Goal: Task Accomplishment & Management: Use online tool/utility

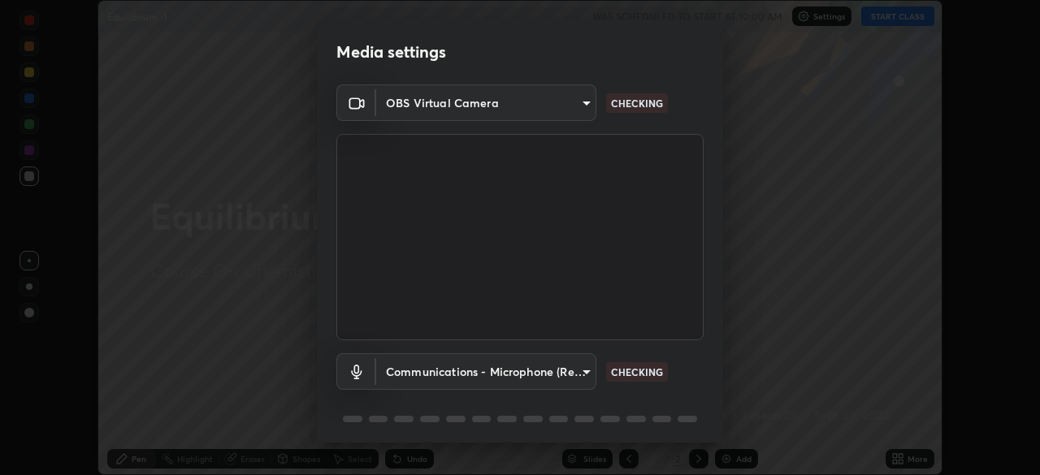
scroll to position [58, 0]
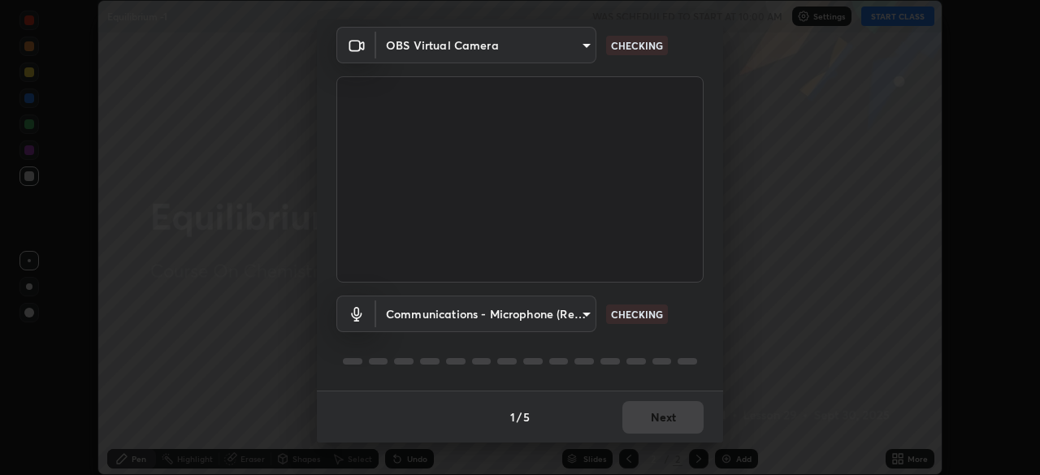
click at [567, 316] on body "Erase all Equilibrium -1 WAS SCHEDULED TO START AT 10:00 AM Settings START CLAS…" at bounding box center [520, 237] width 1040 height 475
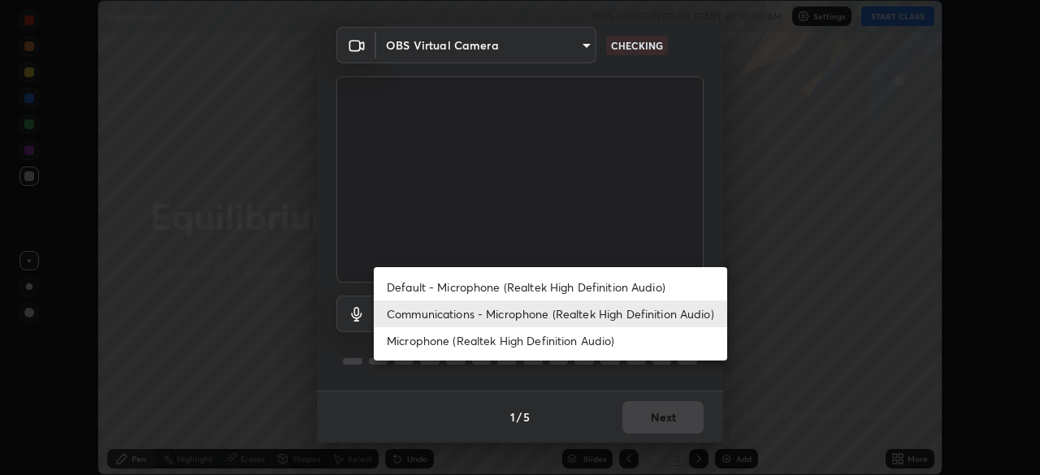
click at [590, 286] on li "Default - Microphone (Realtek High Definition Audio)" at bounding box center [550, 287] width 353 height 27
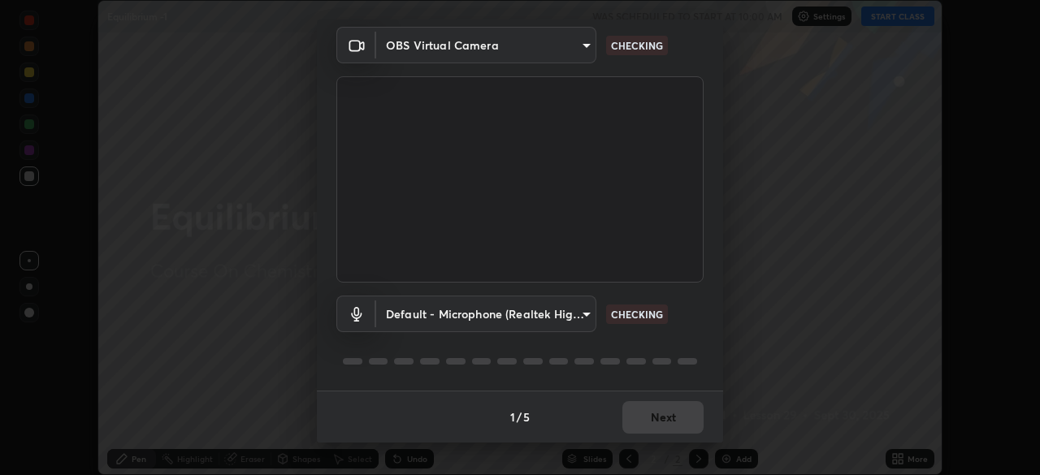
click at [560, 318] on body "Erase all Equilibrium -1 WAS SCHEDULED TO START AT 10:00 AM Settings START CLAS…" at bounding box center [520, 237] width 1040 height 475
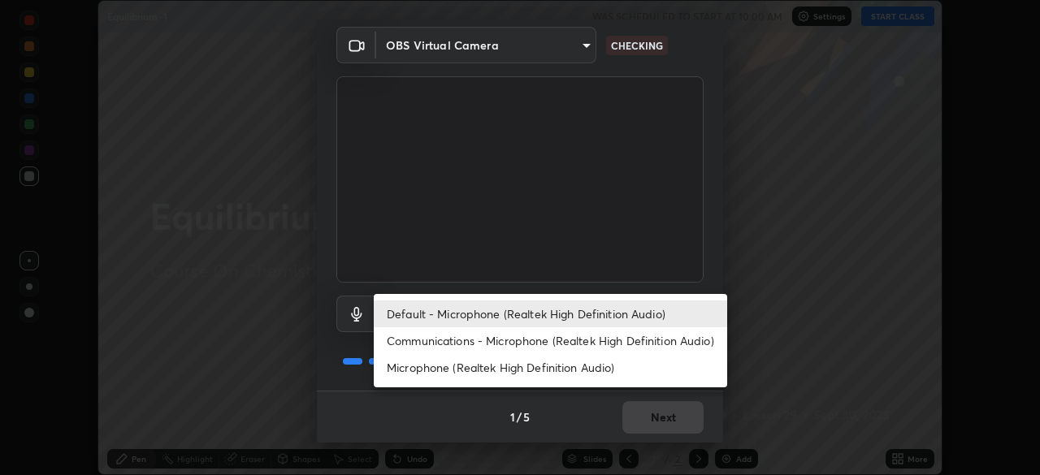
click at [590, 341] on li "Communications - Microphone (Realtek High Definition Audio)" at bounding box center [550, 340] width 353 height 27
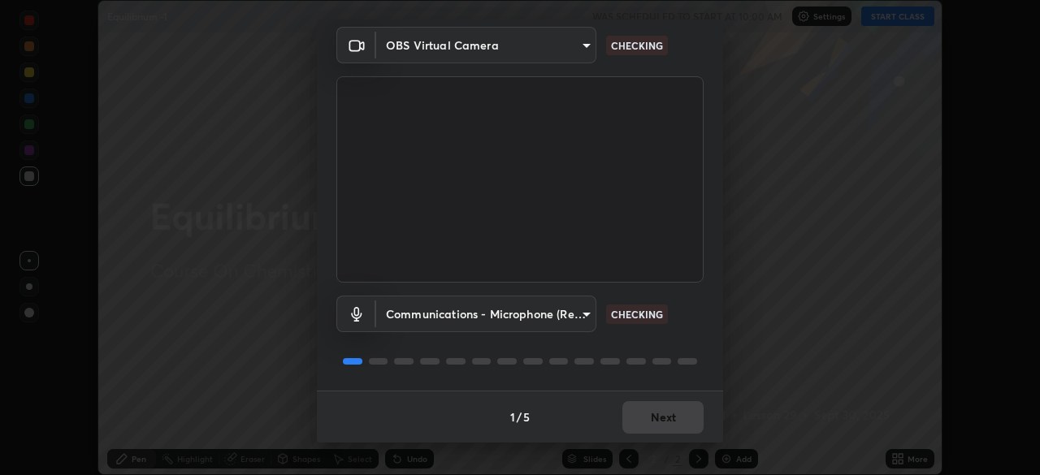
type input "communications"
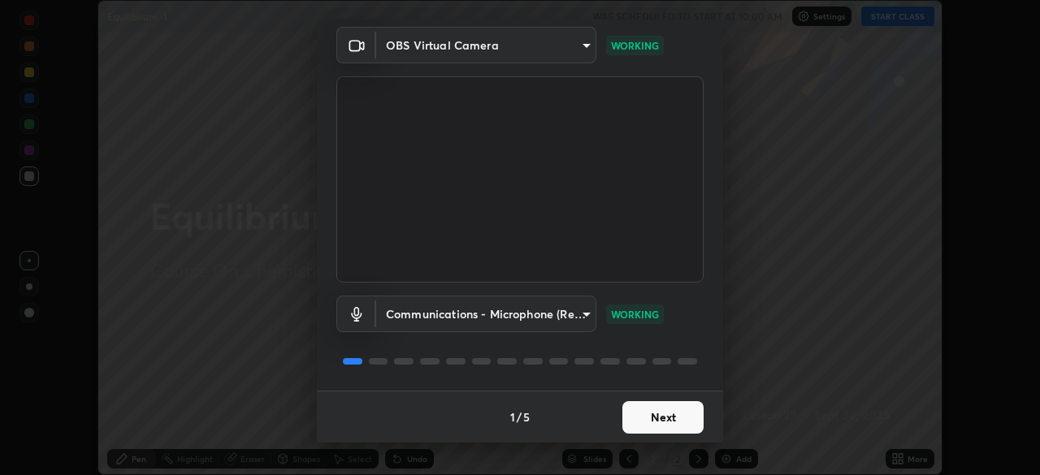
click at [668, 420] on button "Next" at bounding box center [662, 417] width 81 height 32
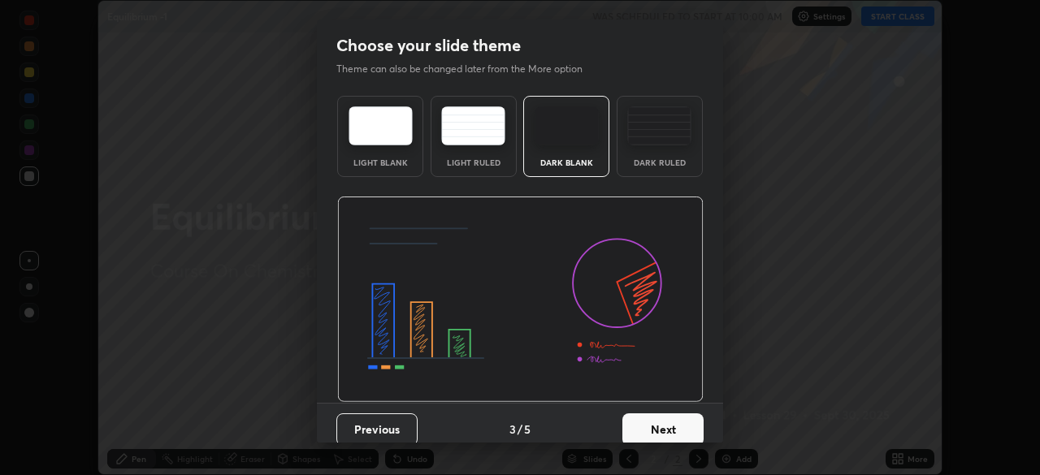
click at [669, 424] on button "Next" at bounding box center [662, 429] width 81 height 32
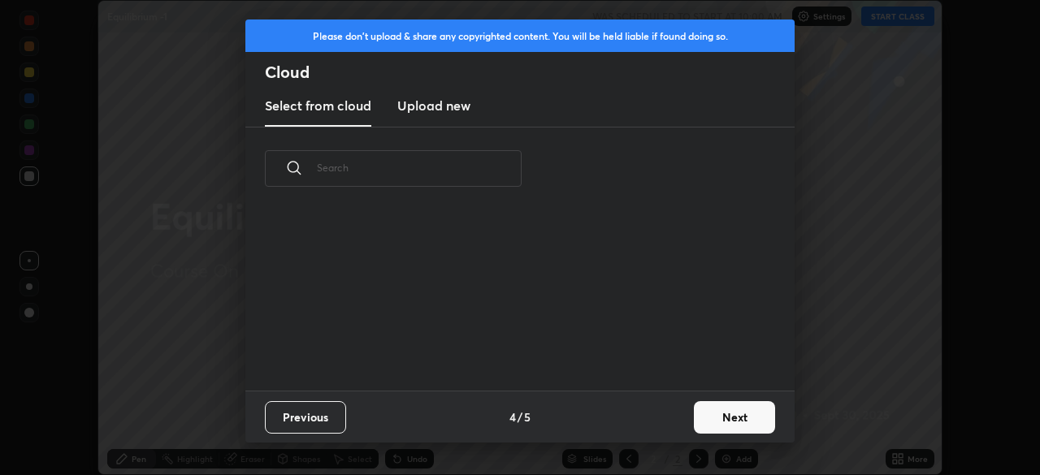
click at [672, 428] on div "Previous 4 / 5 Next" at bounding box center [519, 417] width 549 height 52
click at [714, 417] on button "Next" at bounding box center [734, 417] width 81 height 32
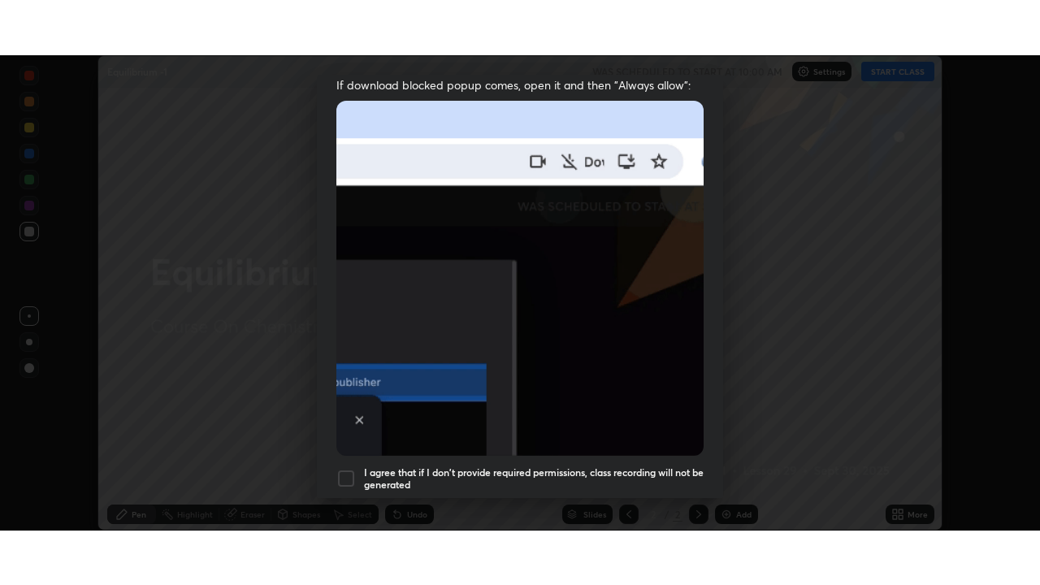
scroll to position [389, 0]
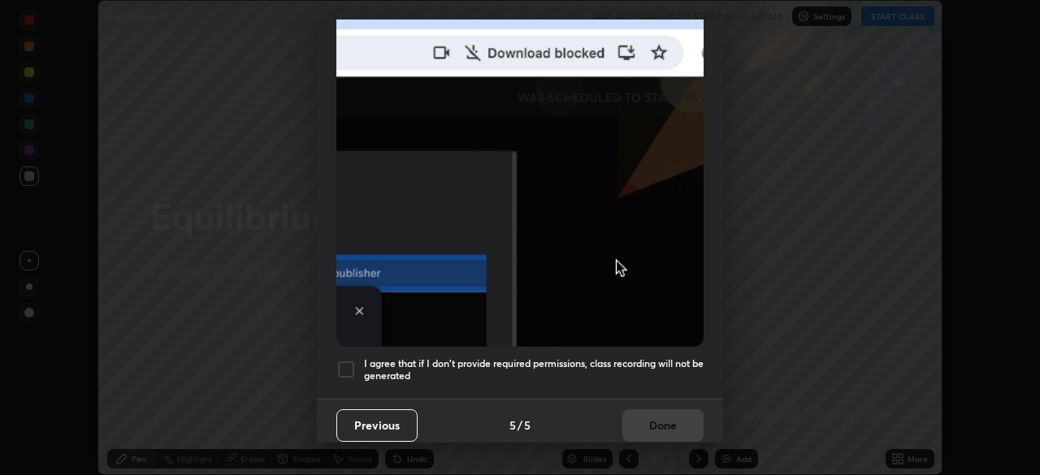
click at [657, 360] on h5 "I agree that if I don't provide required permissions, class recording will not …" at bounding box center [533, 369] width 339 height 25
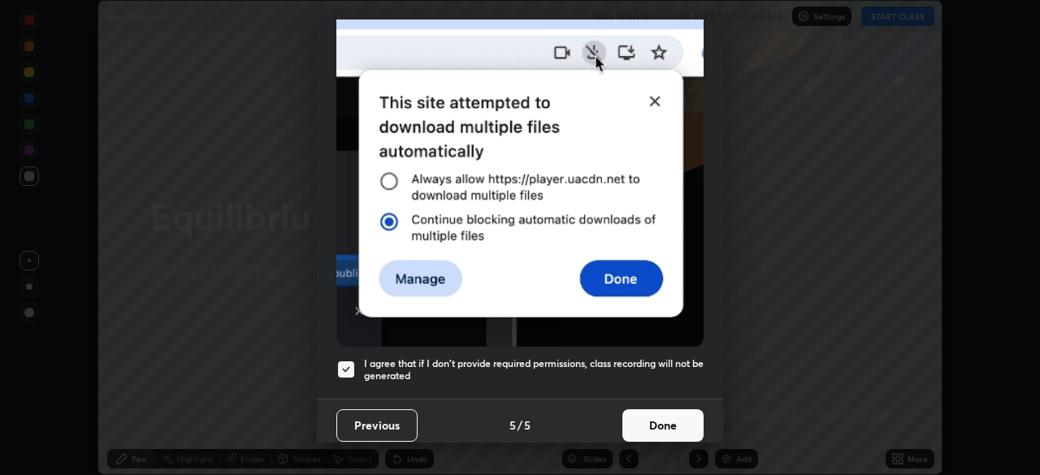
click at [657, 422] on button "Done" at bounding box center [662, 425] width 81 height 32
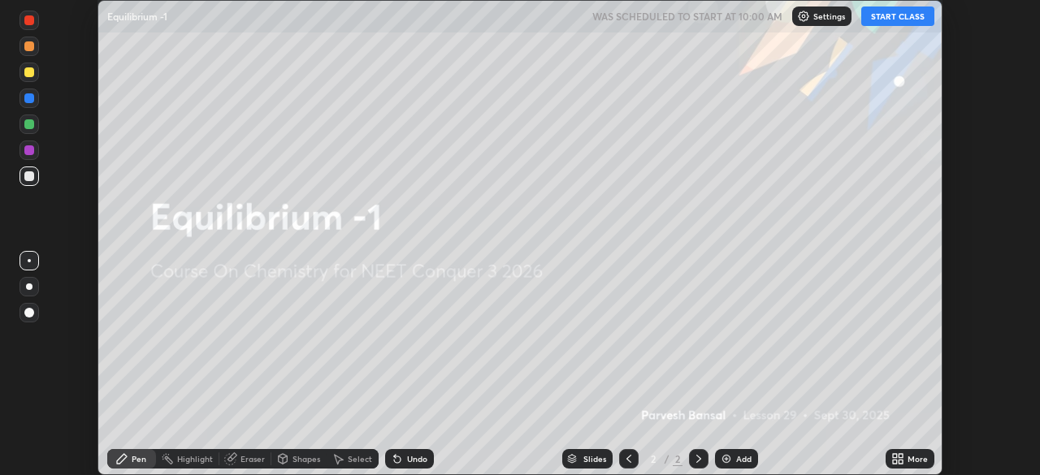
click at [900, 462] on icon at bounding box center [900, 462] width 4 height 4
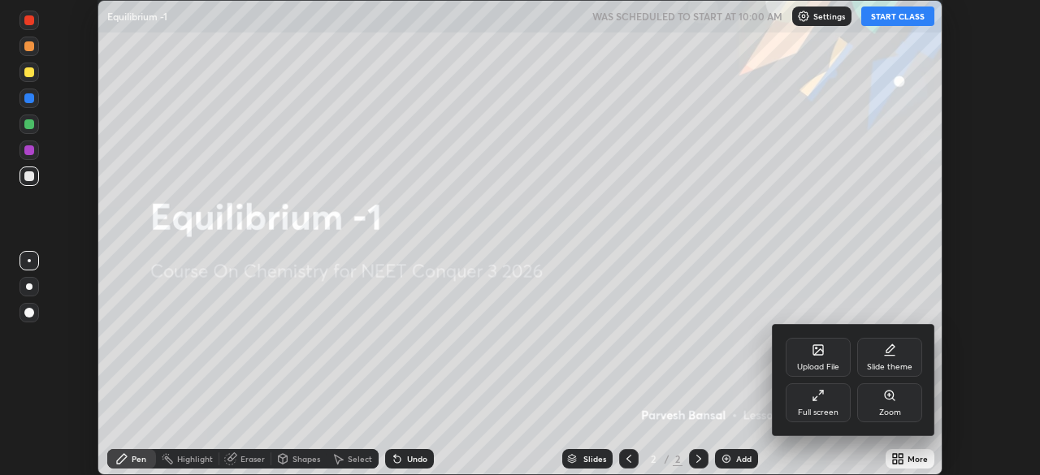
click at [820, 410] on div "Full screen" at bounding box center [818, 413] width 41 height 8
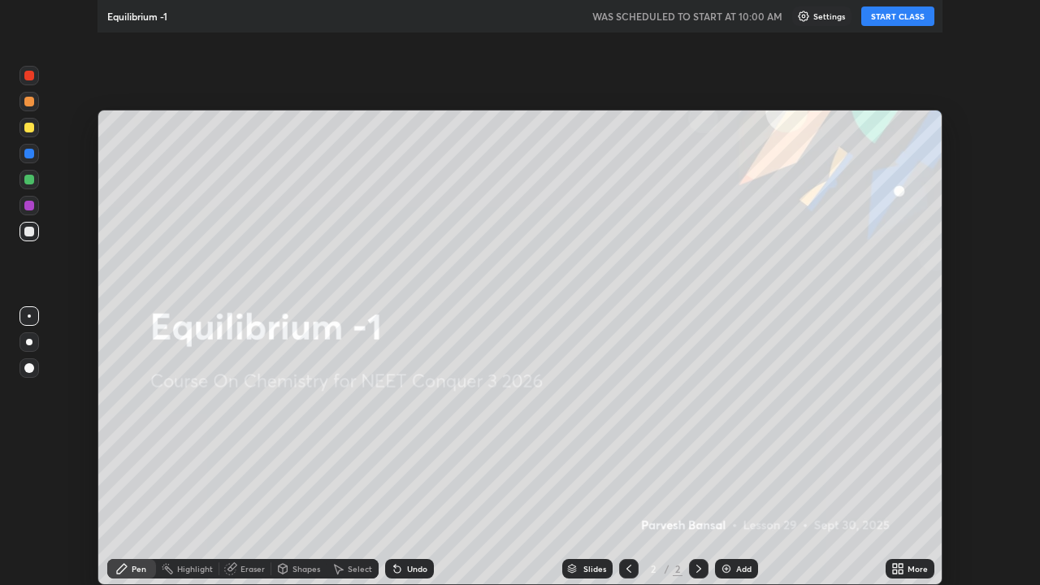
scroll to position [585, 1040]
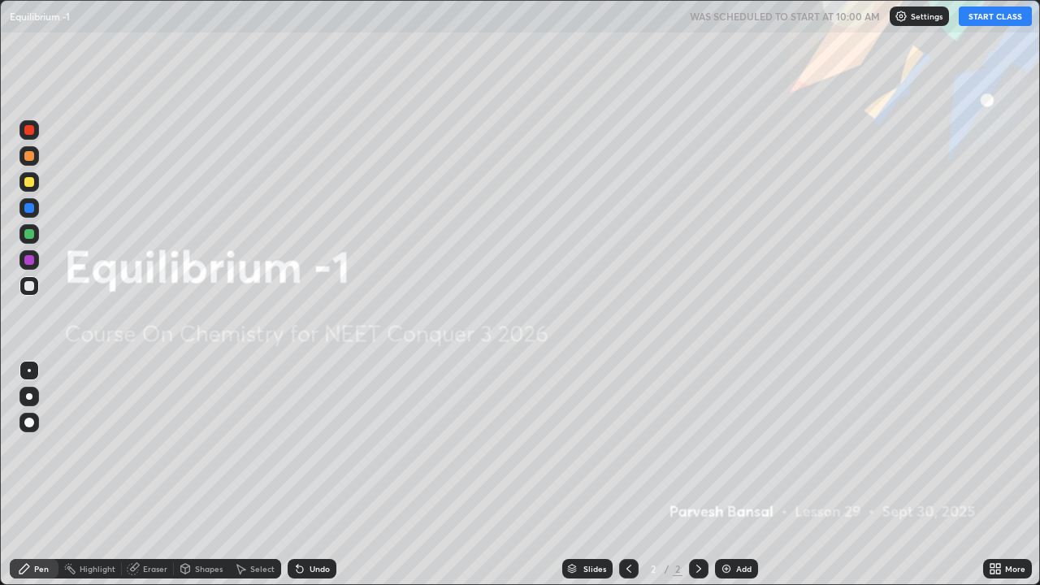
click at [982, 23] on button "START CLASS" at bounding box center [994, 15] width 73 height 19
click at [29, 183] on div at bounding box center [29, 182] width 10 height 10
click at [30, 158] on div at bounding box center [29, 156] width 10 height 10
click at [31, 240] on div at bounding box center [28, 233] width 19 height 19
click at [32, 186] on div at bounding box center [29, 182] width 10 height 10
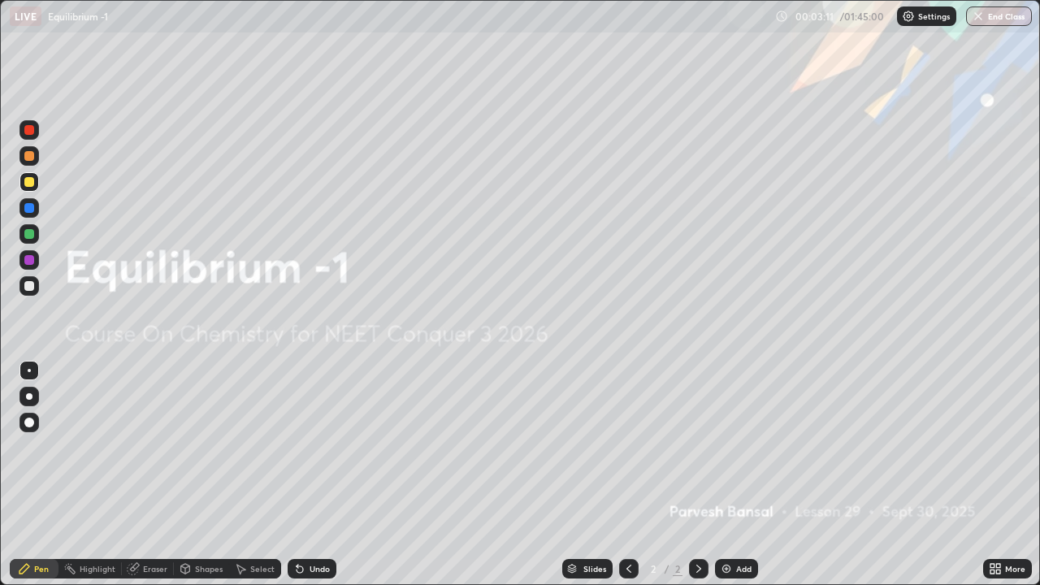
click at [736, 474] on div "Add" at bounding box center [743, 568] width 15 height 8
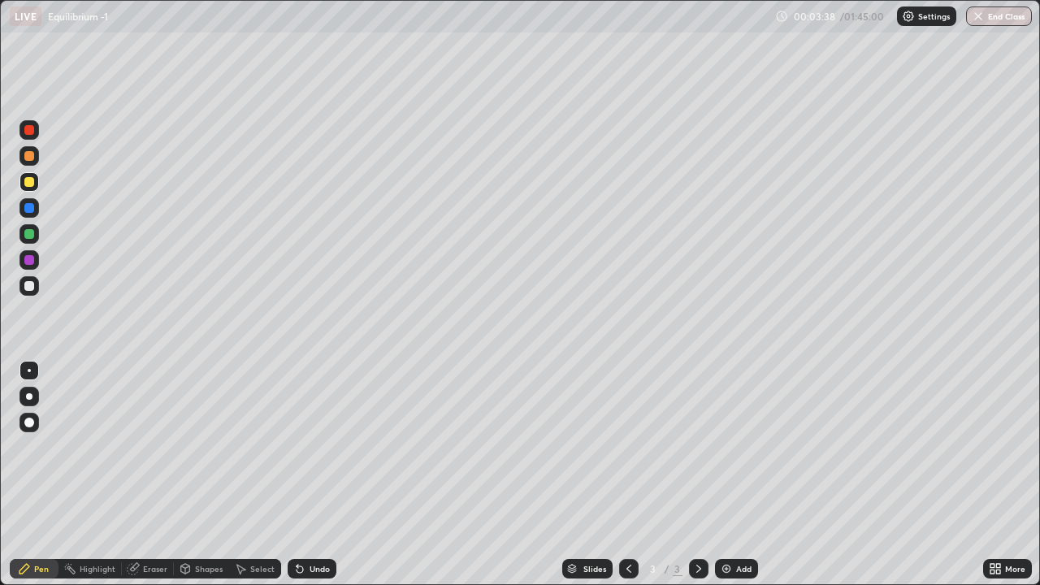
click at [36, 238] on div at bounding box center [28, 233] width 19 height 19
click at [32, 288] on div at bounding box center [29, 286] width 10 height 10
click at [304, 474] on icon at bounding box center [299, 568] width 13 height 13
click at [305, 474] on div "Undo" at bounding box center [312, 568] width 49 height 19
click at [34, 189] on div at bounding box center [28, 181] width 19 height 19
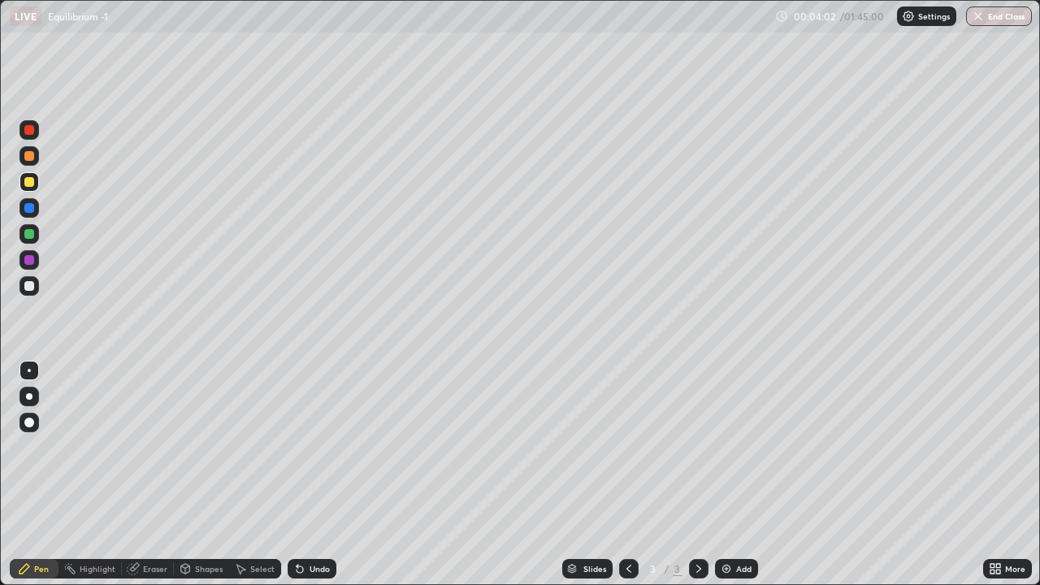
click at [28, 289] on div at bounding box center [29, 286] width 10 height 10
click at [633, 474] on icon at bounding box center [628, 568] width 13 height 13
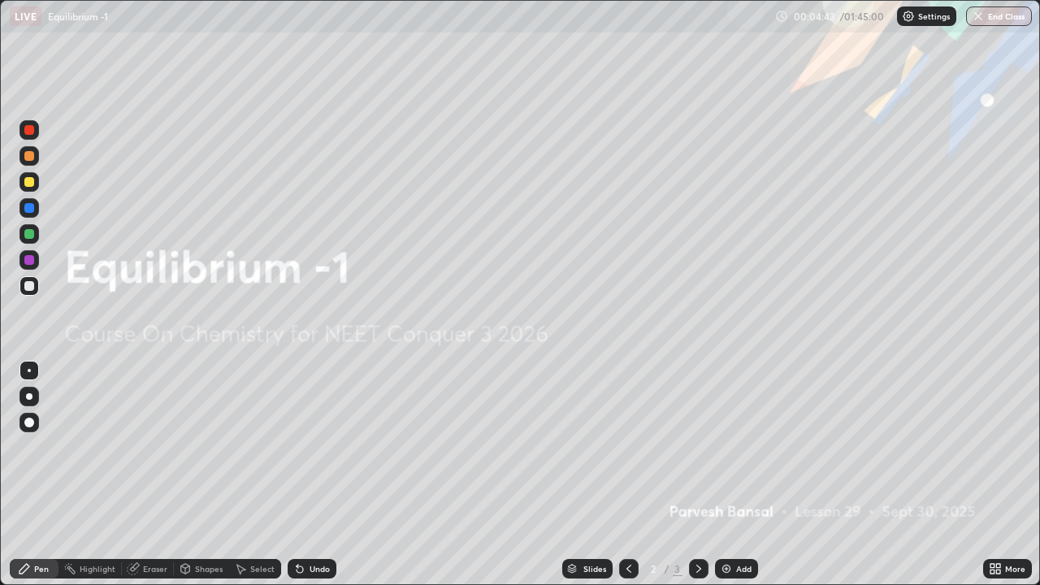
click at [29, 157] on div at bounding box center [29, 156] width 10 height 10
click at [729, 474] on img at bounding box center [726, 568] width 13 height 13
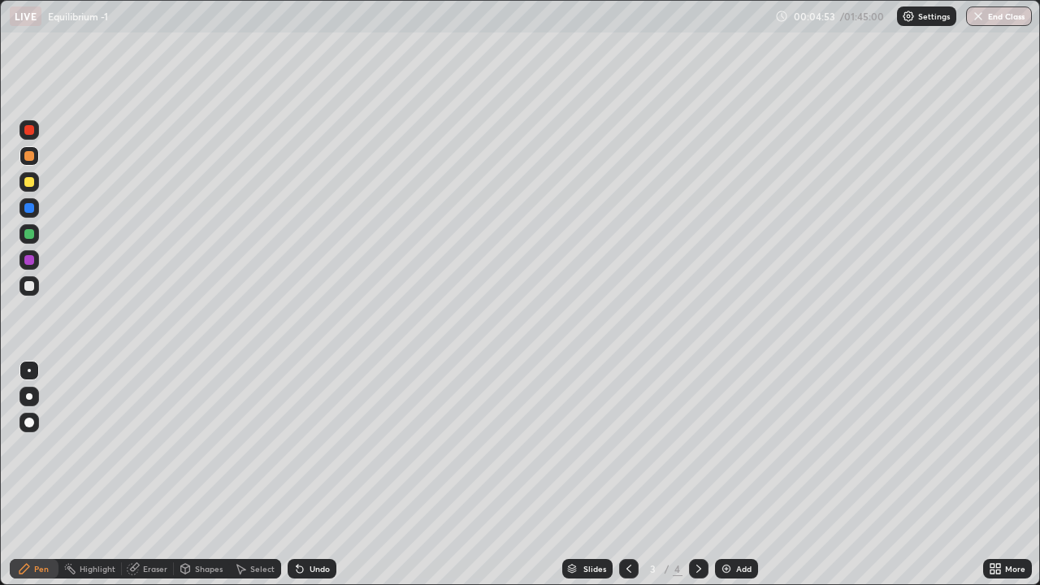
click at [38, 288] on div at bounding box center [28, 285] width 19 height 19
click at [29, 184] on div at bounding box center [29, 182] width 10 height 10
click at [145, 474] on div "Eraser" at bounding box center [155, 568] width 24 height 8
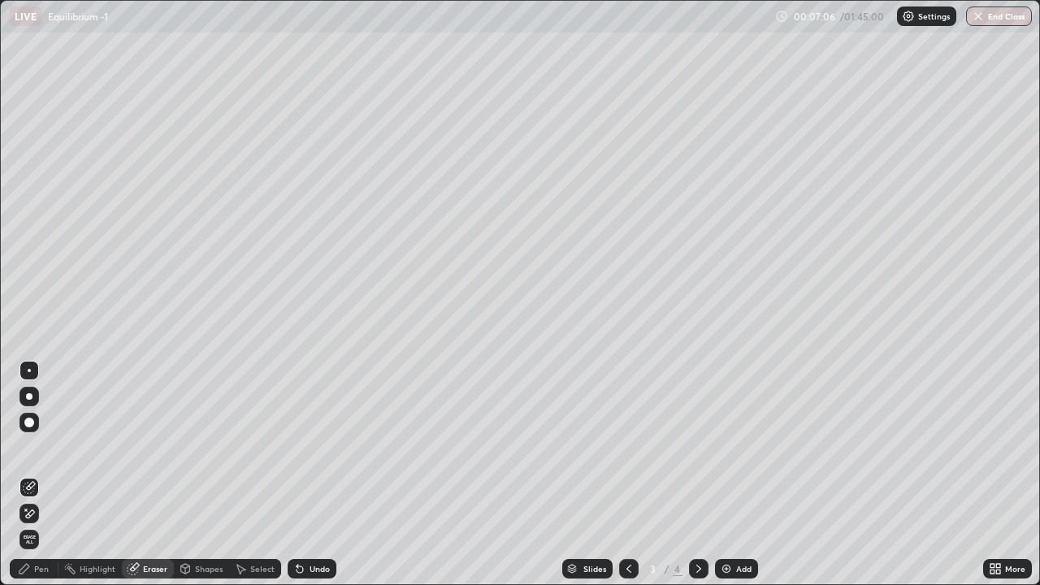
click at [33, 474] on icon at bounding box center [29, 514] width 13 height 14
click at [42, 474] on div "Pen" at bounding box center [41, 568] width 15 height 8
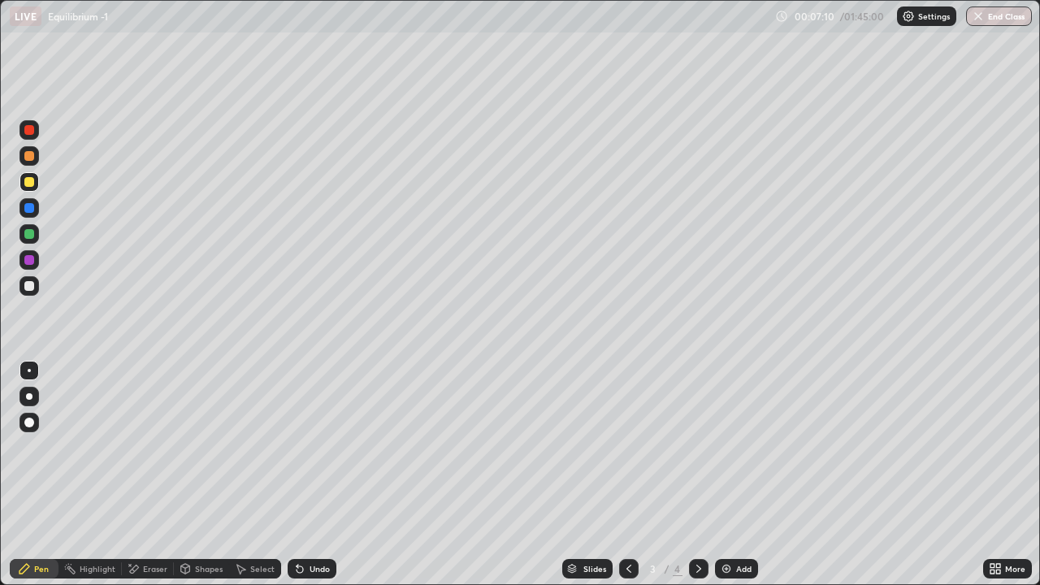
click at [37, 474] on div "Pen" at bounding box center [34, 568] width 49 height 19
click at [33, 288] on div at bounding box center [29, 286] width 10 height 10
click at [30, 182] on div at bounding box center [29, 182] width 10 height 10
click at [31, 285] on div at bounding box center [29, 286] width 10 height 10
click at [302, 474] on div "Undo" at bounding box center [312, 568] width 49 height 19
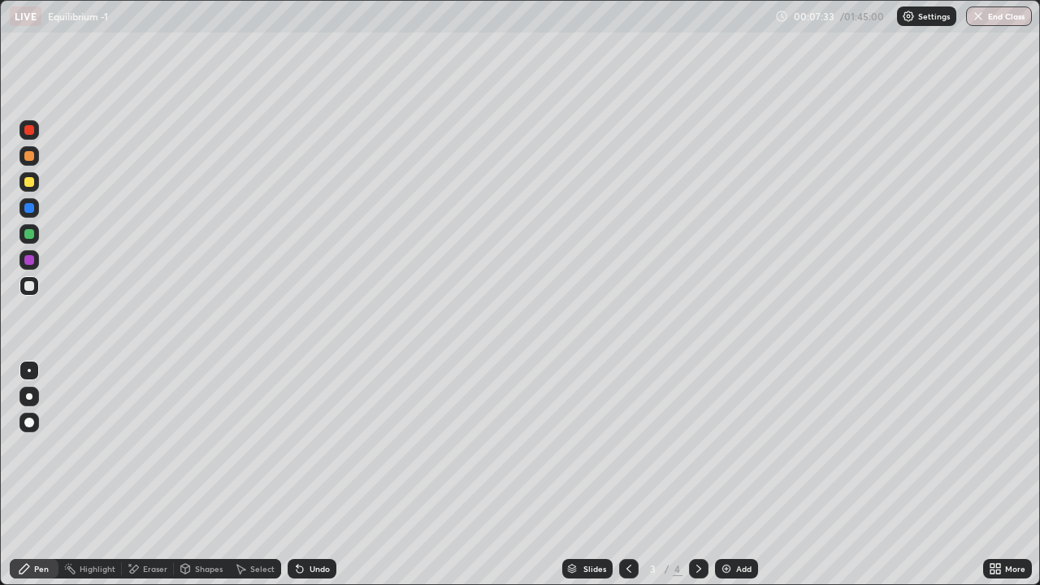
click at [250, 474] on div "Select" at bounding box center [262, 568] width 24 height 8
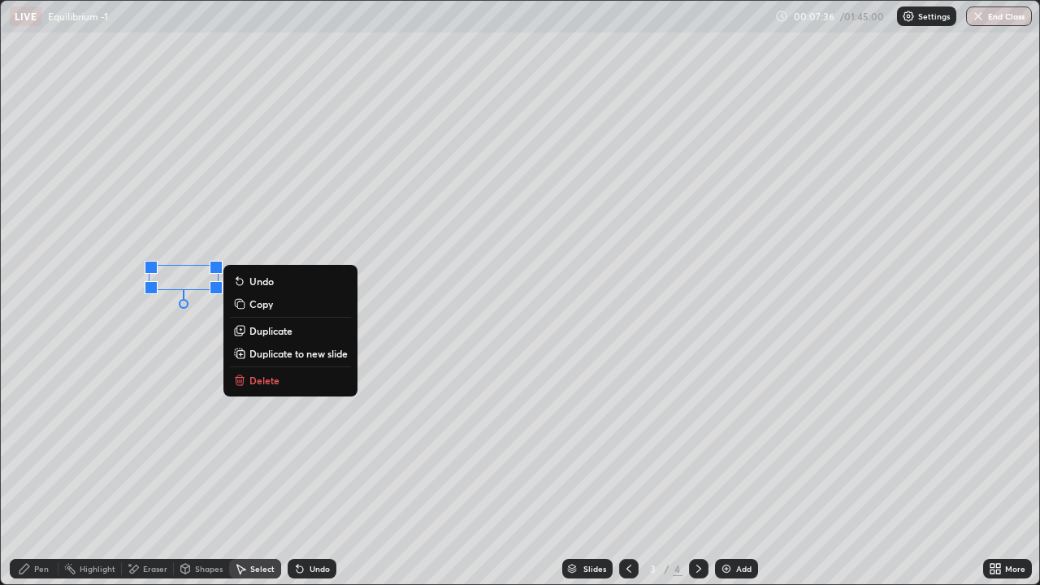
click at [258, 333] on p "Duplicate" at bounding box center [270, 330] width 43 height 13
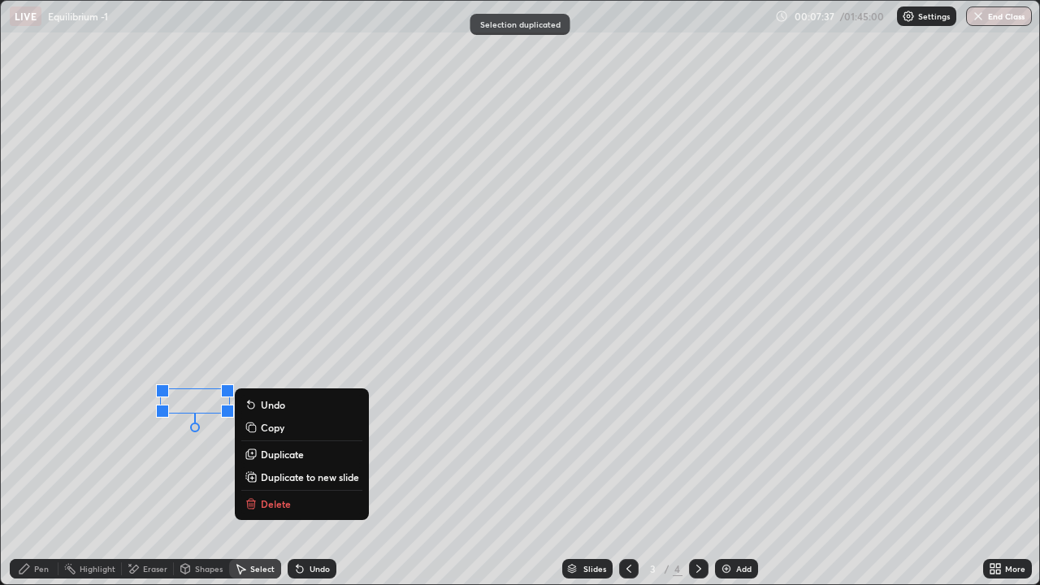
click at [266, 452] on p "Duplicate" at bounding box center [282, 454] width 43 height 13
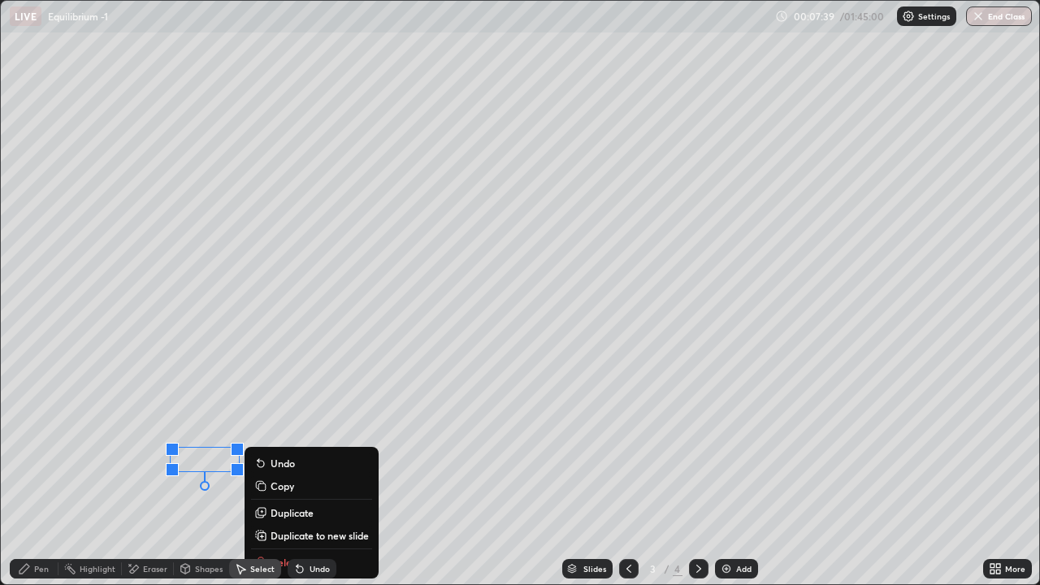
click at [36, 474] on div "Pen" at bounding box center [34, 568] width 49 height 19
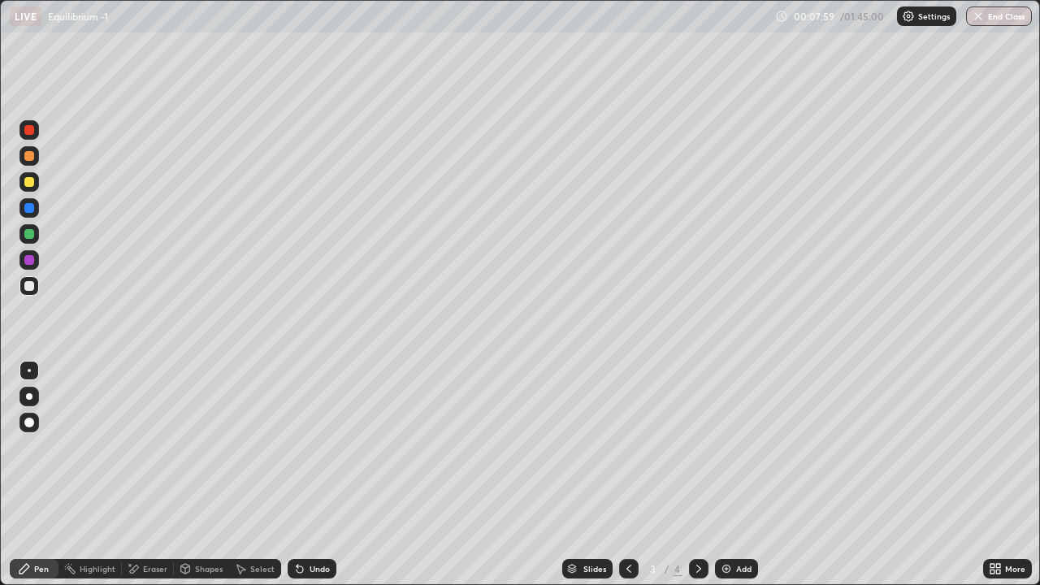
click at [32, 261] on div at bounding box center [29, 260] width 10 height 10
click at [30, 233] on div at bounding box center [29, 234] width 10 height 10
click at [742, 474] on div "Add" at bounding box center [743, 568] width 15 height 8
click at [672, 474] on div "4 / 5" at bounding box center [663, 568] width 89 height 32
click at [695, 474] on icon at bounding box center [698, 568] width 13 height 13
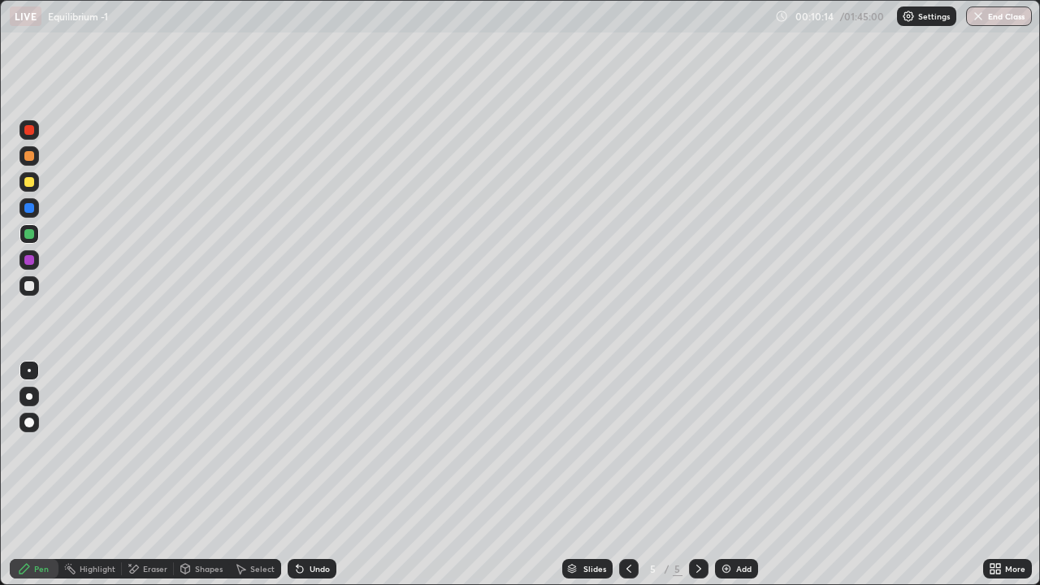
click at [627, 474] on icon at bounding box center [628, 568] width 13 height 13
click at [31, 290] on div at bounding box center [29, 286] width 10 height 10
click at [629, 474] on icon at bounding box center [628, 568] width 5 height 8
click at [695, 474] on icon at bounding box center [698, 568] width 13 height 13
click at [698, 474] on icon at bounding box center [698, 568] width 13 height 13
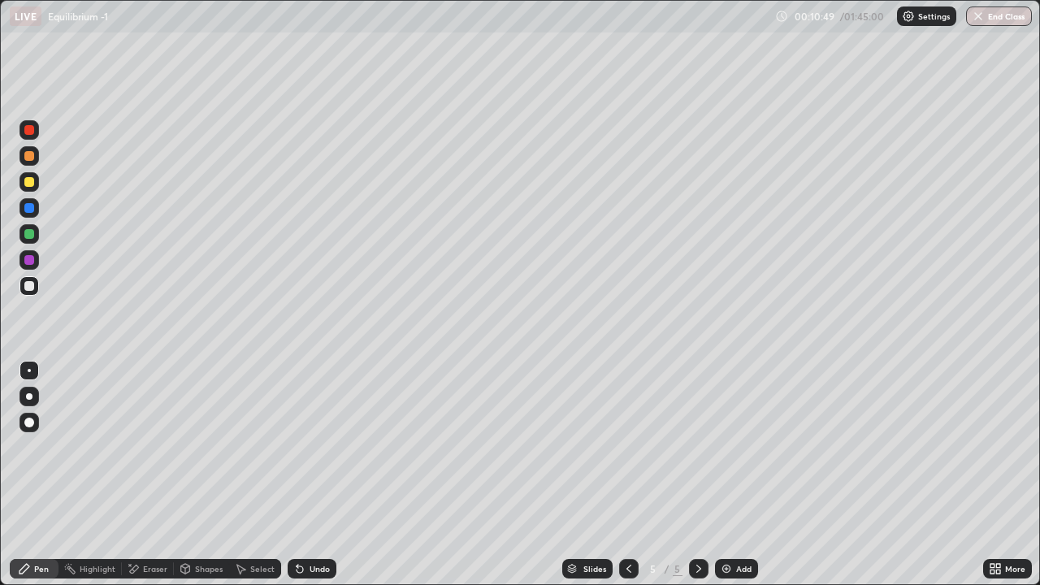
click at [49, 474] on div "Pen" at bounding box center [34, 568] width 49 height 19
click at [26, 233] on div at bounding box center [29, 234] width 10 height 10
click at [33, 185] on div at bounding box center [29, 182] width 10 height 10
click at [211, 474] on div "Shapes" at bounding box center [209, 568] width 28 height 8
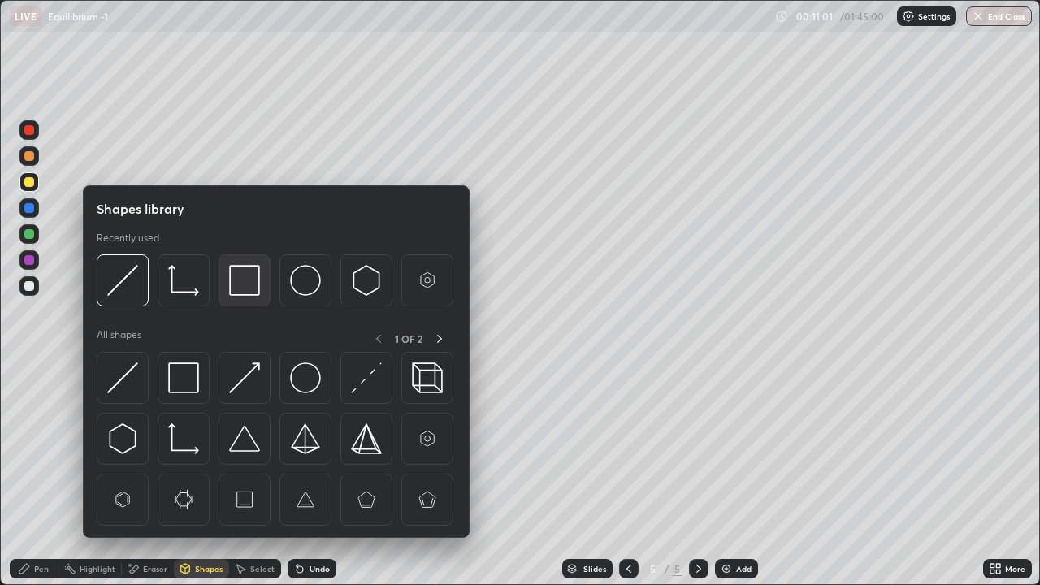
click at [253, 279] on img at bounding box center [244, 280] width 31 height 31
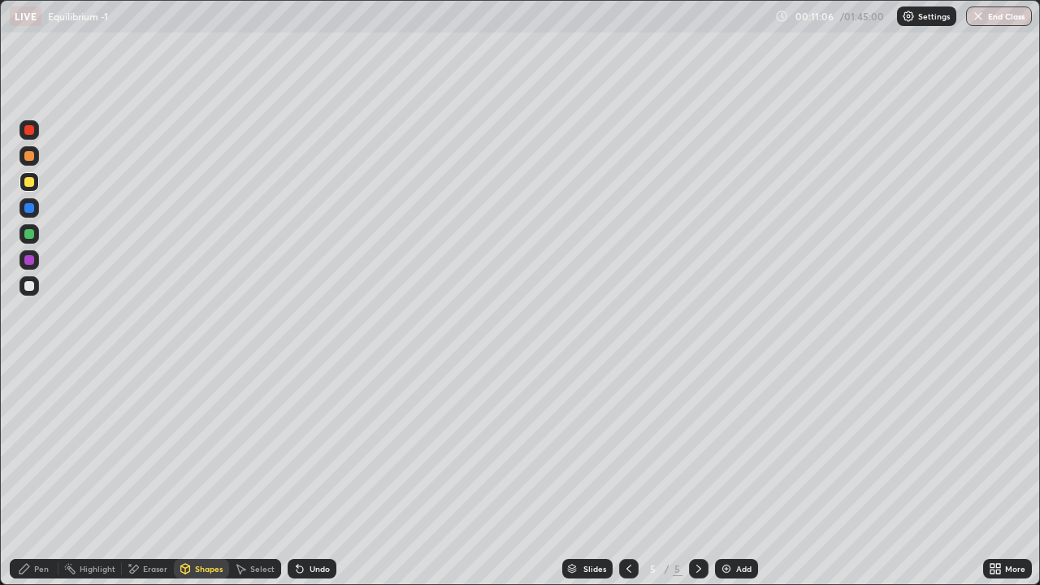
click at [156, 474] on div "Eraser" at bounding box center [155, 568] width 24 height 8
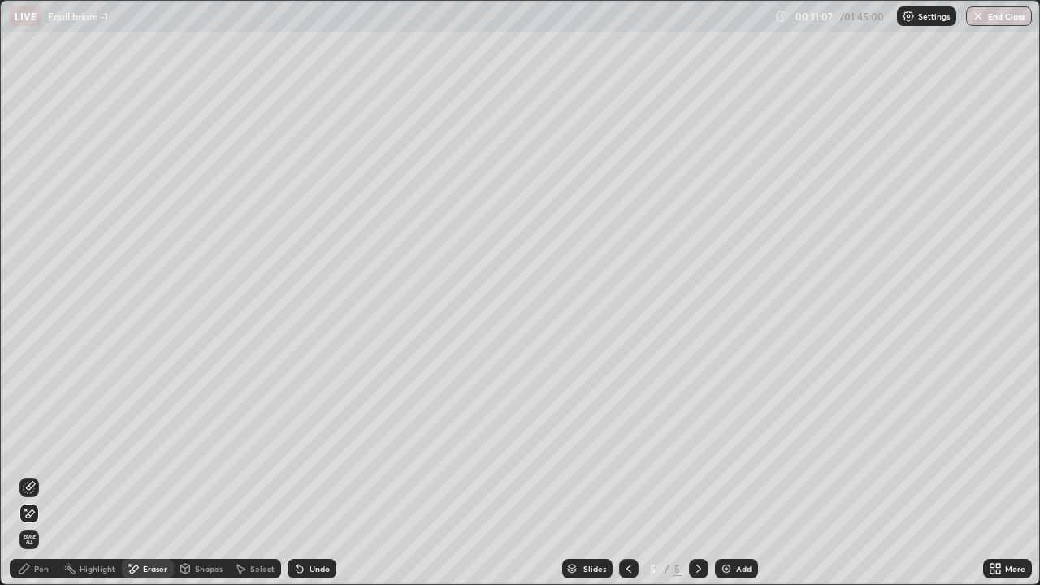
click at [31, 474] on div at bounding box center [28, 487] width 19 height 19
click at [34, 474] on div "Pen" at bounding box center [41, 568] width 15 height 8
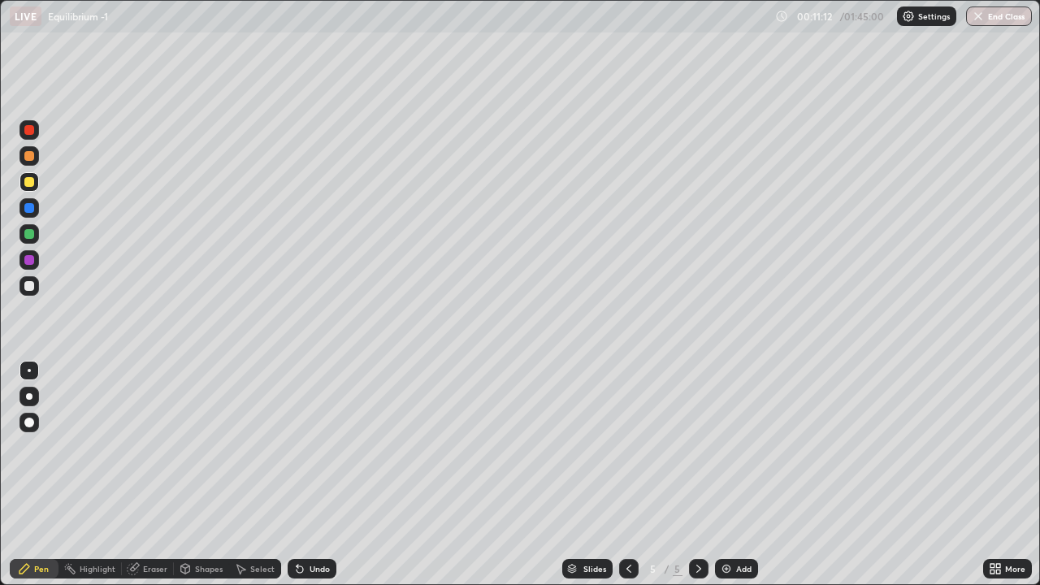
click at [41, 286] on div at bounding box center [29, 286] width 26 height 26
click at [157, 474] on div "Eraser" at bounding box center [155, 568] width 24 height 8
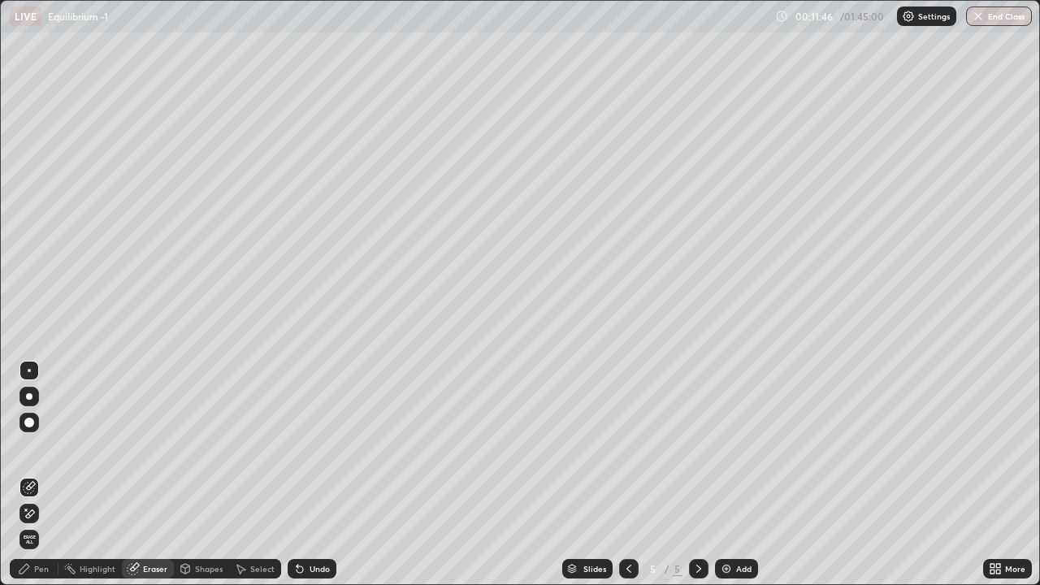
click at [33, 474] on div "Pen" at bounding box center [34, 568] width 49 height 19
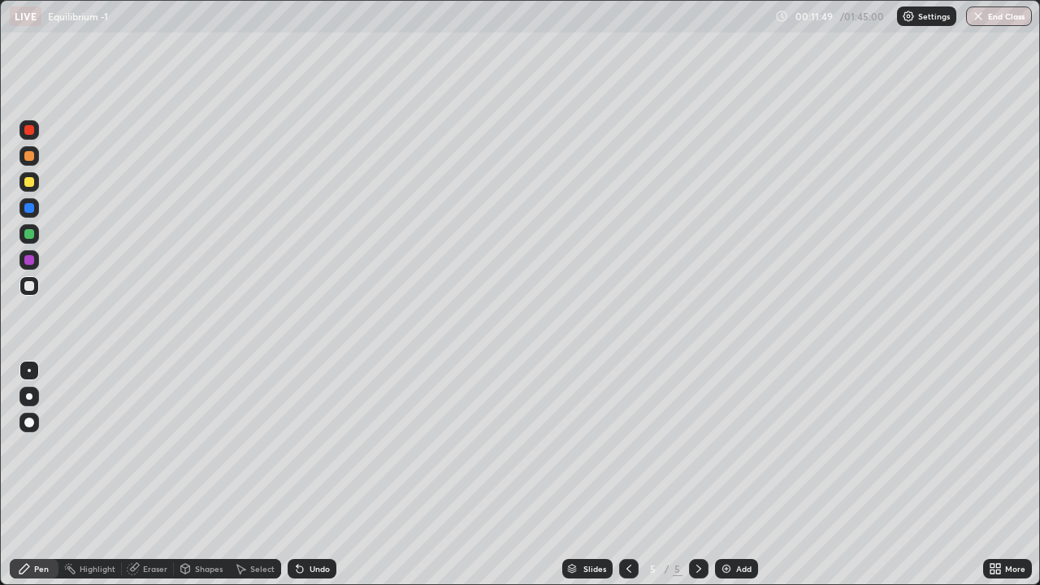
click at [245, 474] on icon at bounding box center [240, 568] width 13 height 13
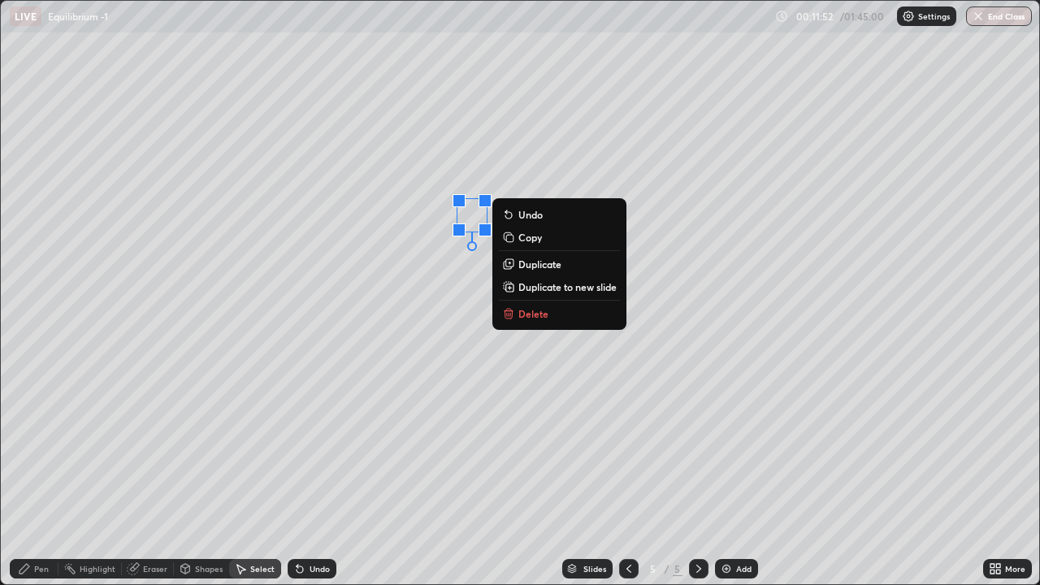
click at [538, 267] on p "Duplicate" at bounding box center [539, 263] width 43 height 13
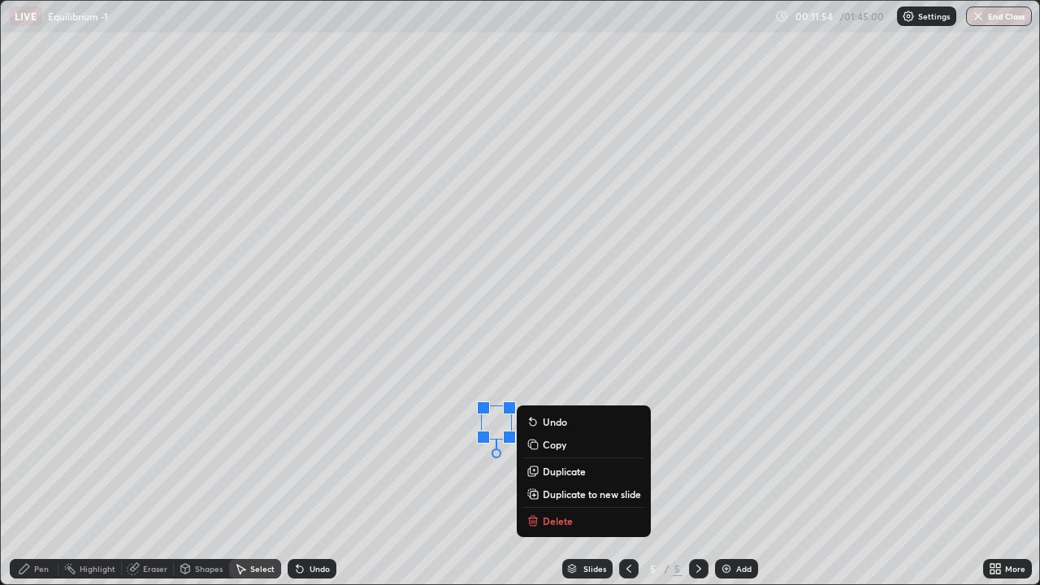
click at [497, 474] on div "0 ° Undo Copy Duplicate Duplicate to new slide Delete" at bounding box center [520, 292] width 1038 height 583
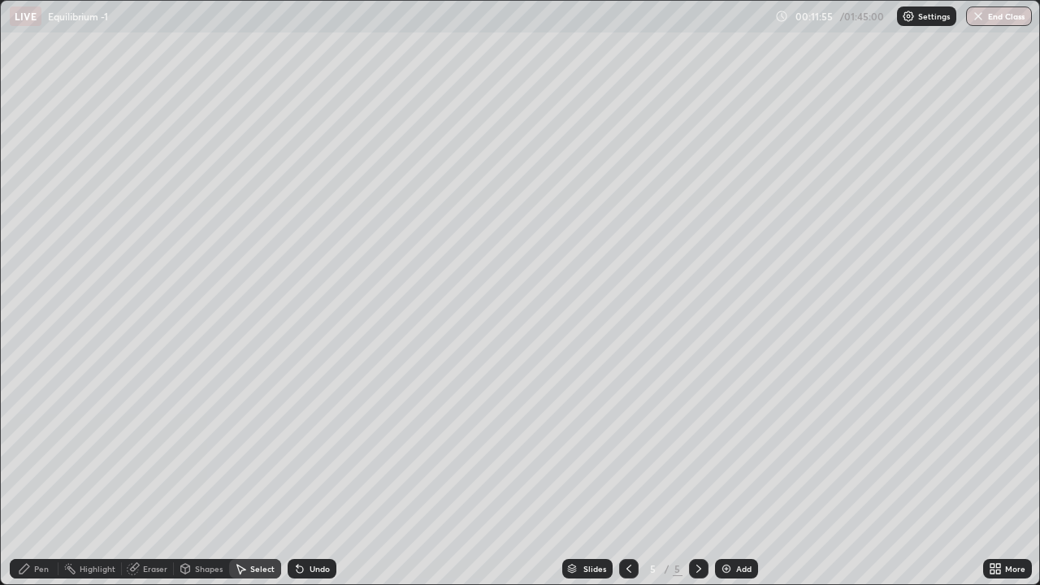
click at [144, 474] on div "Eraser" at bounding box center [155, 568] width 24 height 8
click at [35, 474] on div "Pen" at bounding box center [41, 568] width 15 height 8
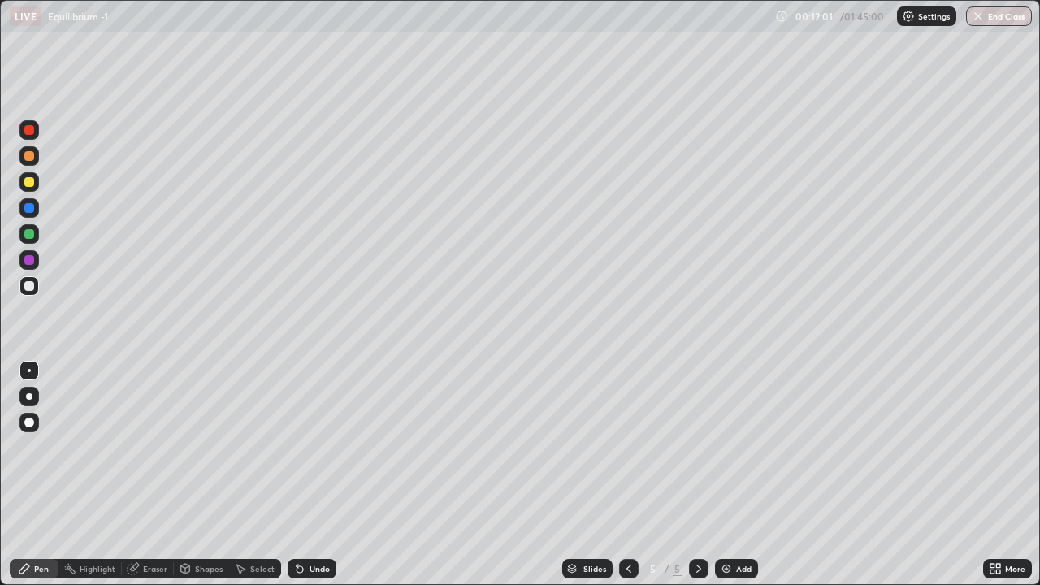
click at [28, 190] on div at bounding box center [28, 181] width 19 height 19
click at [26, 236] on div at bounding box center [29, 234] width 10 height 10
click at [0, 118] on div "Setting up your live class" at bounding box center [520, 292] width 1040 height 585
click at [97, 474] on div "Highlight" at bounding box center [98, 568] width 36 height 8
click at [29, 474] on icon at bounding box center [29, 519] width 10 height 0
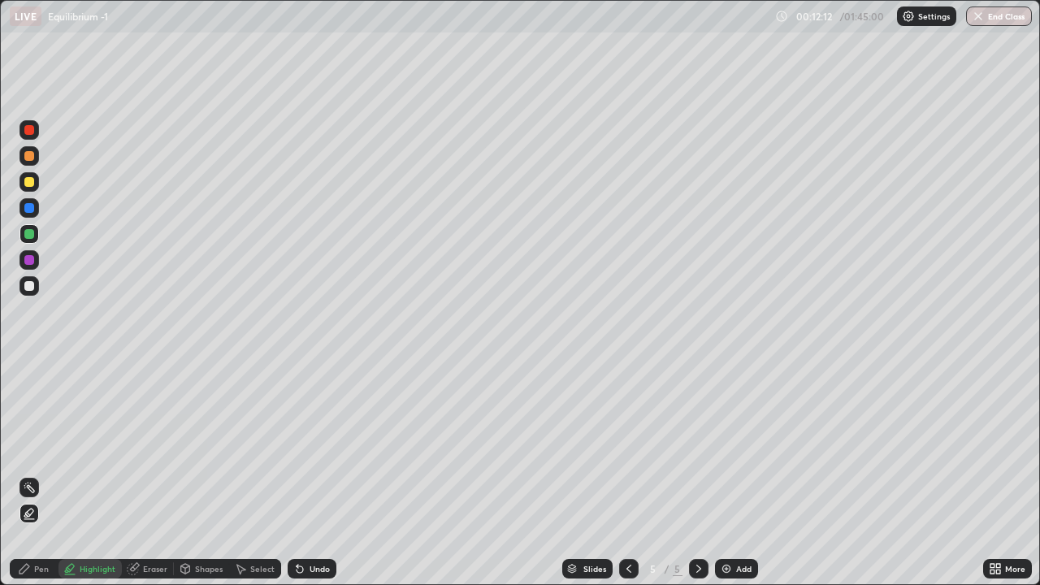
click at [25, 209] on div at bounding box center [29, 208] width 10 height 10
click at [32, 180] on div at bounding box center [29, 182] width 10 height 10
click at [37, 474] on div "Pen" at bounding box center [34, 568] width 49 height 19
click at [36, 283] on div at bounding box center [28, 285] width 19 height 19
click at [35, 184] on div at bounding box center [28, 181] width 19 height 19
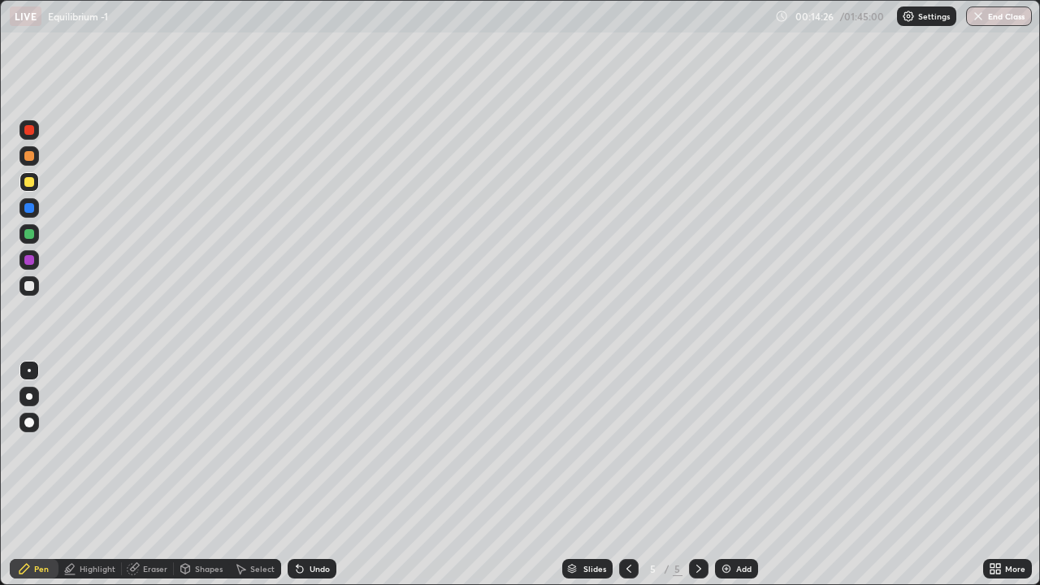
click at [27, 155] on div at bounding box center [29, 156] width 10 height 10
click at [32, 178] on div at bounding box center [29, 182] width 10 height 10
click at [93, 474] on div "Highlight" at bounding box center [98, 568] width 36 height 8
click at [321, 474] on div "Undo" at bounding box center [319, 568] width 20 height 8
click at [30, 208] on div at bounding box center [29, 208] width 10 height 10
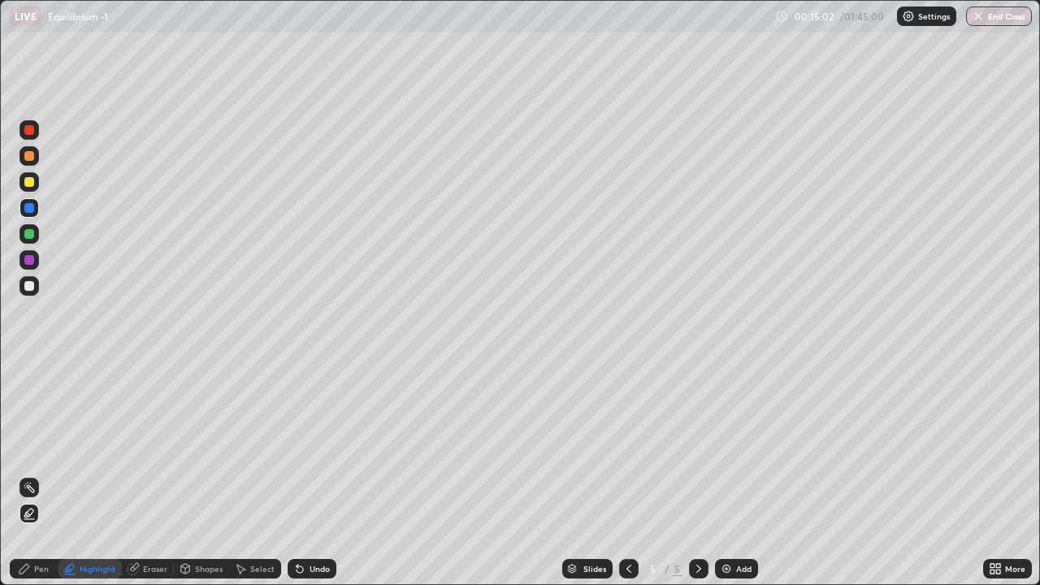
click at [23, 236] on div at bounding box center [28, 233] width 19 height 19
click at [37, 474] on div "Pen" at bounding box center [41, 568] width 15 height 8
click at [310, 474] on div "Undo" at bounding box center [312, 568] width 49 height 19
click at [28, 292] on div at bounding box center [28, 285] width 19 height 19
click at [55, 474] on div "Pen" at bounding box center [34, 568] width 49 height 19
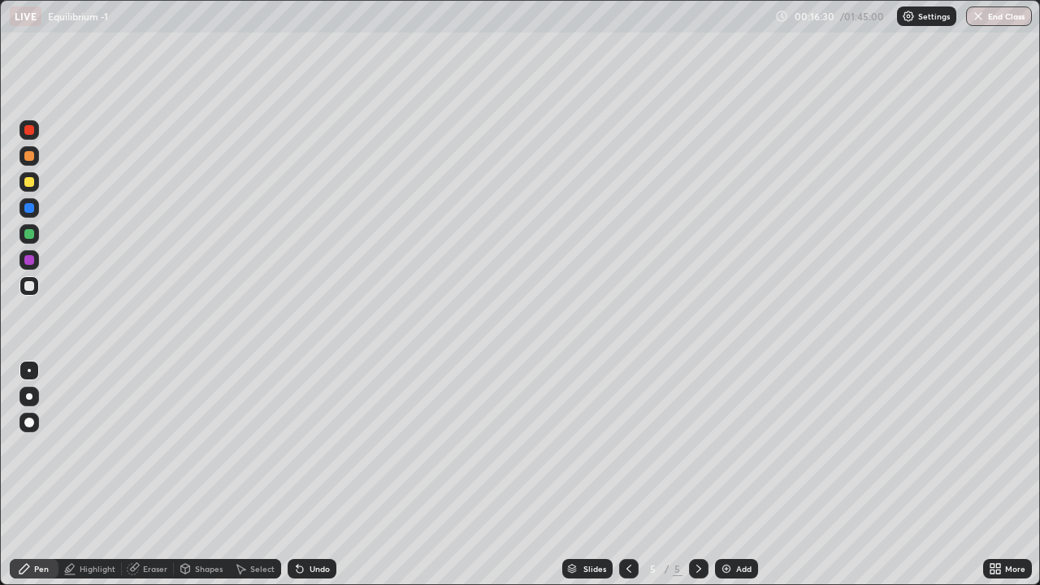
click at [28, 175] on div at bounding box center [28, 181] width 19 height 19
click at [737, 474] on div "Add" at bounding box center [743, 568] width 15 height 8
click at [208, 474] on div "Shapes" at bounding box center [209, 568] width 28 height 8
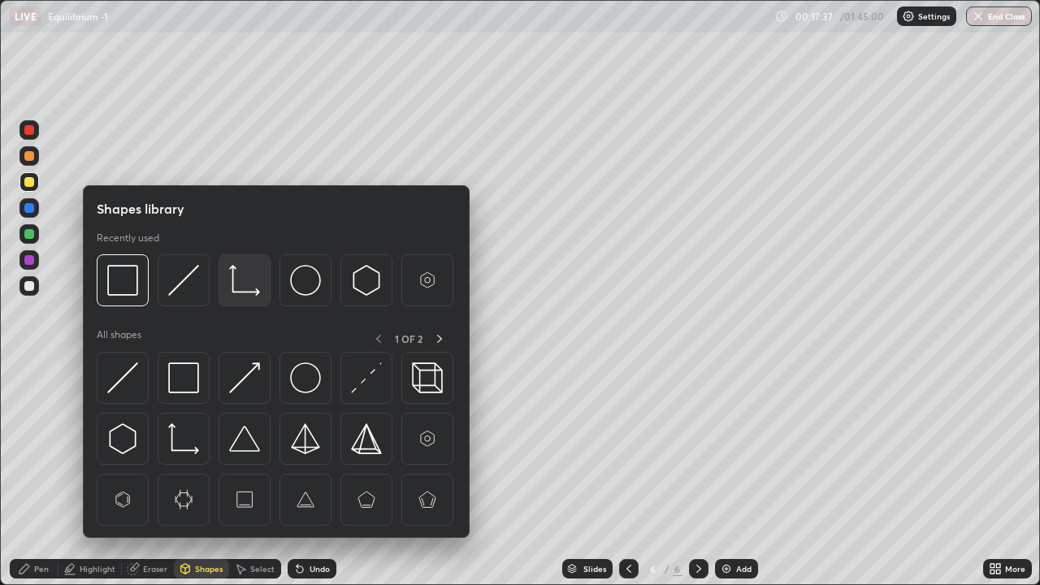
click at [244, 291] on img at bounding box center [244, 280] width 31 height 31
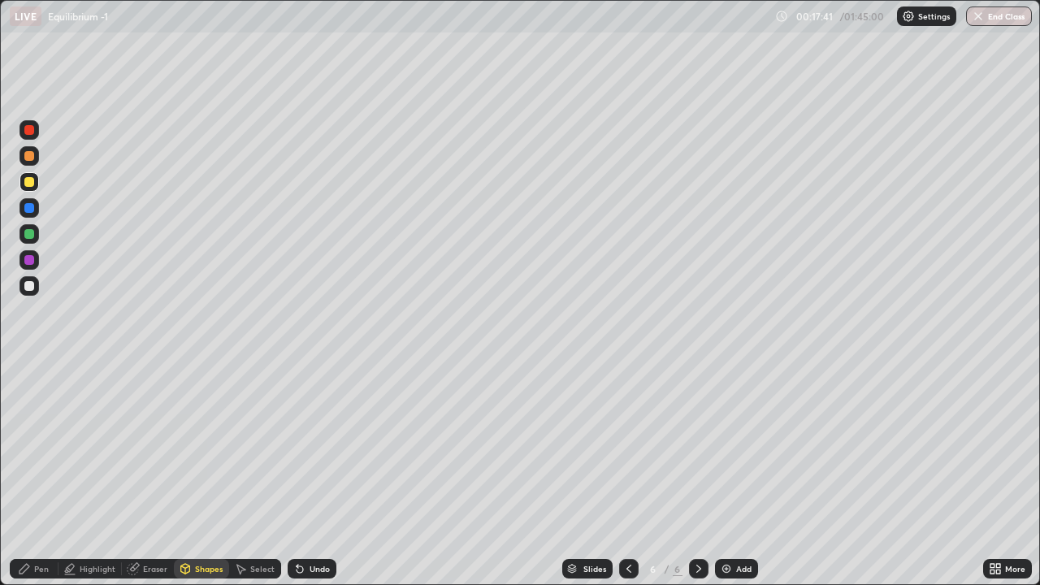
click at [37, 474] on div "Pen" at bounding box center [41, 568] width 15 height 8
click at [31, 289] on div at bounding box center [29, 286] width 10 height 10
click at [30, 233] on div at bounding box center [29, 234] width 10 height 10
click at [31, 175] on div at bounding box center [28, 181] width 19 height 19
click at [29, 242] on div at bounding box center [28, 233] width 19 height 19
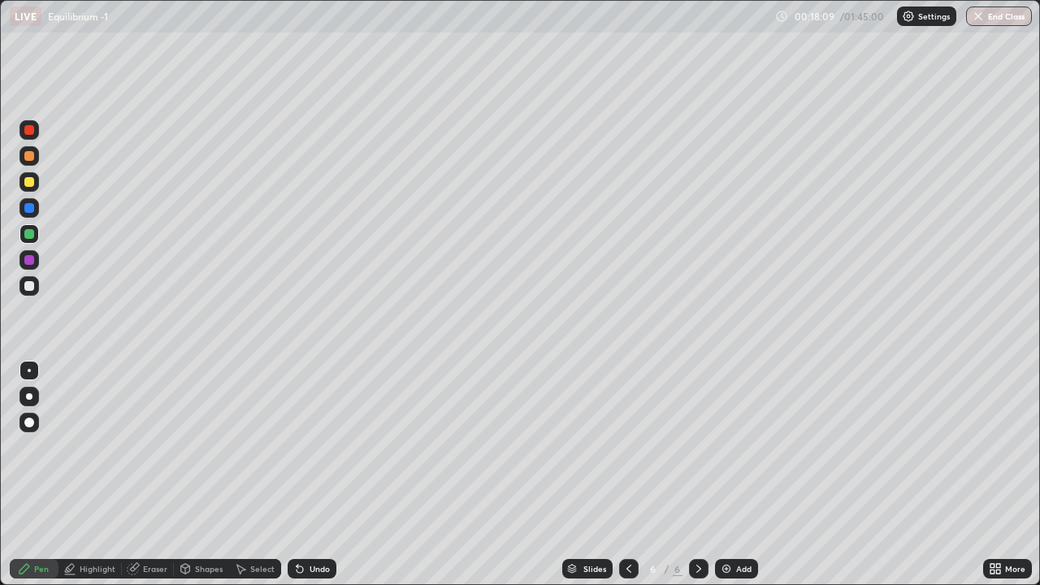
click at [296, 474] on icon at bounding box center [297, 565] width 2 height 2
click at [312, 474] on div "Undo" at bounding box center [319, 568] width 20 height 8
click at [34, 294] on div at bounding box center [28, 285] width 19 height 19
click at [27, 151] on div at bounding box center [29, 156] width 10 height 10
click at [38, 261] on div at bounding box center [28, 259] width 19 height 19
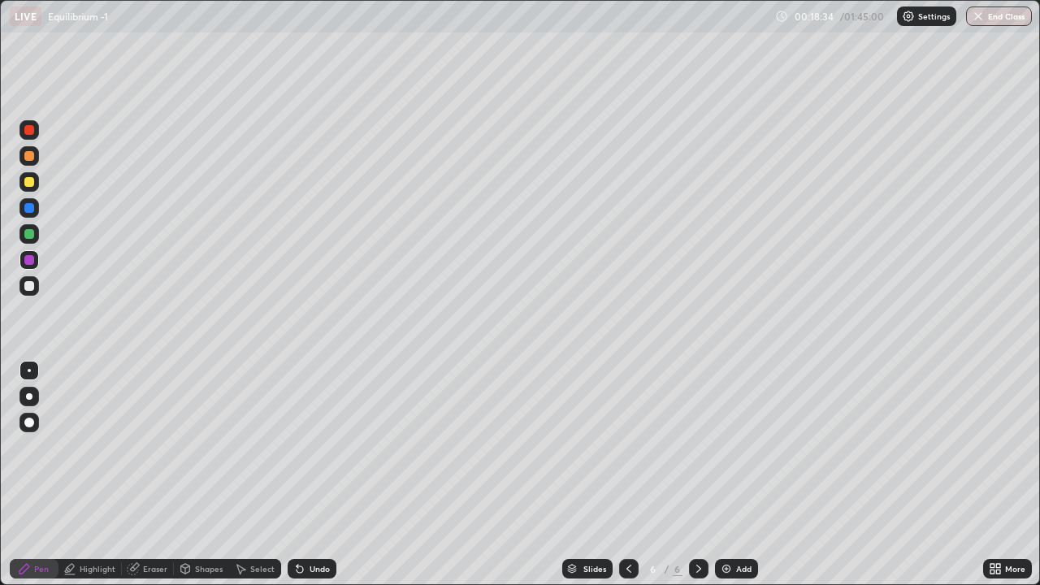
click at [38, 282] on div at bounding box center [28, 285] width 19 height 19
click at [29, 235] on div at bounding box center [29, 234] width 10 height 10
click at [616, 474] on div "Slides 6 / 6 Add" at bounding box center [659, 568] width 646 height 32
click at [625, 474] on icon at bounding box center [628, 568] width 13 height 13
click at [697, 474] on icon at bounding box center [698, 568] width 13 height 13
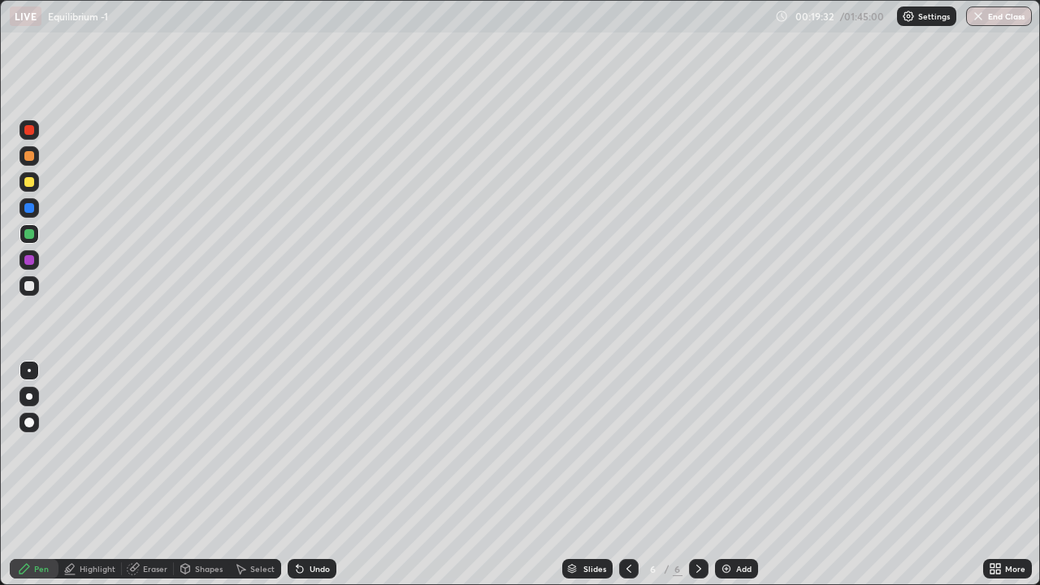
click at [318, 474] on div "Undo" at bounding box center [319, 568] width 20 height 8
click at [32, 288] on div at bounding box center [29, 286] width 10 height 10
click at [21, 240] on div at bounding box center [28, 233] width 19 height 19
click at [24, 191] on div at bounding box center [28, 181] width 19 height 19
click at [28, 233] on div at bounding box center [29, 234] width 10 height 10
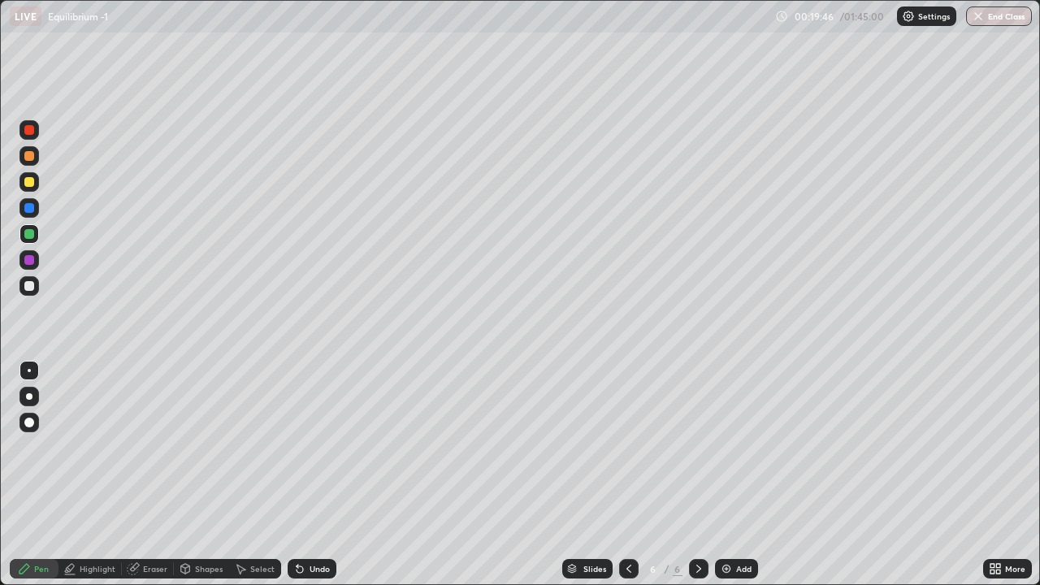
click at [305, 474] on div "Undo" at bounding box center [312, 568] width 49 height 19
click at [309, 474] on div "Undo" at bounding box center [312, 568] width 49 height 19
click at [317, 474] on div "Undo" at bounding box center [312, 568] width 49 height 19
click at [29, 285] on div at bounding box center [29, 286] width 10 height 10
click at [24, 153] on div at bounding box center [29, 156] width 10 height 10
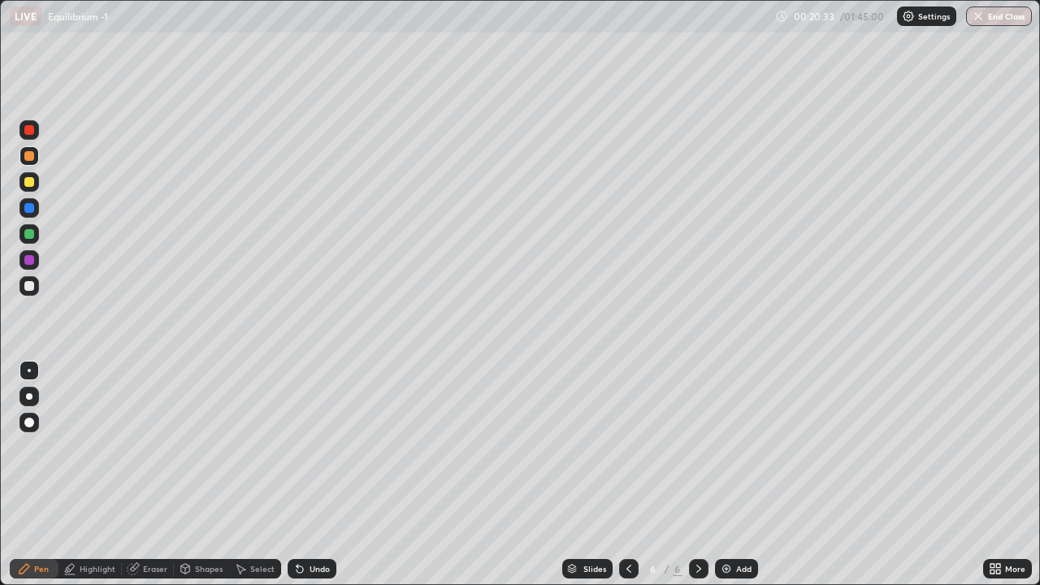
click at [726, 474] on div "Slides 6 / 6 Add" at bounding box center [659, 568] width 646 height 32
click at [33, 184] on div at bounding box center [29, 182] width 10 height 10
click at [724, 474] on img at bounding box center [726, 568] width 13 height 13
click at [40, 151] on div at bounding box center [29, 156] width 26 height 26
click at [257, 474] on div "Select" at bounding box center [262, 568] width 24 height 8
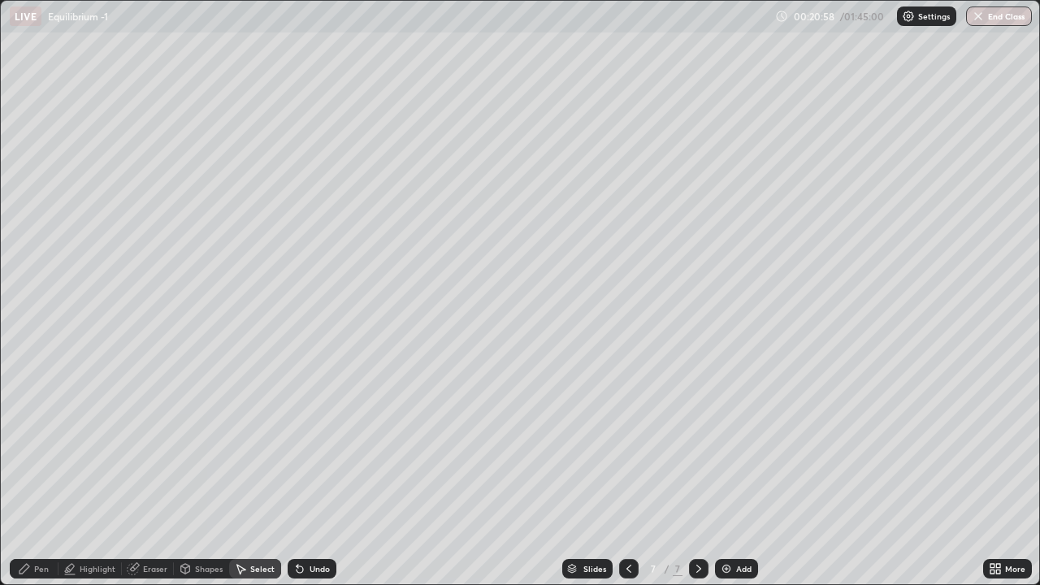
click at [43, 474] on div "Pen" at bounding box center [41, 568] width 15 height 8
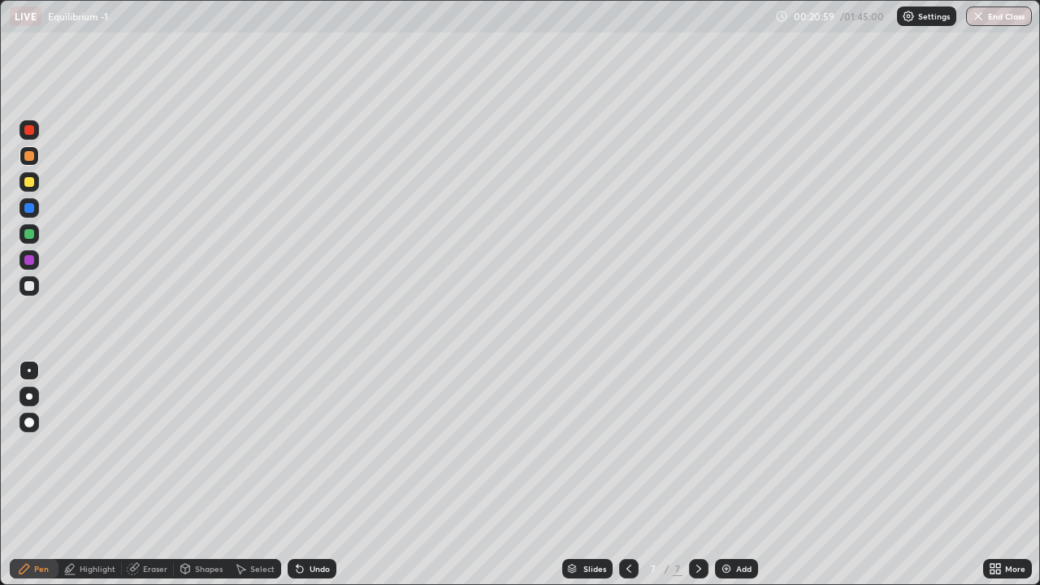
click at [29, 281] on div at bounding box center [29, 286] width 10 height 10
click at [282, 474] on div "Undo" at bounding box center [308, 568] width 55 height 32
click at [309, 474] on div "Undo" at bounding box center [319, 568] width 20 height 8
click at [252, 474] on div "Select" at bounding box center [262, 568] width 24 height 8
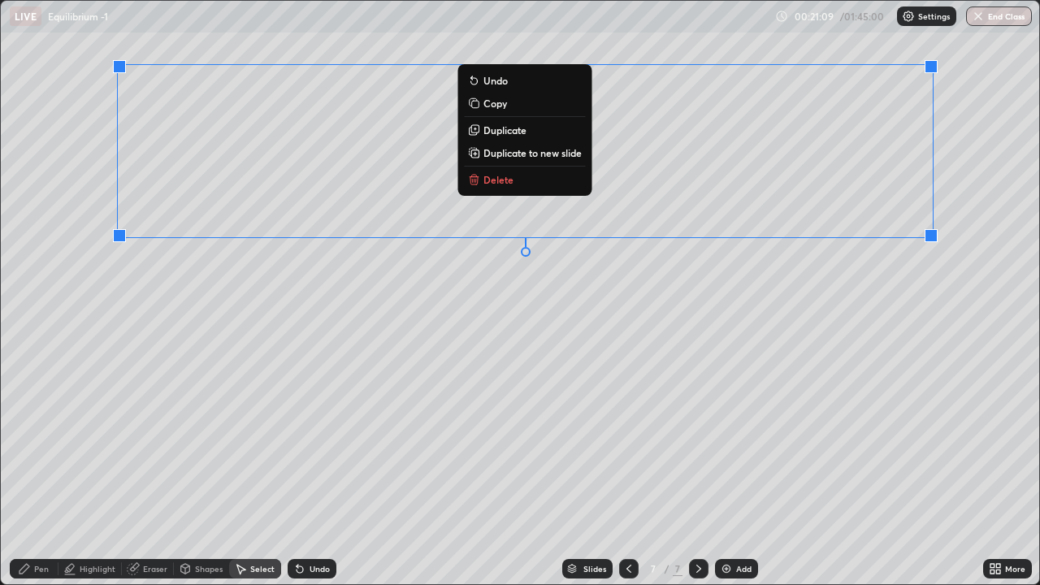
click at [516, 129] on p "Duplicate" at bounding box center [504, 129] width 43 height 13
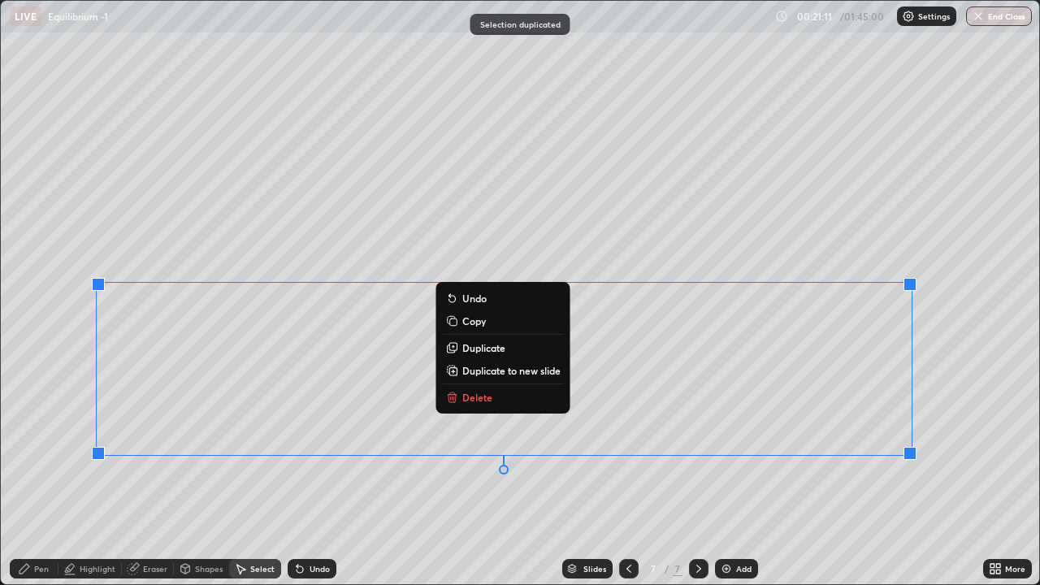
click at [39, 474] on div "Pen" at bounding box center [41, 568] width 15 height 8
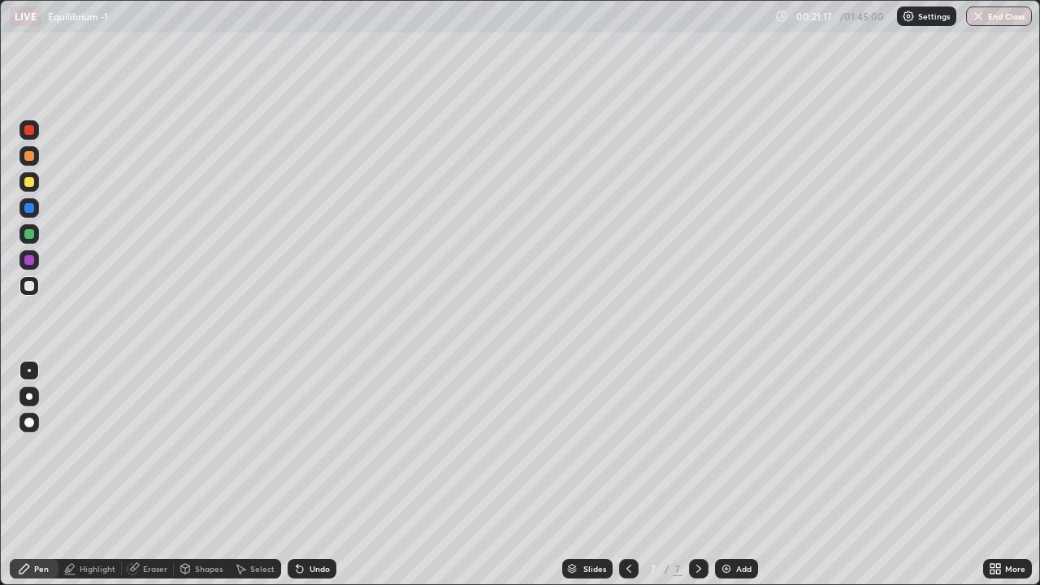
click at [27, 179] on div at bounding box center [29, 182] width 10 height 10
click at [28, 279] on div at bounding box center [28, 285] width 19 height 19
click at [23, 184] on div at bounding box center [28, 181] width 19 height 19
click at [312, 474] on div "Undo" at bounding box center [319, 568] width 20 height 8
click at [32, 262] on div at bounding box center [29, 260] width 10 height 10
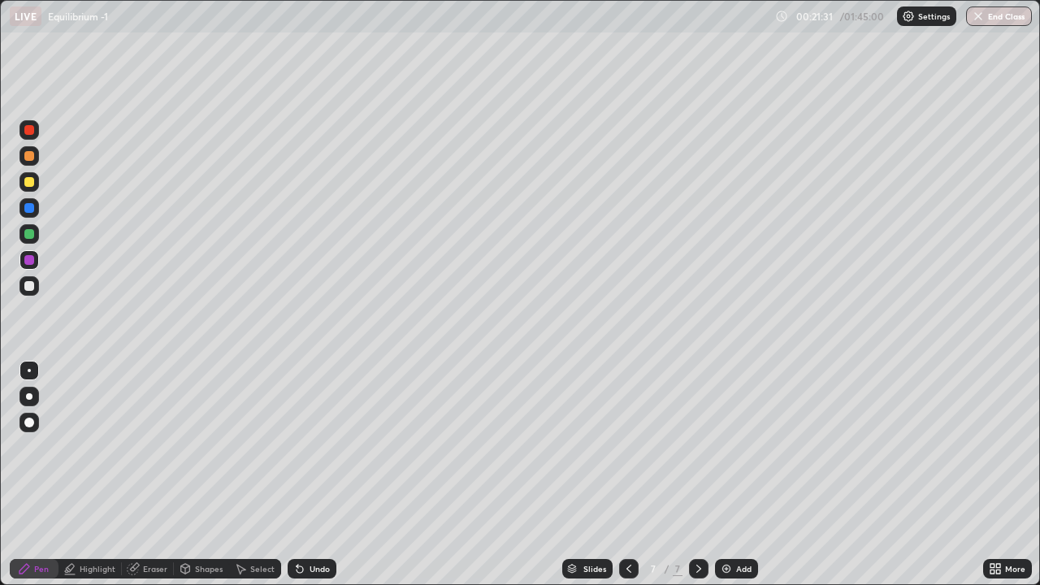
click at [23, 135] on div at bounding box center [28, 129] width 19 height 19
click at [20, 287] on div at bounding box center [28, 285] width 19 height 19
click at [26, 290] on div at bounding box center [28, 285] width 19 height 19
click at [627, 474] on icon at bounding box center [628, 568] width 13 height 13
click at [625, 474] on icon at bounding box center [628, 568] width 13 height 13
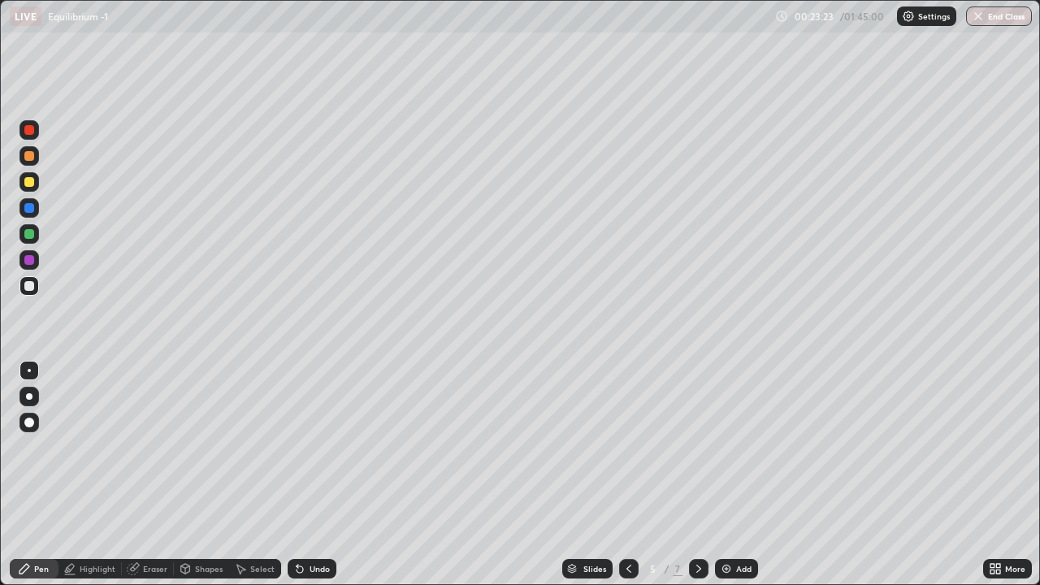
click at [619, 474] on div at bounding box center [628, 568] width 19 height 19
click at [697, 474] on icon at bounding box center [698, 568] width 13 height 13
click at [37, 207] on div at bounding box center [28, 207] width 19 height 19
click at [30, 242] on div at bounding box center [28, 233] width 19 height 19
click at [690, 474] on div at bounding box center [698, 568] width 19 height 19
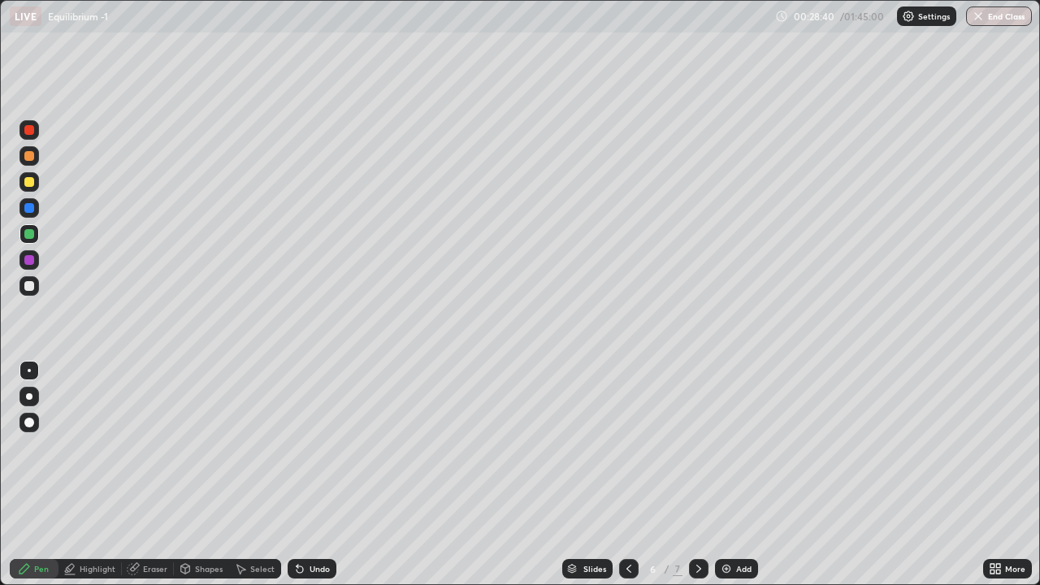
click at [692, 474] on icon at bounding box center [698, 568] width 13 height 13
click at [720, 474] on img at bounding box center [726, 568] width 13 height 13
click at [29, 180] on div at bounding box center [29, 182] width 10 height 10
click at [314, 474] on div "Undo" at bounding box center [319, 568] width 20 height 8
click at [309, 474] on div "Undo" at bounding box center [319, 568] width 20 height 8
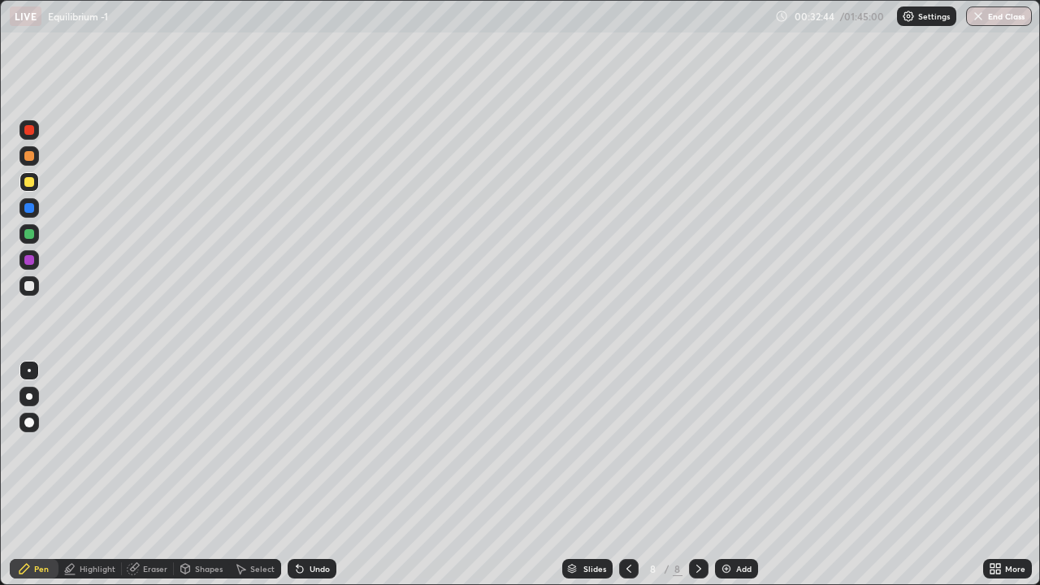
click at [32, 283] on div at bounding box center [29, 286] width 10 height 10
click at [30, 235] on div at bounding box center [29, 234] width 10 height 10
click at [205, 474] on div "Shapes" at bounding box center [209, 568] width 28 height 8
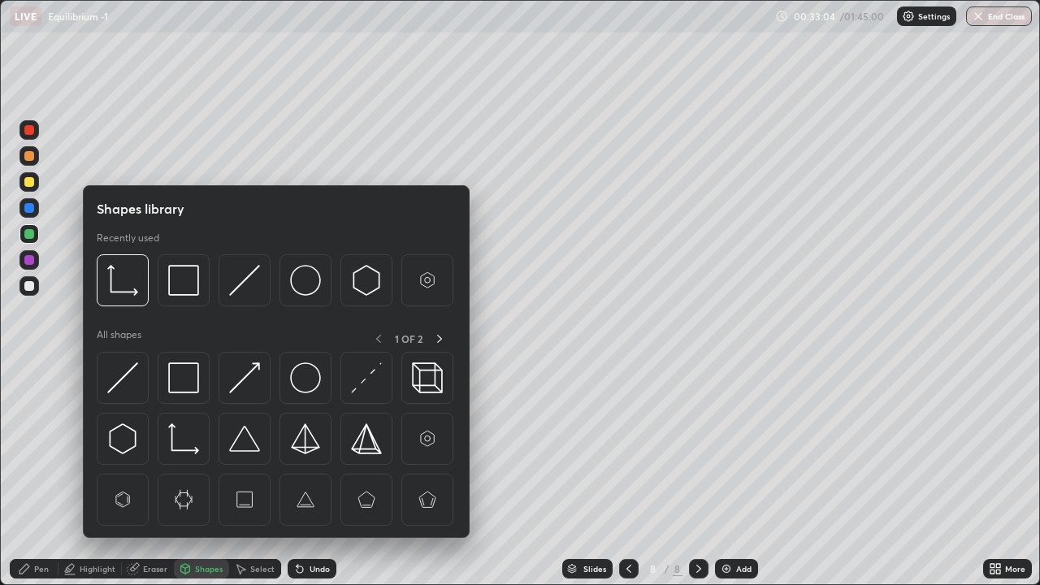
click at [257, 474] on div "Select" at bounding box center [262, 568] width 24 height 8
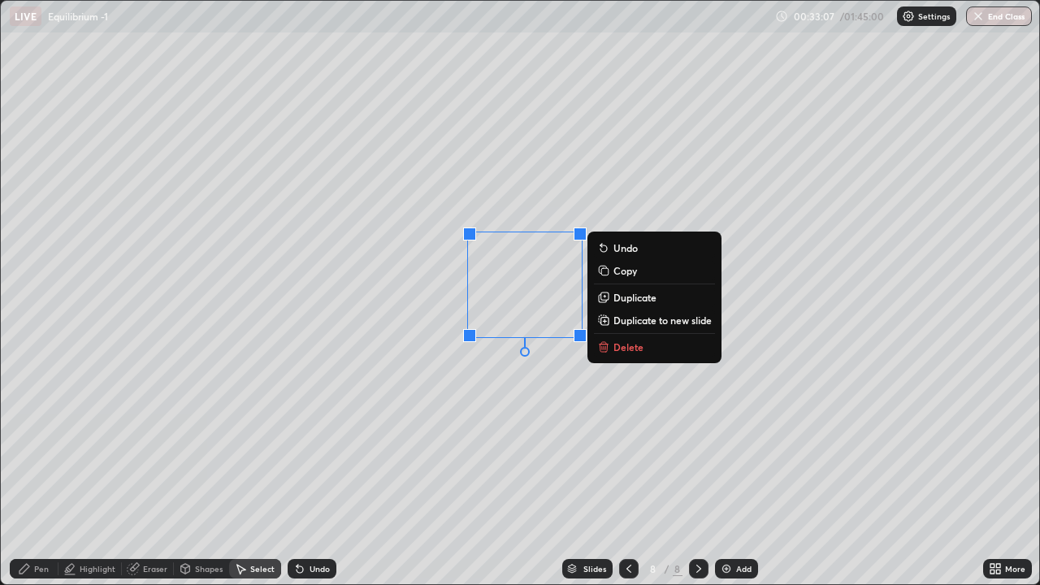
click at [625, 303] on p "Duplicate" at bounding box center [634, 297] width 43 height 13
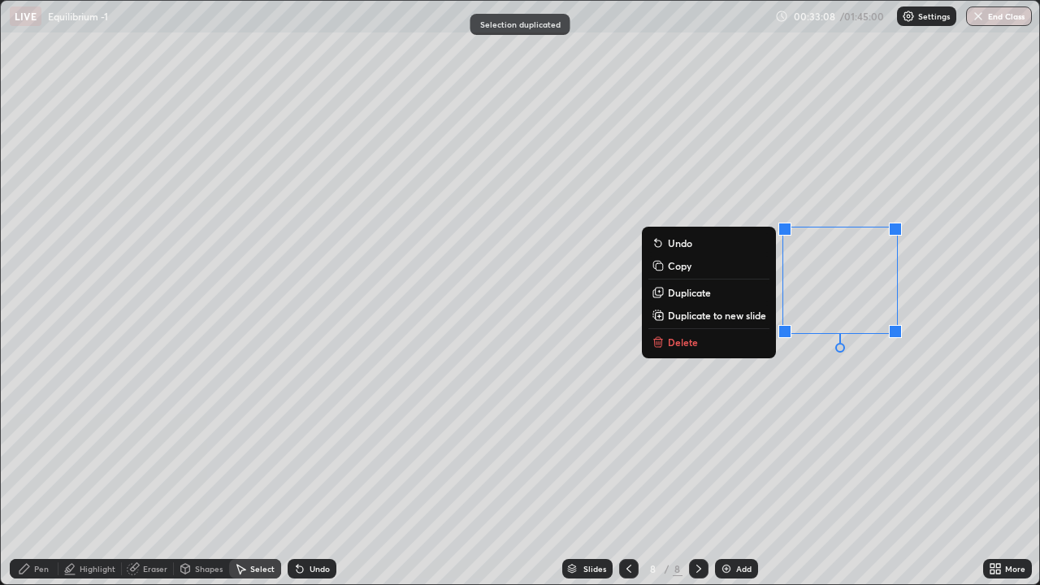
click at [757, 445] on div "0 ° Undo Copy Duplicate Duplicate to new slide Delete" at bounding box center [520, 292] width 1038 height 583
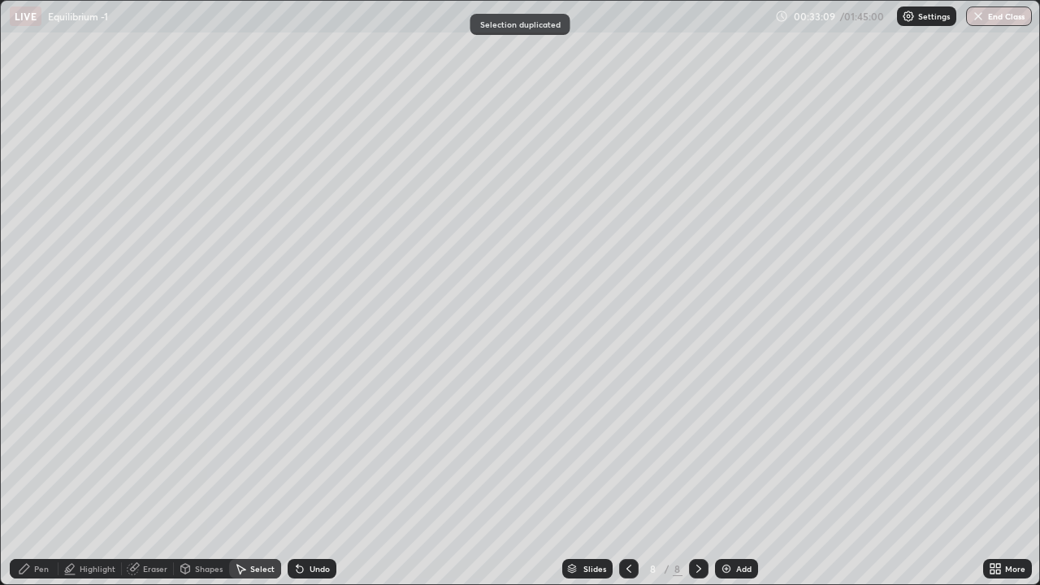
click at [148, 474] on div "Eraser" at bounding box center [155, 568] width 24 height 8
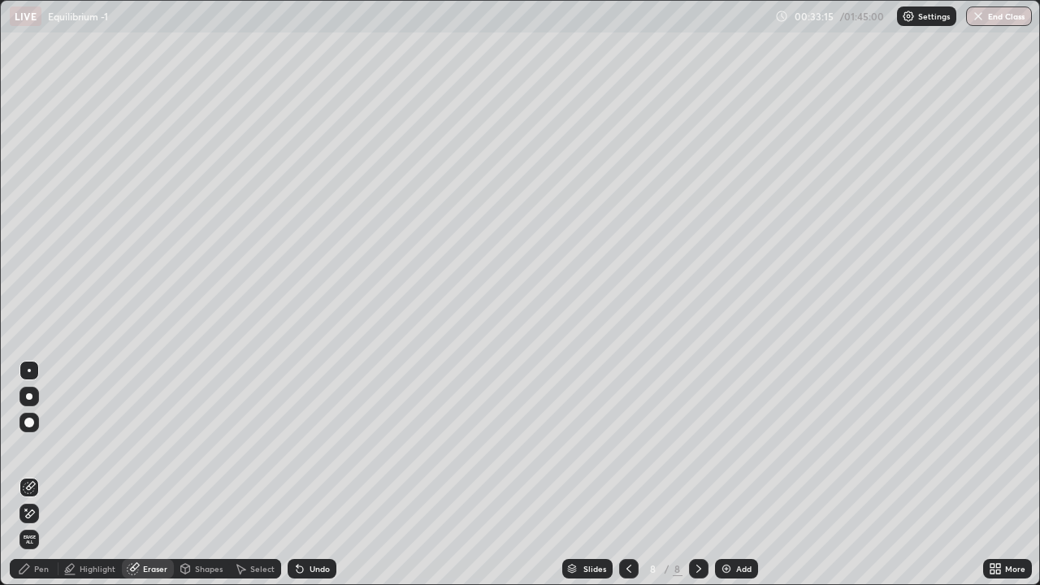
click at [35, 474] on div "Pen" at bounding box center [41, 568] width 15 height 8
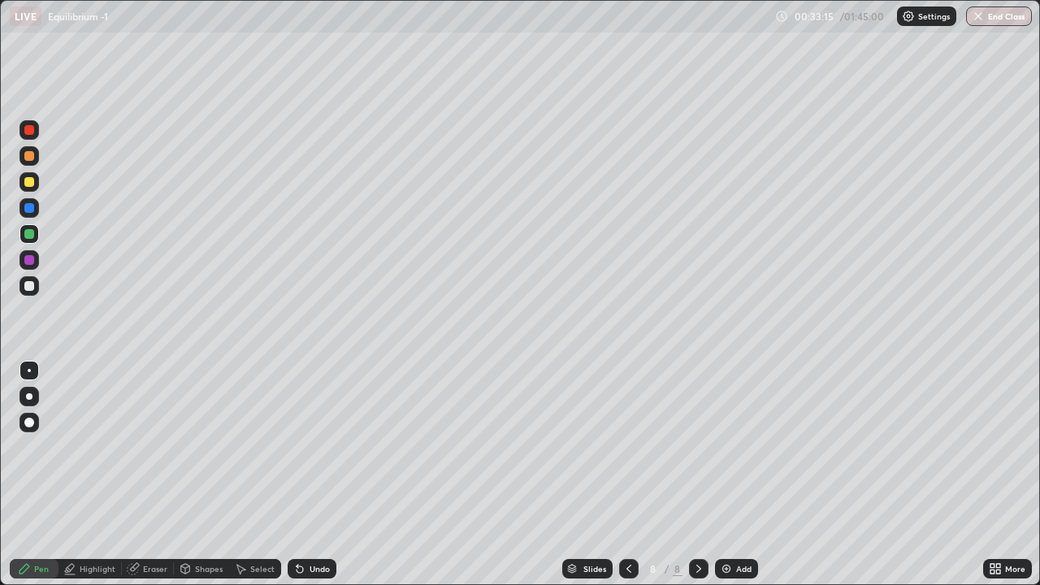
click at [26, 186] on div at bounding box center [29, 182] width 10 height 10
click at [30, 292] on div at bounding box center [28, 285] width 19 height 19
click at [30, 288] on div at bounding box center [29, 286] width 10 height 10
click at [31, 158] on div at bounding box center [29, 156] width 10 height 10
click at [735, 474] on div "Add" at bounding box center [736, 568] width 43 height 19
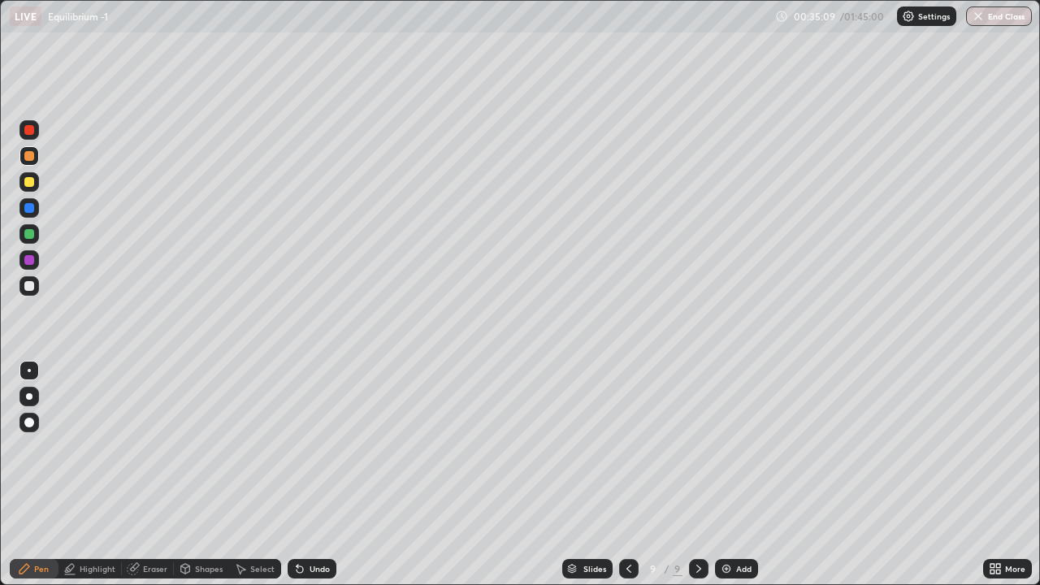
click at [27, 292] on div at bounding box center [28, 285] width 19 height 19
click at [37, 184] on div at bounding box center [28, 181] width 19 height 19
click at [25, 234] on div at bounding box center [29, 234] width 10 height 10
click at [259, 474] on div "Select" at bounding box center [262, 568] width 24 height 8
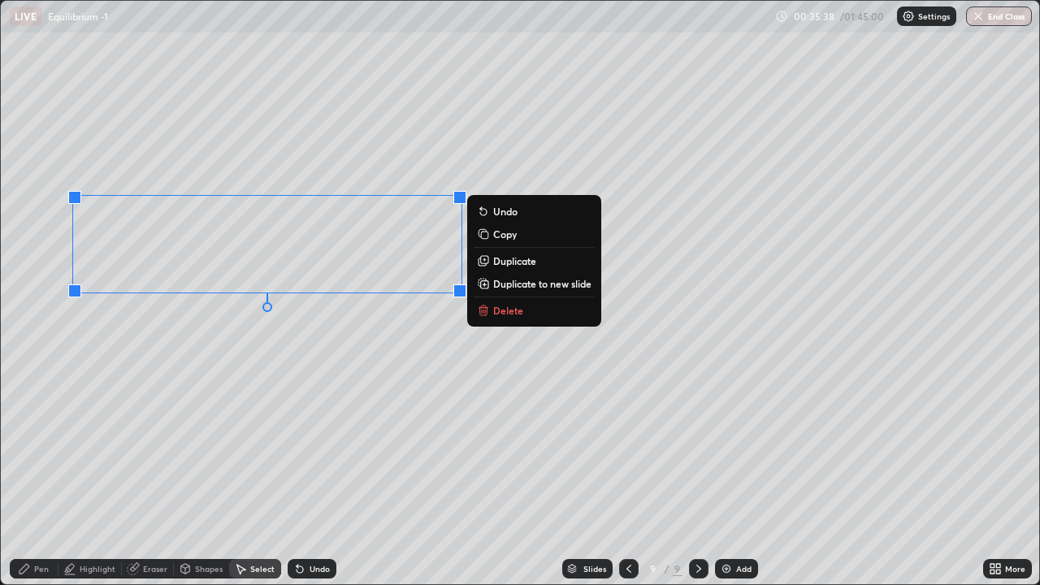
click at [506, 262] on p "Duplicate" at bounding box center [514, 260] width 43 height 13
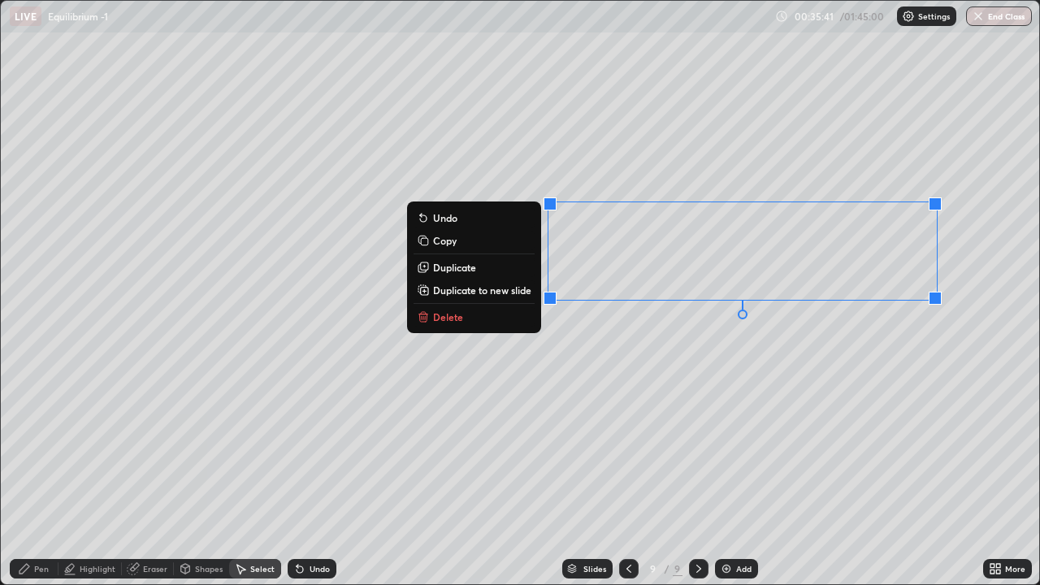
click at [48, 474] on div "Pen" at bounding box center [41, 568] width 15 height 8
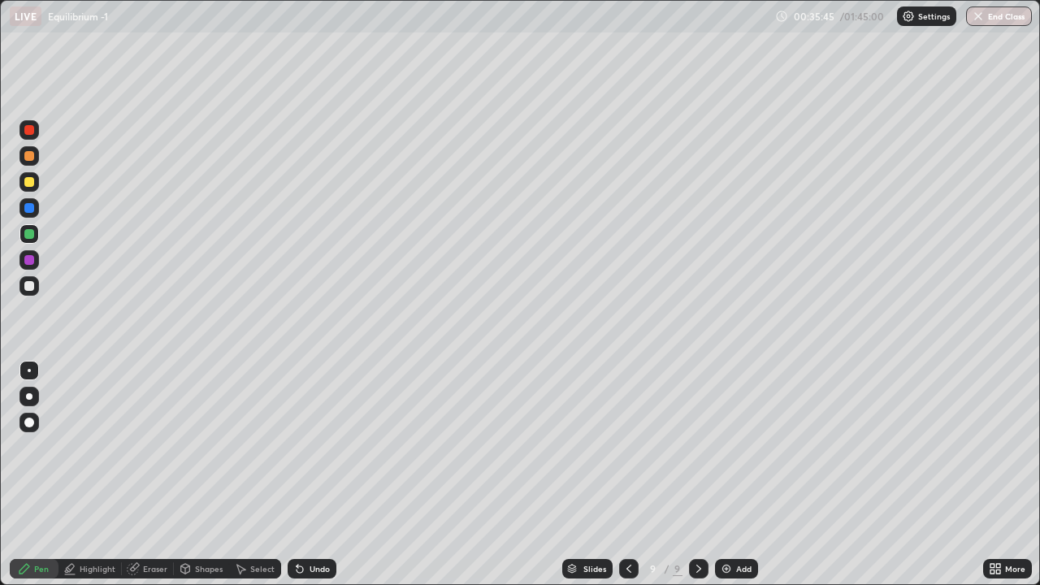
click at [25, 286] on div at bounding box center [29, 286] width 10 height 10
click at [27, 190] on div at bounding box center [28, 181] width 19 height 19
click at [624, 474] on icon at bounding box center [628, 568] width 13 height 13
click at [627, 474] on icon at bounding box center [628, 568] width 13 height 13
click at [622, 474] on icon at bounding box center [628, 568] width 13 height 13
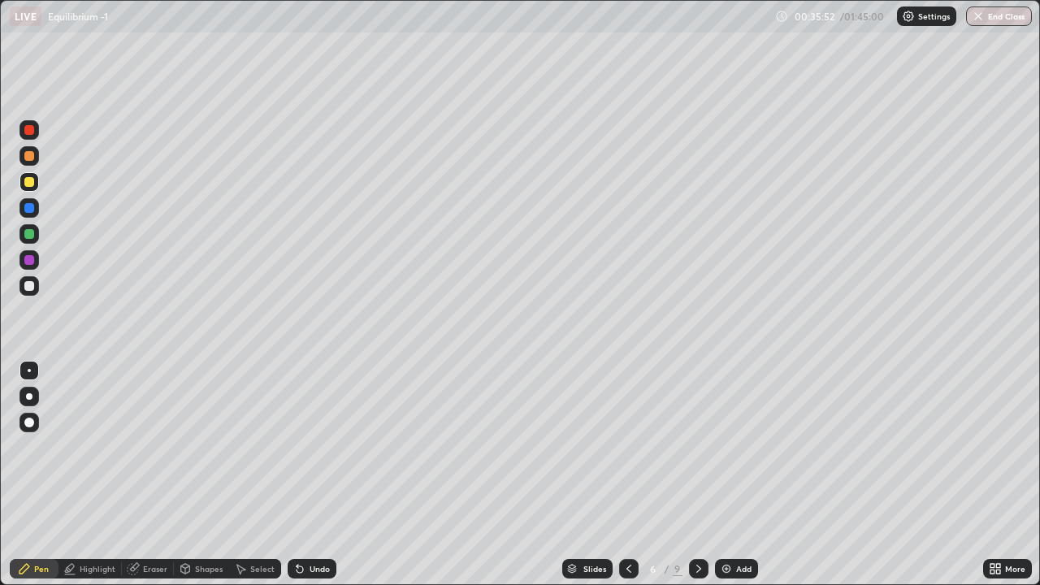
click at [625, 474] on icon at bounding box center [628, 568] width 13 height 13
click at [630, 474] on div at bounding box center [628, 568] width 19 height 19
click at [254, 474] on div "Select" at bounding box center [262, 568] width 24 height 8
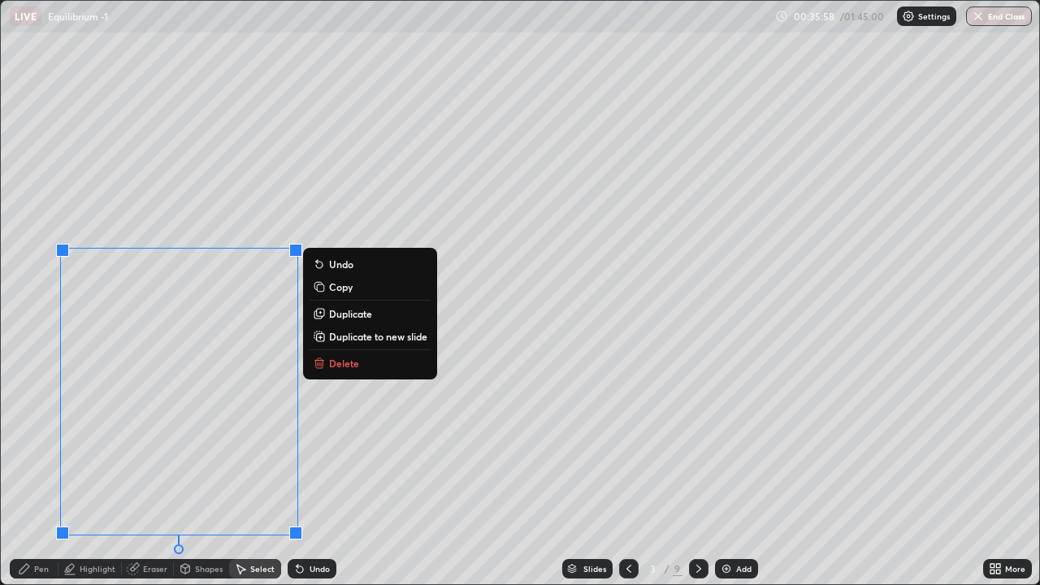
click at [341, 285] on p "Copy" at bounding box center [341, 286] width 24 height 13
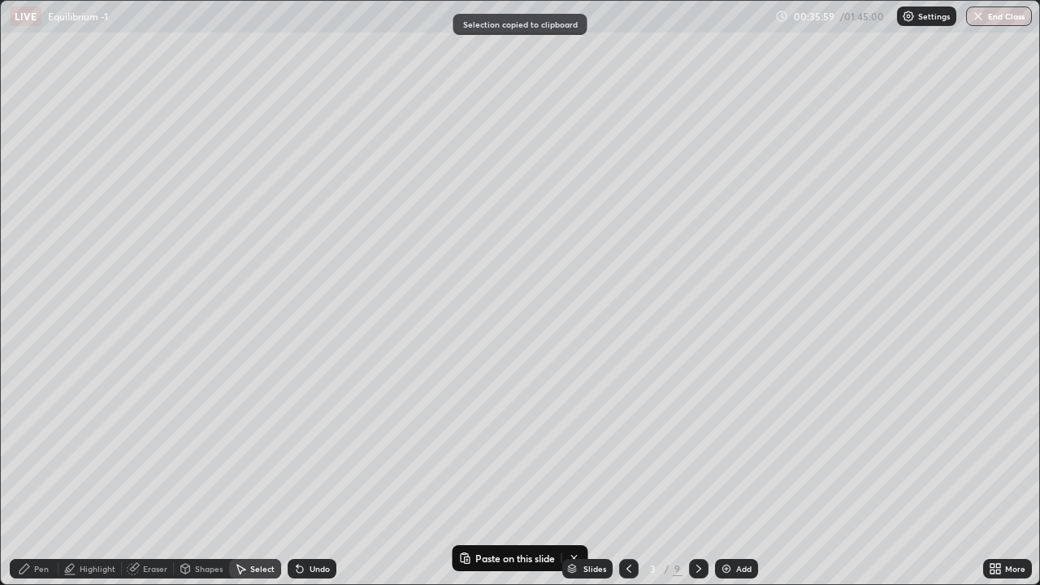
click at [692, 474] on icon at bounding box center [698, 568] width 13 height 13
click at [698, 474] on icon at bounding box center [698, 568] width 13 height 13
click at [697, 474] on icon at bounding box center [698, 568] width 13 height 13
click at [697, 474] on icon at bounding box center [698, 568] width 5 height 8
click at [695, 474] on icon at bounding box center [698, 568] width 13 height 13
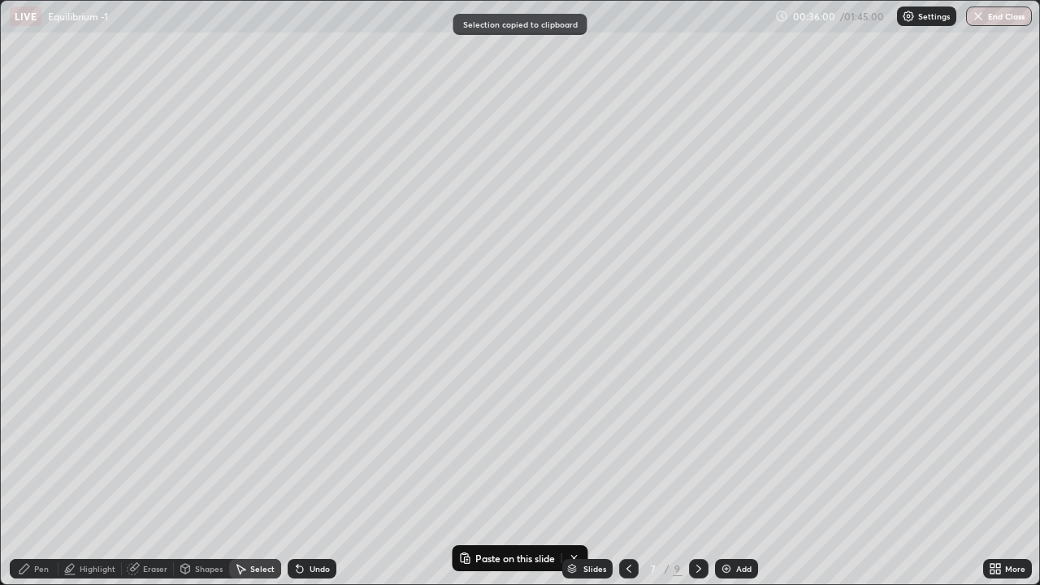
click at [694, 474] on div at bounding box center [698, 568] width 19 height 19
click at [695, 474] on icon at bounding box center [698, 568] width 13 height 13
click at [693, 474] on div at bounding box center [698, 568] width 19 height 19
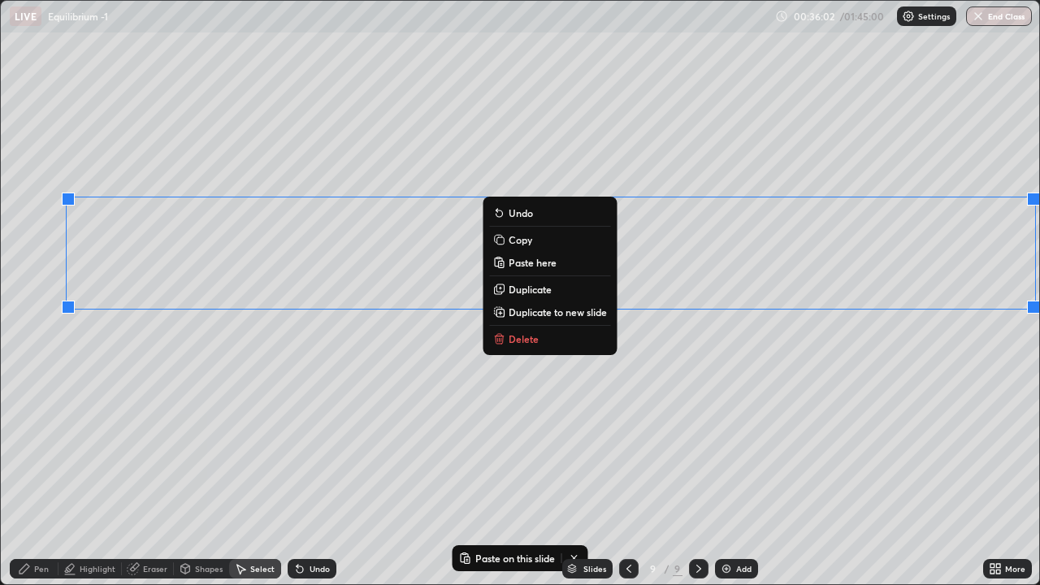
click at [517, 264] on p "Paste here" at bounding box center [532, 262] width 48 height 13
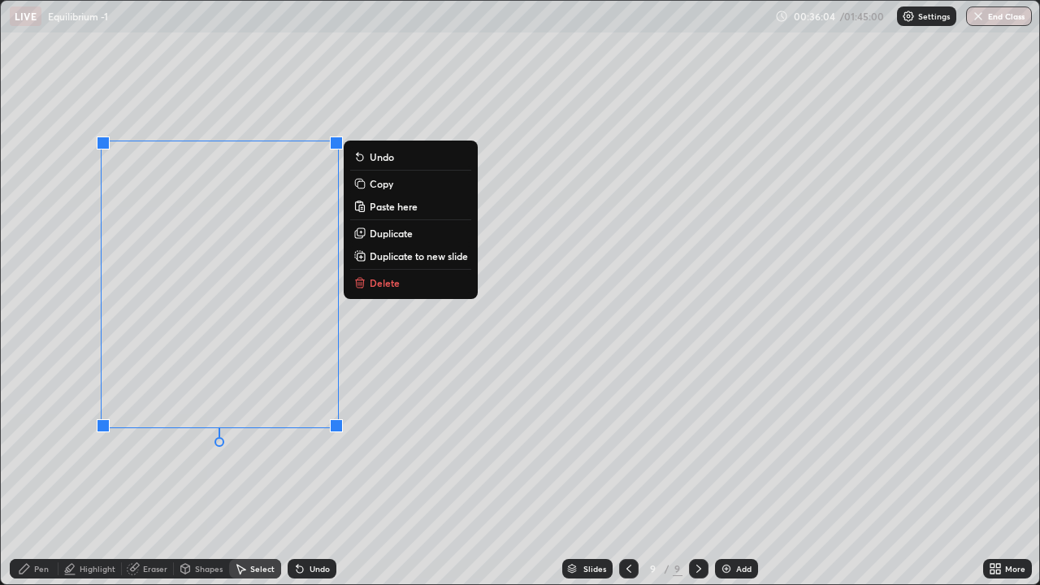
click at [139, 474] on icon at bounding box center [133, 568] width 13 height 13
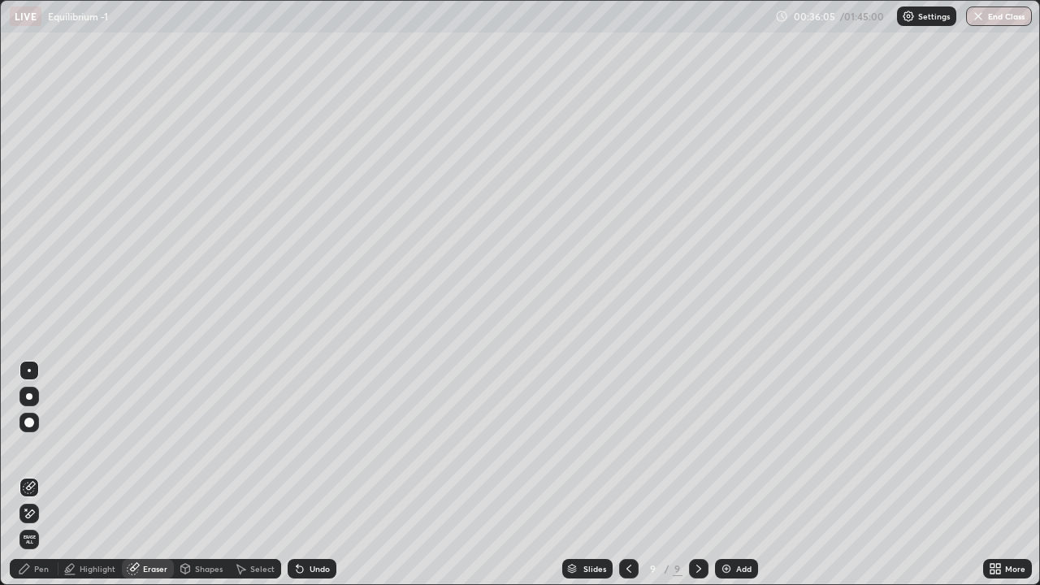
click at [26, 474] on icon at bounding box center [26, 509] width 2 height 2
click at [18, 474] on icon at bounding box center [24, 568] width 13 height 13
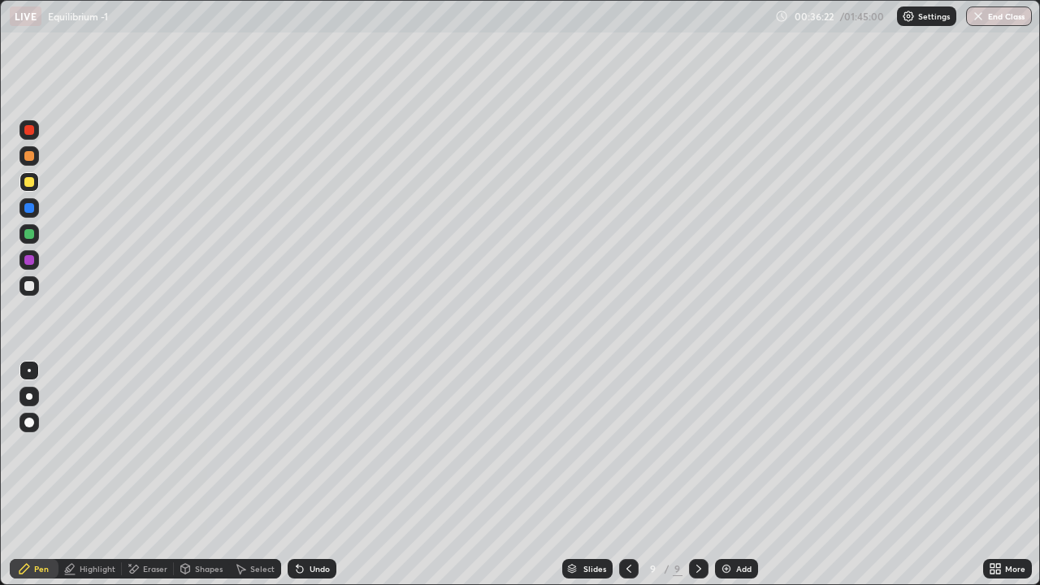
click at [33, 286] on div at bounding box center [29, 286] width 10 height 10
click at [28, 174] on div at bounding box center [28, 181] width 19 height 19
click at [32, 160] on div at bounding box center [28, 155] width 19 height 19
click at [747, 474] on div "Add" at bounding box center [736, 568] width 43 height 19
click at [27, 232] on div at bounding box center [29, 234] width 10 height 10
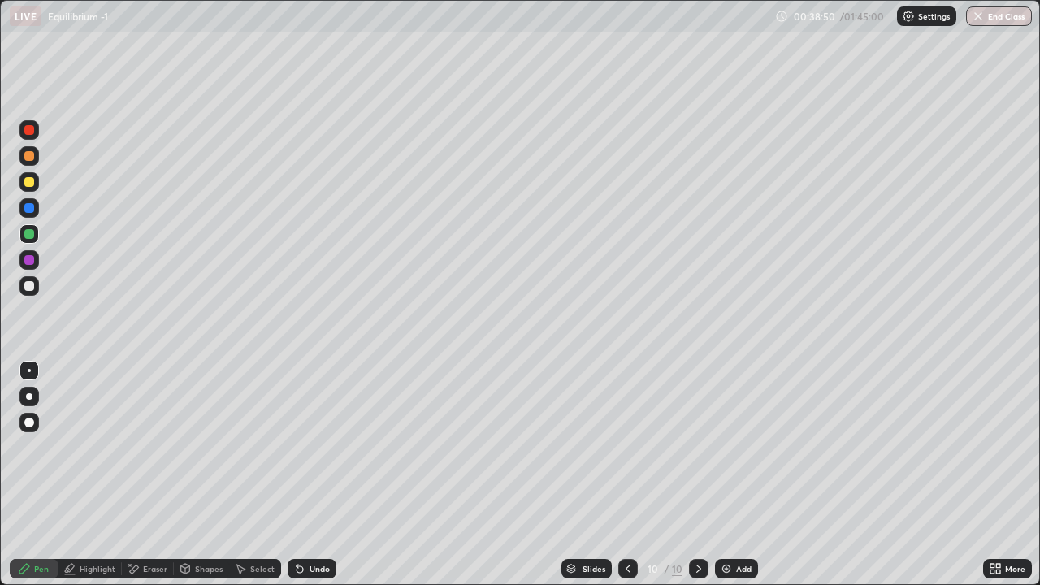
click at [21, 293] on div at bounding box center [28, 285] width 19 height 19
click at [21, 289] on div at bounding box center [28, 285] width 19 height 19
click at [32, 186] on div at bounding box center [28, 181] width 19 height 19
click at [296, 474] on icon at bounding box center [297, 565] width 2 height 2
click at [302, 474] on div "Undo" at bounding box center [312, 568] width 49 height 19
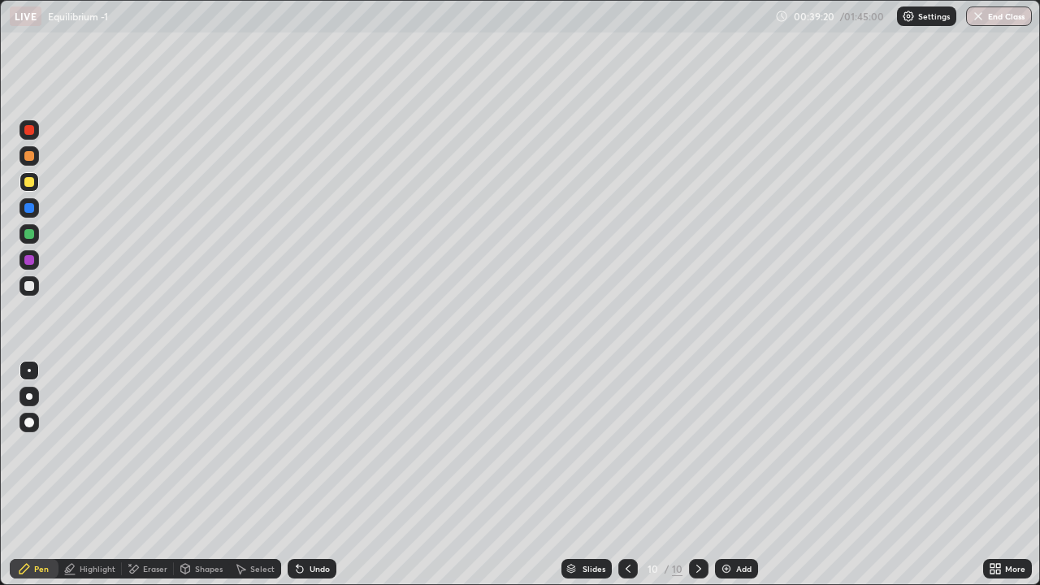
click at [303, 474] on div "Undo" at bounding box center [312, 568] width 49 height 19
click at [296, 474] on icon at bounding box center [297, 565] width 2 height 2
click at [301, 474] on div "Undo" at bounding box center [312, 568] width 49 height 19
click at [302, 474] on div "Undo" at bounding box center [312, 568] width 49 height 19
click at [301, 474] on div "Undo" at bounding box center [312, 568] width 49 height 19
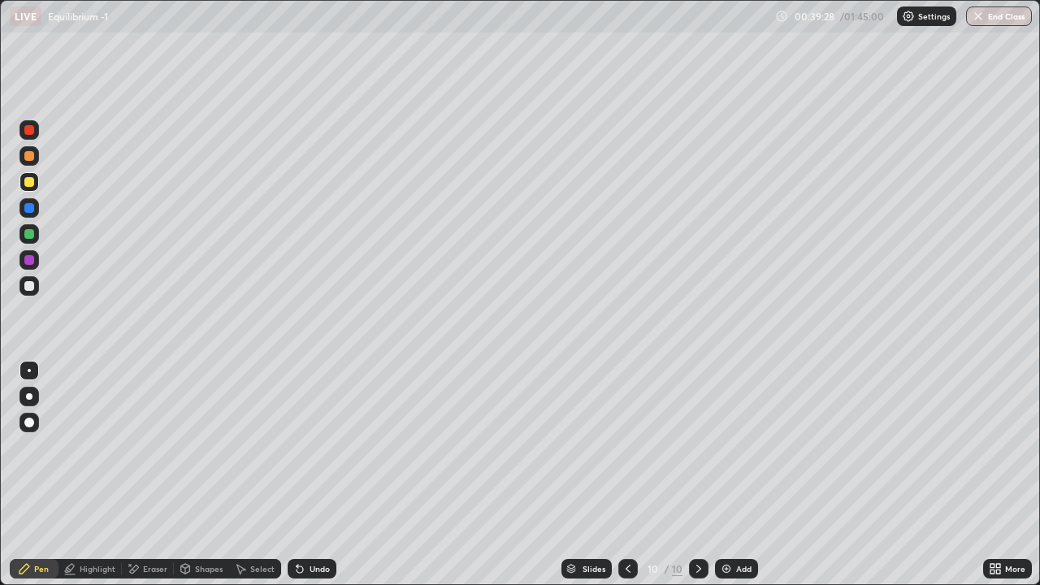
click at [303, 474] on div "Undo" at bounding box center [312, 568] width 49 height 19
click at [296, 474] on icon at bounding box center [297, 565] width 2 height 2
click at [27, 241] on div at bounding box center [28, 233] width 19 height 19
click at [259, 474] on div "Select" at bounding box center [262, 568] width 24 height 8
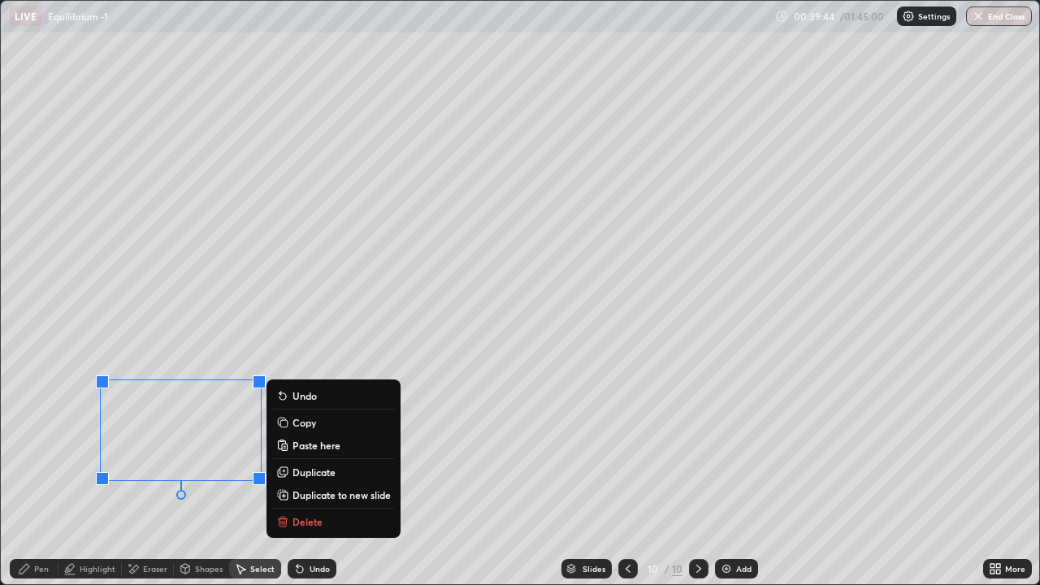
click at [311, 464] on button "Duplicate" at bounding box center [333, 471] width 121 height 19
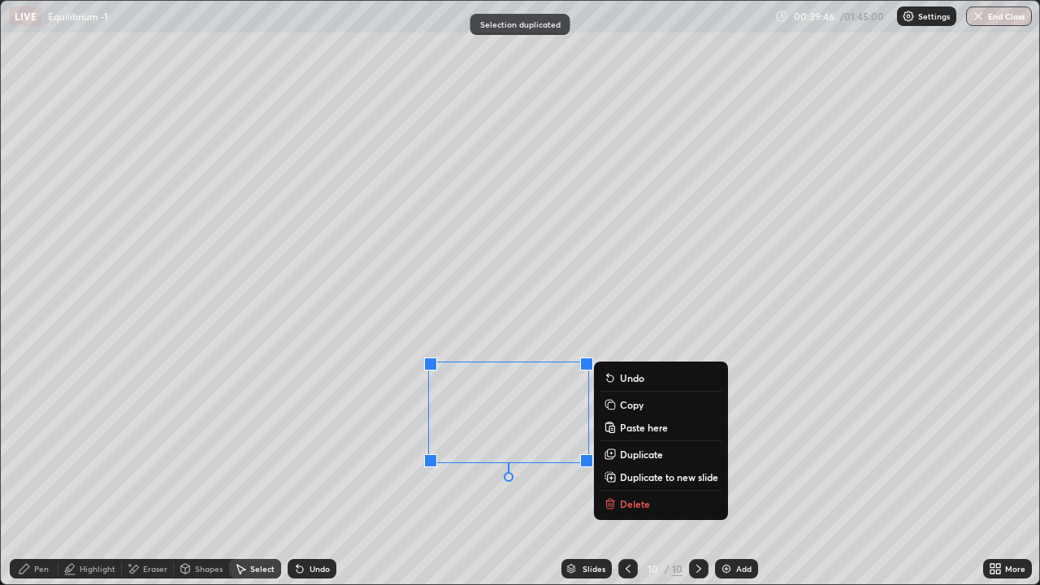
click at [622, 446] on button "Duplicate" at bounding box center [660, 453] width 121 height 19
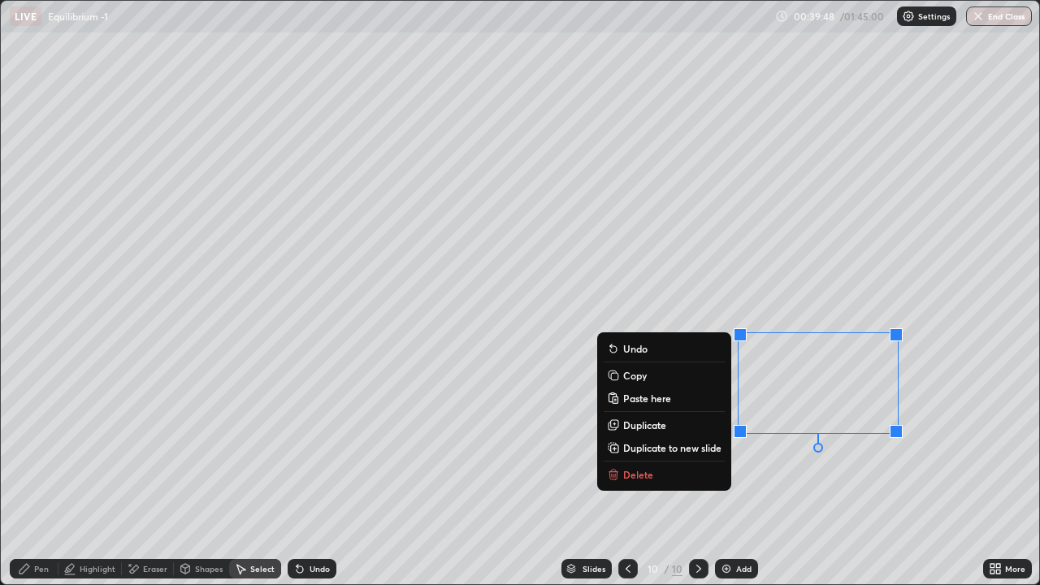
click at [152, 474] on div "Eraser" at bounding box center [155, 568] width 24 height 8
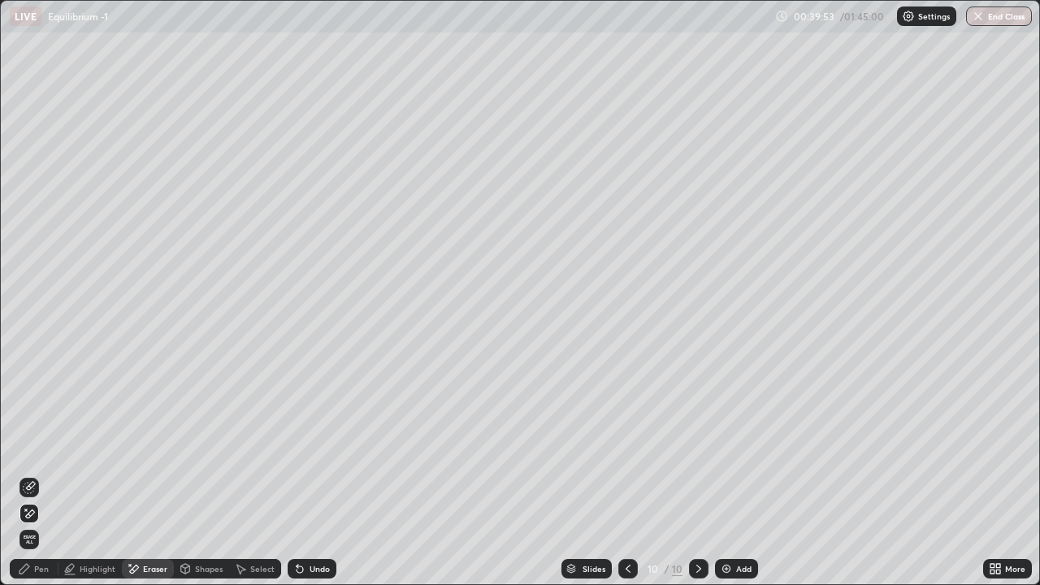
click at [40, 474] on div "Pen" at bounding box center [34, 568] width 49 height 19
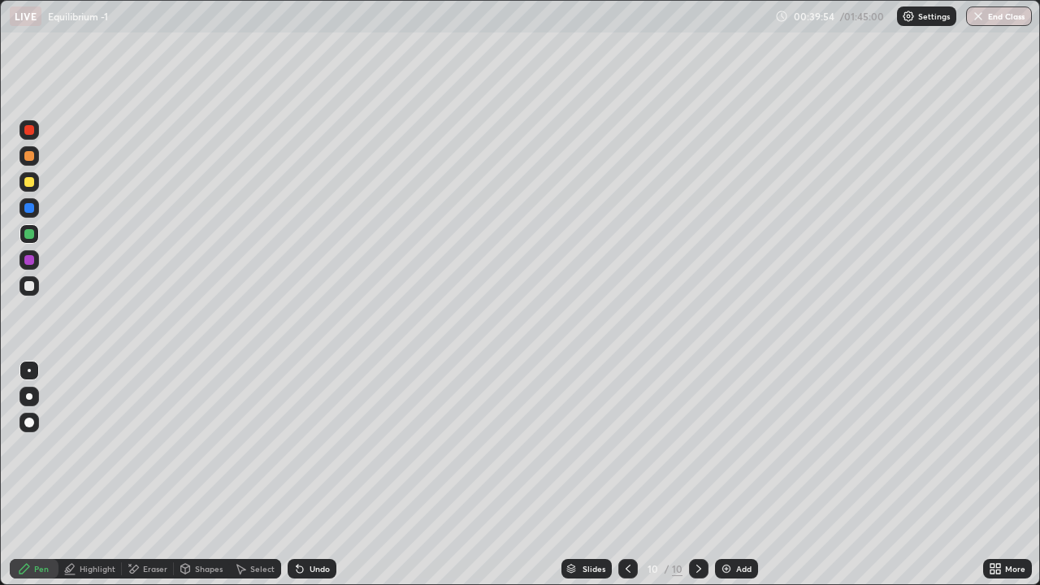
click at [28, 181] on div at bounding box center [29, 182] width 10 height 10
click at [37, 266] on div at bounding box center [28, 259] width 19 height 19
click at [30, 309] on div "Erase all" at bounding box center [29, 292] width 39 height 520
click at [749, 474] on div "Add" at bounding box center [743, 568] width 15 height 8
click at [37, 187] on div at bounding box center [28, 181] width 19 height 19
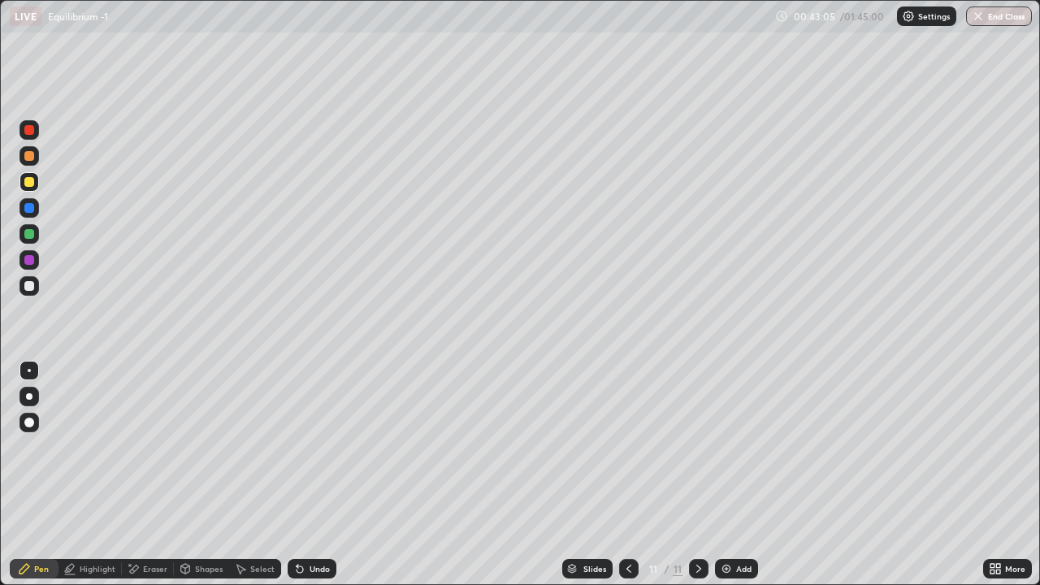
click at [27, 175] on div at bounding box center [28, 181] width 19 height 19
click at [30, 156] on div at bounding box center [29, 156] width 10 height 10
click at [266, 474] on div "Select" at bounding box center [255, 568] width 52 height 19
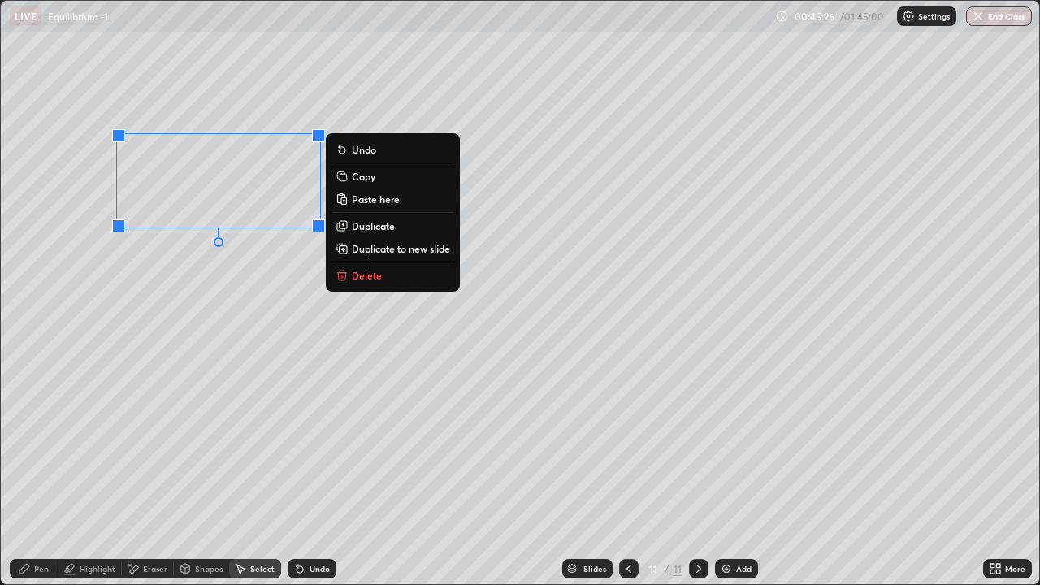
click at [722, 474] on img at bounding box center [726, 568] width 13 height 13
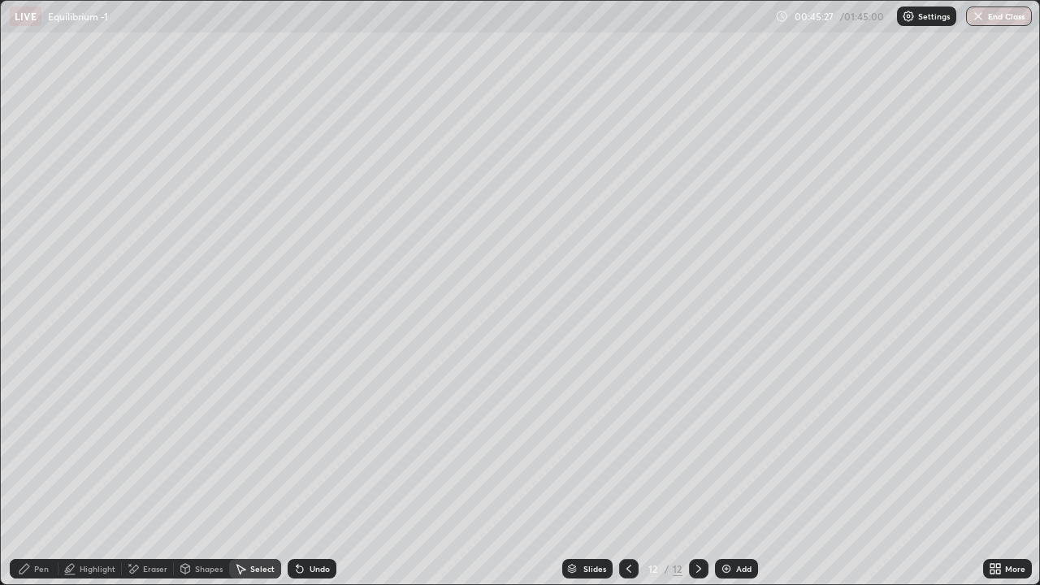
click at [41, 474] on div "Pen" at bounding box center [34, 568] width 49 height 19
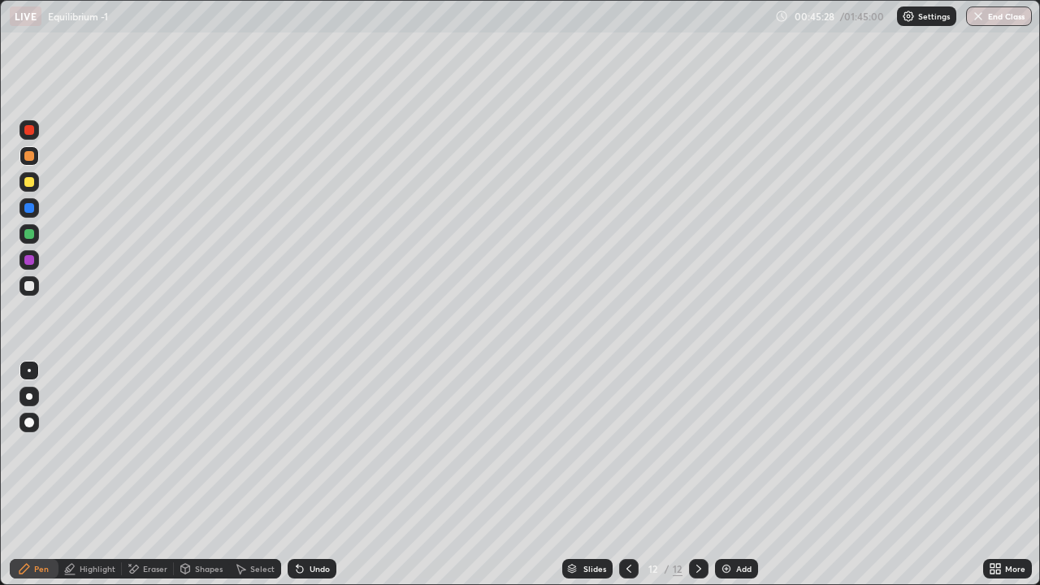
click at [37, 231] on div at bounding box center [28, 233] width 19 height 19
click at [35, 157] on div at bounding box center [28, 155] width 19 height 19
click at [24, 188] on div at bounding box center [28, 181] width 19 height 19
click at [267, 474] on div "Select" at bounding box center [255, 568] width 52 height 19
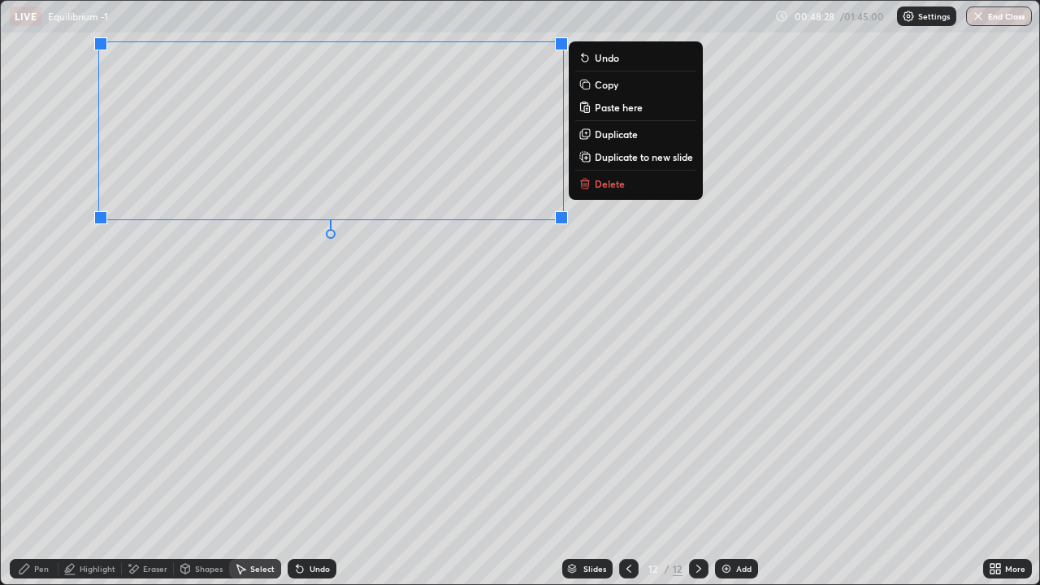
click at [731, 474] on div "Add" at bounding box center [736, 568] width 43 height 19
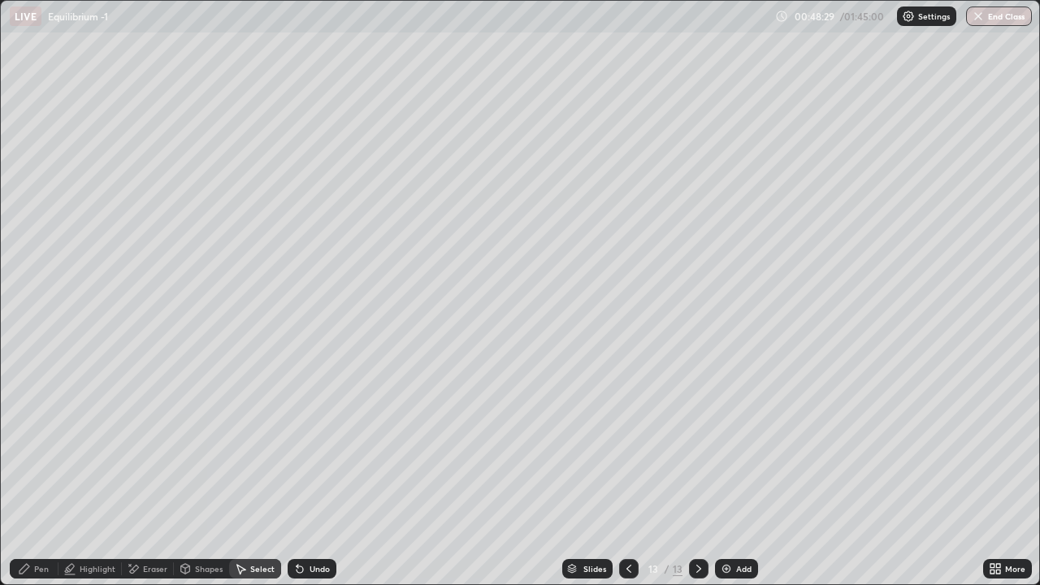
click at [41, 474] on div "Pen" at bounding box center [34, 568] width 49 height 19
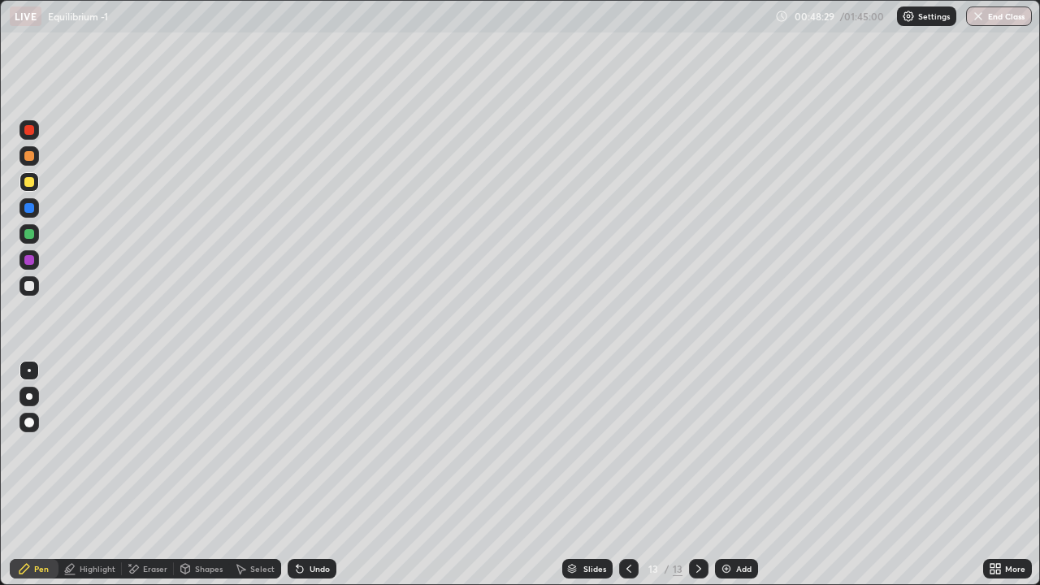
click at [23, 284] on div at bounding box center [28, 285] width 19 height 19
click at [314, 474] on div "Undo" at bounding box center [312, 568] width 49 height 19
click at [313, 474] on div "Undo" at bounding box center [312, 568] width 49 height 19
click at [309, 474] on div "Undo" at bounding box center [319, 568] width 20 height 8
click at [31, 180] on div at bounding box center [29, 182] width 10 height 10
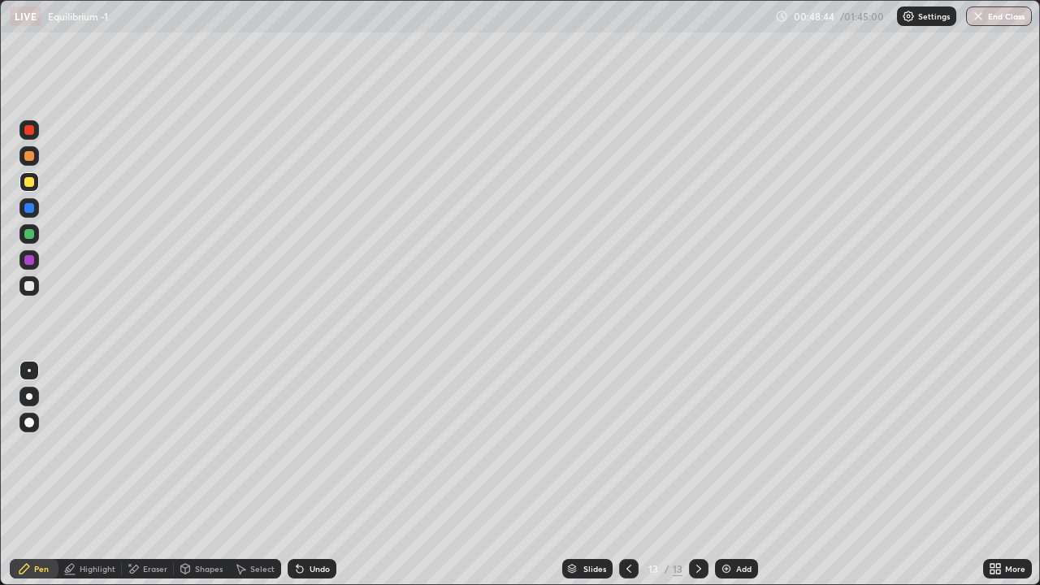
click at [28, 235] on div at bounding box center [29, 234] width 10 height 10
click at [29, 288] on div at bounding box center [29, 286] width 10 height 10
click at [26, 184] on div at bounding box center [29, 182] width 10 height 10
click at [265, 474] on div "Select" at bounding box center [262, 568] width 24 height 8
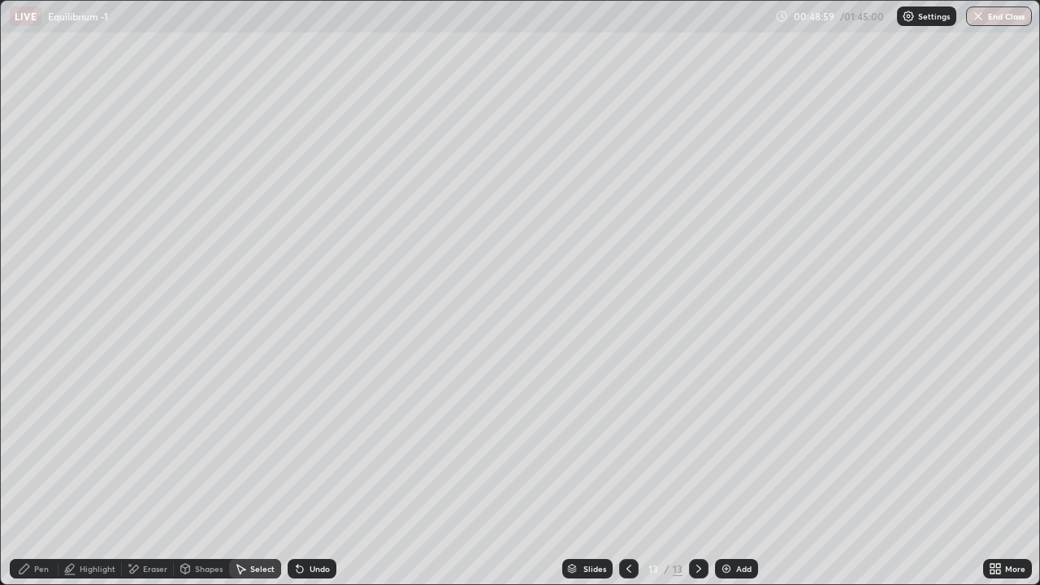
click at [262, 474] on div "Select" at bounding box center [255, 568] width 52 height 19
click at [202, 474] on div "Shapes" at bounding box center [209, 568] width 28 height 8
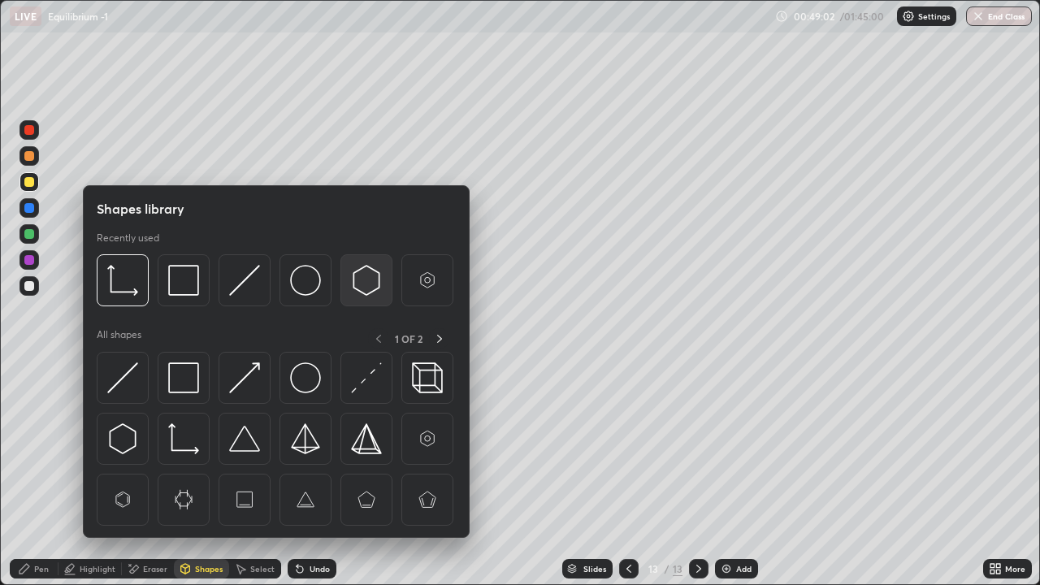
click at [389, 299] on div at bounding box center [366, 280] width 52 height 52
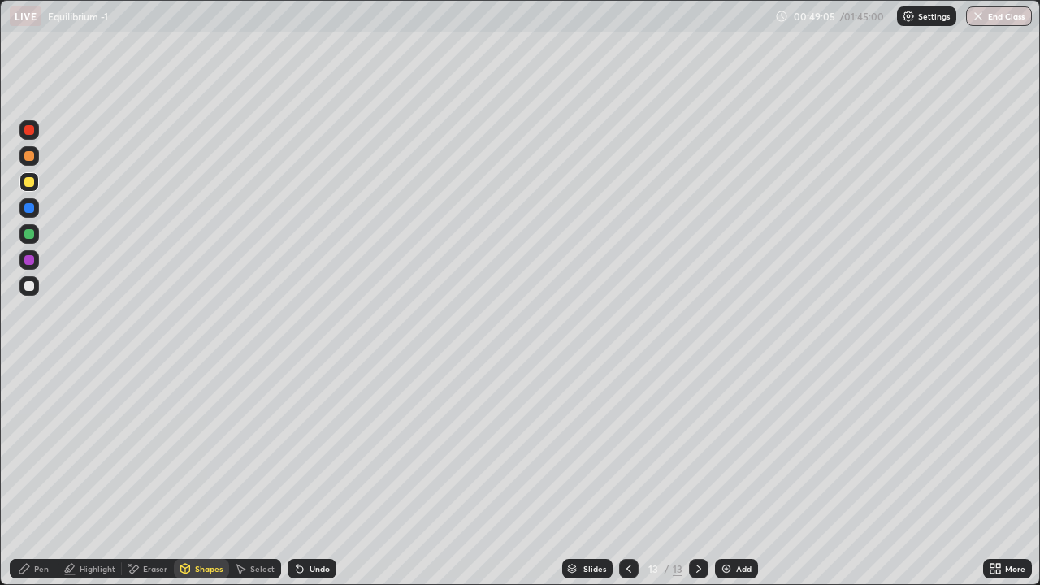
click at [309, 474] on div "Undo" at bounding box center [319, 568] width 20 height 8
click at [301, 474] on icon at bounding box center [299, 568] width 13 height 13
click at [256, 474] on div "Select" at bounding box center [262, 568] width 24 height 8
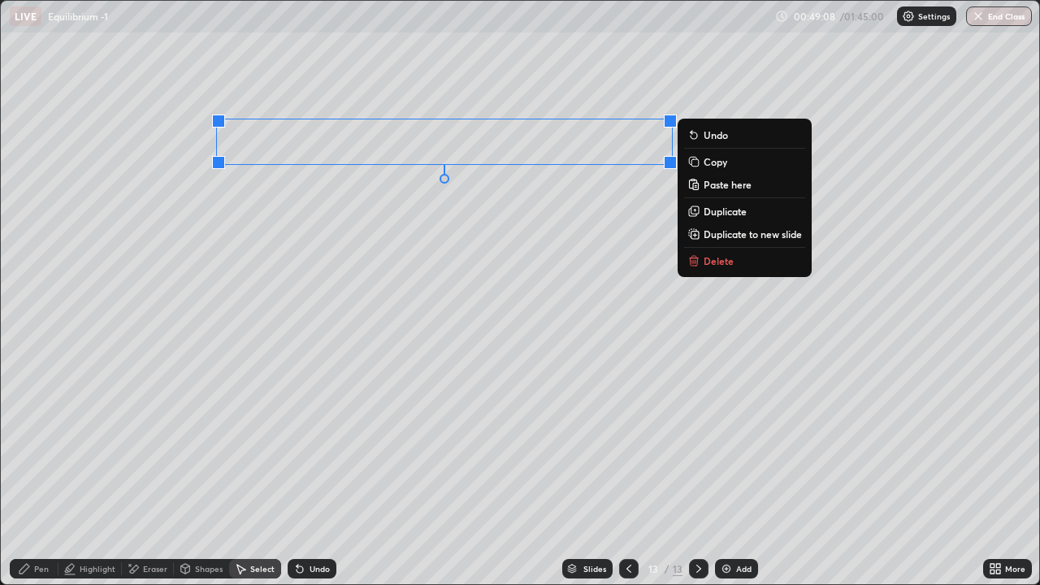
click at [48, 474] on div "Pen" at bounding box center [41, 568] width 15 height 8
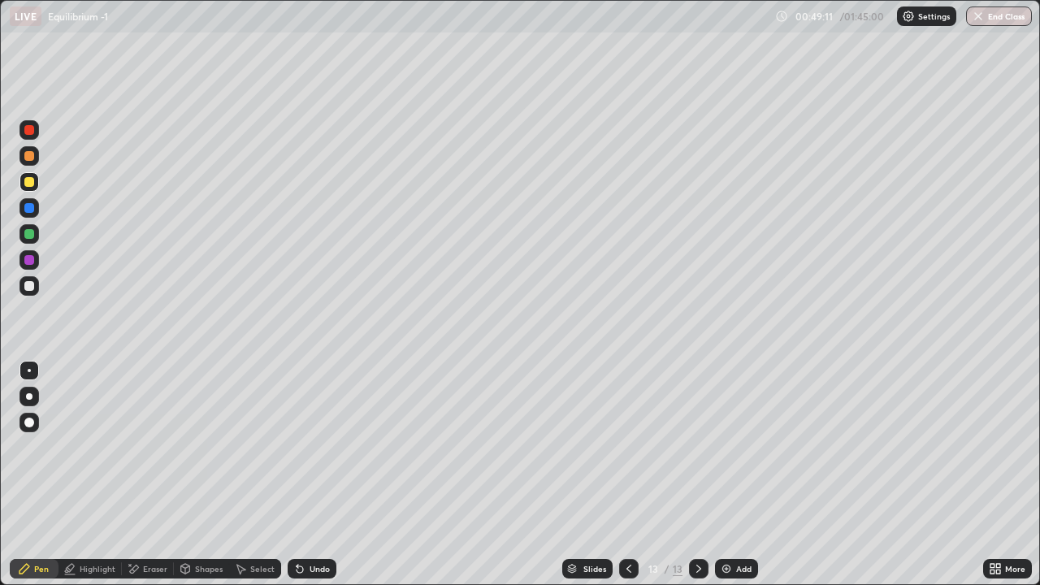
click at [24, 240] on div at bounding box center [28, 233] width 19 height 19
click at [22, 190] on div at bounding box center [28, 181] width 19 height 19
click at [32, 293] on div at bounding box center [28, 285] width 19 height 19
click at [25, 235] on div at bounding box center [29, 234] width 10 height 10
click at [32, 179] on div at bounding box center [29, 182] width 10 height 10
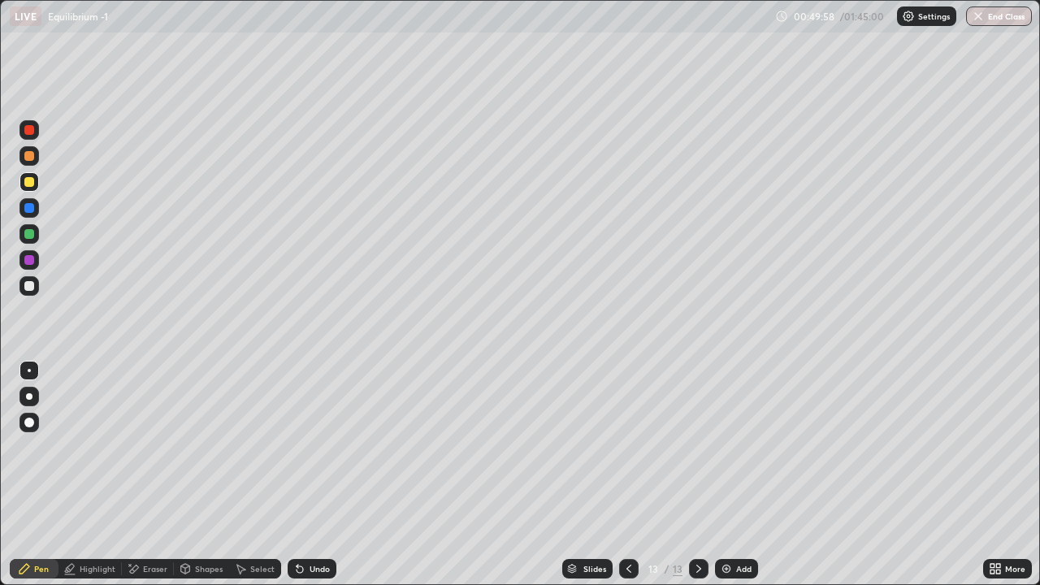
click at [30, 286] on div at bounding box center [29, 286] width 10 height 10
click at [28, 229] on div at bounding box center [29, 234] width 10 height 10
click at [30, 182] on div at bounding box center [29, 182] width 10 height 10
click at [29, 162] on div at bounding box center [28, 155] width 19 height 19
click at [259, 474] on div "Select" at bounding box center [262, 568] width 24 height 8
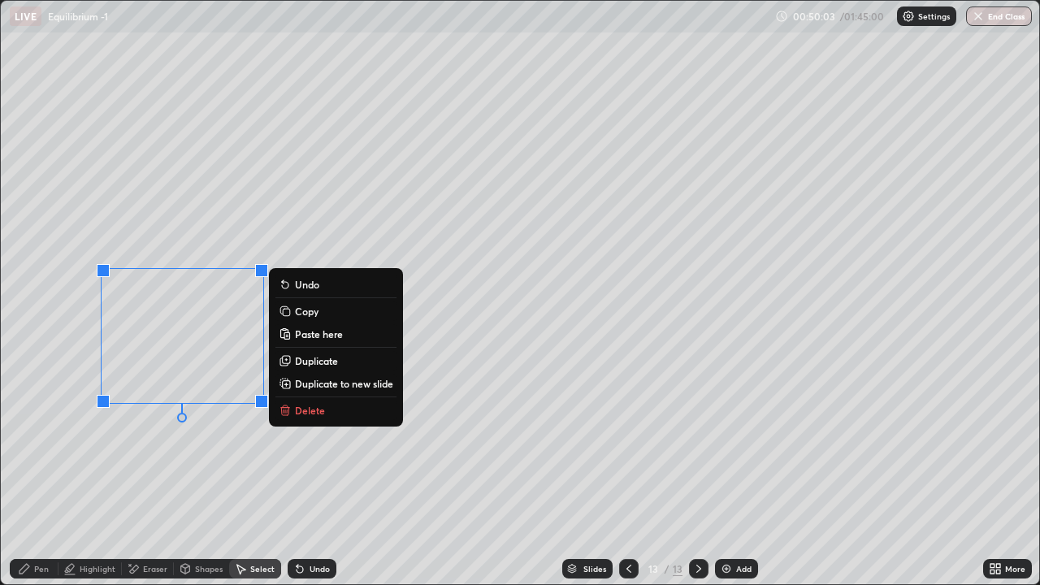
click at [301, 361] on p "Duplicate" at bounding box center [316, 360] width 43 height 13
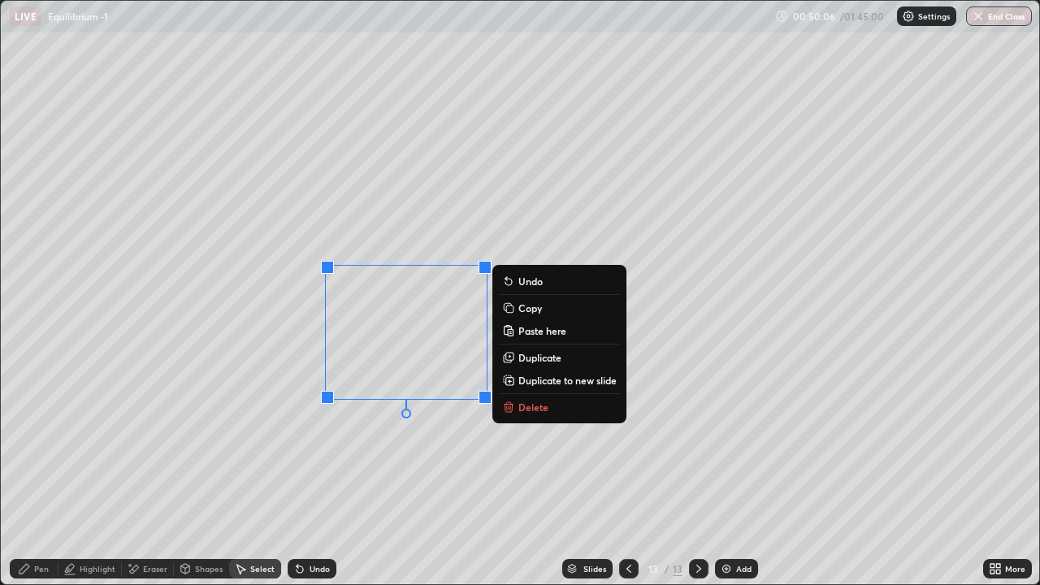
click at [34, 474] on div "Pen" at bounding box center [41, 568] width 15 height 8
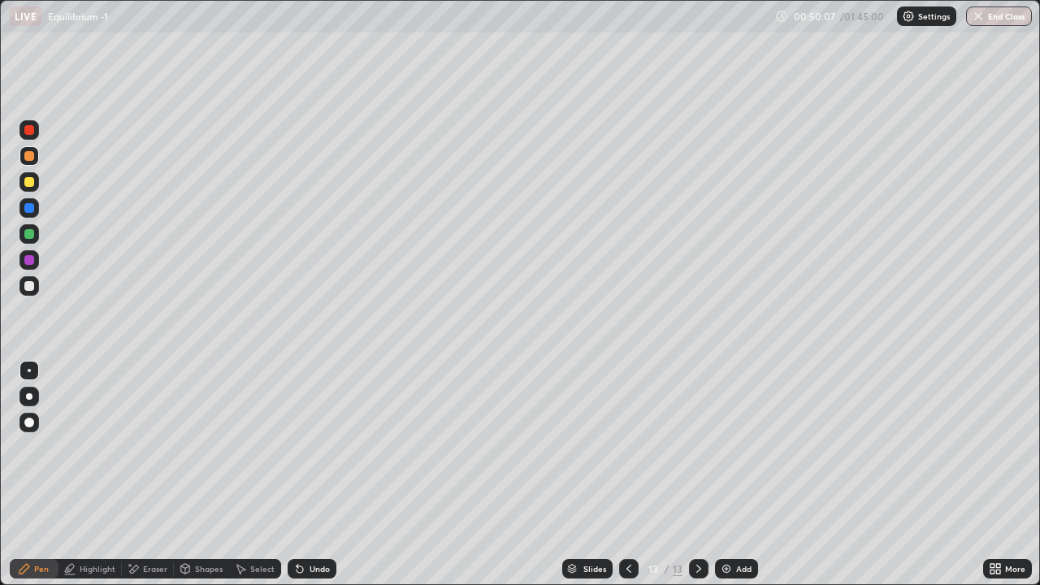
click at [29, 131] on div at bounding box center [29, 130] width 10 height 10
click at [146, 474] on div "Eraser" at bounding box center [155, 568] width 24 height 8
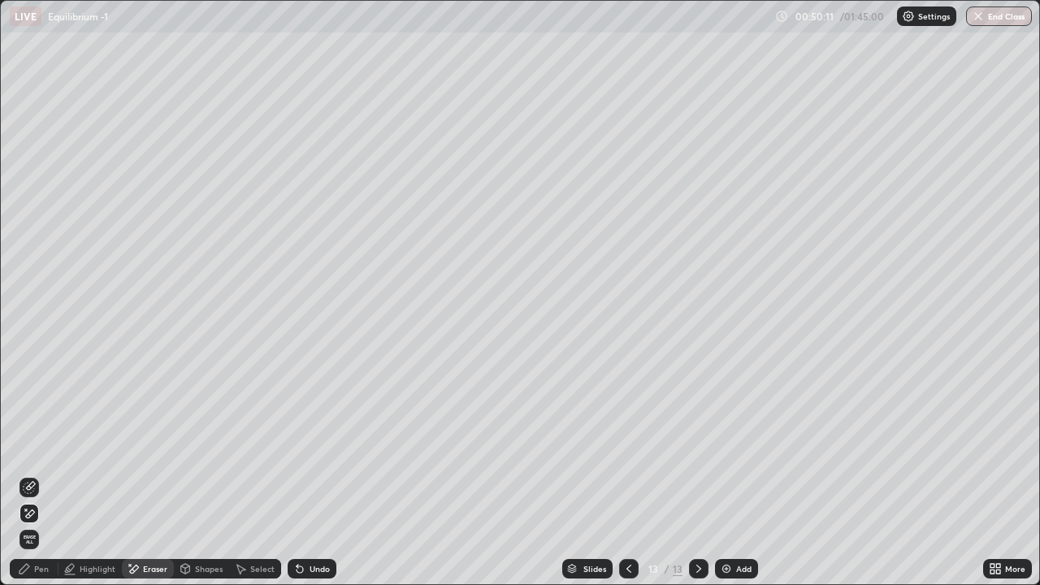
click at [29, 474] on icon at bounding box center [24, 568] width 13 height 13
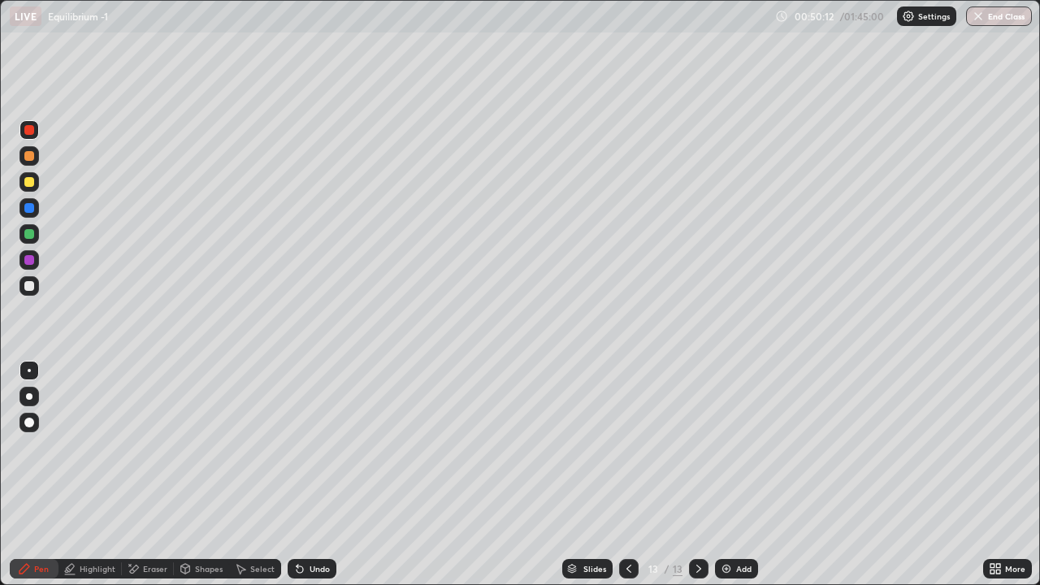
click at [28, 287] on div at bounding box center [29, 286] width 10 height 10
click at [317, 474] on div "Undo" at bounding box center [319, 568] width 20 height 8
click at [315, 474] on div "Undo" at bounding box center [312, 568] width 49 height 19
click at [313, 474] on div "Undo" at bounding box center [312, 568] width 49 height 19
click at [258, 474] on div "Select" at bounding box center [262, 568] width 24 height 8
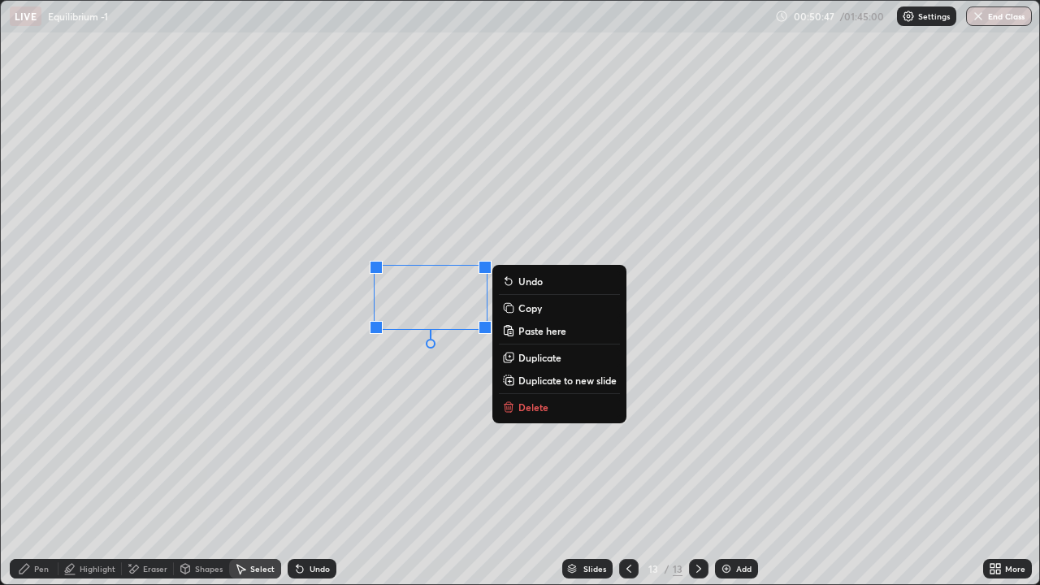
click at [536, 356] on p "Duplicate" at bounding box center [539, 357] width 43 height 13
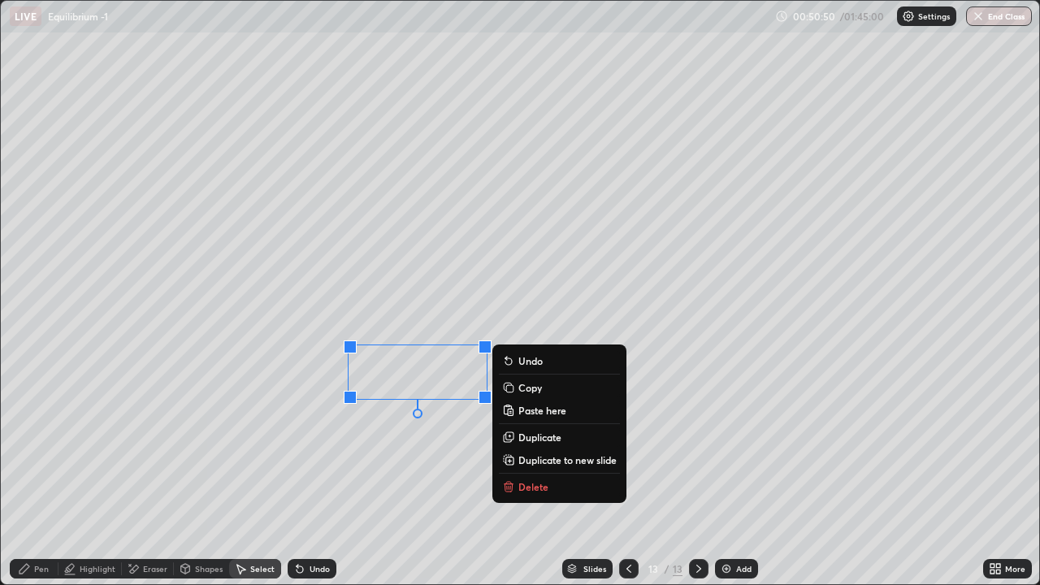
click at [527, 439] on p "Duplicate" at bounding box center [539, 436] width 43 height 13
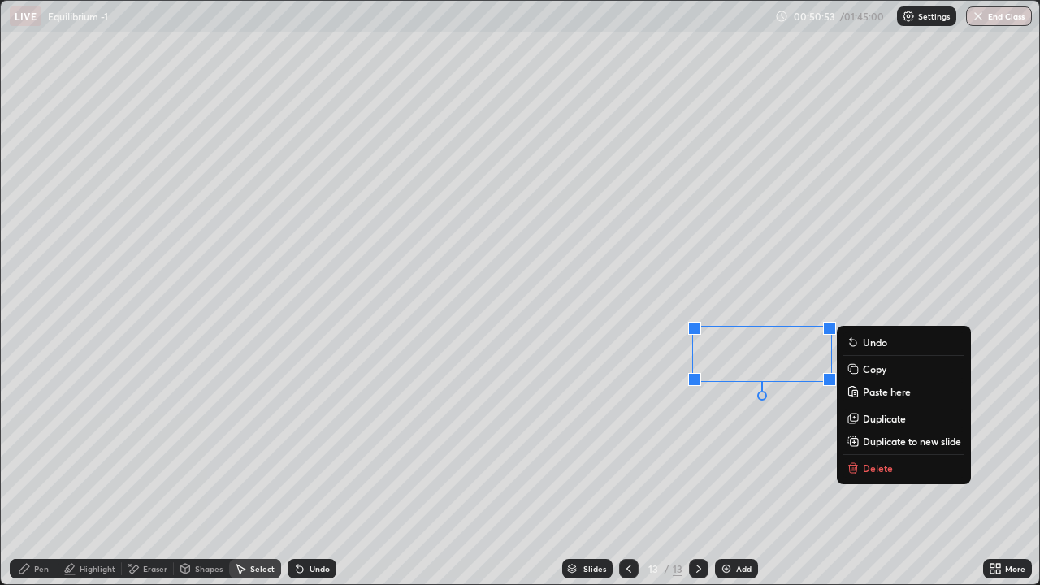
click at [149, 474] on div "Eraser" at bounding box center [155, 568] width 24 height 8
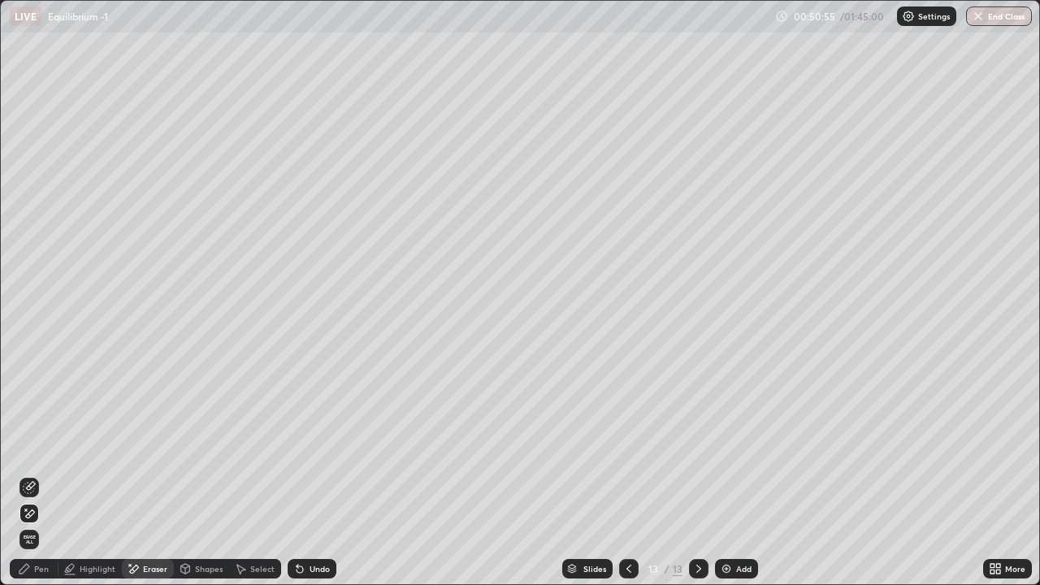
click at [32, 474] on div "Pen" at bounding box center [34, 568] width 49 height 19
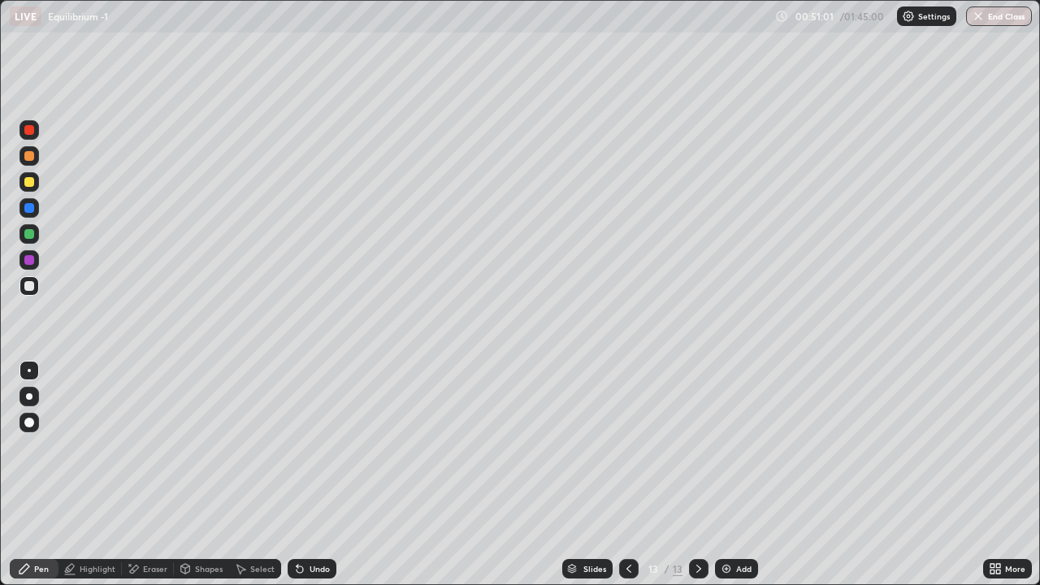
click at [261, 474] on div "Select" at bounding box center [262, 568] width 24 height 8
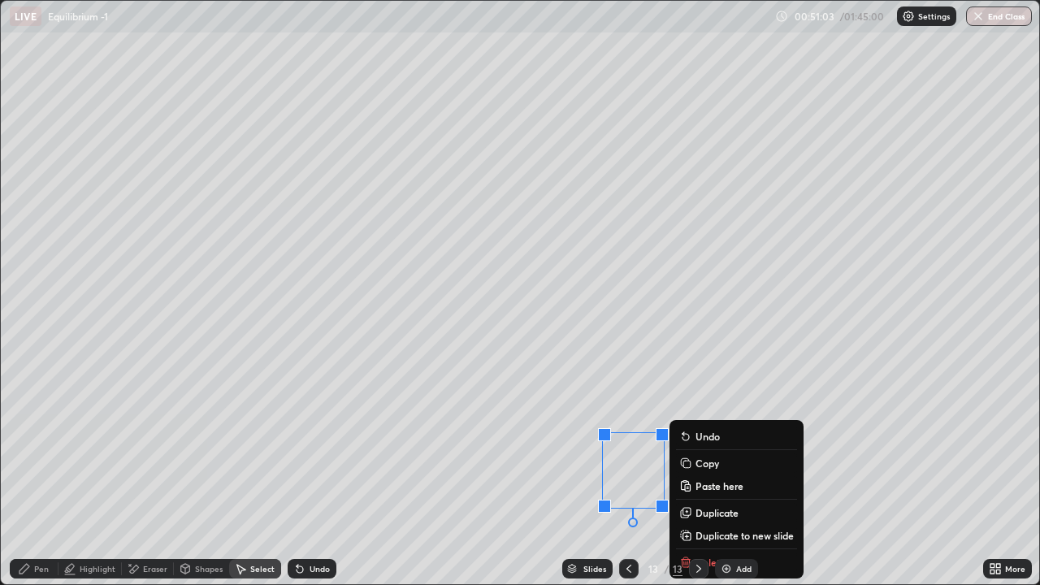
click at [253, 474] on div "Select" at bounding box center [262, 568] width 24 height 8
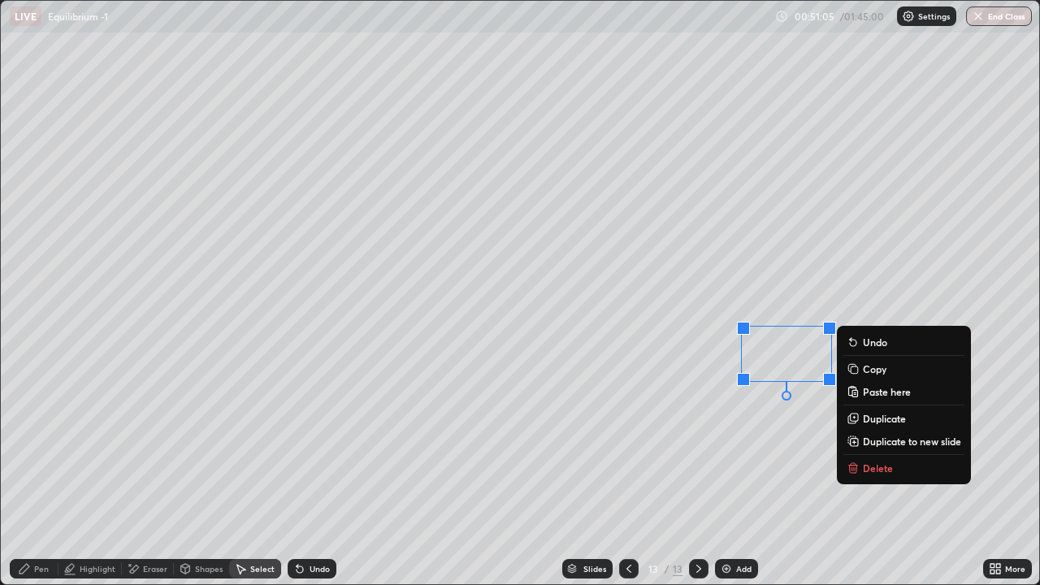
click at [873, 417] on p "Duplicate" at bounding box center [884, 418] width 43 height 13
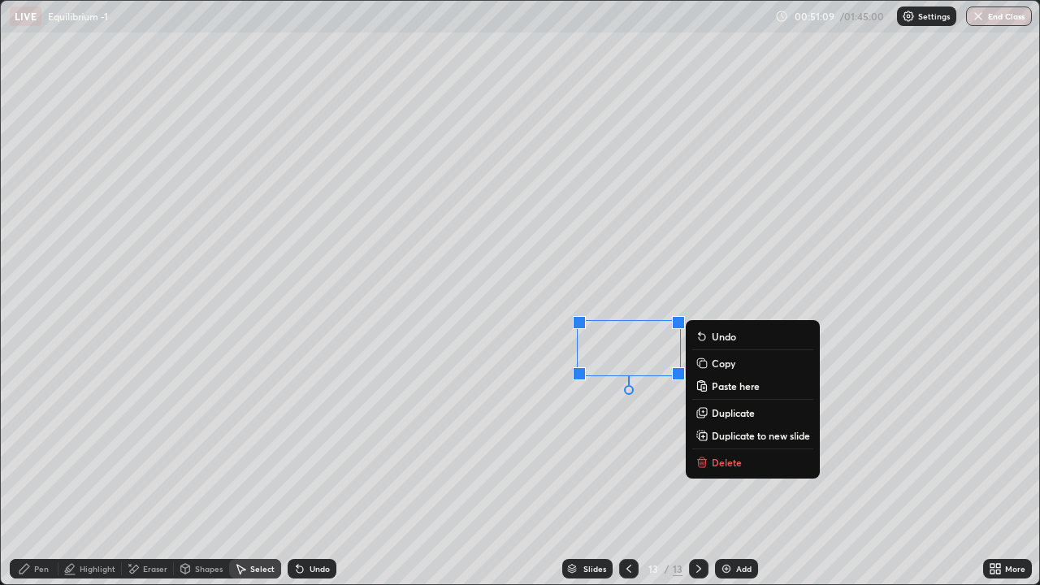
click at [727, 411] on p "Duplicate" at bounding box center [732, 412] width 43 height 13
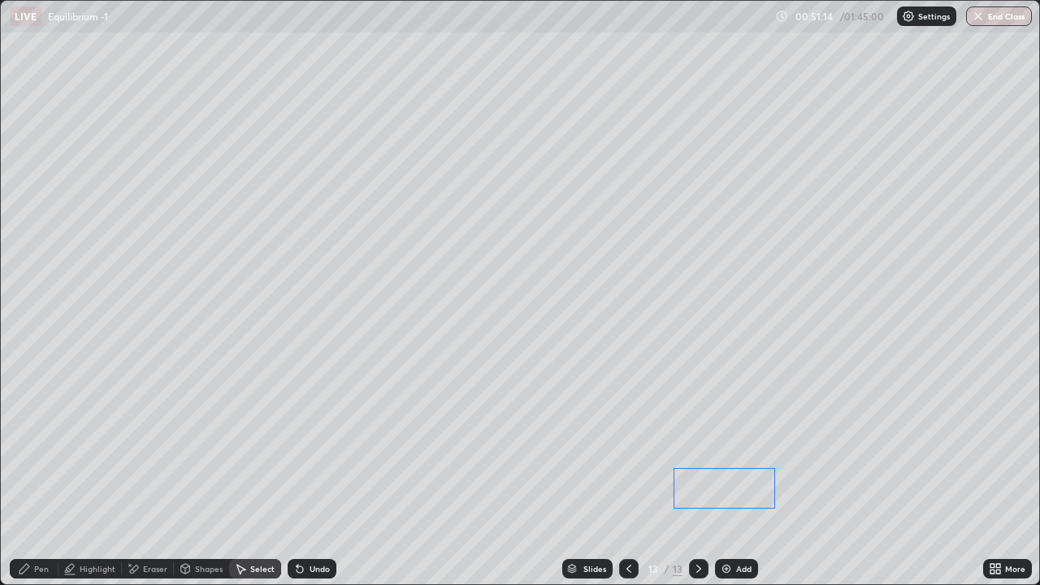
click at [699, 474] on div "0 ° Undo Copy Paste here Duplicate Duplicate to new slide Delete" at bounding box center [520, 292] width 1038 height 583
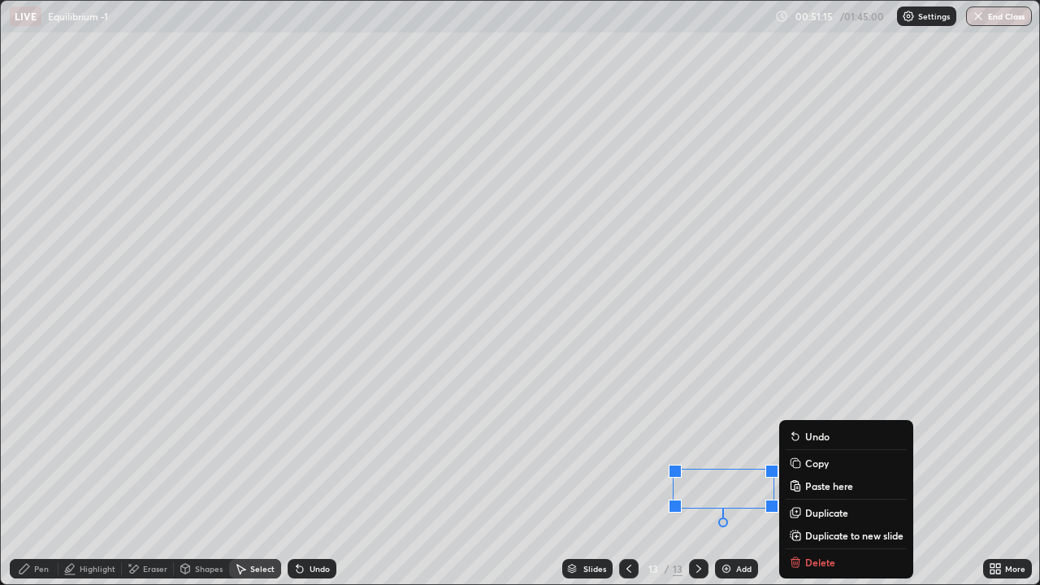
click at [148, 474] on div "Eraser" at bounding box center [155, 568] width 24 height 8
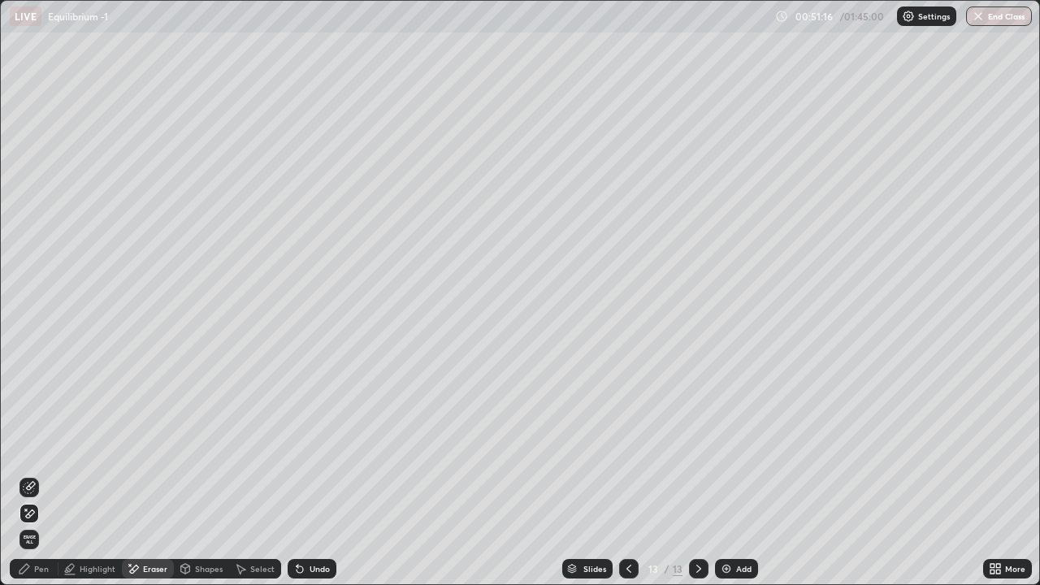
click at [30, 474] on icon at bounding box center [24, 568] width 13 height 13
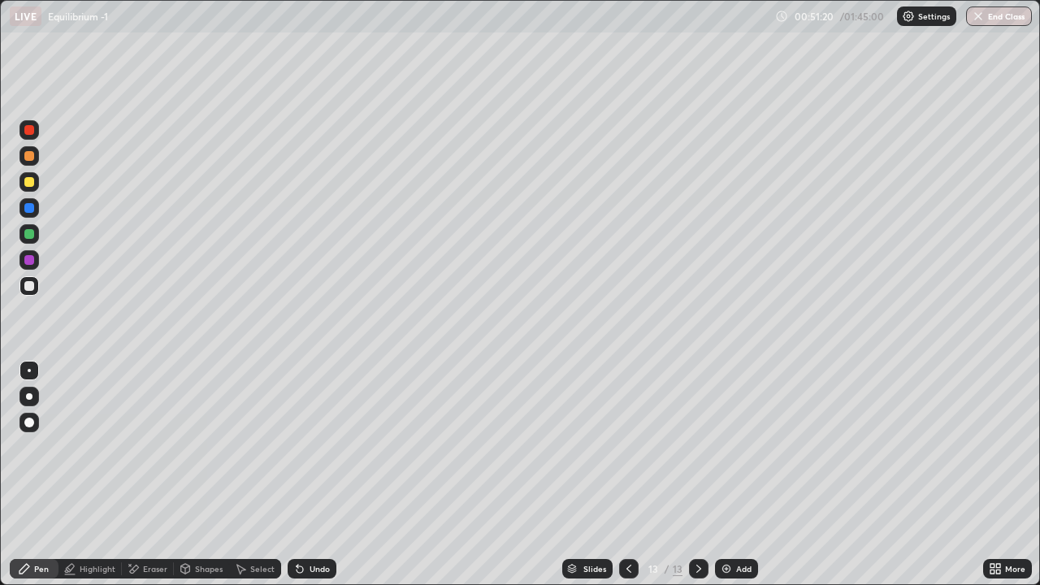
click at [213, 474] on div "Shapes" at bounding box center [209, 568] width 28 height 8
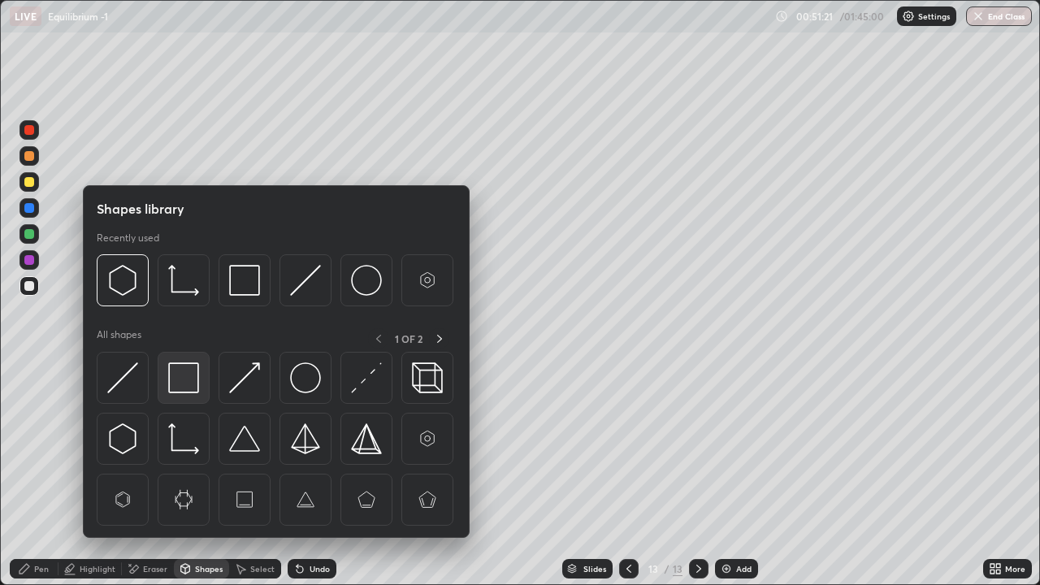
click at [177, 374] on img at bounding box center [183, 377] width 31 height 31
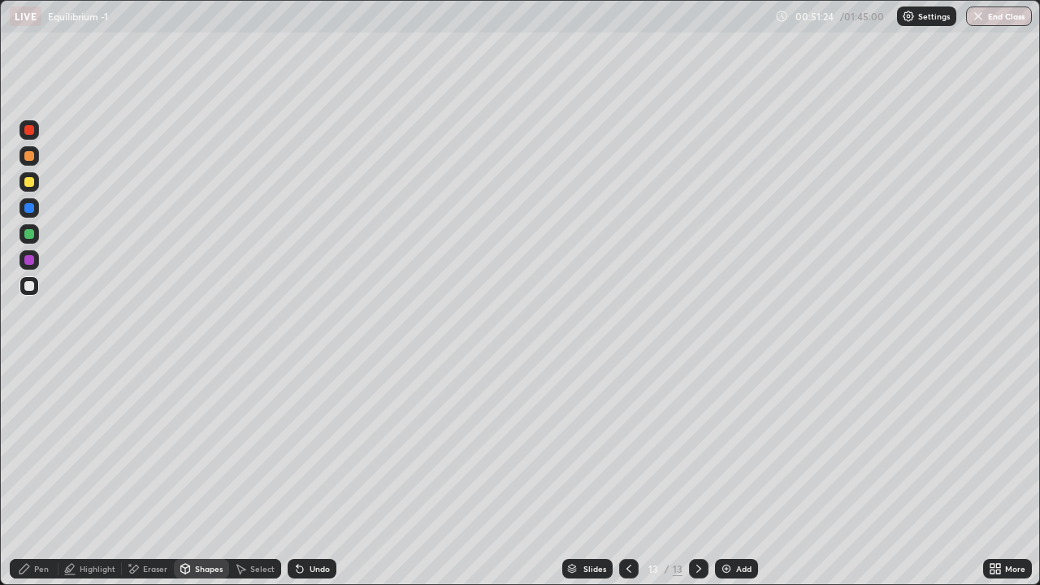
click at [38, 474] on div "Pen" at bounding box center [34, 568] width 49 height 19
click at [28, 235] on div at bounding box center [29, 234] width 10 height 10
click at [25, 422] on div at bounding box center [29, 422] width 10 height 10
click at [251, 474] on div "Select" at bounding box center [255, 568] width 52 height 19
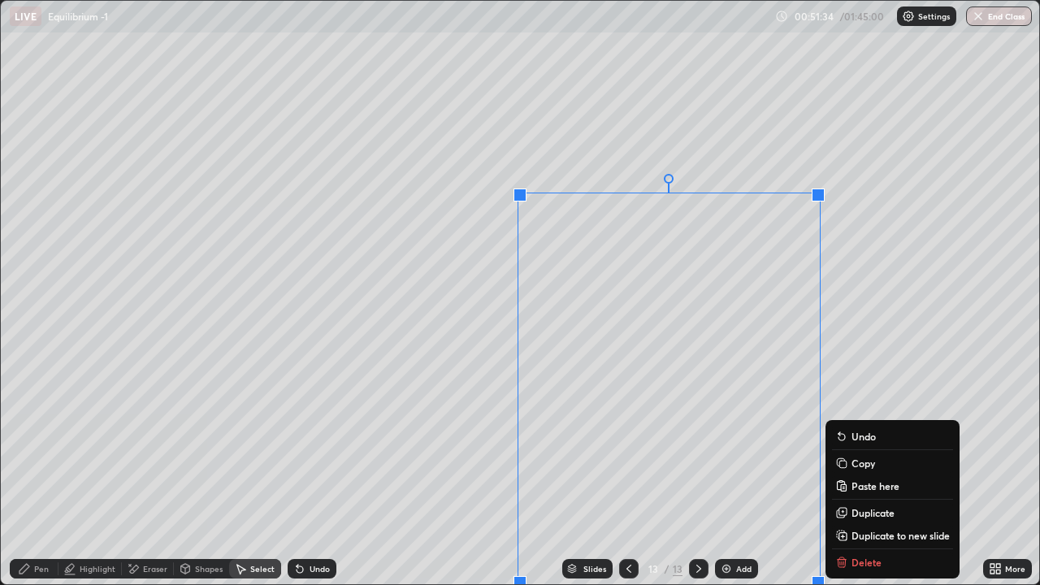
click at [865, 474] on p "Duplicate to new slide" at bounding box center [900, 535] width 98 height 13
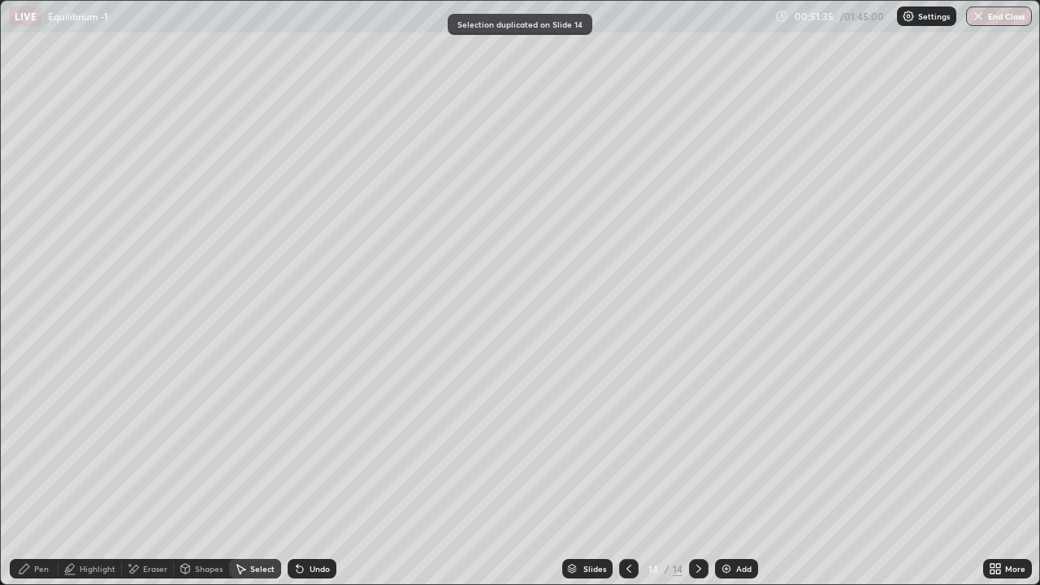
click at [160, 474] on div "Eraser" at bounding box center [155, 568] width 24 height 8
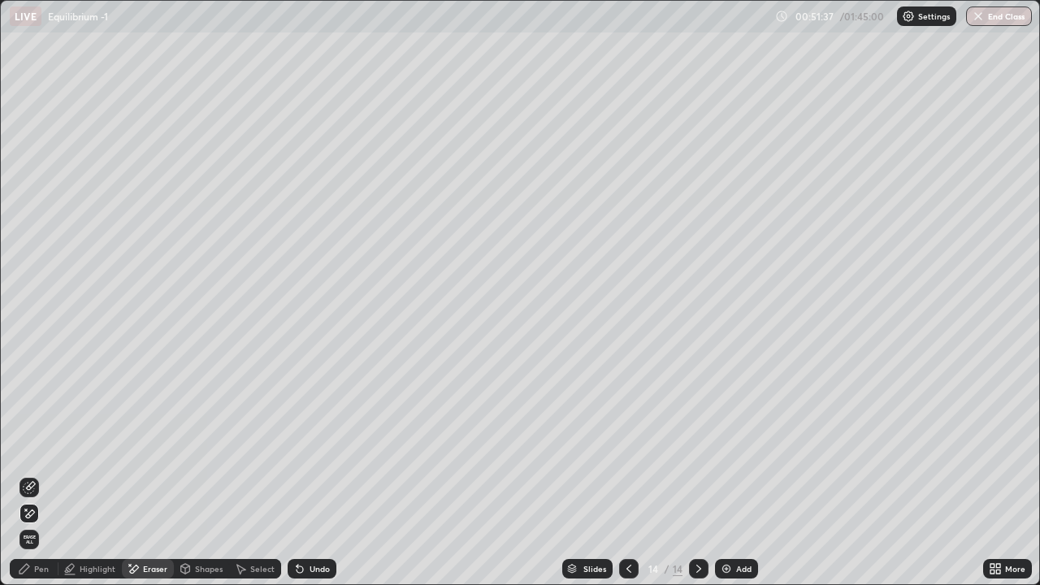
click at [262, 474] on div "Select" at bounding box center [255, 568] width 52 height 19
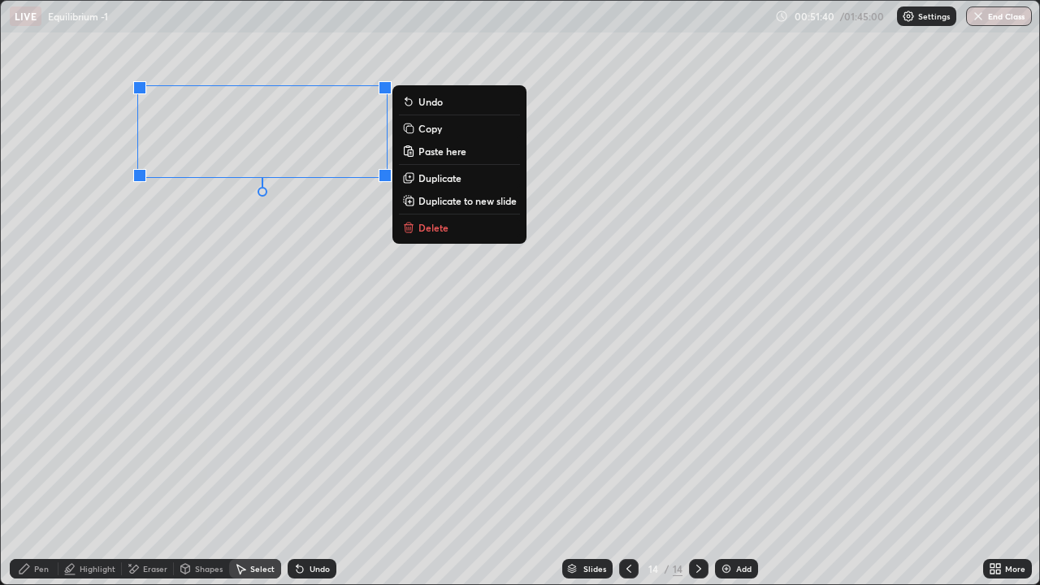
click at [38, 474] on div "Pen" at bounding box center [34, 568] width 49 height 19
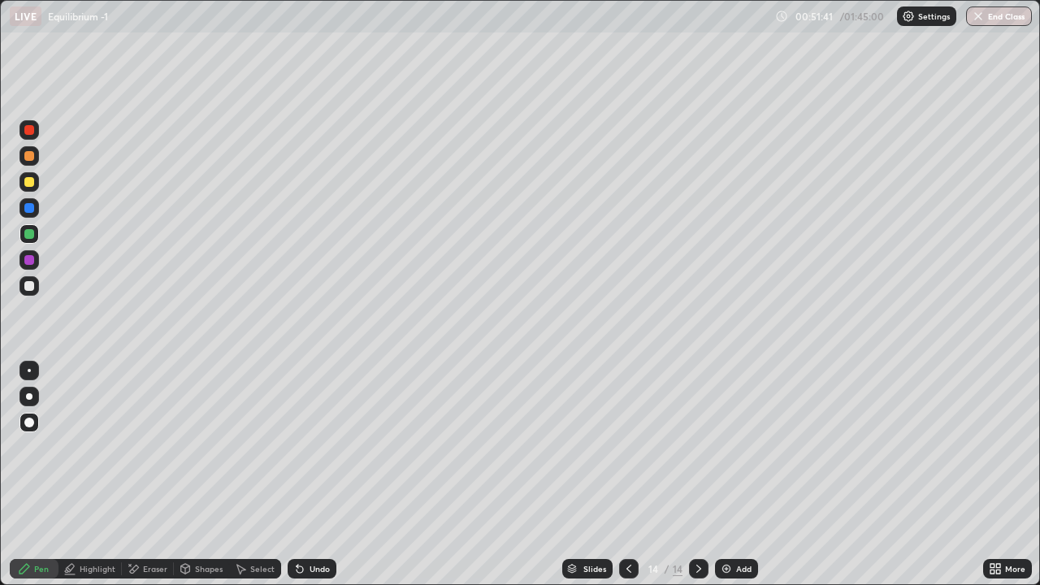
click at [30, 266] on div at bounding box center [28, 259] width 19 height 19
click at [30, 287] on div at bounding box center [29, 286] width 10 height 10
click at [29, 240] on div at bounding box center [28, 233] width 19 height 19
click at [195, 474] on div "Shapes" at bounding box center [209, 568] width 28 height 8
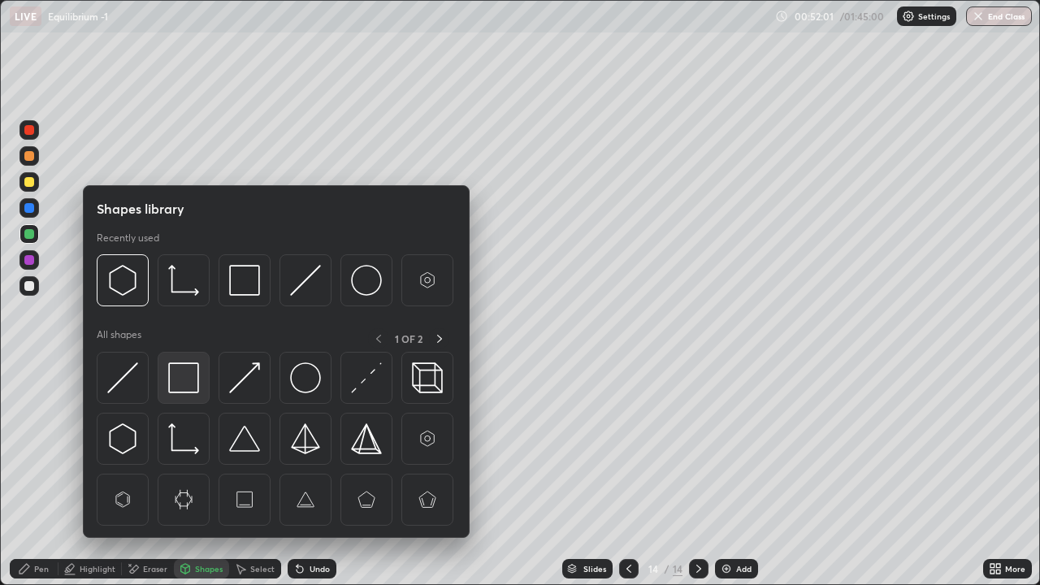
click at [181, 378] on img at bounding box center [183, 377] width 31 height 31
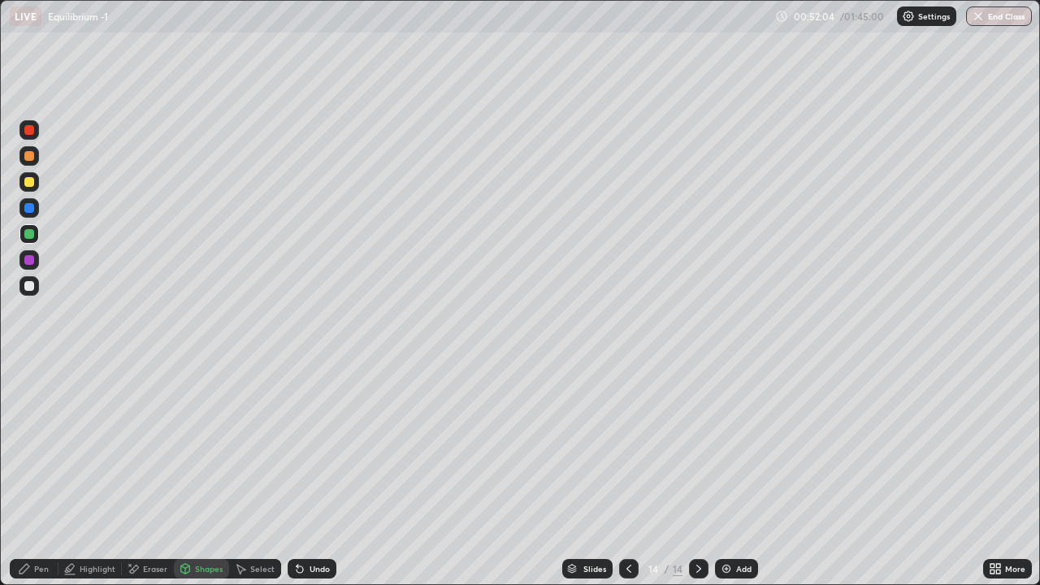
click at [159, 474] on div "Eraser" at bounding box center [148, 568] width 52 height 19
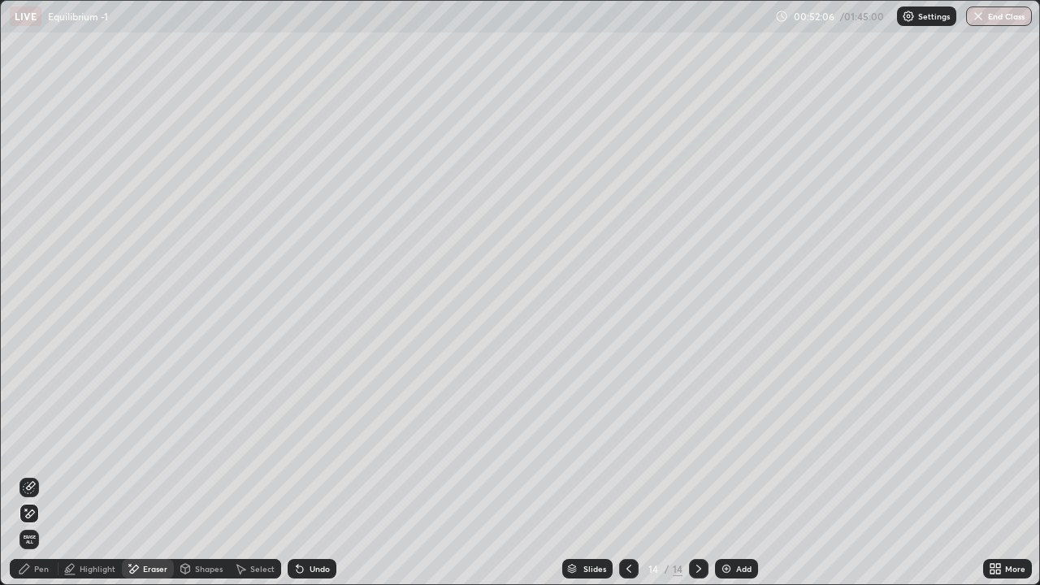
click at [257, 474] on div "Select" at bounding box center [262, 568] width 24 height 8
click at [201, 474] on div "Shapes" at bounding box center [201, 568] width 55 height 19
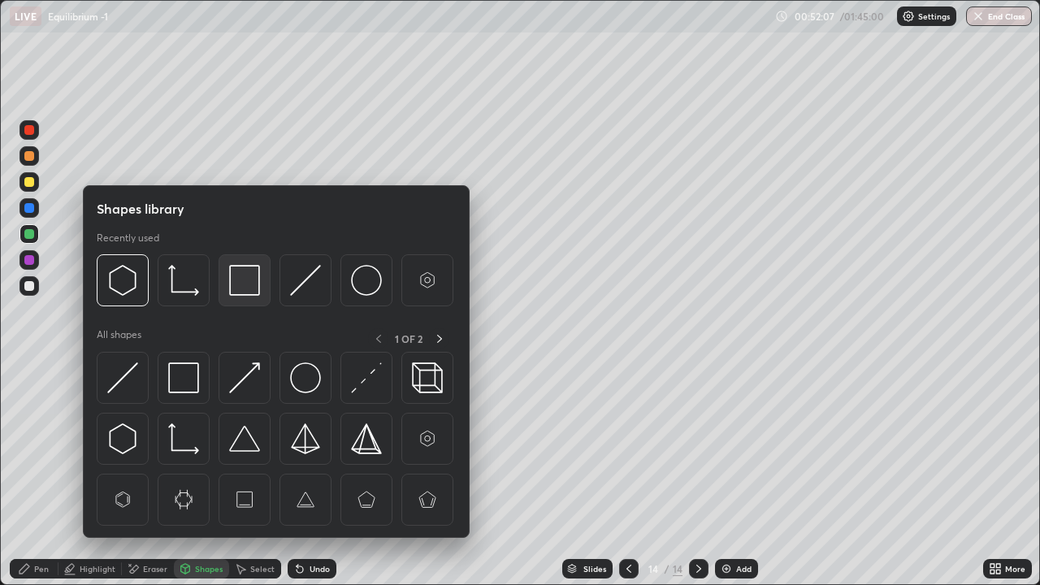
click at [237, 284] on img at bounding box center [244, 280] width 31 height 31
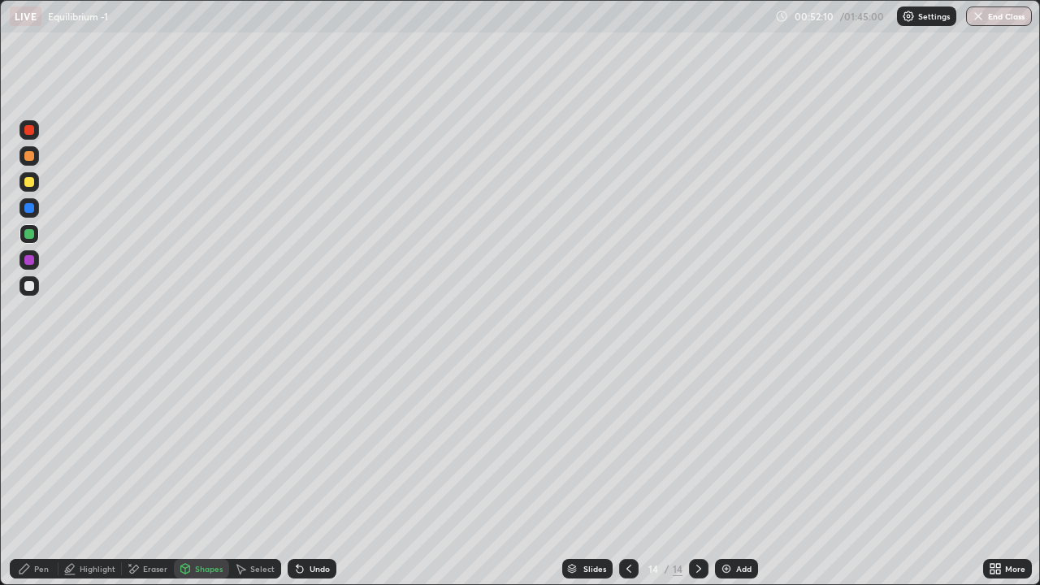
click at [36, 474] on div "Pen" at bounding box center [34, 568] width 49 height 19
click at [30, 179] on div at bounding box center [29, 182] width 10 height 10
click at [31, 240] on div at bounding box center [28, 233] width 19 height 19
click at [29, 370] on div at bounding box center [29, 370] width 3 height 3
click at [17, 322] on div "Erase all" at bounding box center [29, 292] width 39 height 520
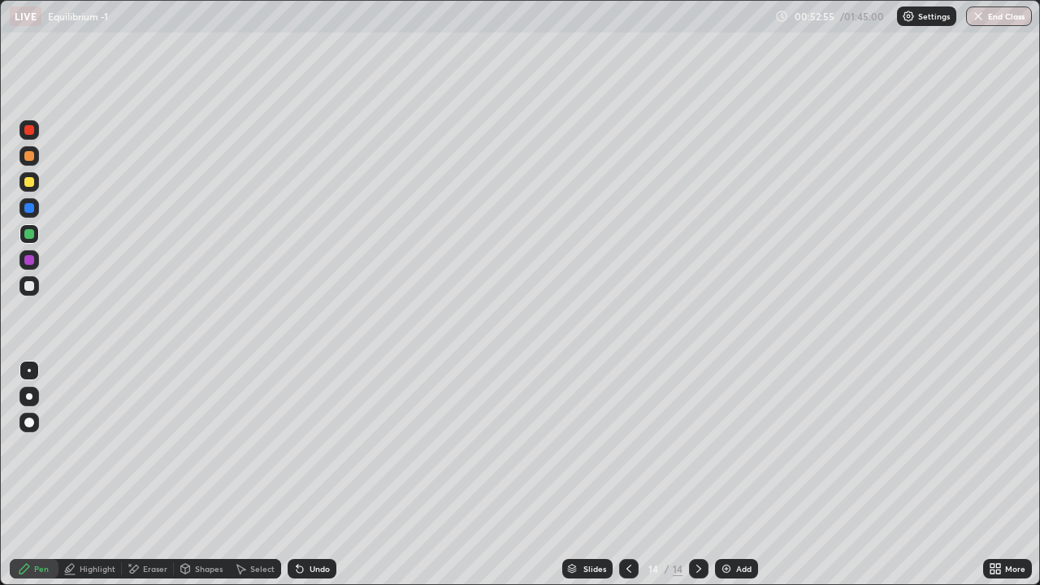
click at [736, 474] on div "Add" at bounding box center [743, 568] width 15 height 8
click at [31, 287] on div at bounding box center [29, 286] width 10 height 10
click at [29, 235] on div at bounding box center [29, 234] width 10 height 10
click at [739, 474] on div "Add" at bounding box center [743, 568] width 15 height 8
click at [30, 182] on div at bounding box center [29, 182] width 10 height 10
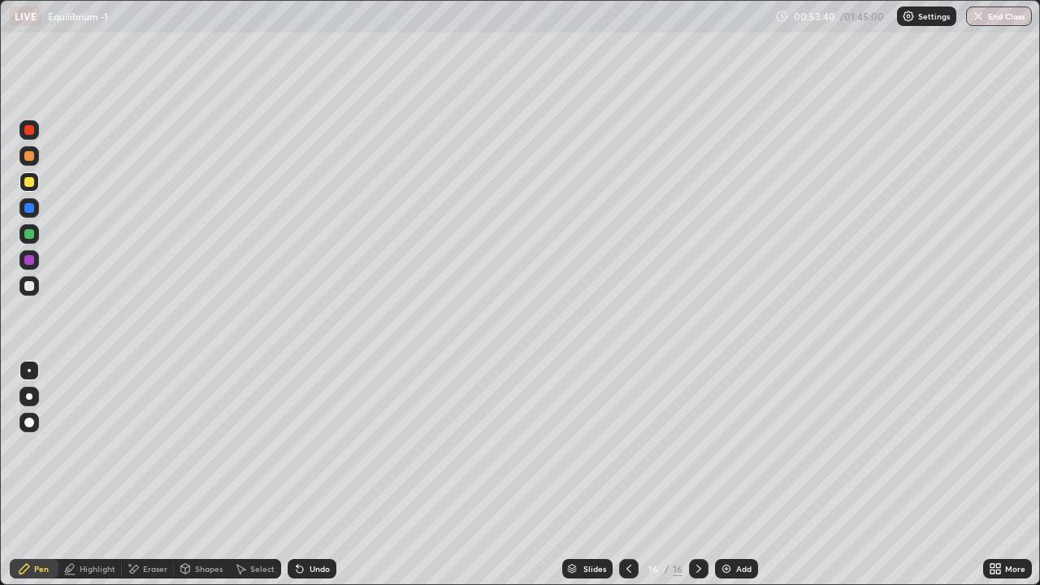
click at [38, 286] on div at bounding box center [28, 285] width 19 height 19
click at [26, 236] on div at bounding box center [29, 234] width 10 height 10
click at [32, 283] on div at bounding box center [29, 286] width 10 height 10
click at [23, 234] on div at bounding box center [28, 233] width 19 height 19
click at [138, 474] on icon at bounding box center [133, 569] width 13 height 14
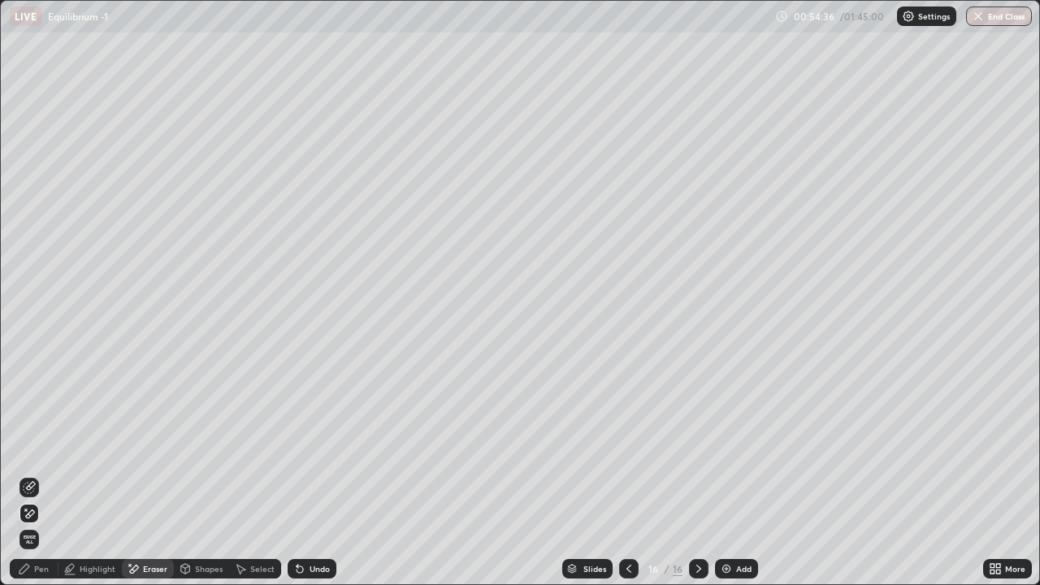
click at [296, 474] on icon at bounding box center [297, 565] width 2 height 2
click at [248, 474] on div "Select" at bounding box center [255, 568] width 52 height 19
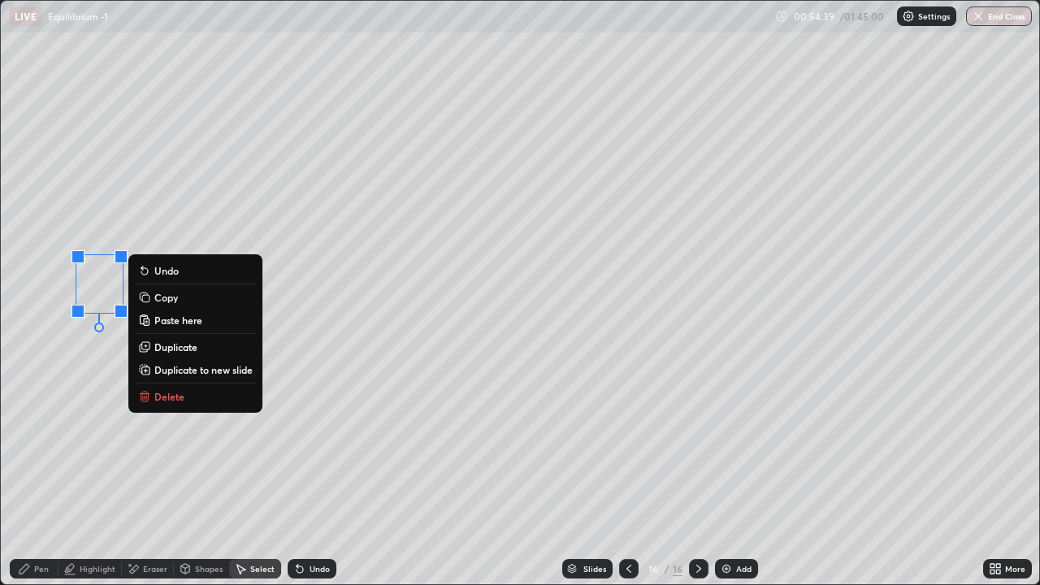
click at [164, 345] on p "Duplicate" at bounding box center [175, 346] width 43 height 13
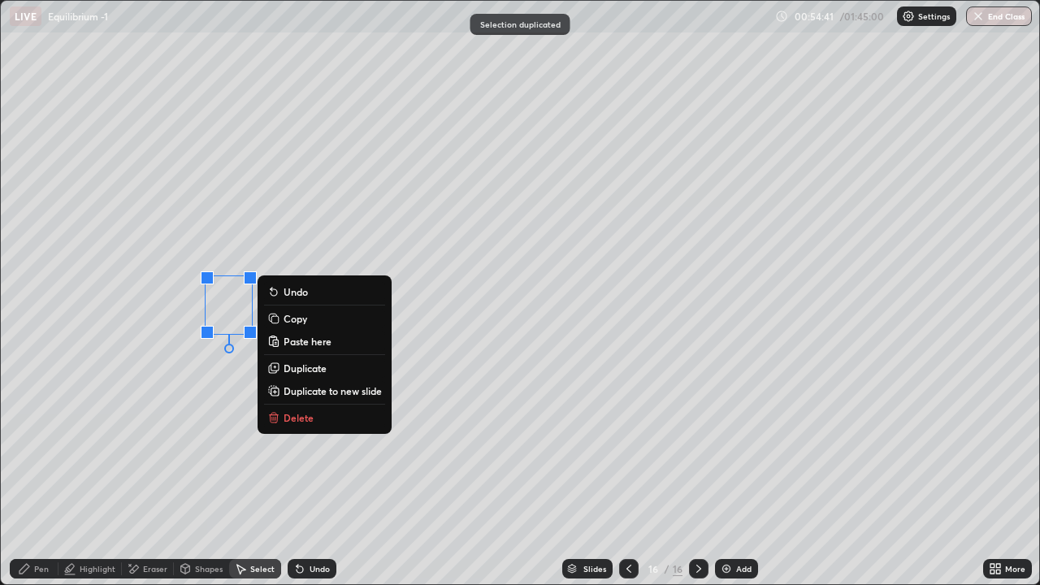
click at [291, 367] on p "Duplicate" at bounding box center [304, 367] width 43 height 13
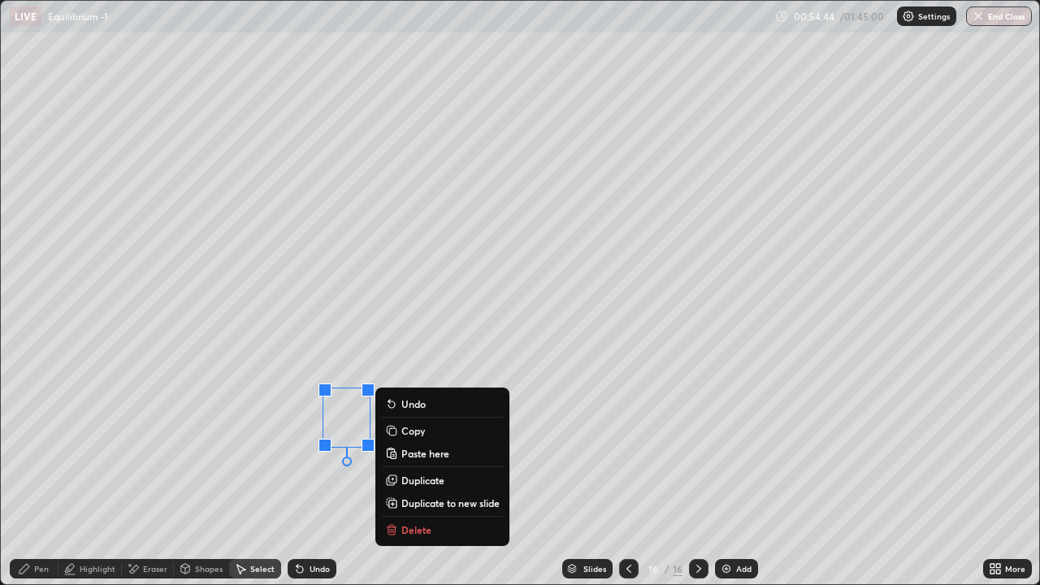
click at [411, 474] on p "Duplicate" at bounding box center [422, 479] width 43 height 13
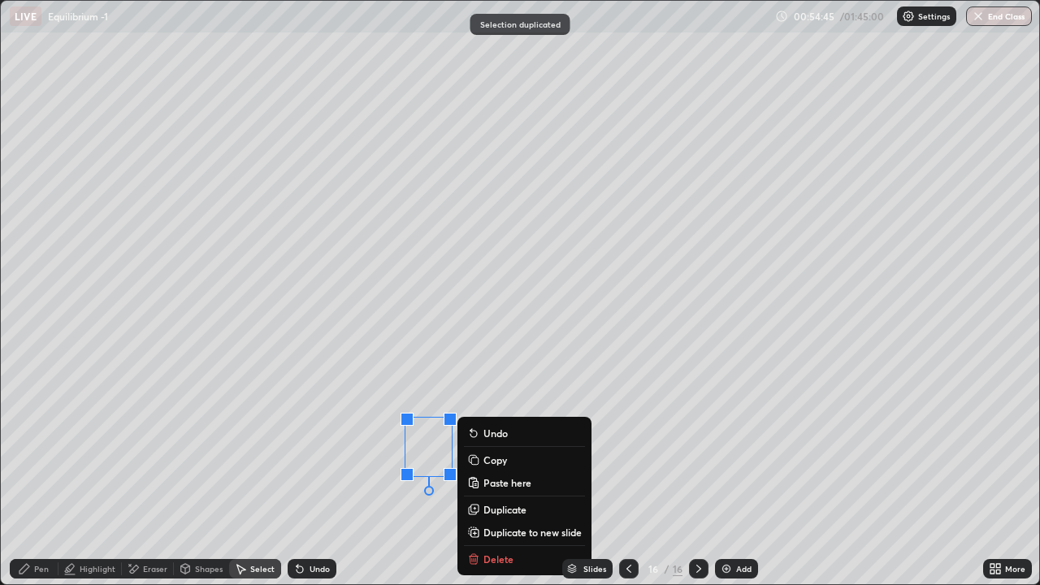
click at [491, 474] on p "Duplicate" at bounding box center [504, 509] width 43 height 13
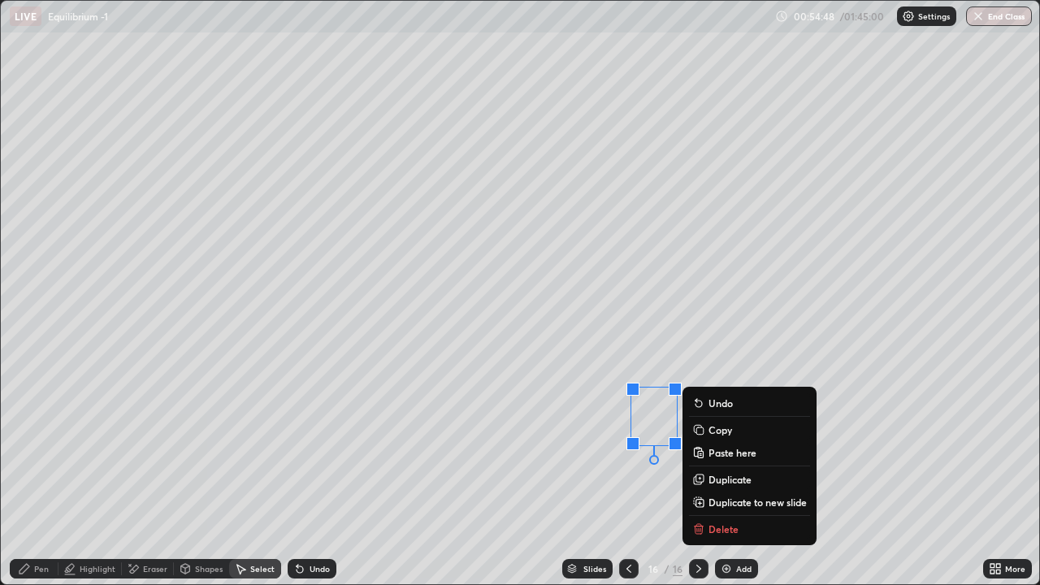
click at [911, 375] on div "0 ° Undo Copy Paste here Duplicate Duplicate to new slide Delete" at bounding box center [520, 292] width 1038 height 583
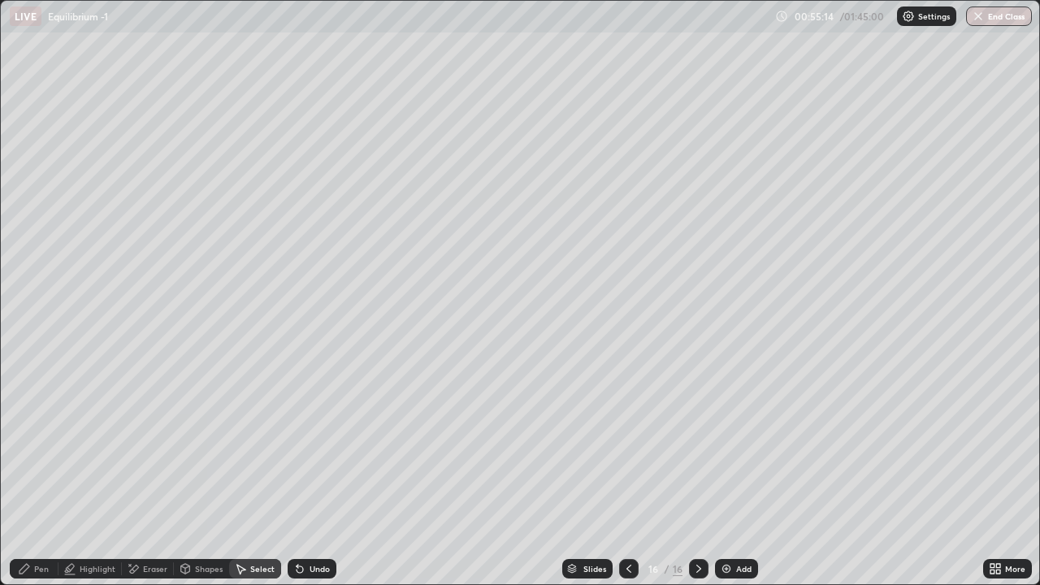
click at [750, 474] on div "Add" at bounding box center [736, 568] width 43 height 19
click at [43, 474] on div "Pen" at bounding box center [41, 568] width 15 height 8
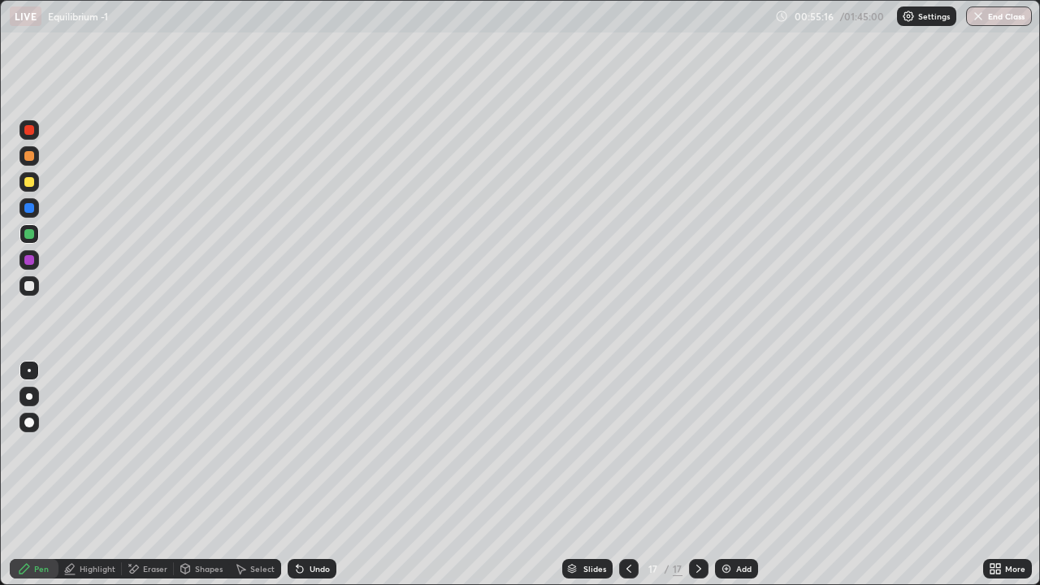
click at [18, 296] on div at bounding box center [29, 286] width 26 height 26
click at [37, 279] on div at bounding box center [28, 285] width 19 height 19
click at [36, 188] on div at bounding box center [28, 181] width 19 height 19
click at [167, 474] on div "Eraser" at bounding box center [148, 568] width 52 height 19
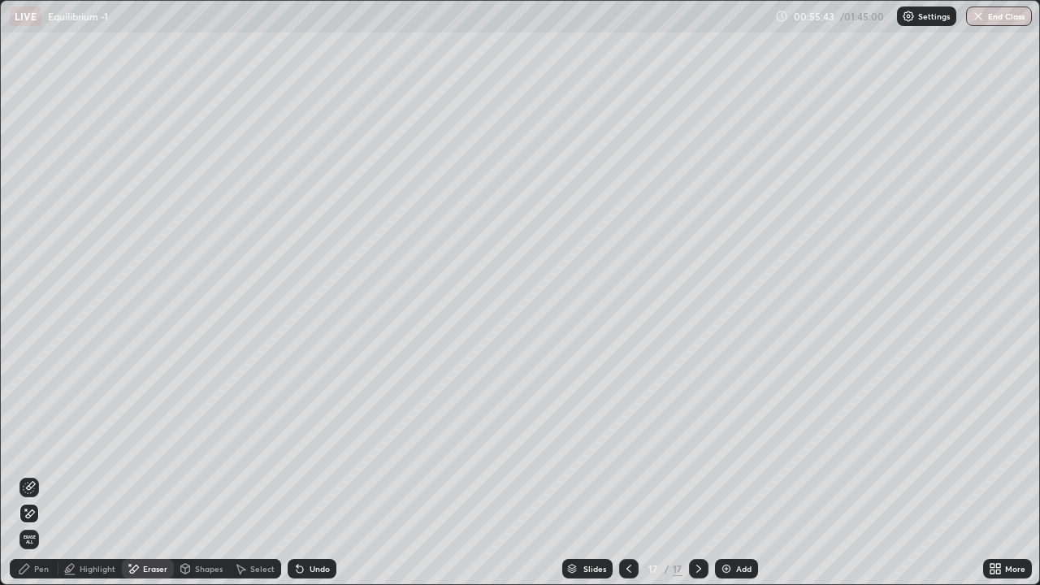
click at [54, 474] on div "Pen" at bounding box center [34, 568] width 49 height 19
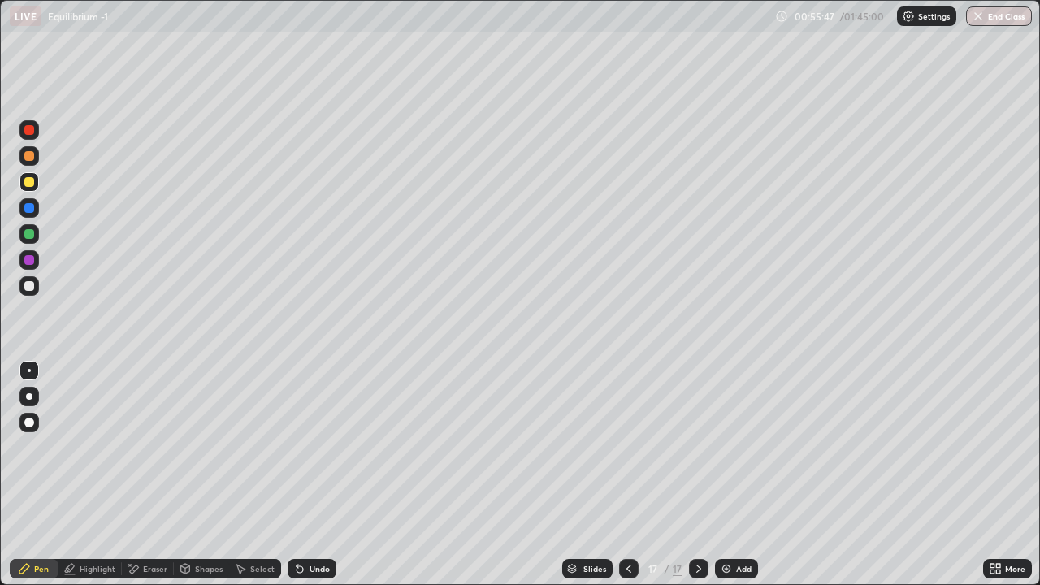
click at [32, 224] on div at bounding box center [28, 233] width 19 height 19
click at [249, 474] on div "Select" at bounding box center [255, 568] width 52 height 19
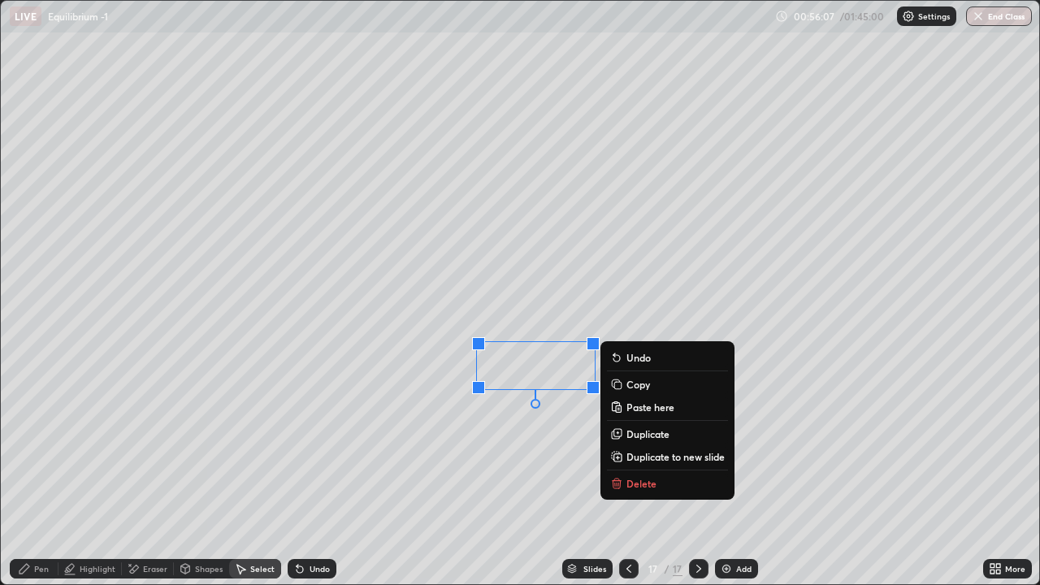
click at [18, 474] on div "Pen" at bounding box center [34, 568] width 49 height 19
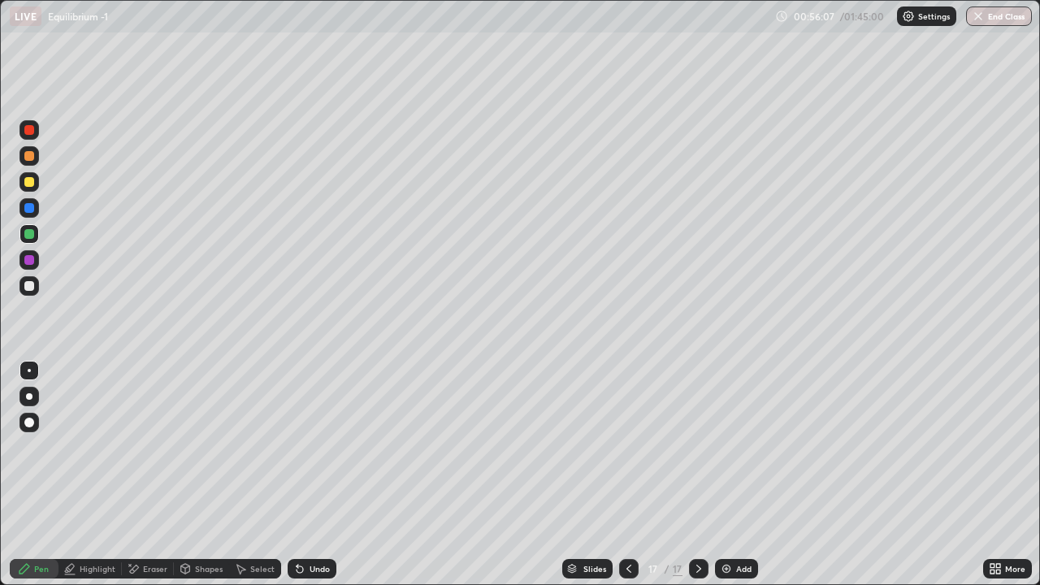
click at [40, 474] on div "Pen" at bounding box center [41, 568] width 15 height 8
click at [93, 474] on div "Highlight" at bounding box center [98, 568] width 36 height 8
click at [26, 283] on div at bounding box center [29, 286] width 10 height 10
click at [41, 474] on div "Pen" at bounding box center [41, 568] width 15 height 8
click at [29, 240] on div at bounding box center [28, 233] width 19 height 19
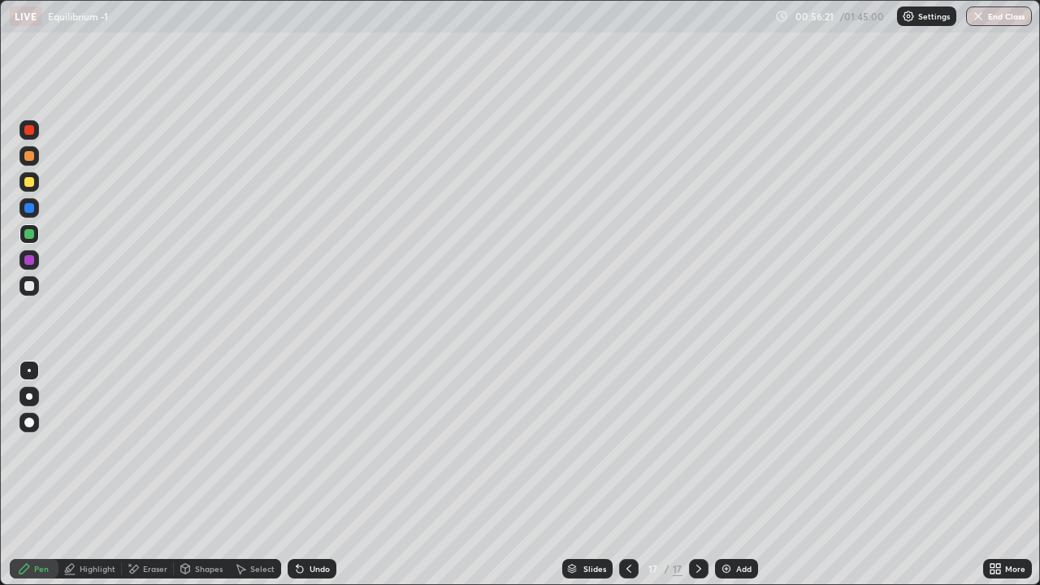
click at [26, 231] on div at bounding box center [29, 234] width 10 height 10
click at [263, 474] on div "Select" at bounding box center [262, 568] width 24 height 8
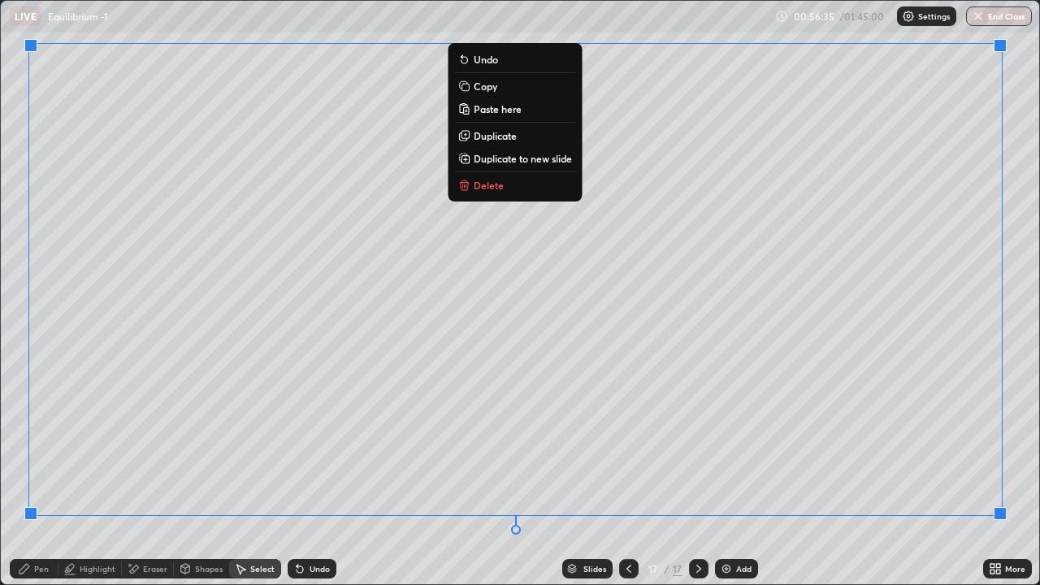
click at [551, 164] on p "Duplicate to new slide" at bounding box center [522, 158] width 98 height 13
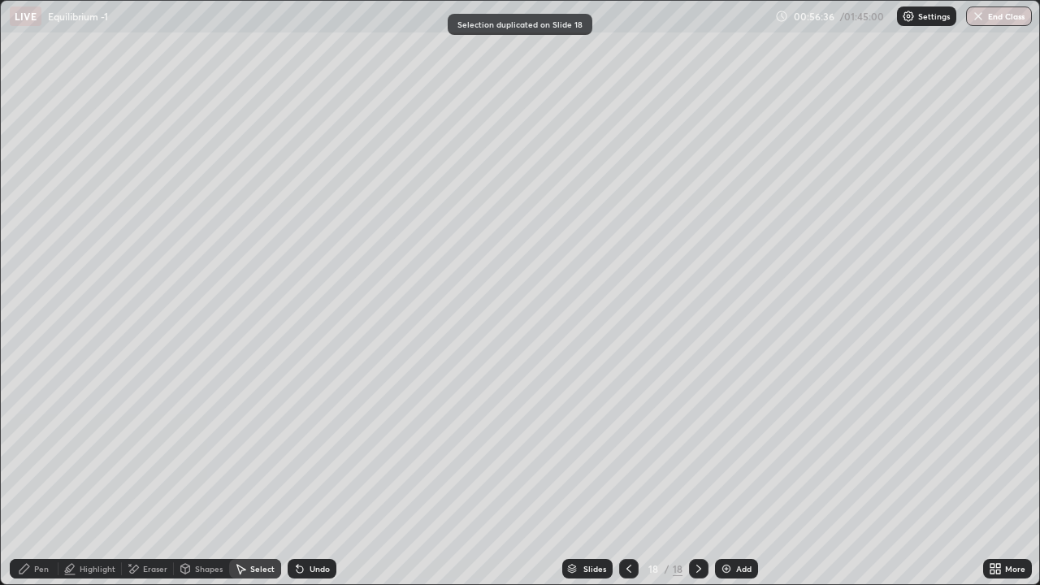
click at [162, 474] on div "Eraser" at bounding box center [155, 568] width 24 height 8
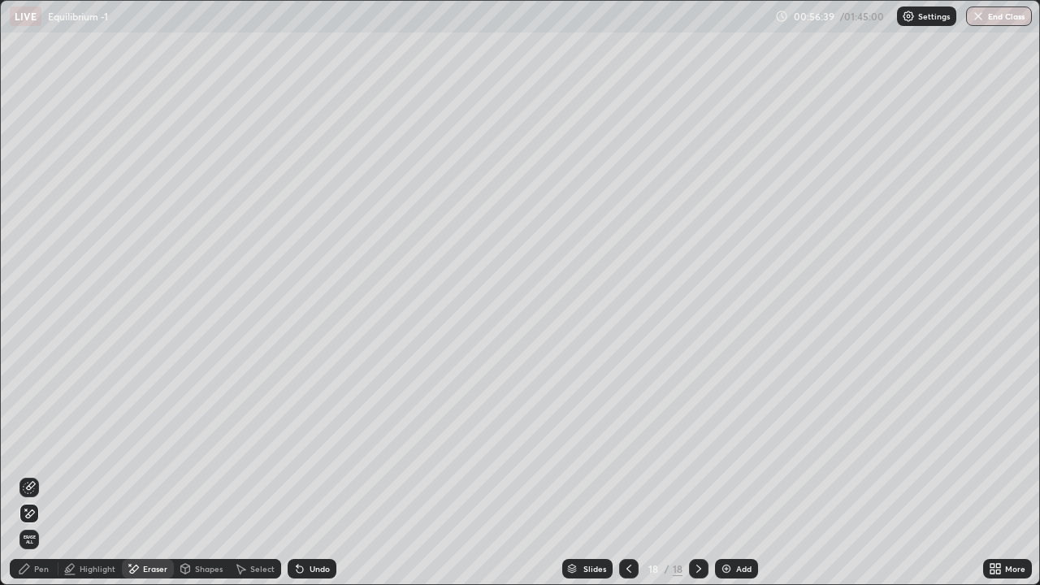
click at [47, 474] on div "Pen" at bounding box center [41, 568] width 15 height 8
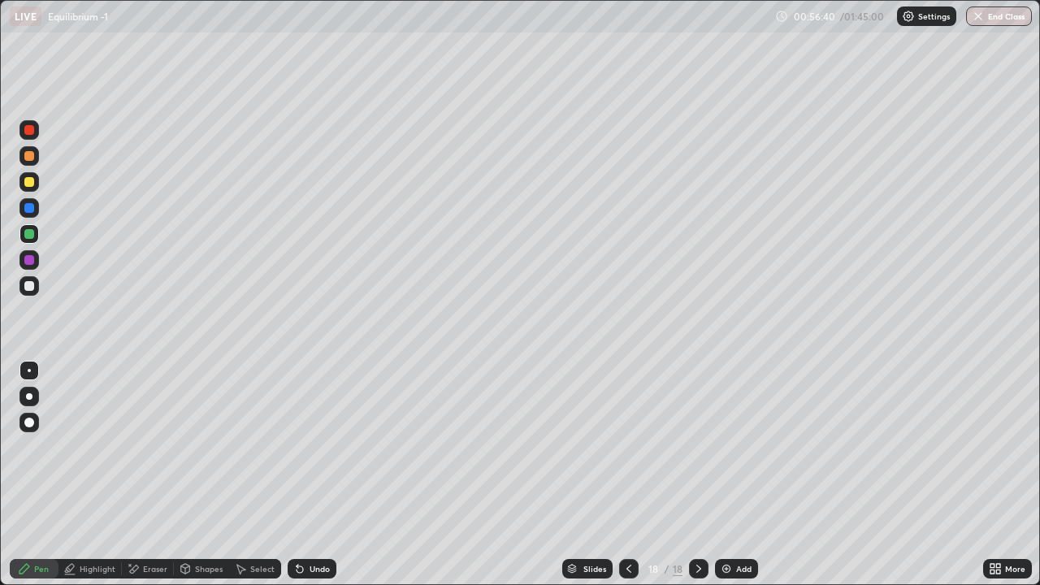
click at [30, 188] on div at bounding box center [28, 181] width 19 height 19
click at [330, 474] on div "Undo" at bounding box center [312, 568] width 49 height 19
click at [158, 474] on div "Eraser" at bounding box center [155, 568] width 24 height 8
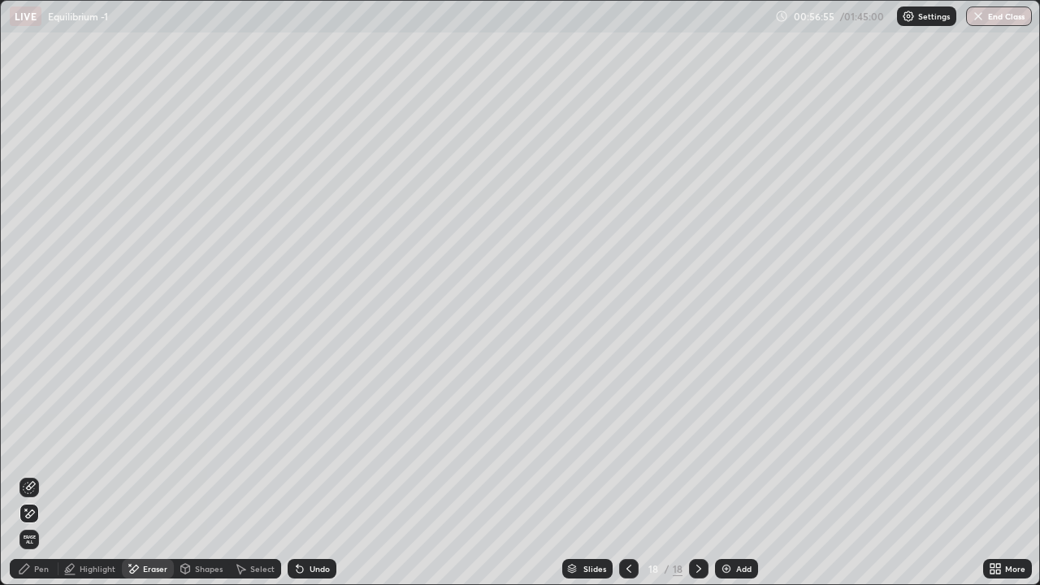
click at [40, 474] on div "Pen" at bounding box center [34, 568] width 49 height 19
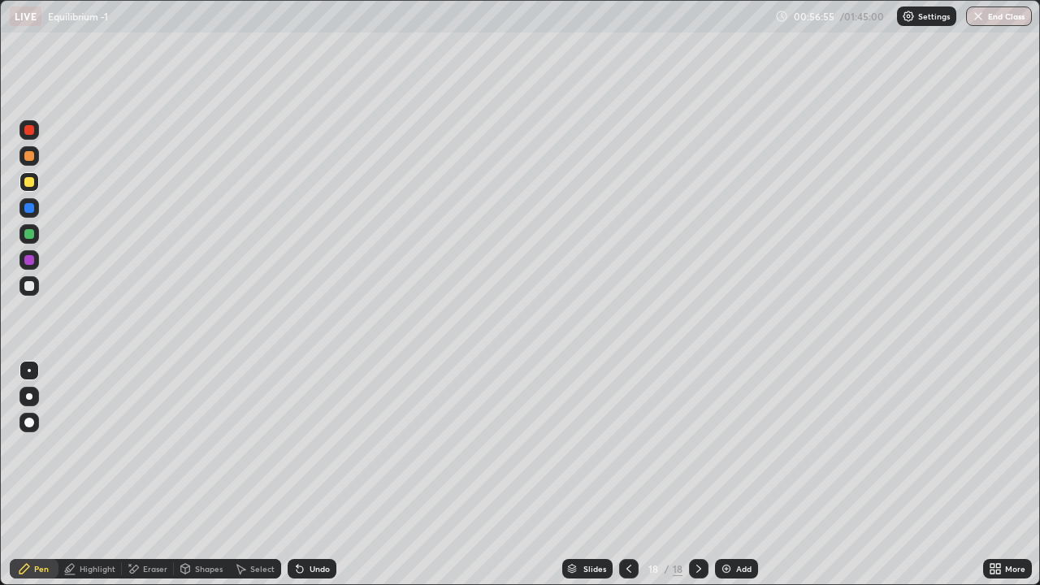
click at [25, 292] on div at bounding box center [28, 285] width 19 height 19
click at [736, 474] on div "Add" at bounding box center [743, 568] width 15 height 8
click at [33, 227] on div at bounding box center [28, 233] width 19 height 19
click at [29, 181] on div at bounding box center [29, 182] width 10 height 10
click at [313, 474] on div "Undo" at bounding box center [312, 568] width 49 height 19
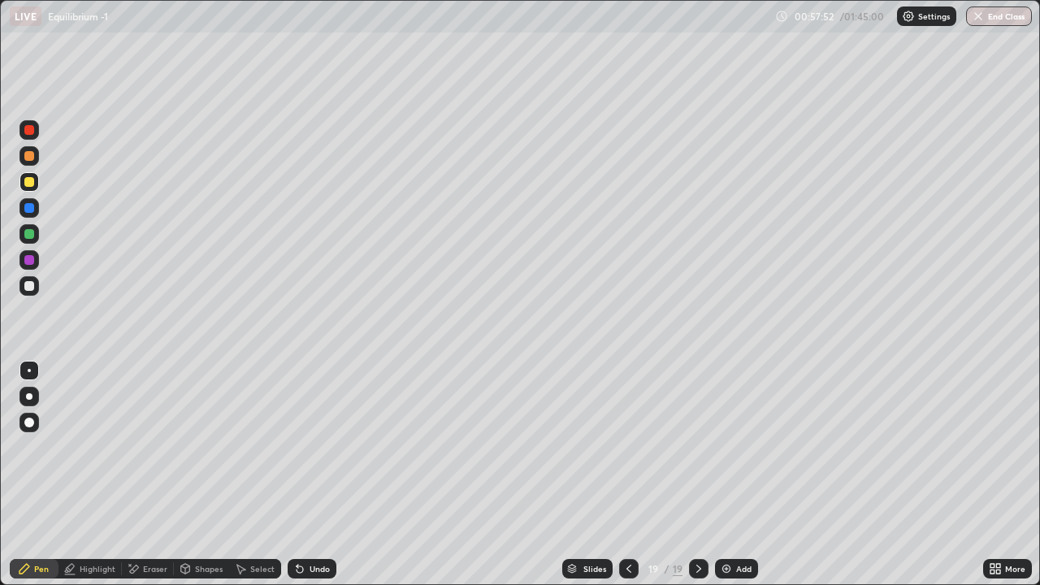
click at [312, 474] on div "Undo" at bounding box center [312, 568] width 49 height 19
click at [316, 474] on div "Undo" at bounding box center [312, 568] width 49 height 19
click at [320, 474] on div "Undo" at bounding box center [319, 568] width 20 height 8
click at [317, 474] on div "Undo" at bounding box center [312, 568] width 49 height 19
click at [38, 287] on div at bounding box center [28, 285] width 19 height 19
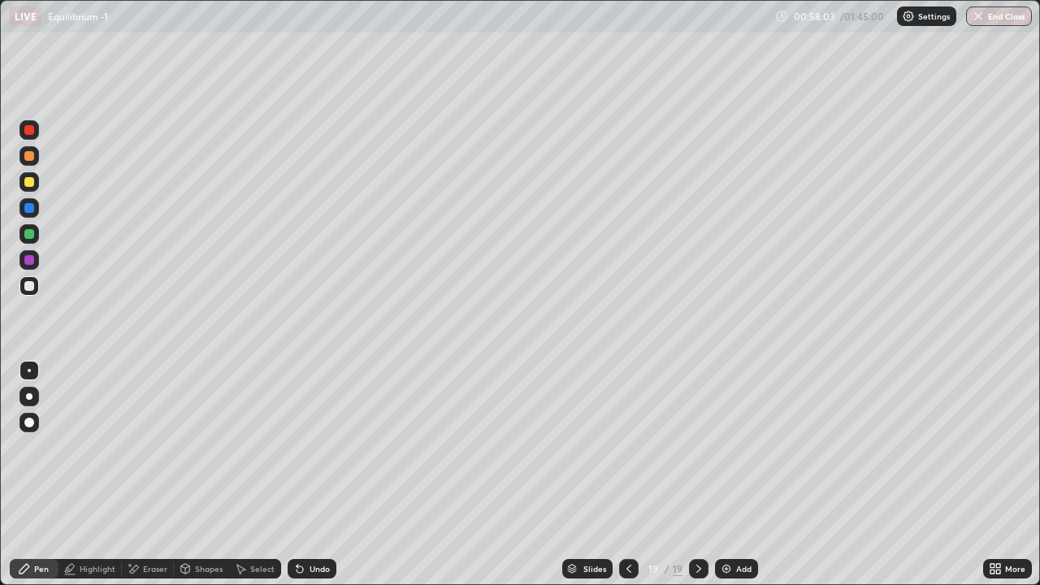
click at [37, 230] on div at bounding box center [28, 233] width 19 height 19
click at [30, 288] on div at bounding box center [29, 286] width 10 height 10
click at [30, 179] on div at bounding box center [29, 182] width 10 height 10
click at [27, 289] on div at bounding box center [29, 286] width 10 height 10
click at [27, 201] on div at bounding box center [28, 207] width 19 height 19
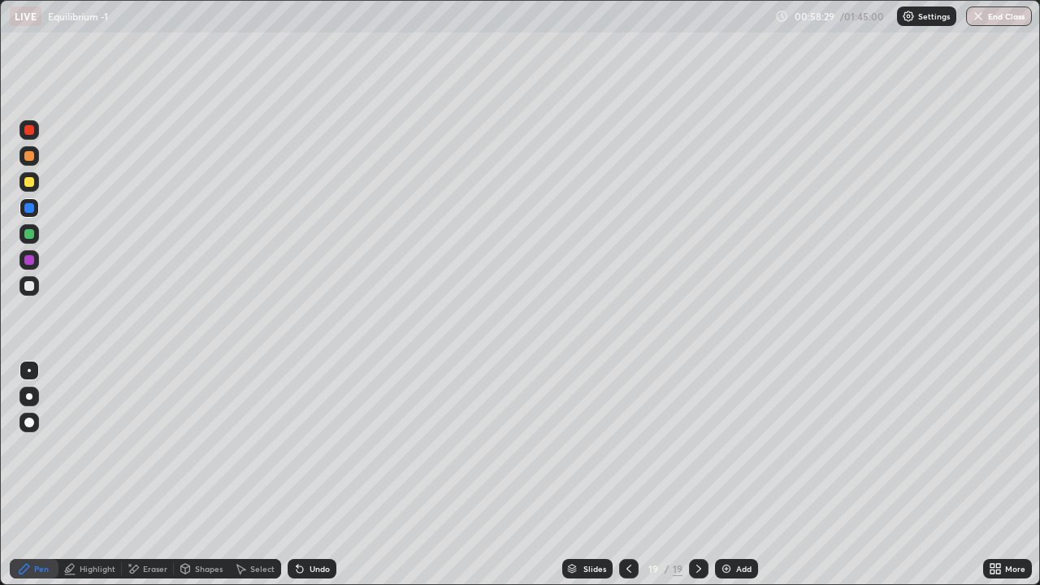
click at [27, 188] on div at bounding box center [28, 181] width 19 height 19
click at [155, 474] on div "Eraser" at bounding box center [155, 568] width 24 height 8
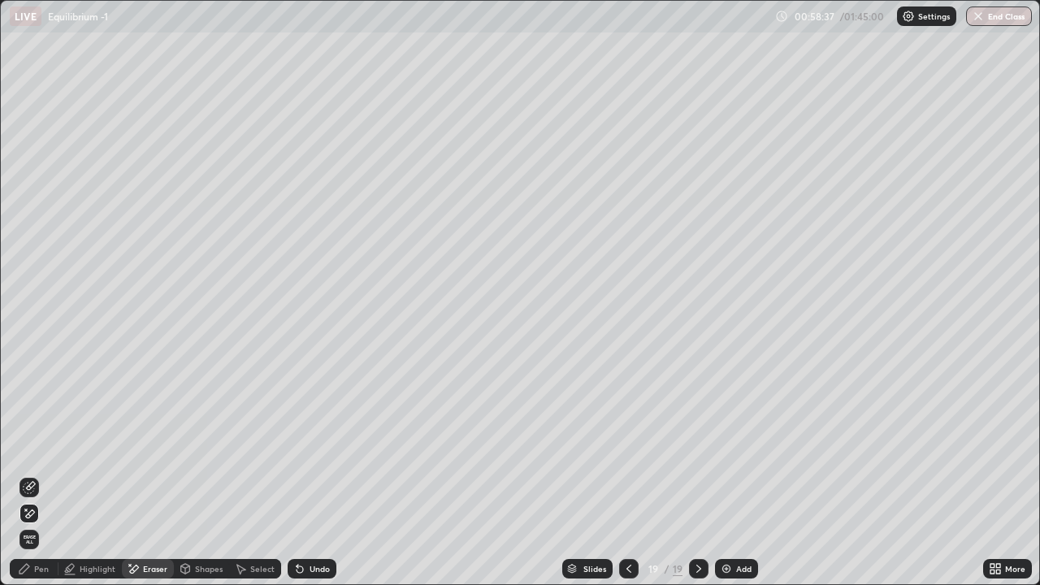
click at [34, 474] on div "Pen" at bounding box center [34, 568] width 49 height 19
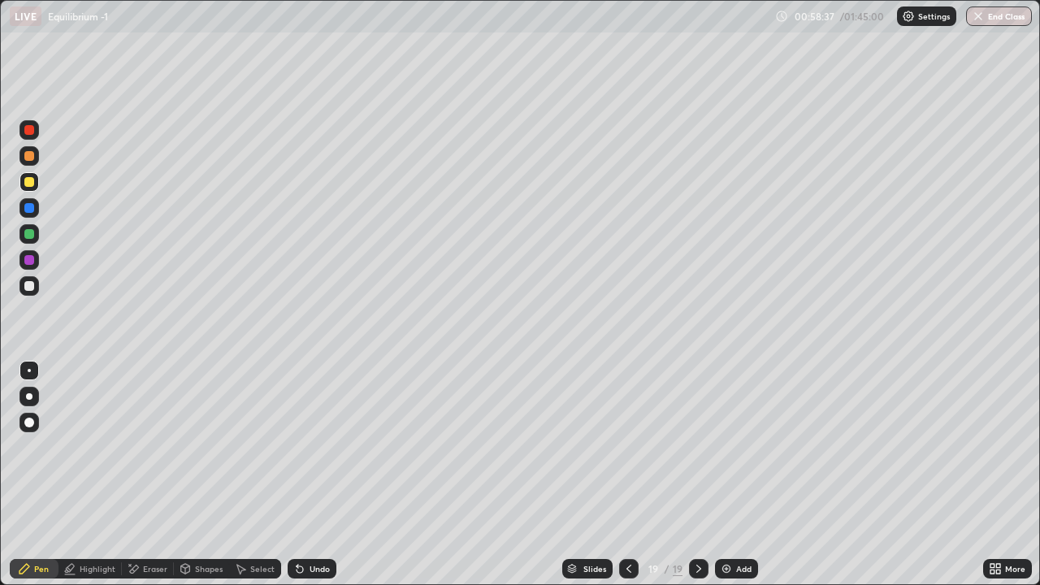
click at [28, 288] on div at bounding box center [29, 286] width 10 height 10
click at [38, 179] on div at bounding box center [28, 181] width 19 height 19
click at [33, 232] on div at bounding box center [29, 234] width 10 height 10
click at [255, 474] on div "Select" at bounding box center [262, 568] width 24 height 8
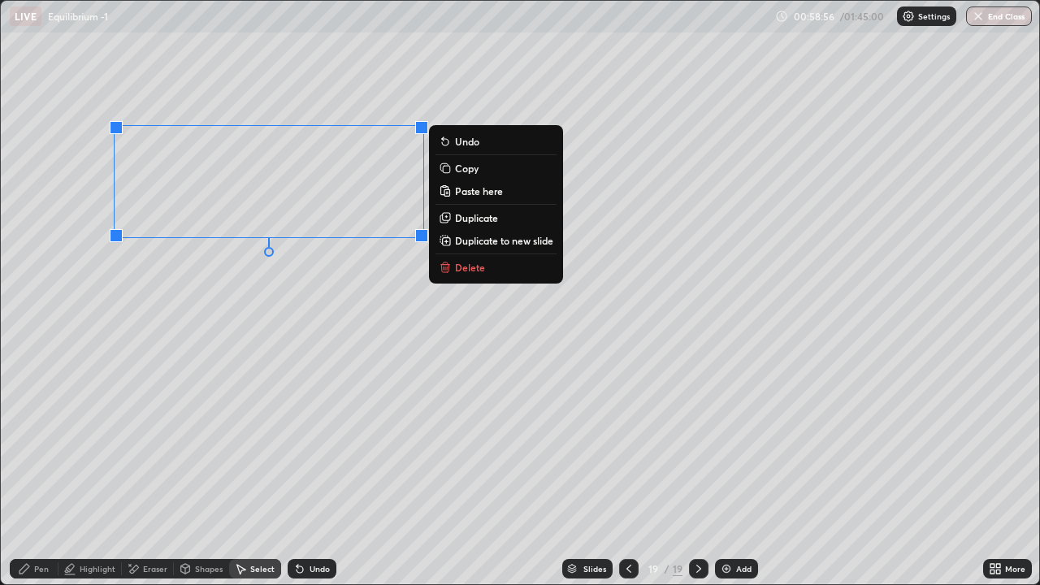
click at [363, 398] on div "0 ° Undo Copy Paste here Duplicate Duplicate to new slide Delete" at bounding box center [520, 292] width 1038 height 583
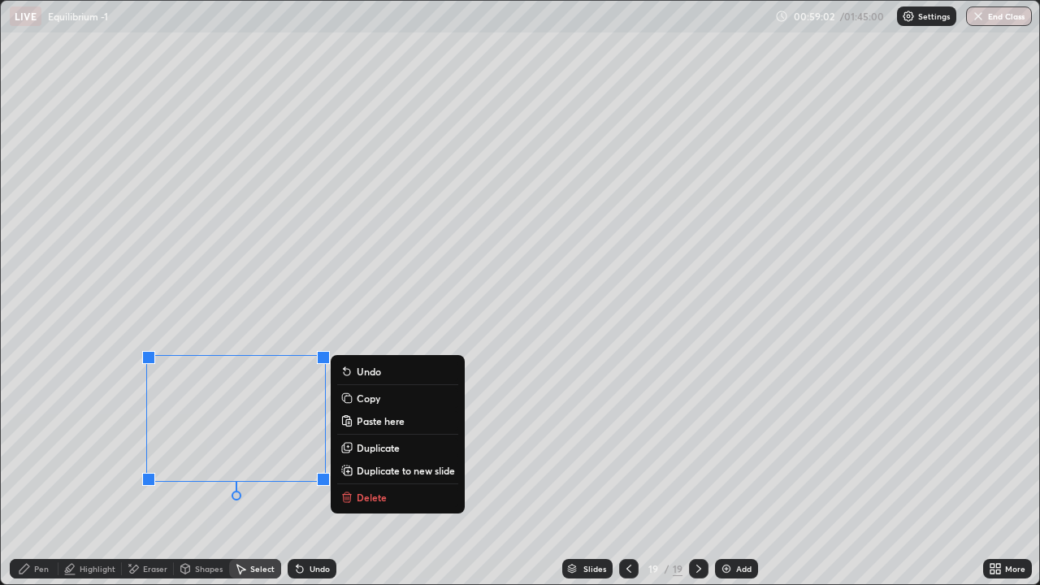
click at [46, 474] on div "Pen" at bounding box center [41, 568] width 15 height 8
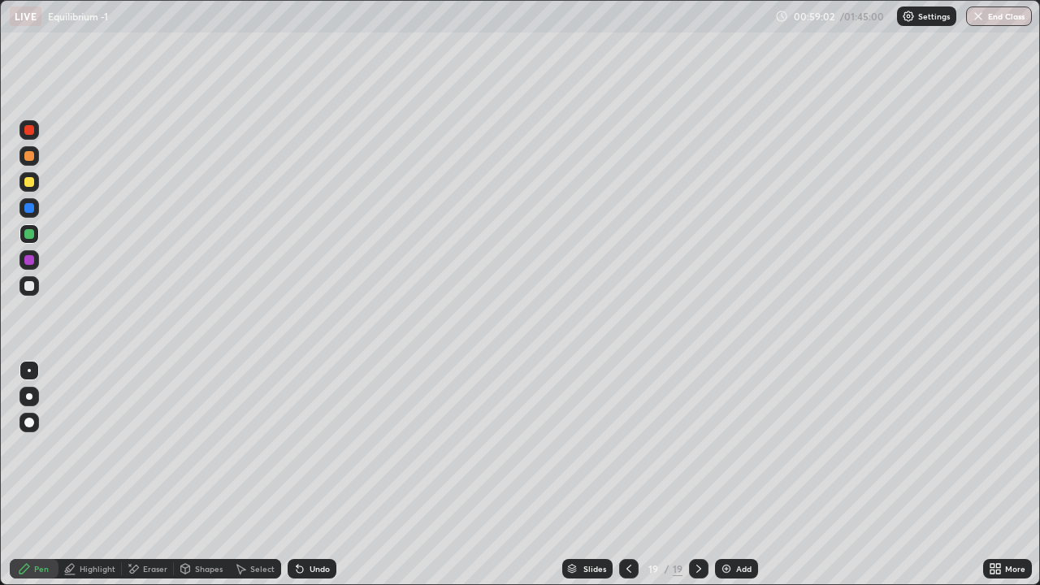
click at [26, 287] on div at bounding box center [29, 286] width 10 height 10
click at [32, 160] on div at bounding box center [28, 155] width 19 height 19
click at [309, 474] on div "Undo" at bounding box center [319, 568] width 20 height 8
click at [314, 474] on div "Undo" at bounding box center [319, 568] width 20 height 8
click at [28, 183] on div at bounding box center [29, 182] width 10 height 10
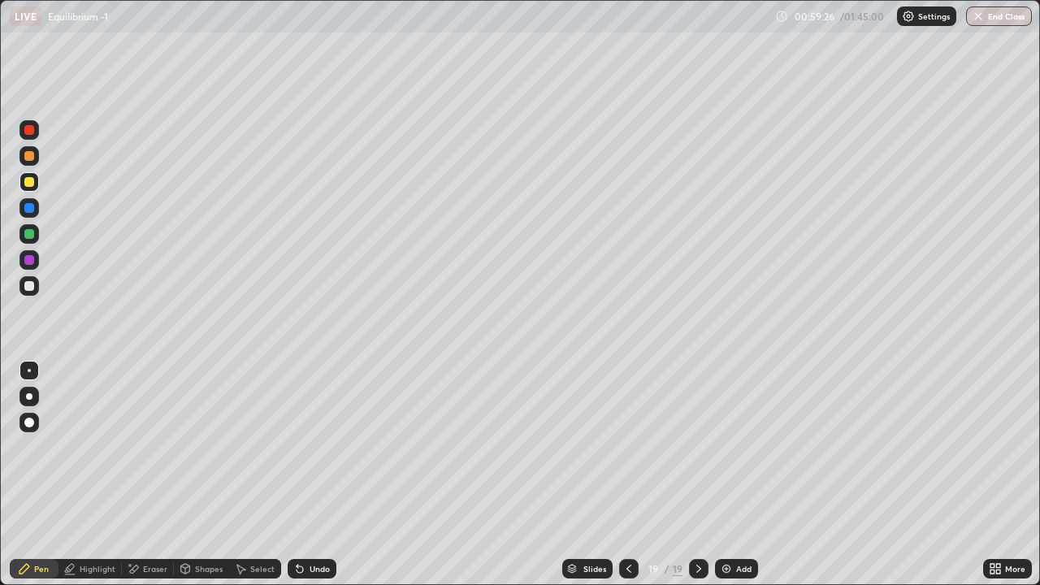
click at [112, 474] on div "Highlight" at bounding box center [89, 568] width 63 height 19
click at [51, 474] on div "Pen" at bounding box center [34, 568] width 49 height 19
click at [36, 422] on div at bounding box center [28, 422] width 19 height 19
click at [36, 285] on div at bounding box center [28, 285] width 19 height 19
click at [30, 233] on div at bounding box center [29, 234] width 10 height 10
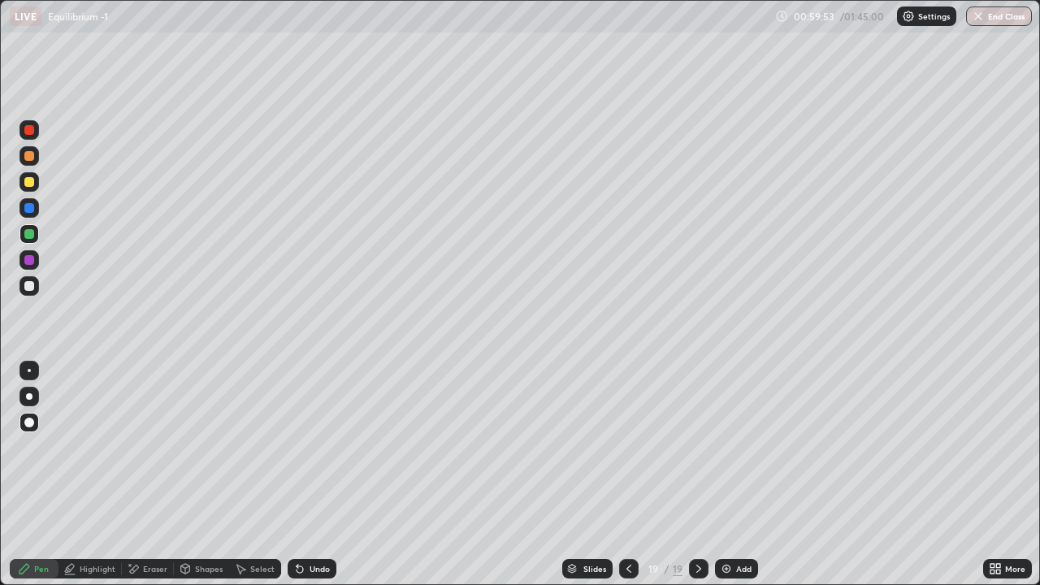
click at [29, 370] on div at bounding box center [29, 370] width 3 height 3
click at [37, 253] on div at bounding box center [28, 259] width 19 height 19
click at [35, 291] on div at bounding box center [28, 285] width 19 height 19
click at [24, 180] on div at bounding box center [29, 182] width 10 height 10
click at [32, 153] on div at bounding box center [29, 156] width 10 height 10
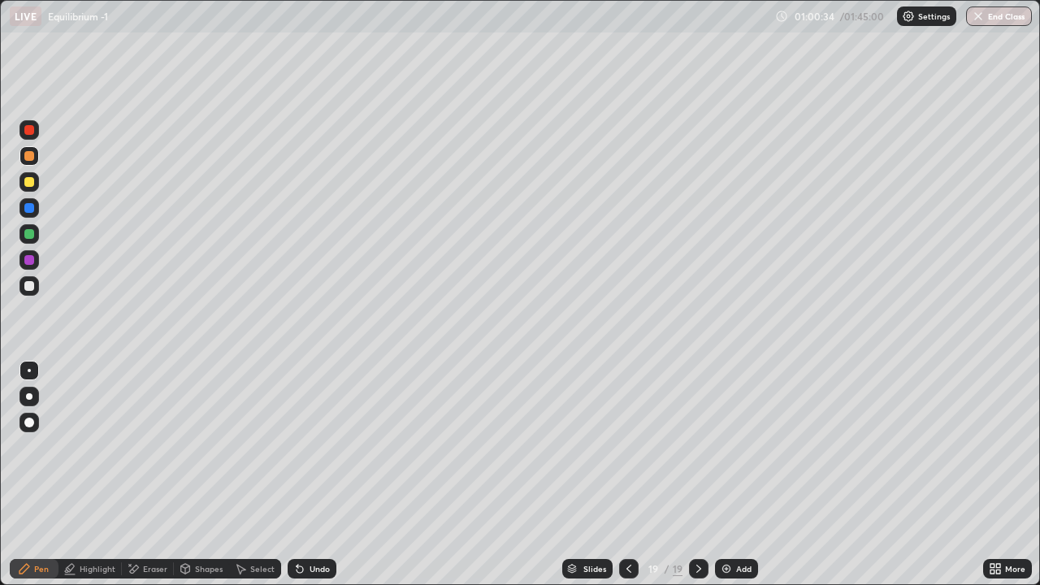
click at [627, 474] on icon at bounding box center [628, 568] width 13 height 13
click at [694, 474] on icon at bounding box center [698, 568] width 13 height 13
click at [150, 474] on div "Eraser" at bounding box center [148, 568] width 52 height 19
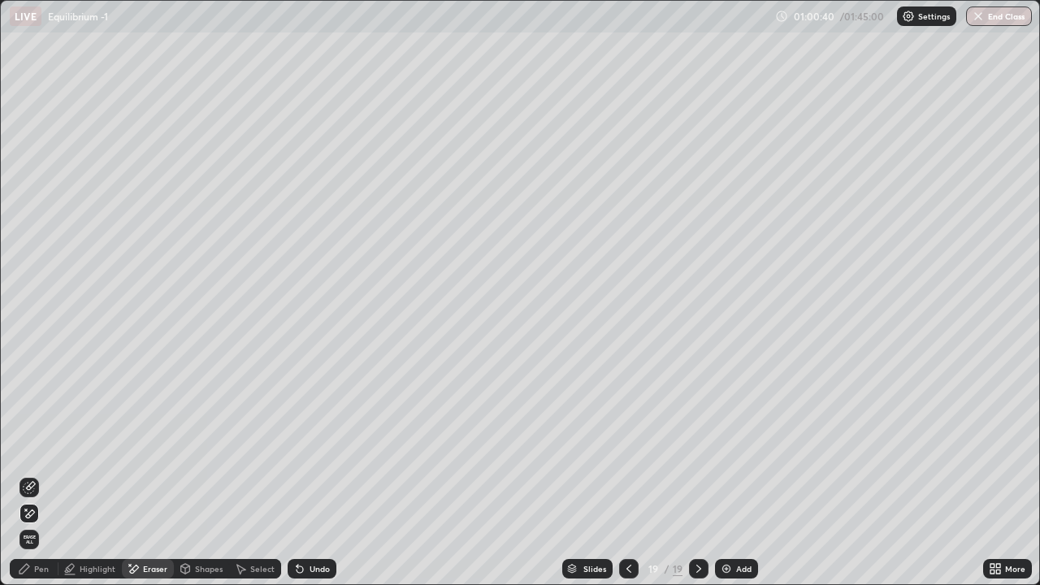
click at [41, 474] on div "Pen" at bounding box center [34, 568] width 49 height 19
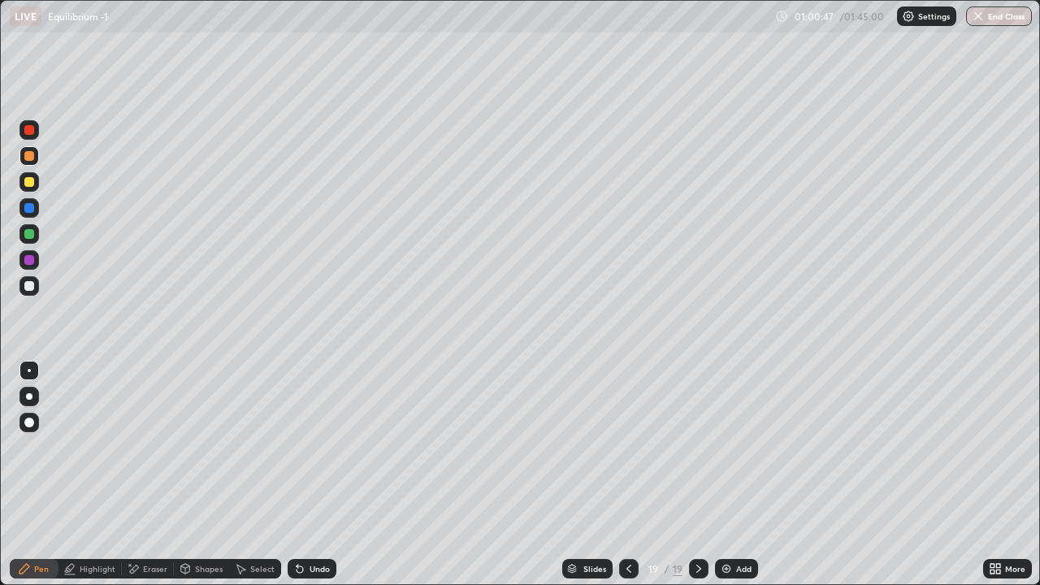
click at [302, 474] on icon at bounding box center [299, 568] width 13 height 13
click at [739, 474] on div "Add" at bounding box center [743, 568] width 15 height 8
click at [28, 188] on div at bounding box center [28, 181] width 19 height 19
click at [28, 235] on div at bounding box center [29, 234] width 10 height 10
click at [27, 281] on div at bounding box center [29, 286] width 10 height 10
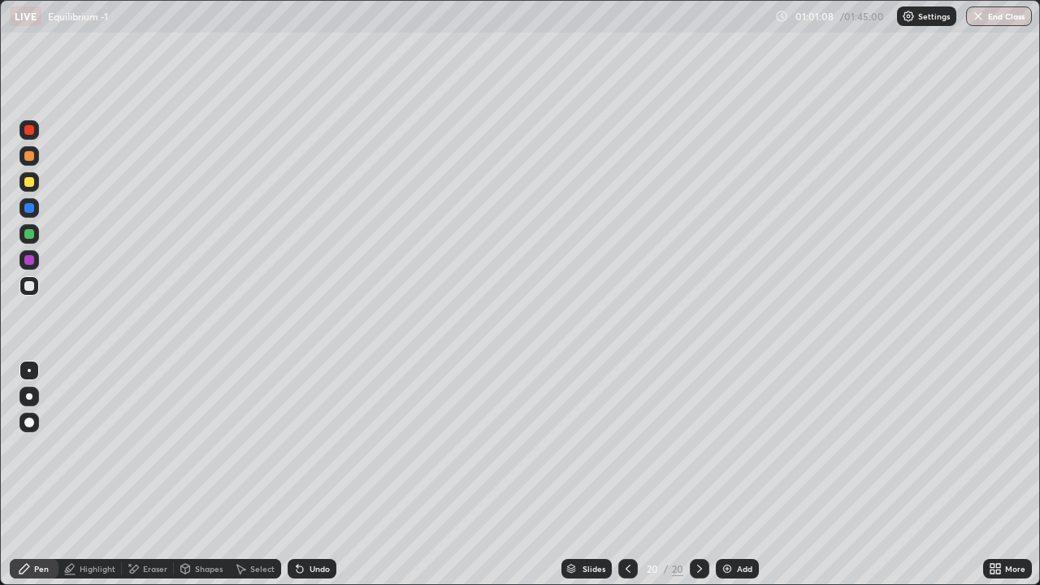
click at [305, 474] on div "Undo" at bounding box center [312, 568] width 49 height 19
click at [205, 474] on div "Shapes" at bounding box center [209, 568] width 28 height 8
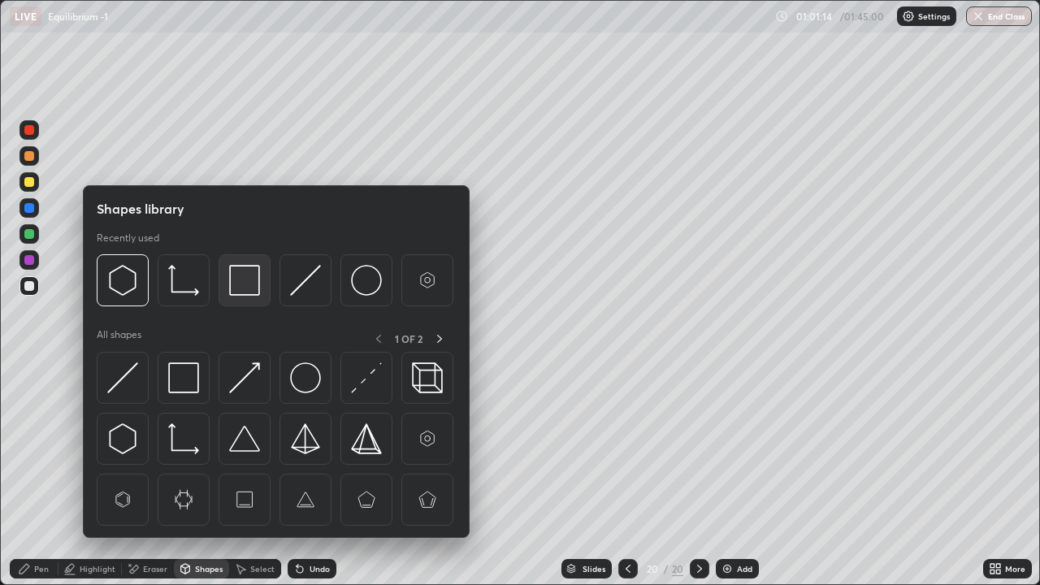
click at [240, 288] on img at bounding box center [244, 280] width 31 height 31
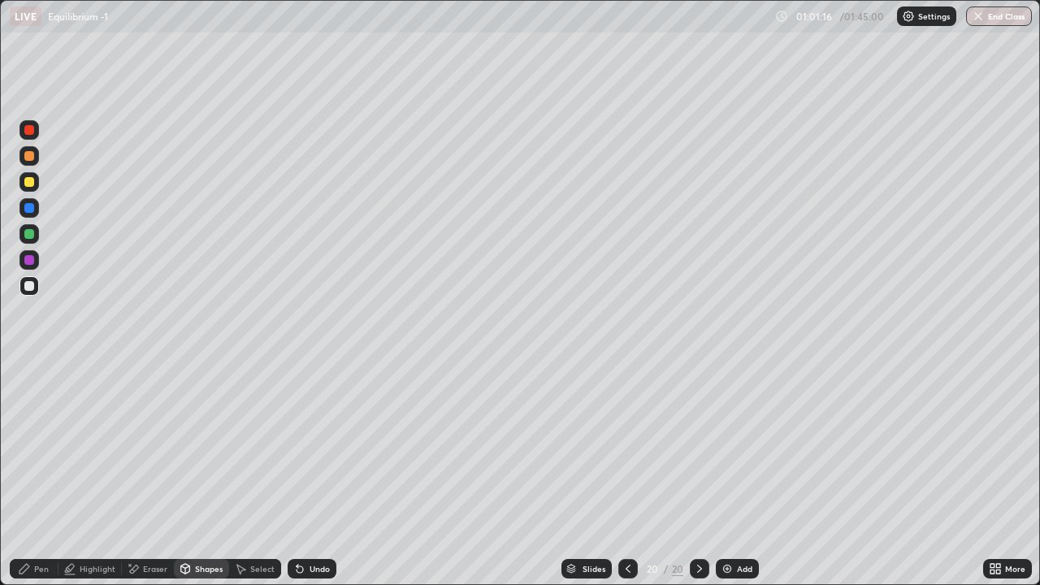
click at [29, 235] on div at bounding box center [29, 234] width 10 height 10
click at [37, 474] on div "Pen" at bounding box center [41, 568] width 15 height 8
click at [257, 474] on div "Select" at bounding box center [255, 568] width 52 height 19
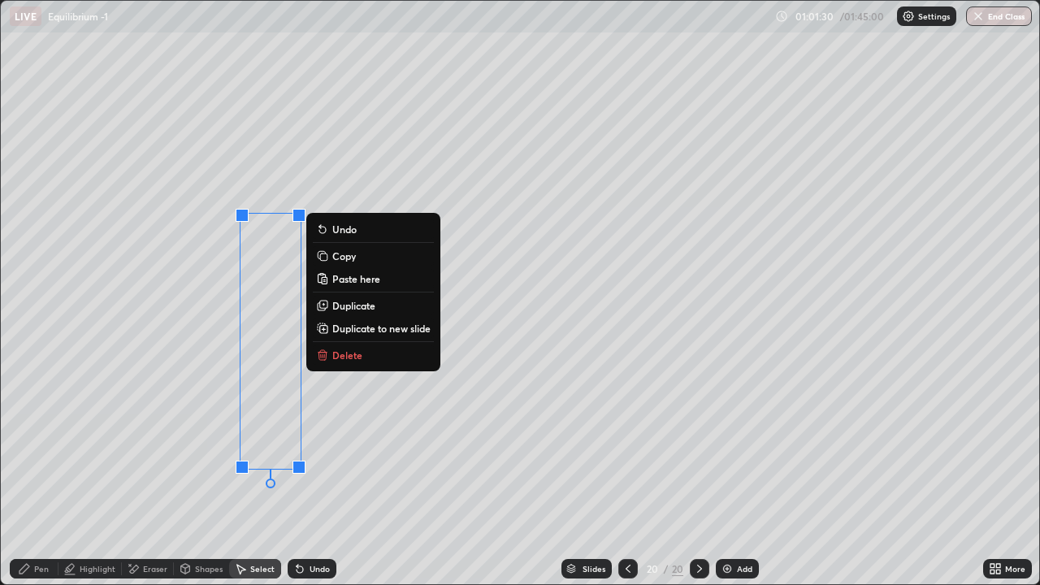
click at [338, 330] on p "Duplicate to new slide" at bounding box center [381, 328] width 98 height 13
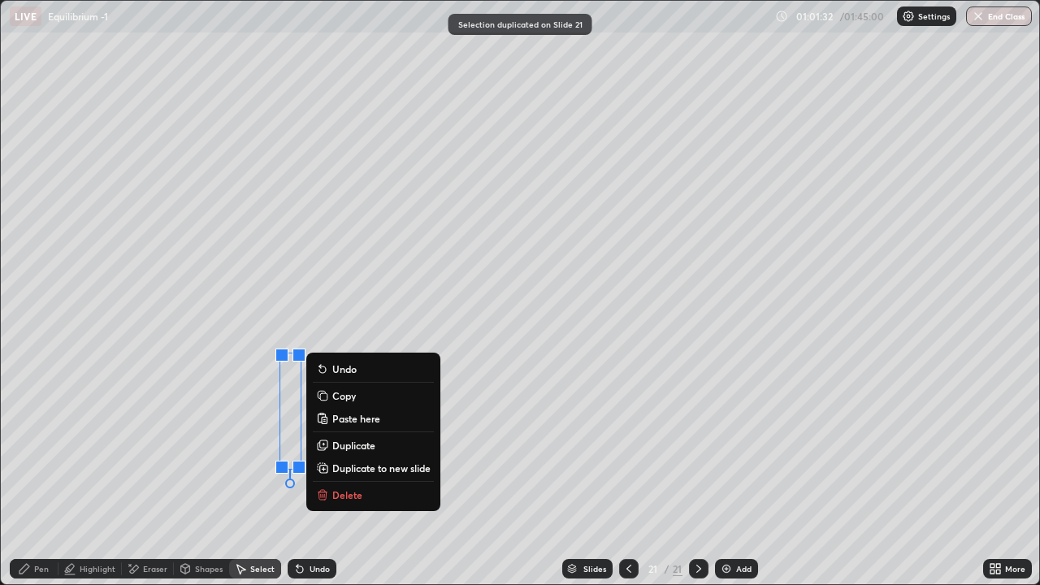
click at [627, 474] on icon at bounding box center [628, 568] width 13 height 13
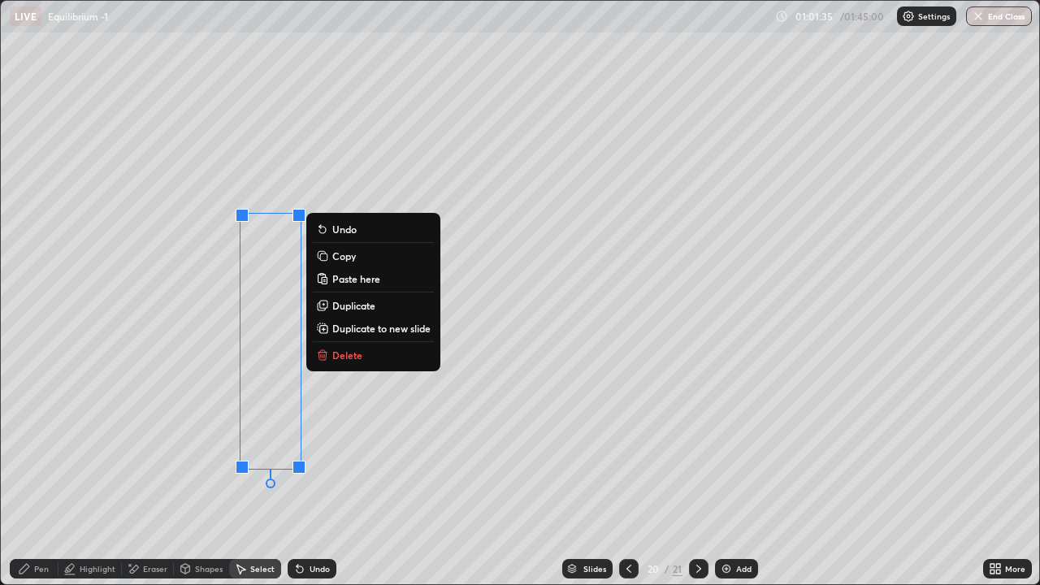
click at [346, 308] on p "Duplicate" at bounding box center [353, 305] width 43 height 13
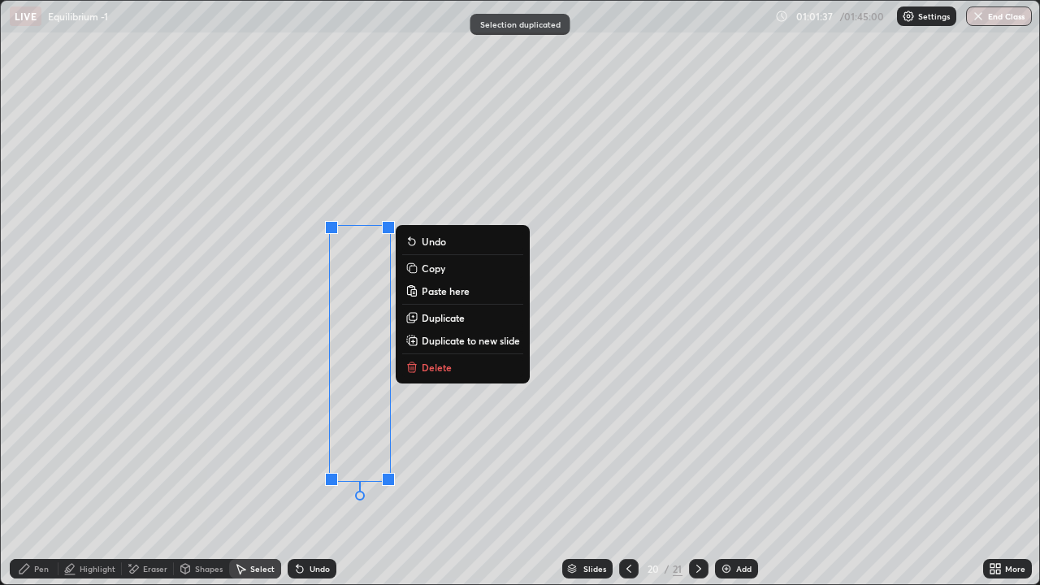
click at [143, 474] on div "Eraser" at bounding box center [148, 568] width 52 height 19
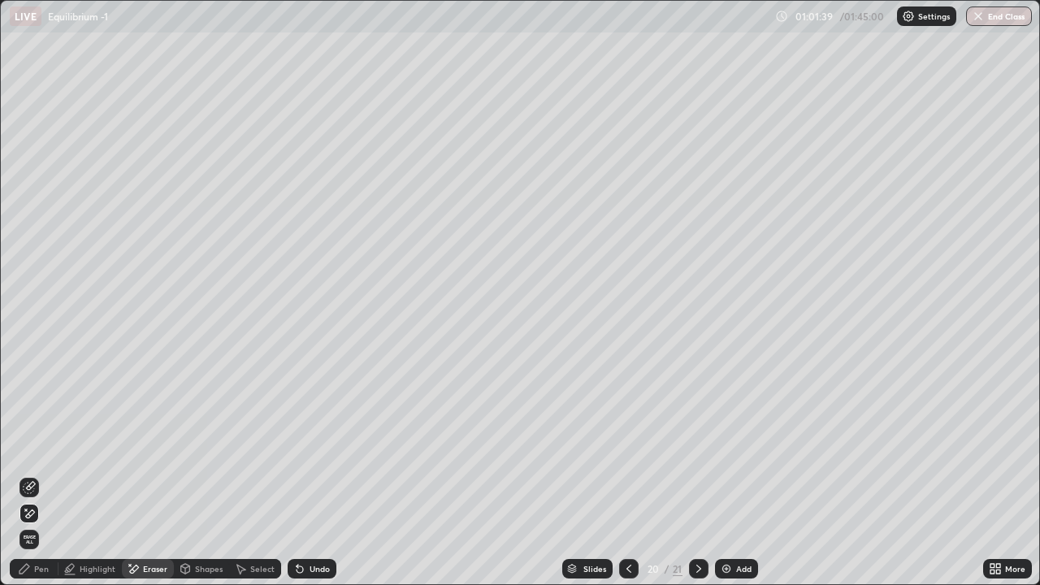
click at [31, 474] on icon at bounding box center [29, 487] width 13 height 13
click at [44, 474] on div "Pen" at bounding box center [41, 568] width 15 height 8
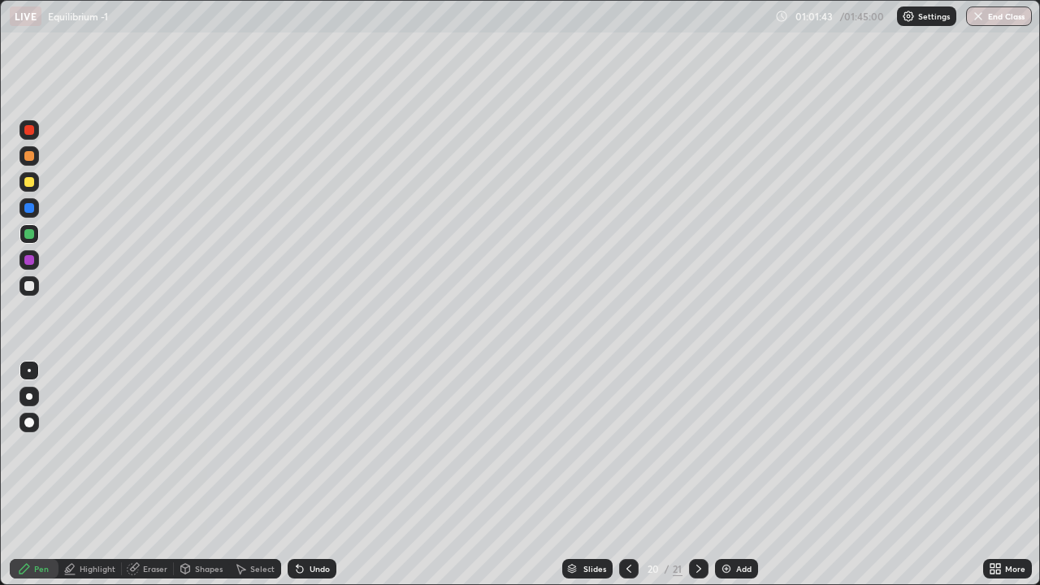
click at [36, 186] on div at bounding box center [28, 181] width 19 height 19
click at [309, 474] on div "Undo" at bounding box center [319, 568] width 20 height 8
click at [30, 235] on div at bounding box center [29, 234] width 10 height 10
click at [334, 474] on div "Undo" at bounding box center [312, 568] width 49 height 19
click at [331, 474] on div "Undo" at bounding box center [312, 568] width 49 height 19
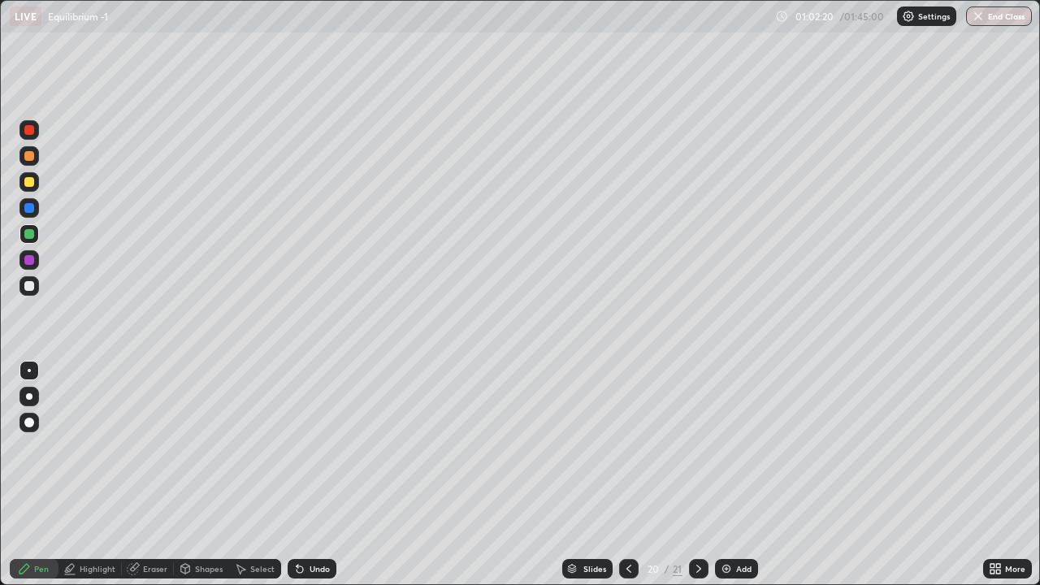
click at [331, 474] on div "Undo" at bounding box center [312, 568] width 49 height 19
click at [28, 155] on div at bounding box center [29, 156] width 10 height 10
click at [141, 474] on div "Eraser" at bounding box center [148, 568] width 52 height 19
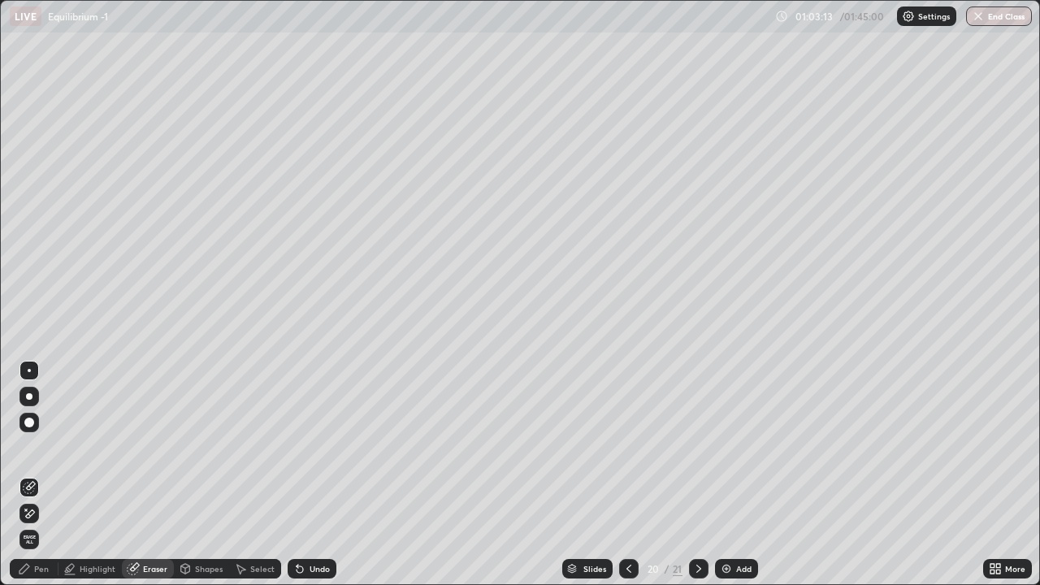
click at [37, 474] on div at bounding box center [28, 513] width 19 height 19
click at [30, 474] on icon at bounding box center [24, 568] width 13 height 13
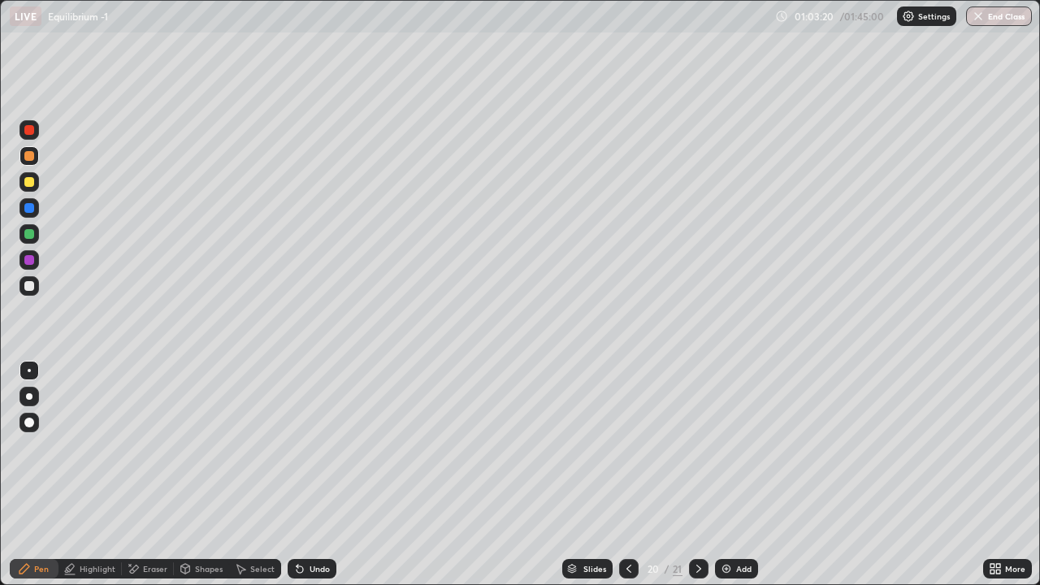
click at [700, 474] on div at bounding box center [698, 568] width 19 height 19
click at [202, 474] on div "Shapes" at bounding box center [209, 568] width 28 height 8
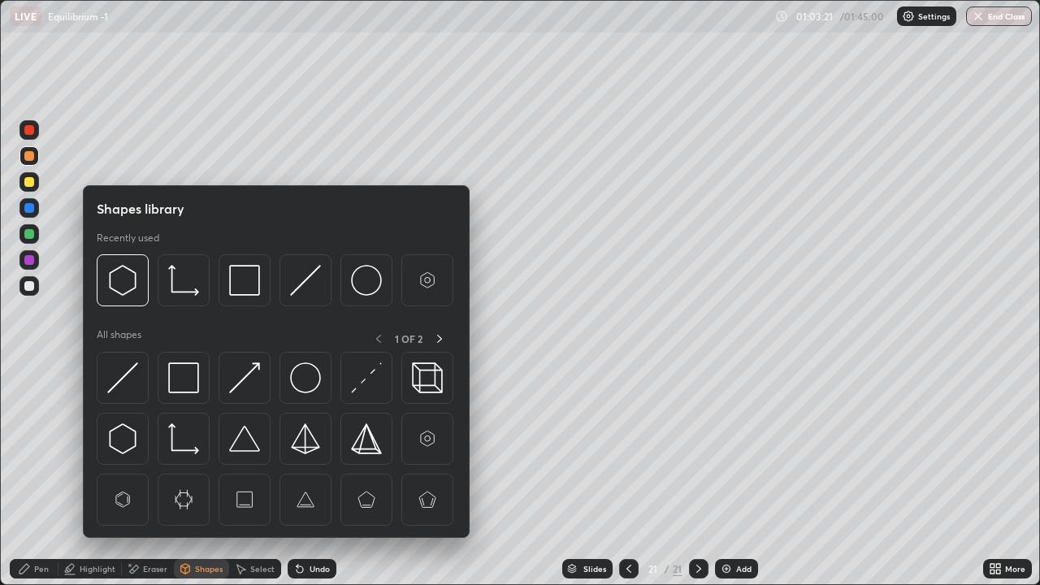
click at [250, 474] on div "Select" at bounding box center [262, 568] width 24 height 8
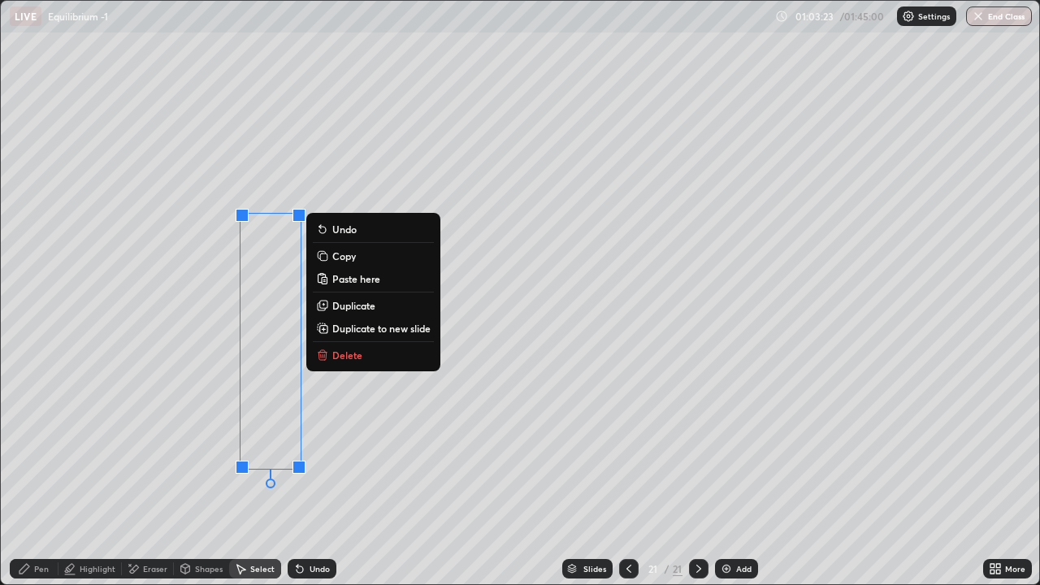
click at [376, 331] on p "Duplicate to new slide" at bounding box center [381, 328] width 98 height 13
click at [357, 355] on p "Delete" at bounding box center [347, 354] width 30 height 13
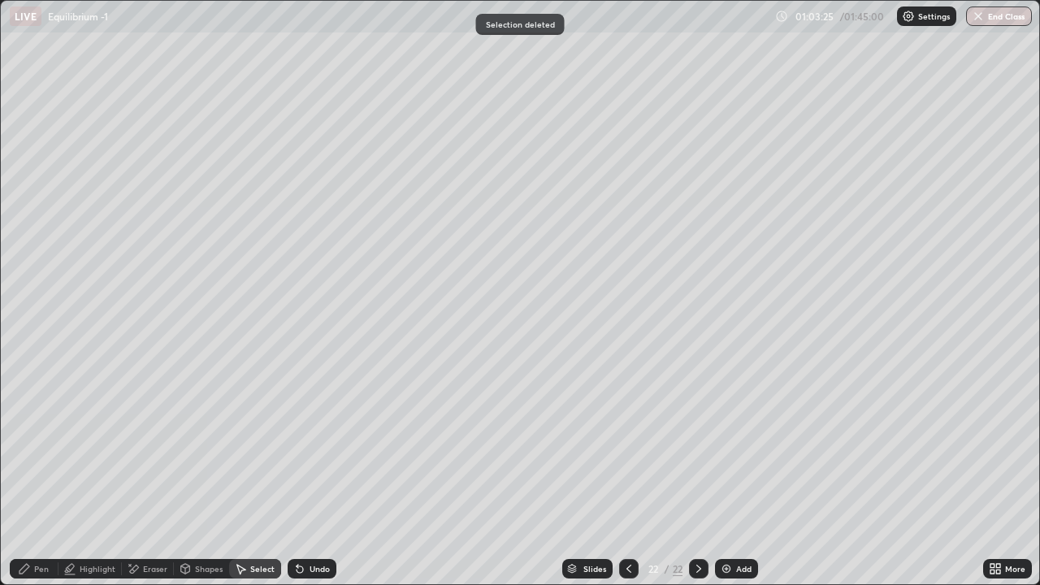
click at [626, 474] on icon at bounding box center [628, 568] width 13 height 13
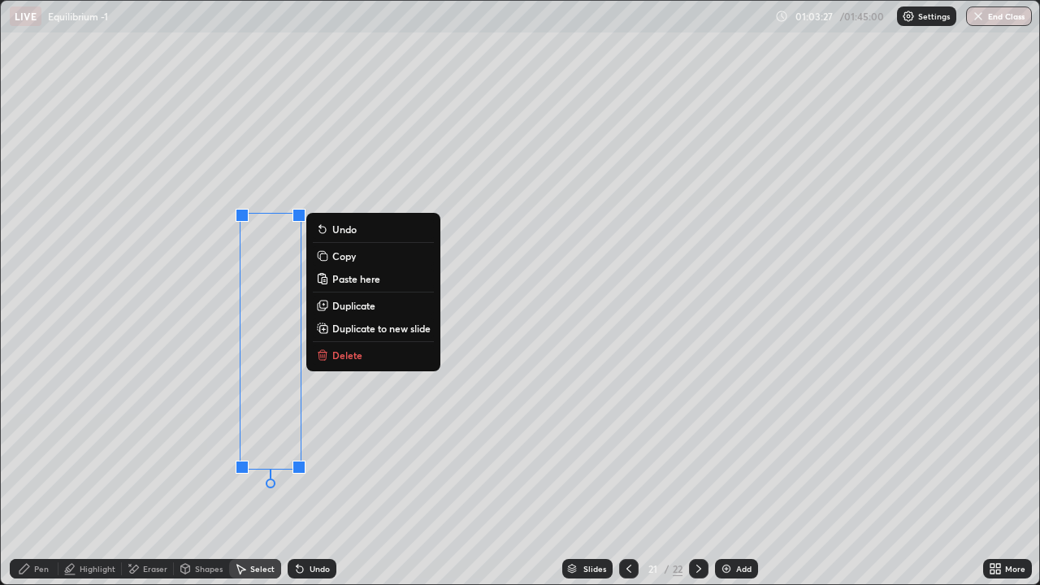
click at [366, 357] on button "Delete" at bounding box center [373, 354] width 121 height 19
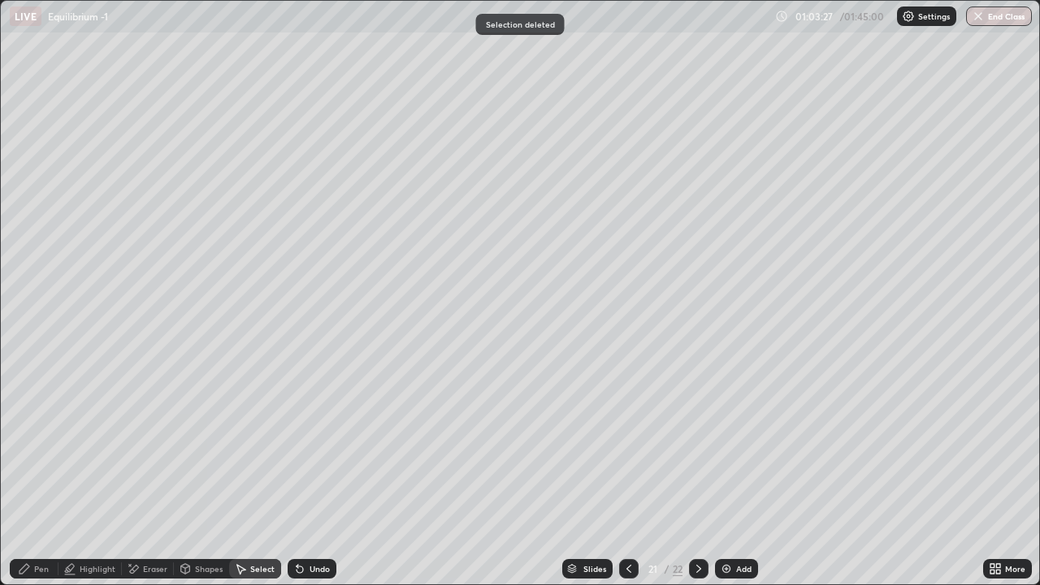
click at [22, 474] on div "Pen" at bounding box center [34, 568] width 49 height 19
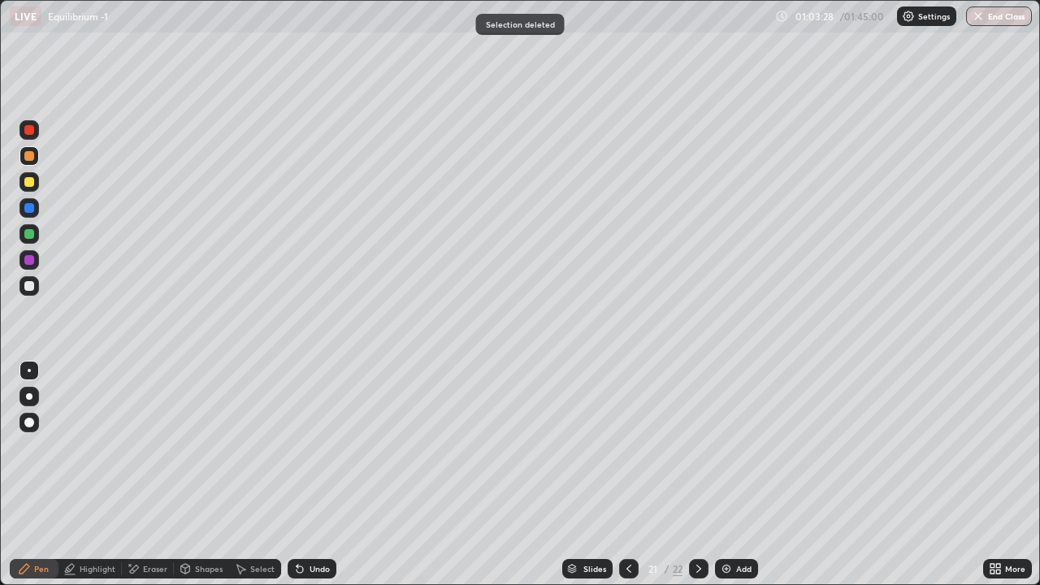
click at [32, 184] on div at bounding box center [29, 182] width 10 height 10
click at [205, 474] on div "Shapes" at bounding box center [201, 568] width 55 height 19
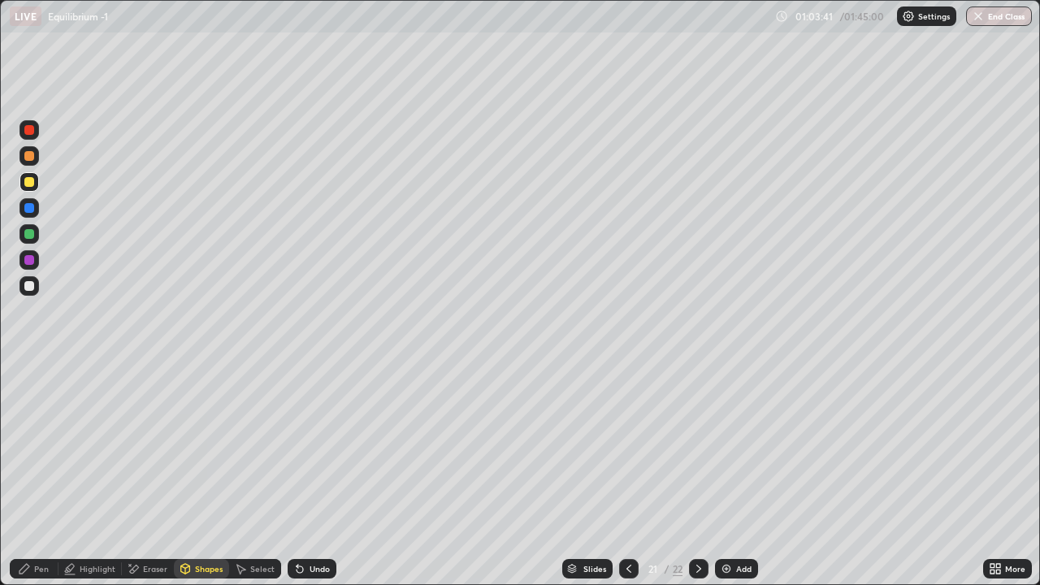
click at [262, 474] on div "Select" at bounding box center [262, 568] width 24 height 8
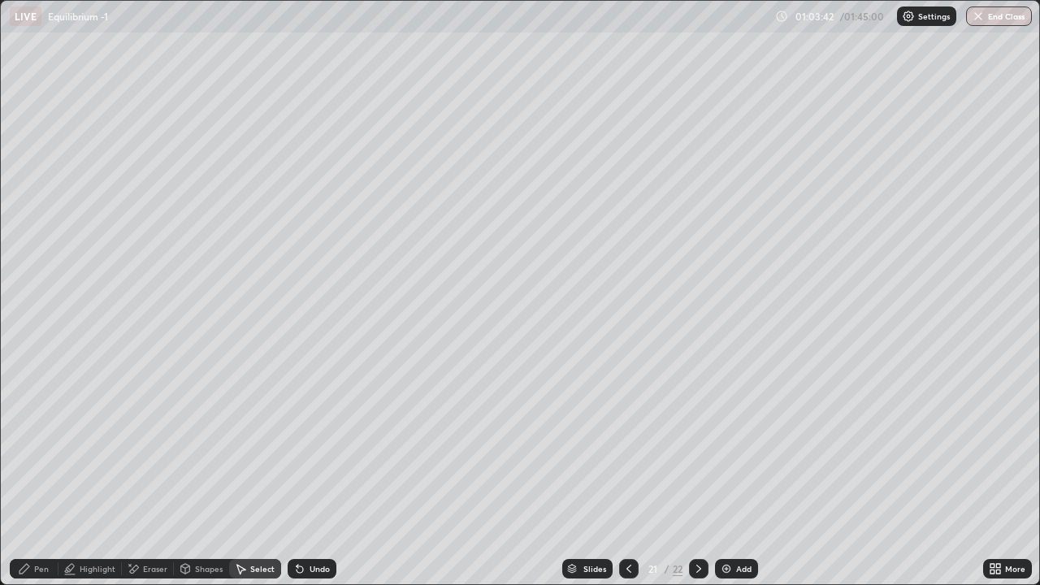
click at [149, 474] on div "Eraser" at bounding box center [155, 568] width 24 height 8
click at [31, 474] on div "Pen" at bounding box center [34, 568] width 49 height 19
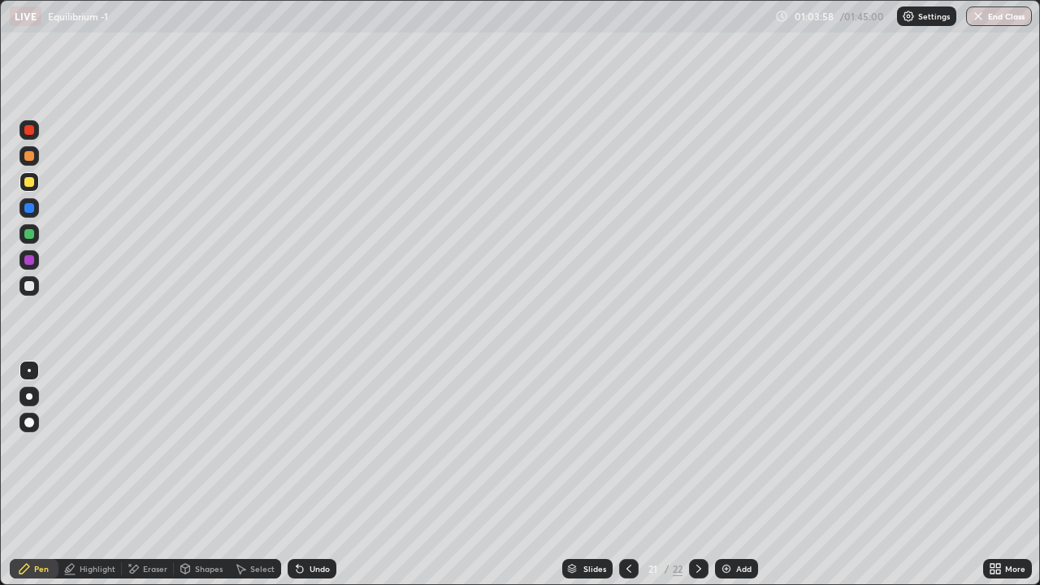
click at [35, 287] on div at bounding box center [28, 285] width 19 height 19
click at [633, 474] on div at bounding box center [628, 568] width 19 height 19
click at [626, 474] on icon at bounding box center [628, 568] width 13 height 13
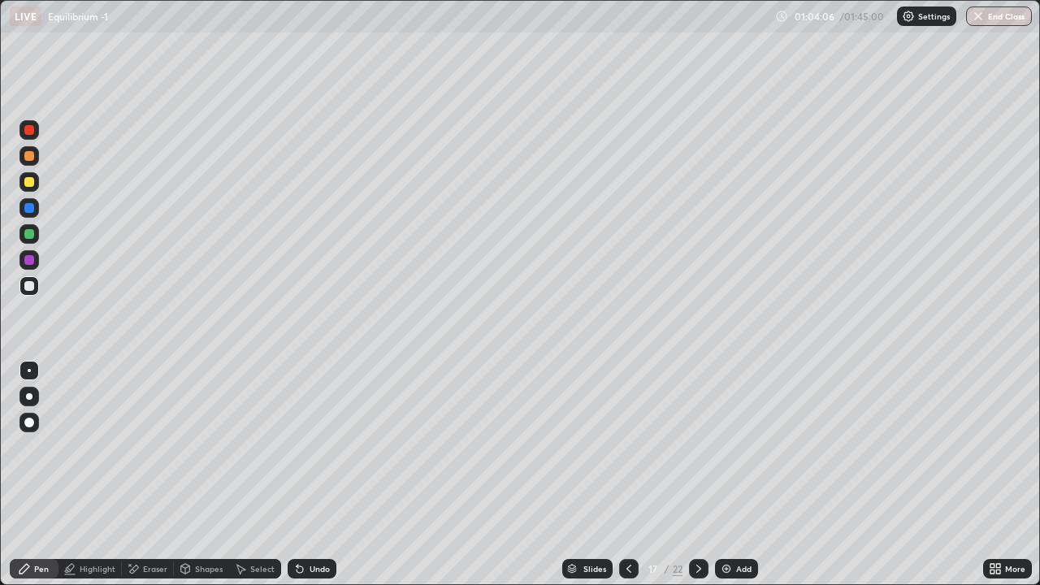
click at [629, 474] on icon at bounding box center [628, 568] width 13 height 13
click at [626, 474] on icon at bounding box center [628, 568] width 13 height 13
click at [627, 474] on icon at bounding box center [628, 568] width 13 height 13
click at [633, 474] on div at bounding box center [628, 568] width 19 height 19
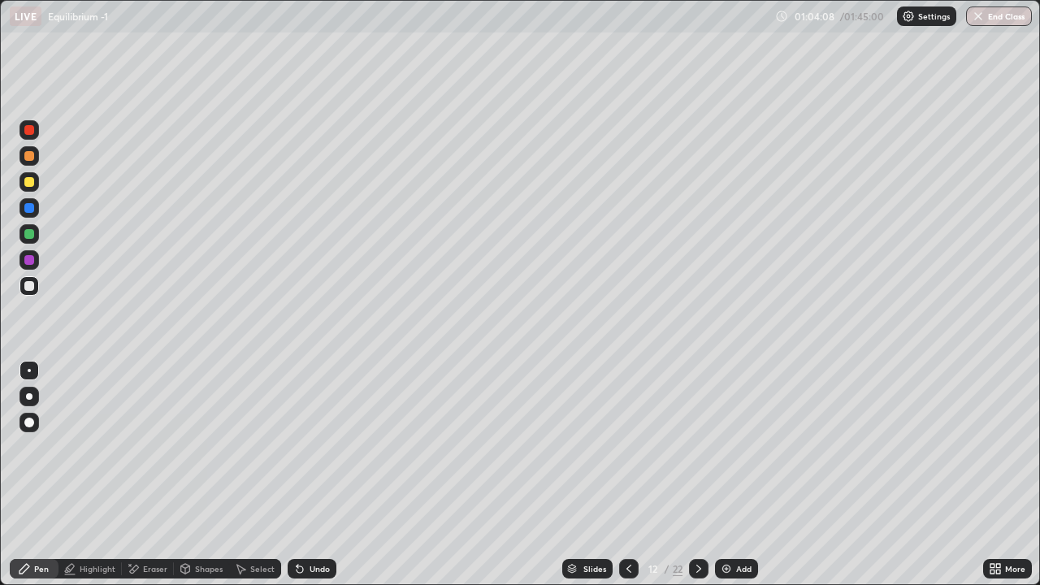
click at [696, 474] on icon at bounding box center [698, 568] width 5 height 8
click at [697, 474] on icon at bounding box center [698, 568] width 13 height 13
click at [703, 474] on div at bounding box center [698, 568] width 19 height 19
click at [697, 474] on icon at bounding box center [698, 568] width 13 height 13
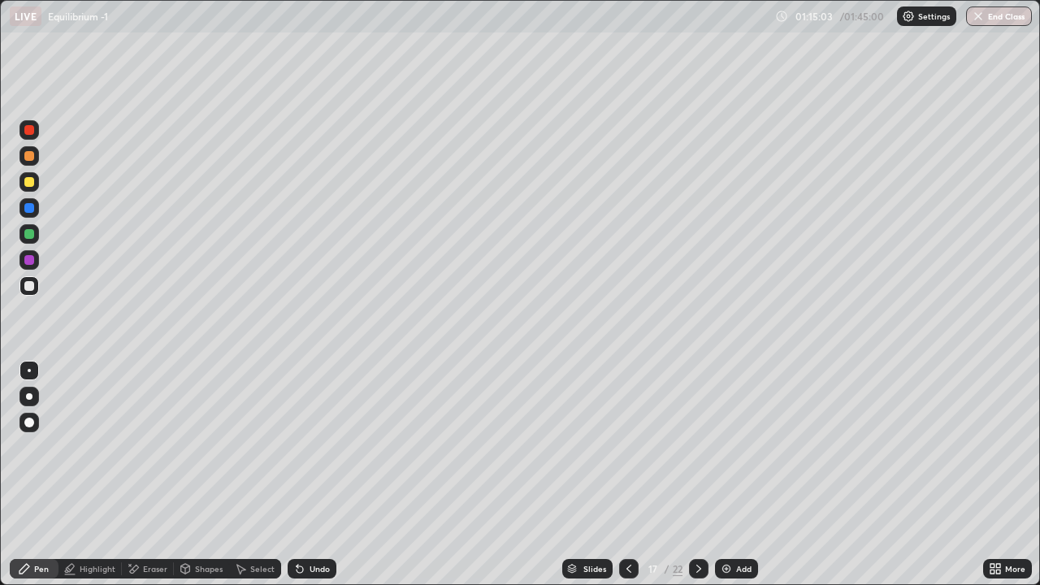
click at [697, 474] on icon at bounding box center [698, 568] width 13 height 13
click at [698, 474] on icon at bounding box center [698, 568] width 13 height 13
click at [625, 474] on icon at bounding box center [628, 568] width 13 height 13
click at [157, 474] on div "Eraser" at bounding box center [148, 568] width 52 height 19
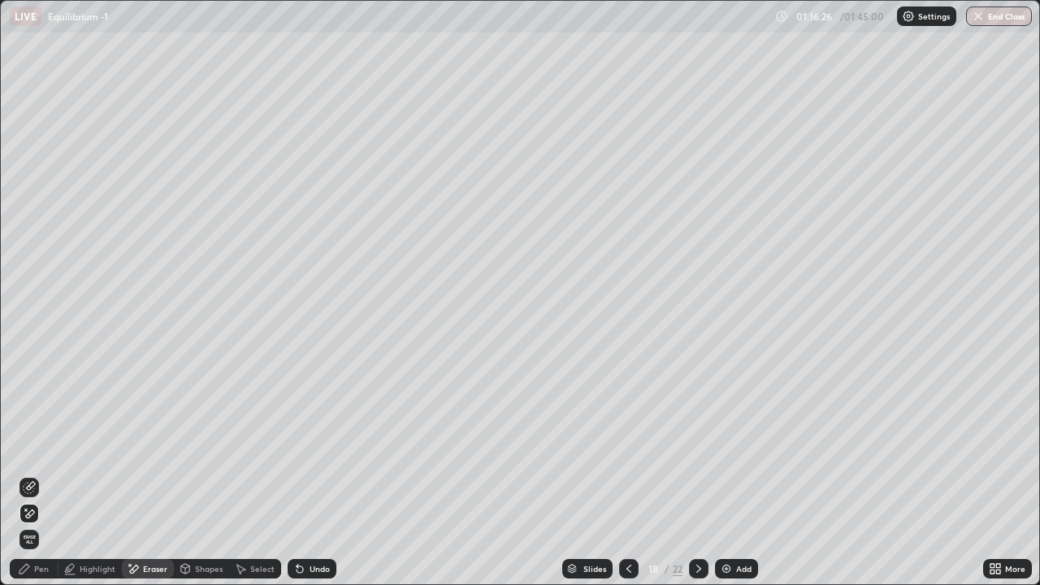
click at [53, 474] on div "Pen" at bounding box center [34, 568] width 49 height 19
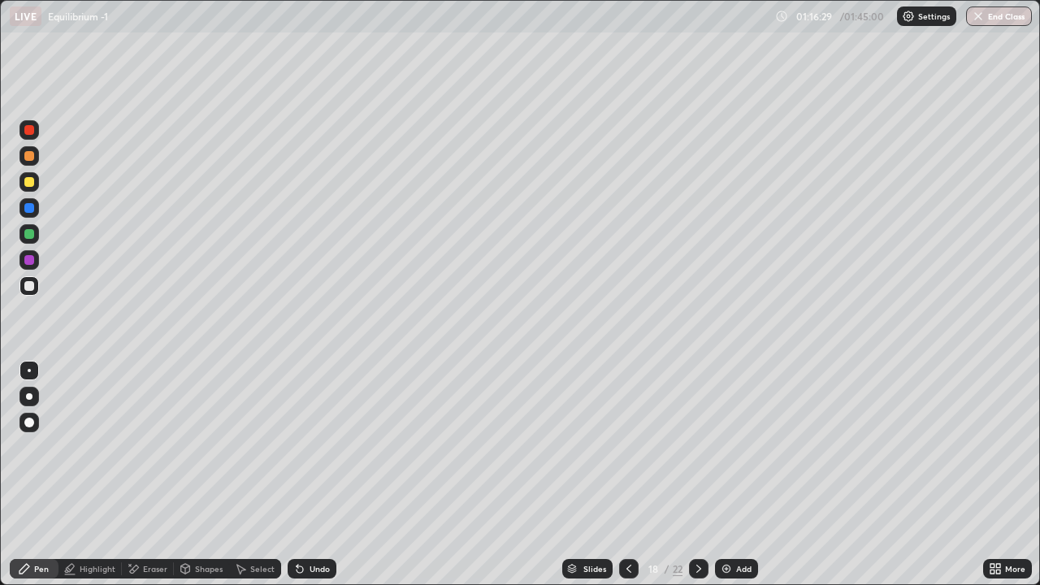
click at [152, 474] on div "Eraser" at bounding box center [148, 568] width 52 height 19
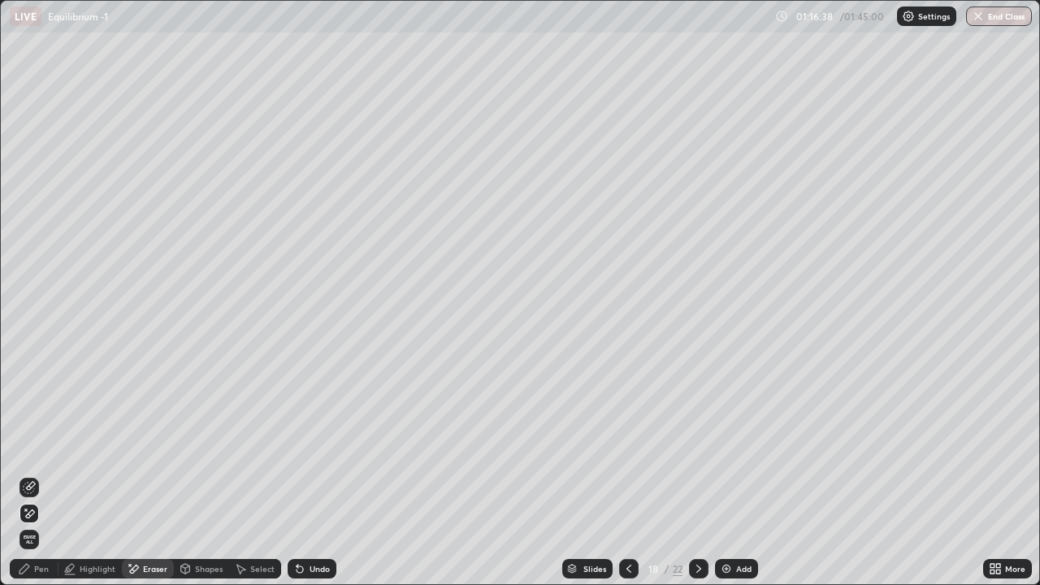
click at [48, 474] on div "Pen" at bounding box center [41, 568] width 15 height 8
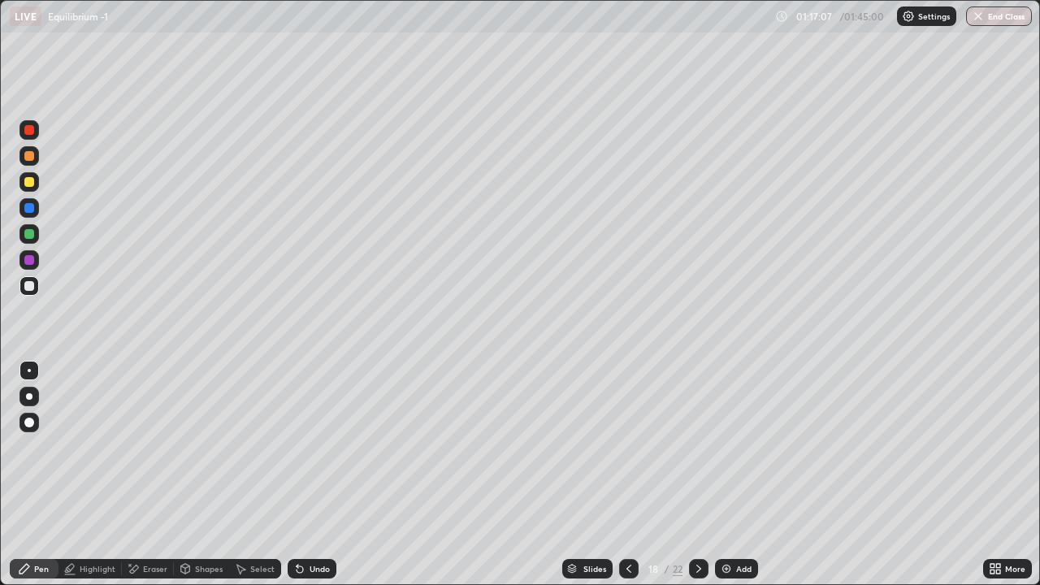
click at [696, 474] on icon at bounding box center [698, 568] width 13 height 13
click at [164, 474] on div "Eraser" at bounding box center [148, 568] width 52 height 19
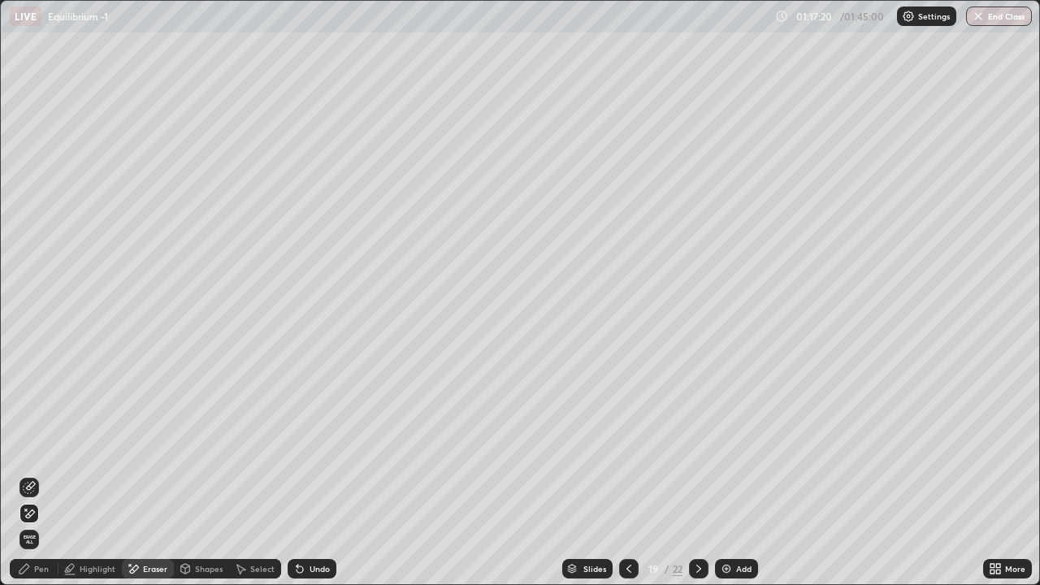
click at [50, 474] on div "Pen" at bounding box center [34, 568] width 49 height 19
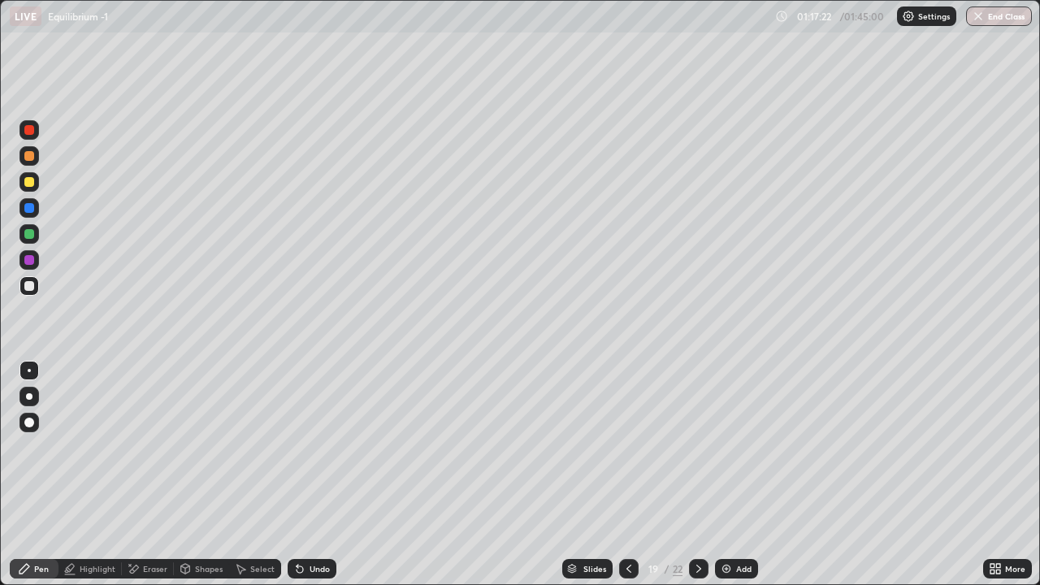
click at [151, 474] on div "Eraser" at bounding box center [155, 568] width 24 height 8
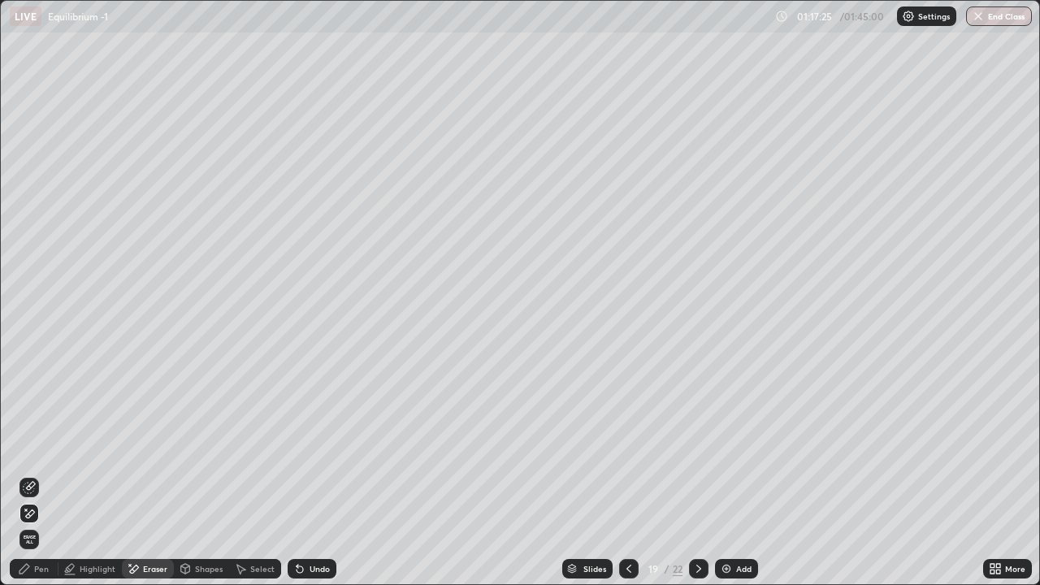
click at [250, 474] on div "Select" at bounding box center [262, 568] width 24 height 8
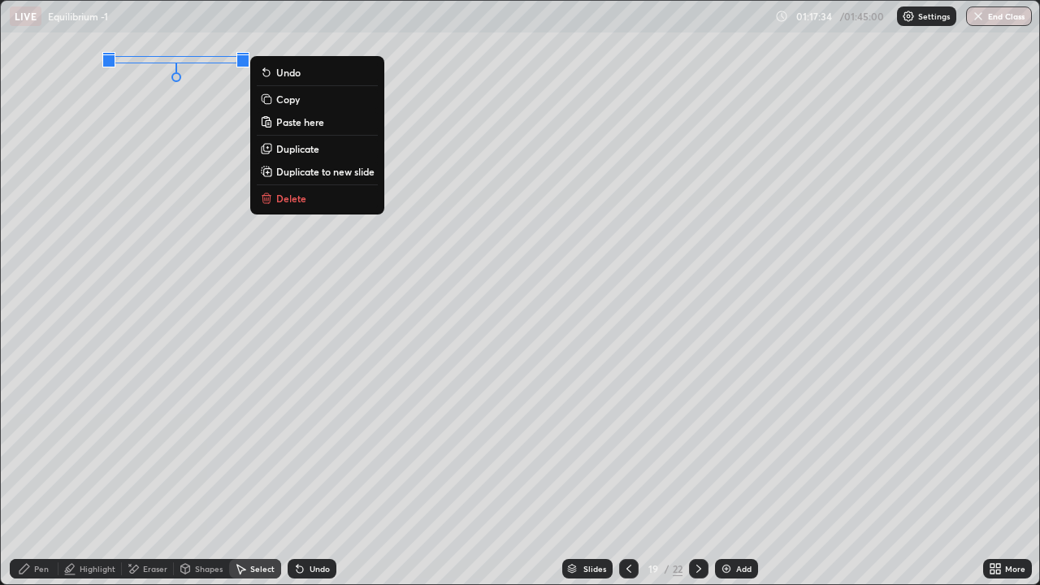
click at [215, 110] on div "0 ° Undo Copy Paste here Duplicate Duplicate to new slide Delete" at bounding box center [520, 292] width 1038 height 583
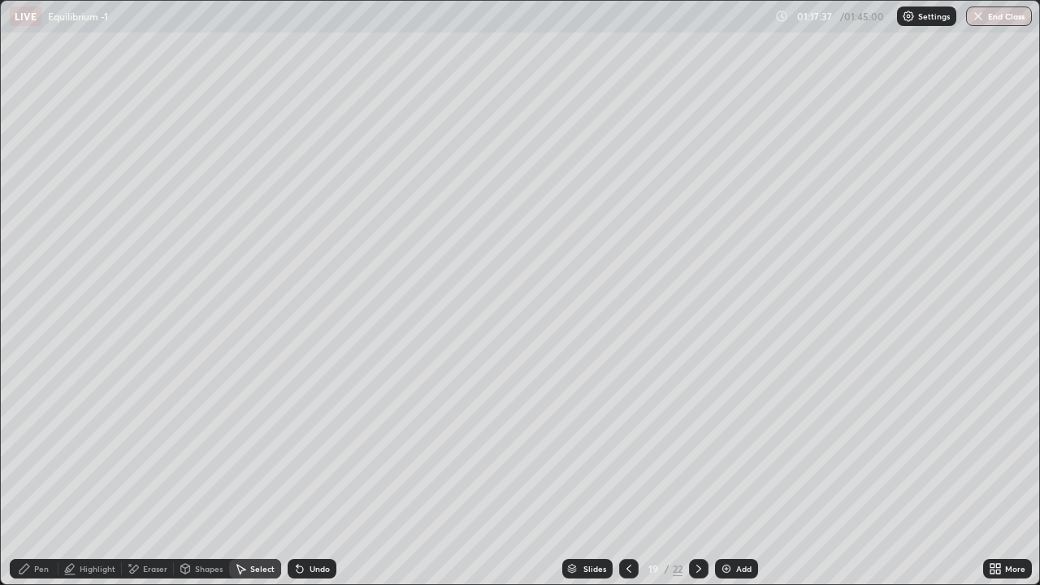
click at [40, 474] on div "Pen" at bounding box center [34, 568] width 49 height 19
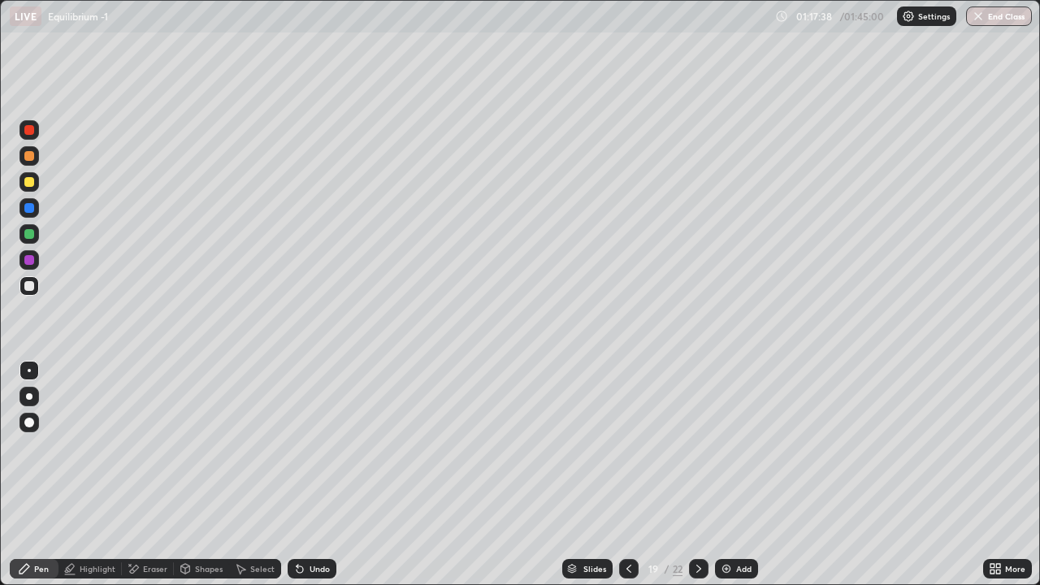
click at [28, 234] on div at bounding box center [29, 234] width 10 height 10
click at [692, 474] on icon at bounding box center [698, 568] width 13 height 13
click at [629, 474] on div at bounding box center [628, 568] width 19 height 32
click at [697, 474] on icon at bounding box center [698, 568] width 13 height 13
click at [629, 474] on div at bounding box center [628, 568] width 19 height 19
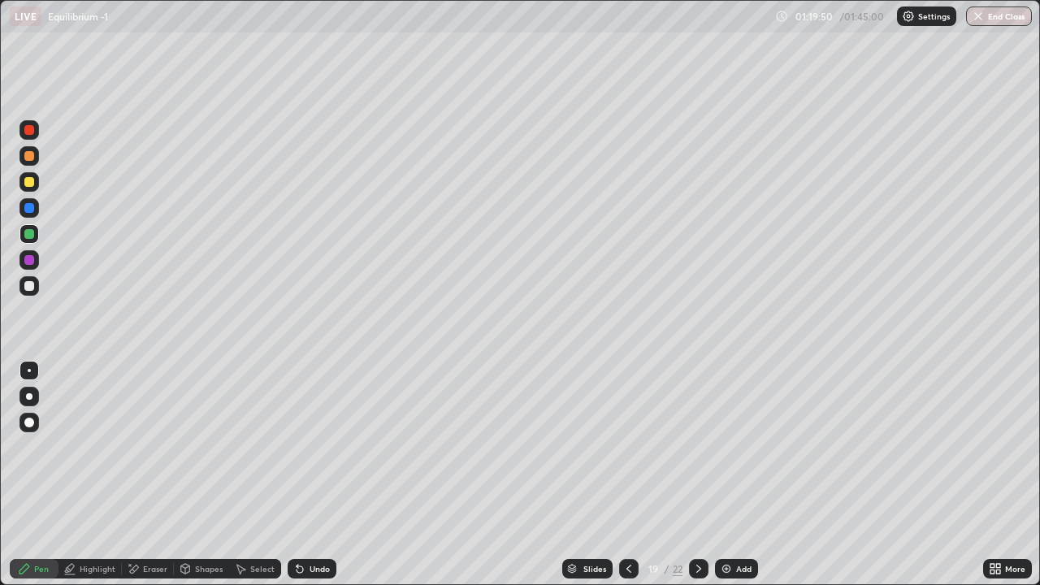
click at [729, 474] on img at bounding box center [726, 568] width 13 height 13
click at [29, 184] on div at bounding box center [29, 182] width 10 height 10
click at [626, 474] on icon at bounding box center [627, 568] width 13 height 13
click at [618, 474] on div at bounding box center [627, 568] width 19 height 19
click at [625, 474] on icon at bounding box center [627, 568] width 13 height 13
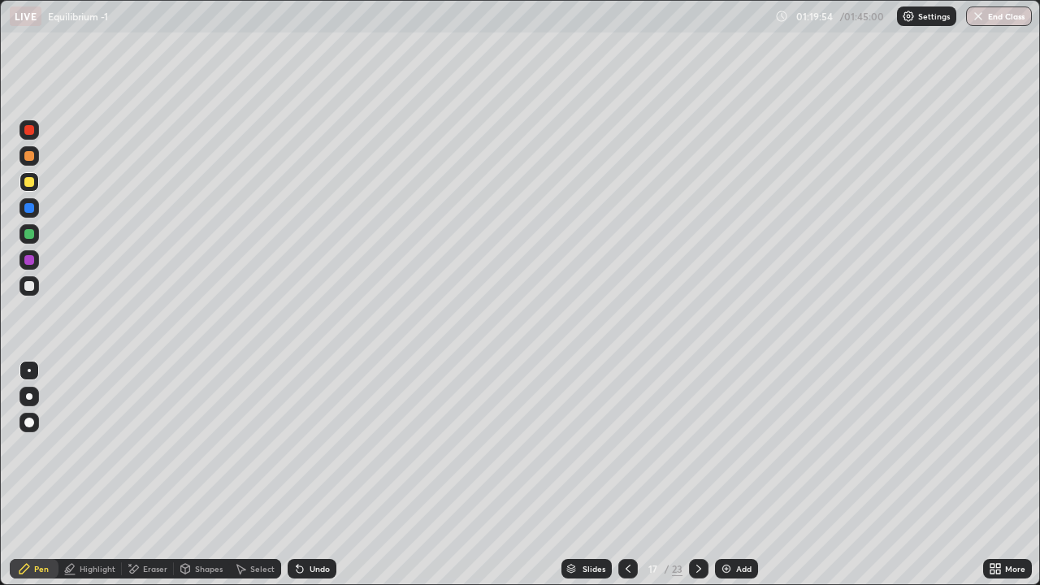
click at [623, 474] on icon at bounding box center [627, 568] width 13 height 13
click at [633, 474] on icon at bounding box center [627, 568] width 13 height 13
click at [624, 474] on div at bounding box center [627, 568] width 19 height 32
click at [625, 474] on icon at bounding box center [627, 568] width 13 height 13
click at [624, 474] on icon at bounding box center [627, 568] width 13 height 13
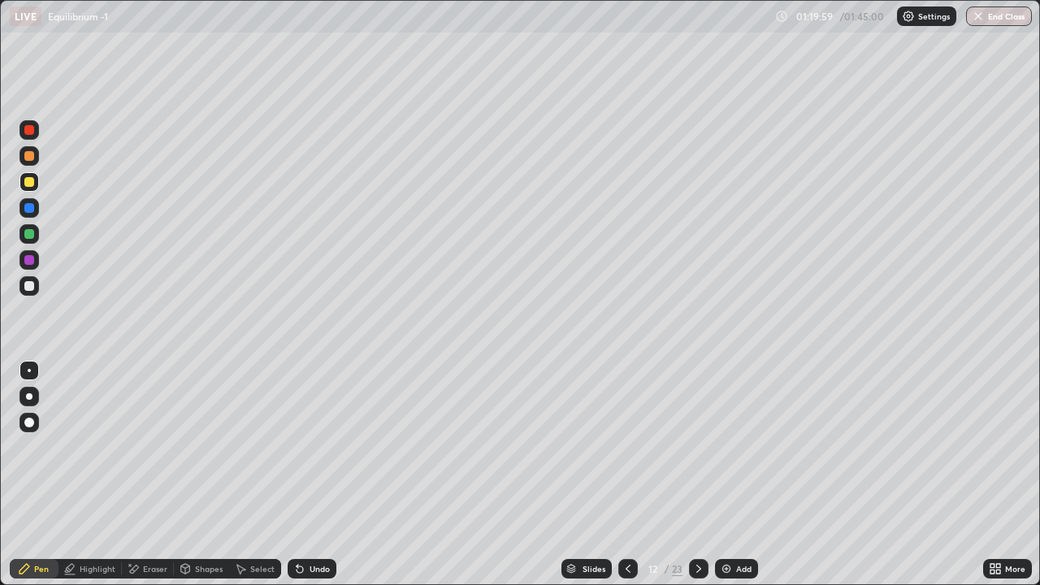
click at [625, 474] on icon at bounding box center [627, 568] width 5 height 8
click at [629, 474] on icon at bounding box center [627, 568] width 13 height 13
click at [314, 474] on div "Undo" at bounding box center [319, 568] width 20 height 8
click at [246, 474] on div "Select" at bounding box center [255, 568] width 52 height 19
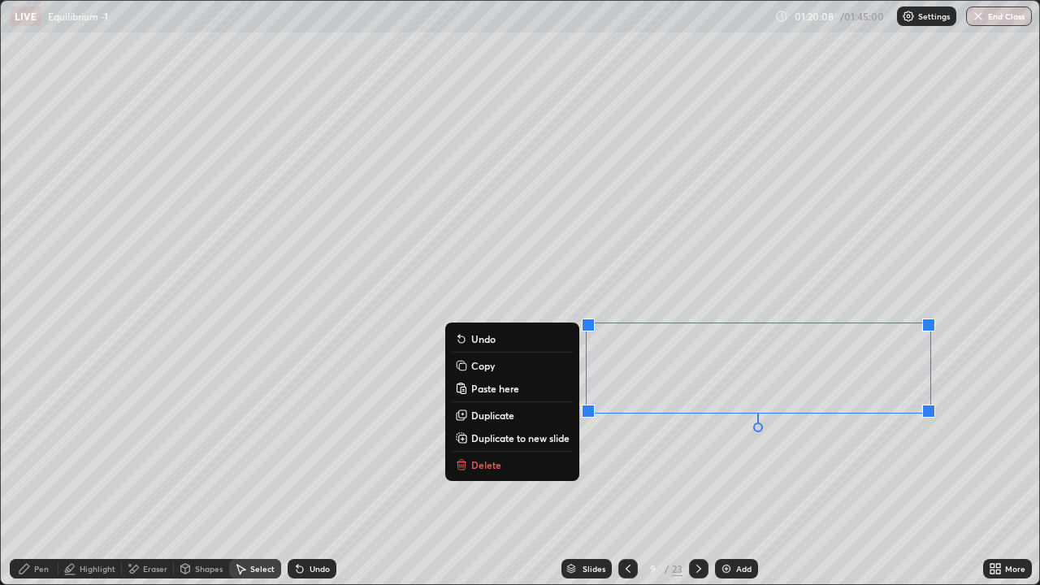
click at [471, 369] on p "Copy" at bounding box center [483, 365] width 24 height 13
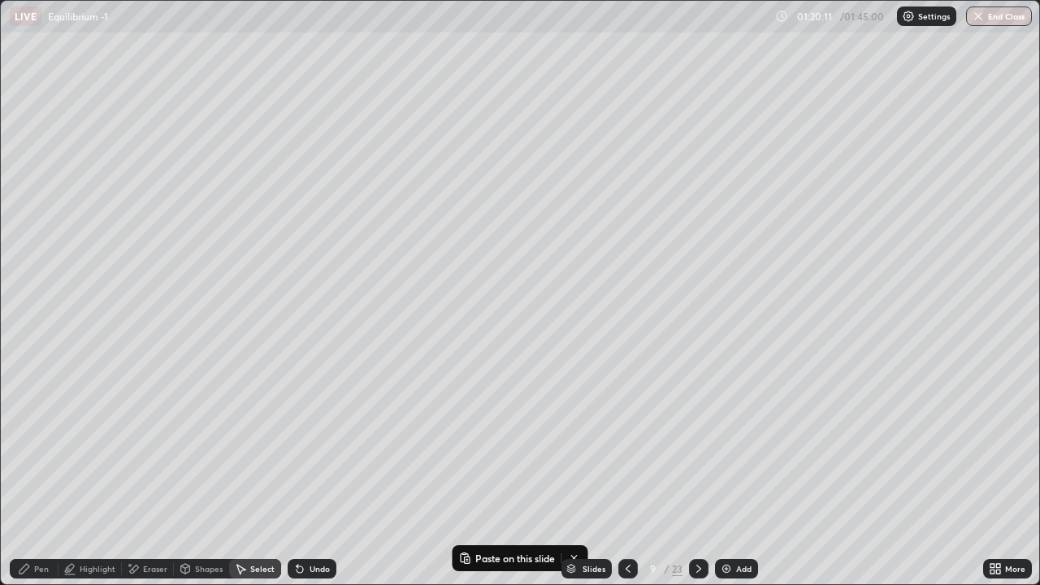
click at [689, 474] on div at bounding box center [698, 568] width 19 height 19
click at [695, 474] on icon at bounding box center [698, 568] width 13 height 13
click at [697, 474] on div at bounding box center [698, 568] width 19 height 19
click at [696, 474] on div at bounding box center [698, 568] width 19 height 19
click at [697, 474] on icon at bounding box center [698, 568] width 13 height 13
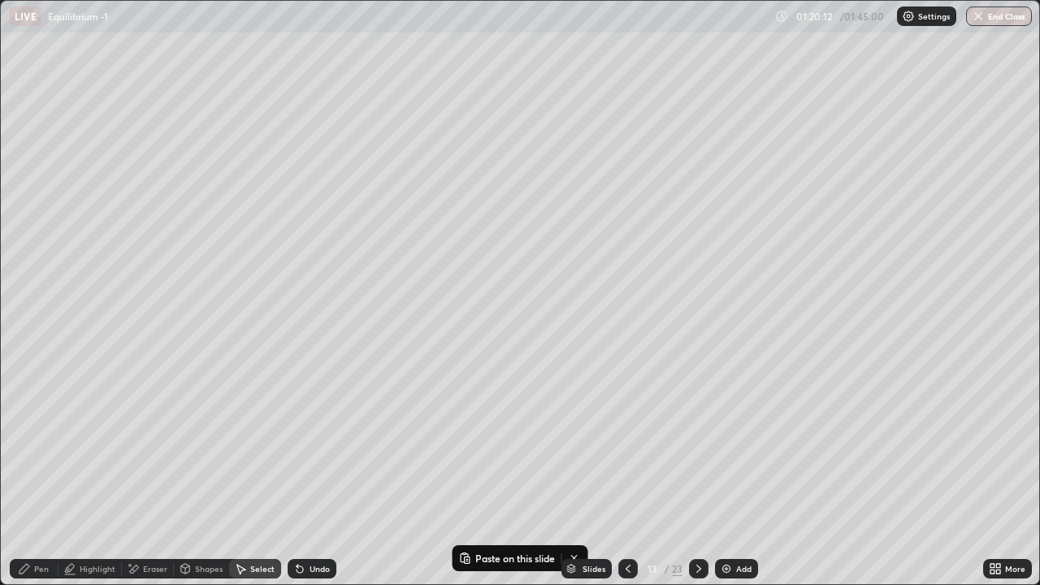
click at [696, 474] on icon at bounding box center [698, 568] width 13 height 13
click at [694, 474] on icon at bounding box center [698, 568] width 13 height 13
click at [696, 474] on icon at bounding box center [698, 568] width 13 height 13
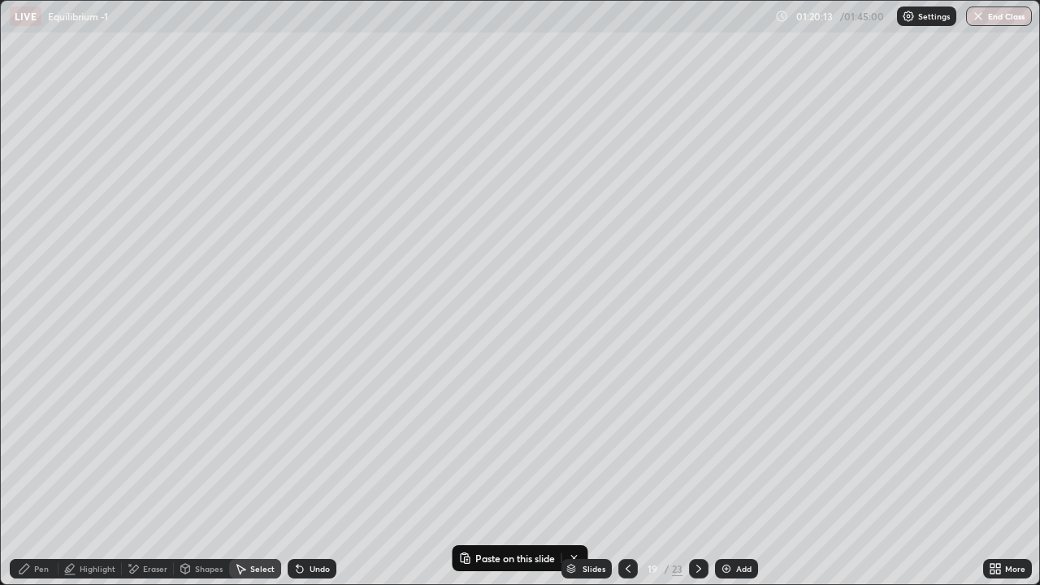
click at [697, 474] on icon at bounding box center [698, 568] width 13 height 13
click at [698, 474] on icon at bounding box center [698, 568] width 5 height 8
click at [694, 474] on icon at bounding box center [698, 568] width 13 height 13
click at [695, 474] on icon at bounding box center [698, 568] width 13 height 13
click at [49, 474] on div "Pen" at bounding box center [34, 568] width 49 height 19
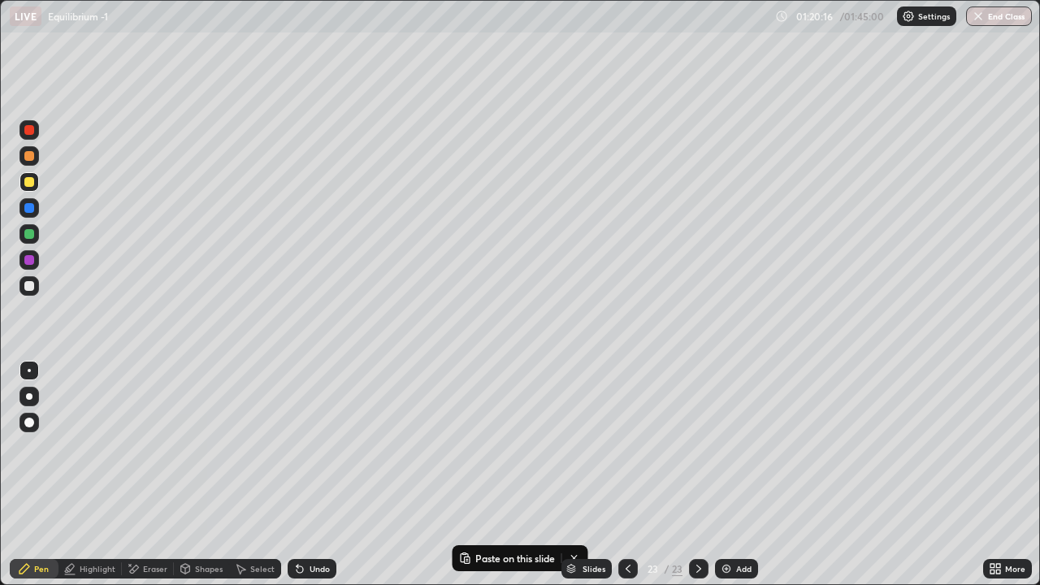
click at [266, 474] on div "Select" at bounding box center [262, 568] width 24 height 8
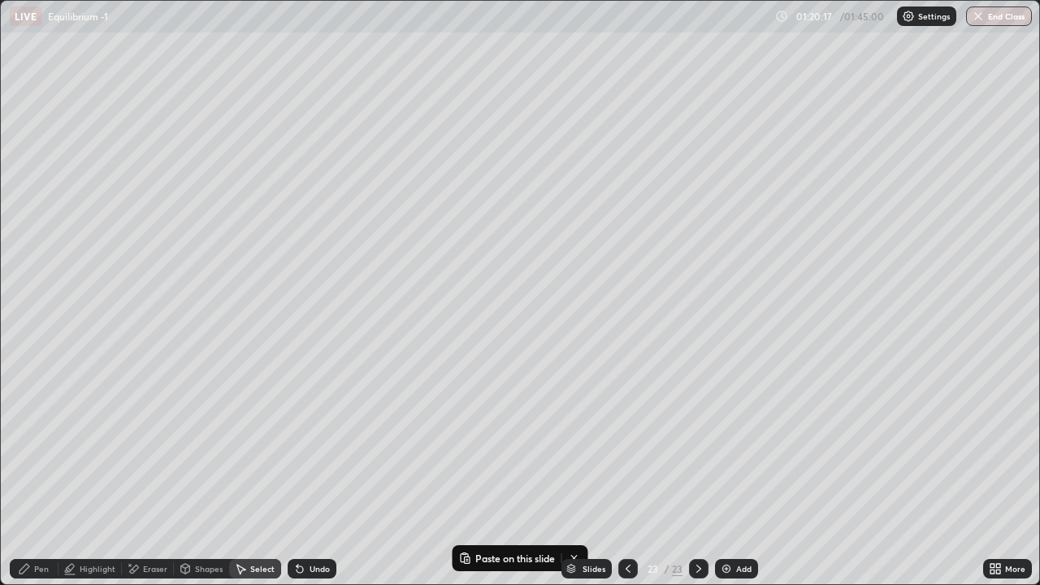
click at [27, 474] on icon at bounding box center [24, 569] width 10 height 10
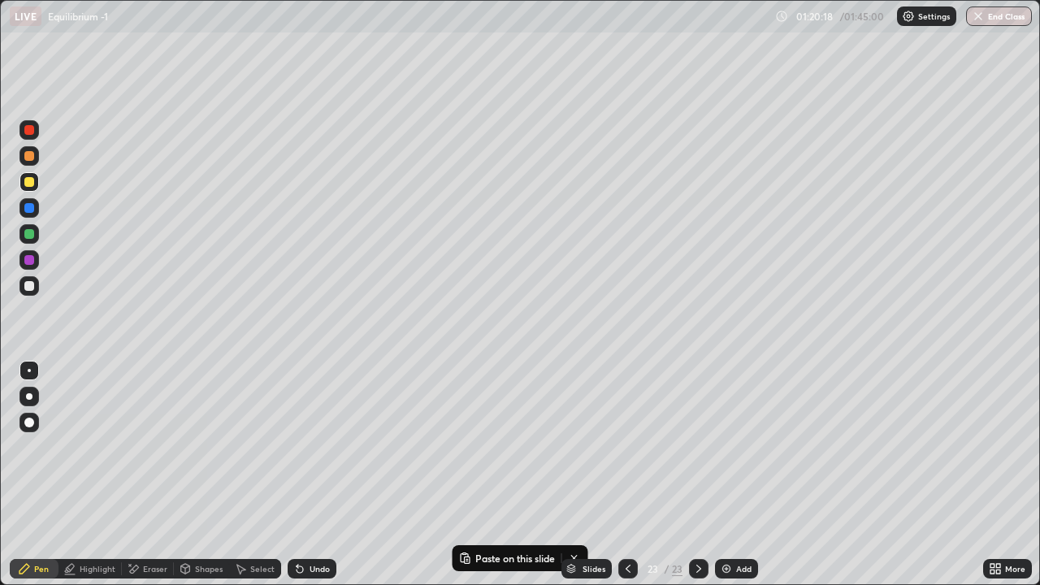
click at [37, 474] on div "Pen" at bounding box center [41, 568] width 15 height 8
click at [259, 474] on div "Select" at bounding box center [262, 568] width 24 height 8
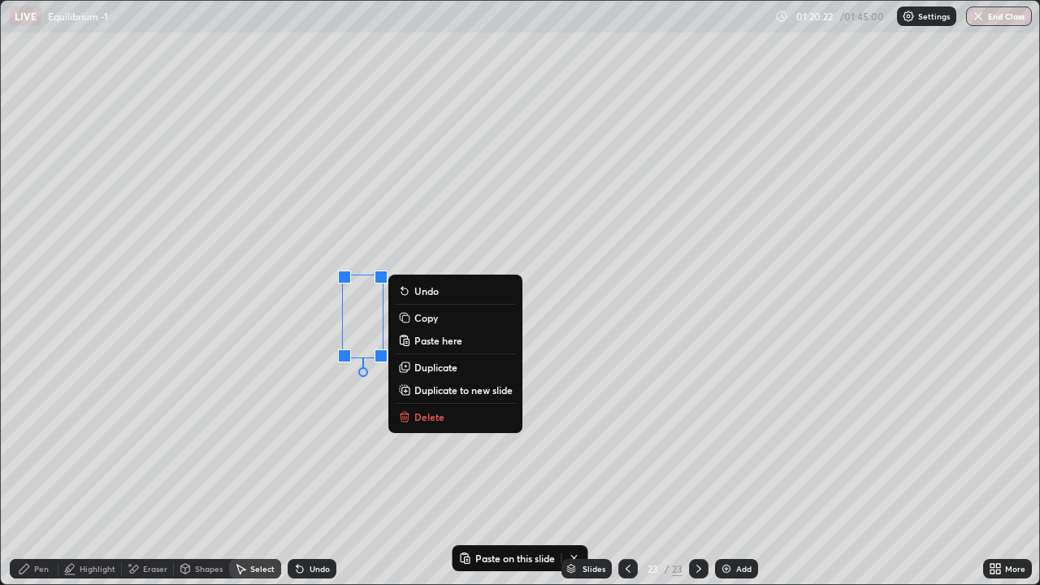
click at [430, 342] on p "Paste here" at bounding box center [438, 340] width 48 height 13
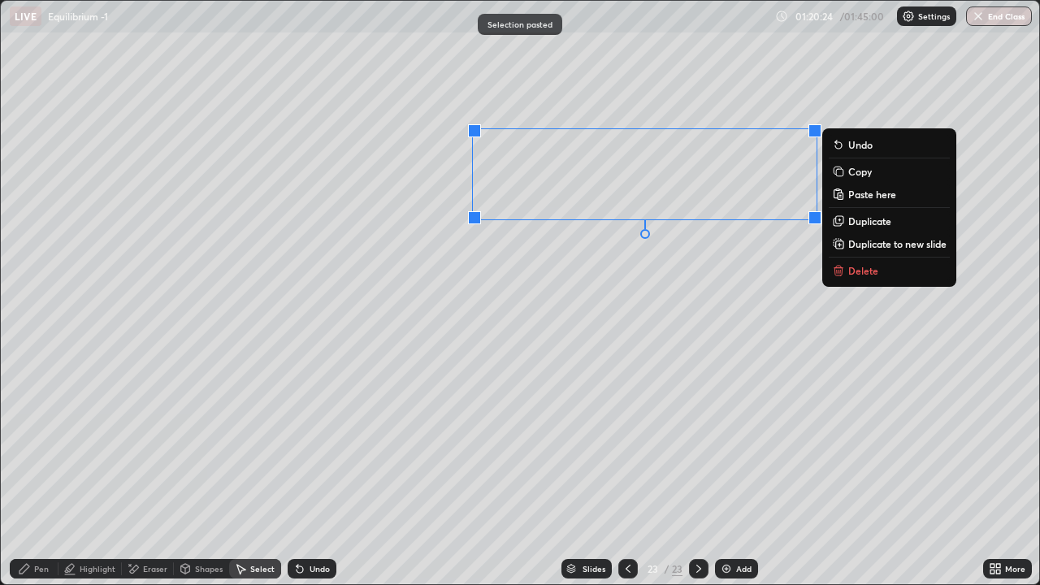
click at [153, 474] on div "Eraser" at bounding box center [155, 568] width 24 height 8
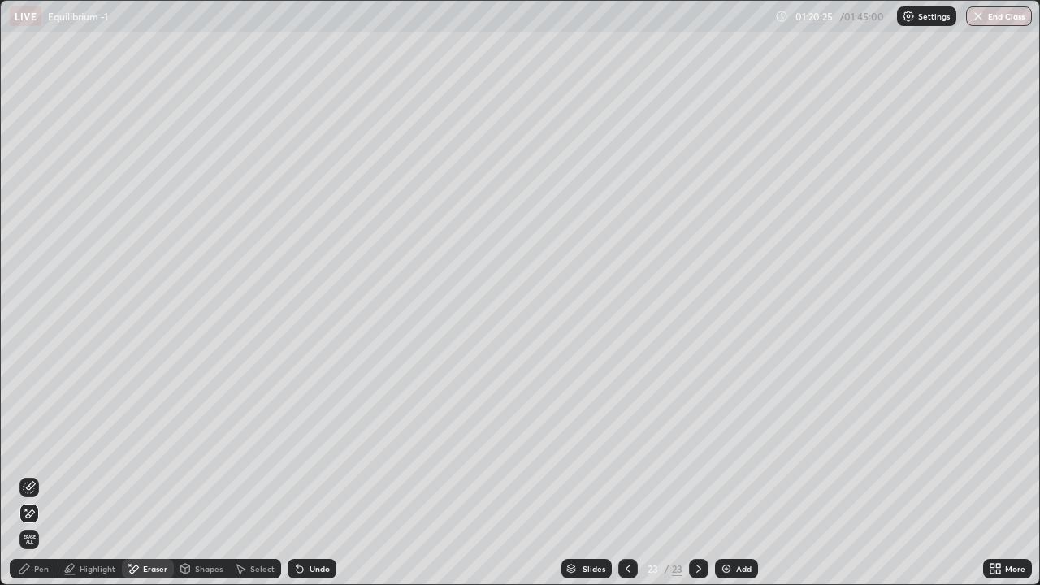
click at [257, 474] on div "Select" at bounding box center [262, 568] width 24 height 8
click at [34, 474] on div "Pen" at bounding box center [34, 568] width 49 height 19
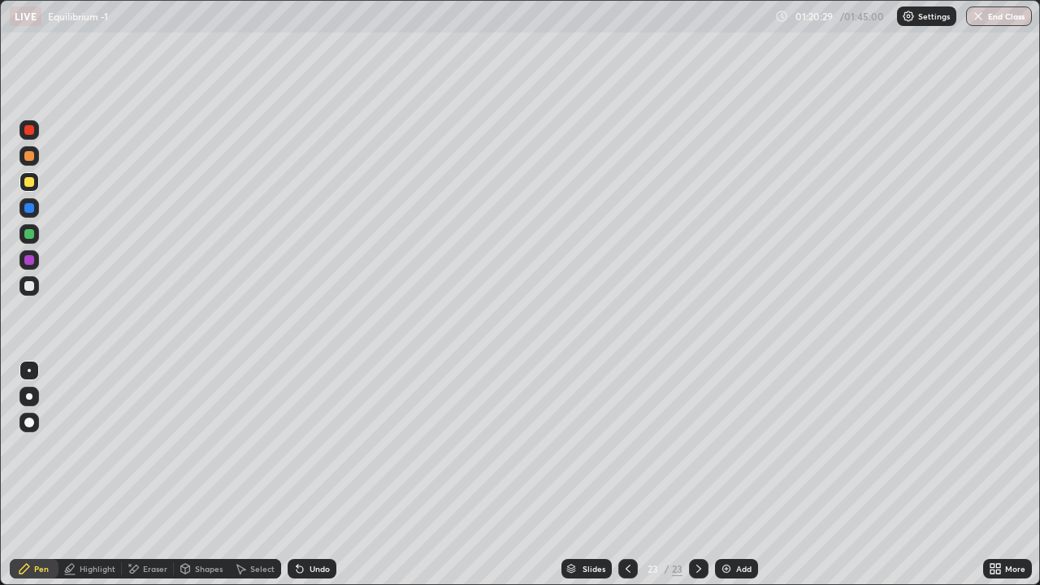
click at [32, 289] on div at bounding box center [29, 286] width 10 height 10
click at [737, 474] on div "Add" at bounding box center [743, 568] width 15 height 8
click at [22, 188] on div at bounding box center [28, 181] width 19 height 19
click at [32, 237] on div at bounding box center [29, 234] width 10 height 10
click at [32, 190] on div at bounding box center [28, 181] width 19 height 19
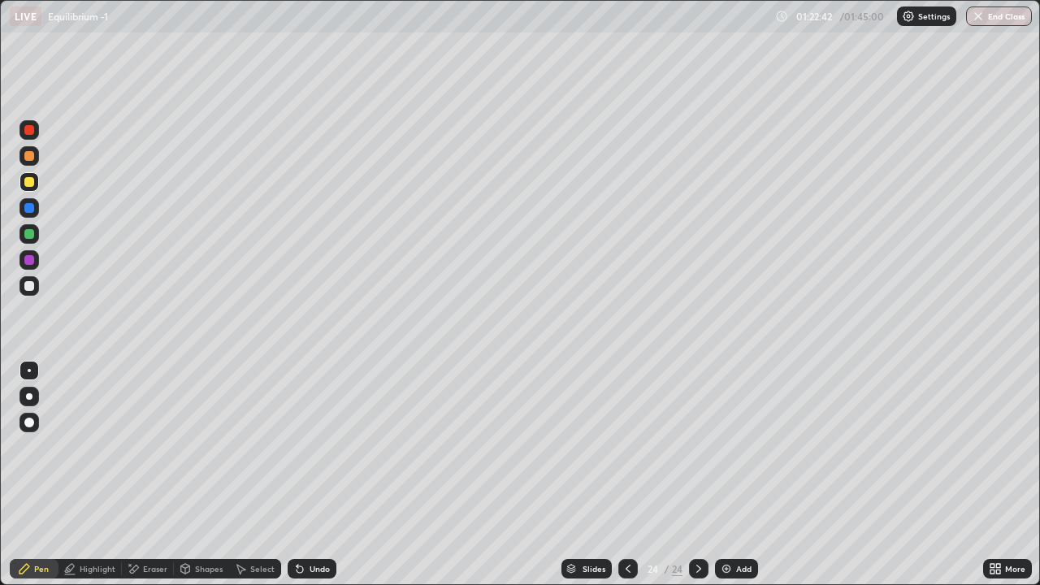
click at [301, 474] on div "Undo" at bounding box center [312, 568] width 49 height 19
click at [303, 474] on div "Undo" at bounding box center [312, 568] width 49 height 19
click at [313, 474] on div "Undo" at bounding box center [312, 568] width 49 height 19
click at [31, 288] on div at bounding box center [29, 286] width 10 height 10
click at [23, 231] on div at bounding box center [28, 233] width 19 height 19
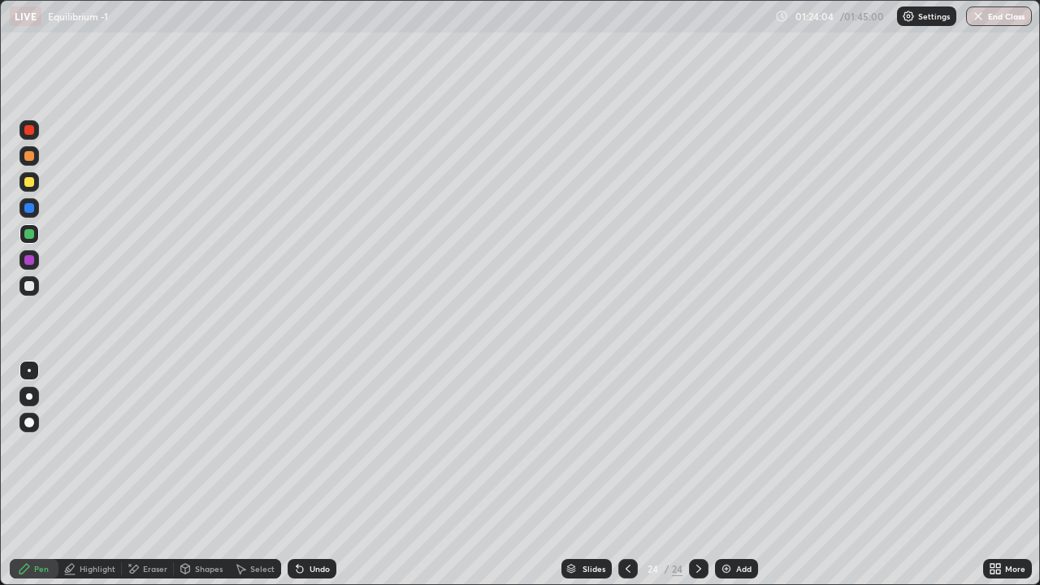
click at [626, 474] on icon at bounding box center [627, 568] width 13 height 13
click at [630, 474] on icon at bounding box center [627, 568] width 13 height 13
click at [626, 474] on icon at bounding box center [627, 568] width 13 height 13
click at [272, 474] on div "Select" at bounding box center [255, 568] width 52 height 19
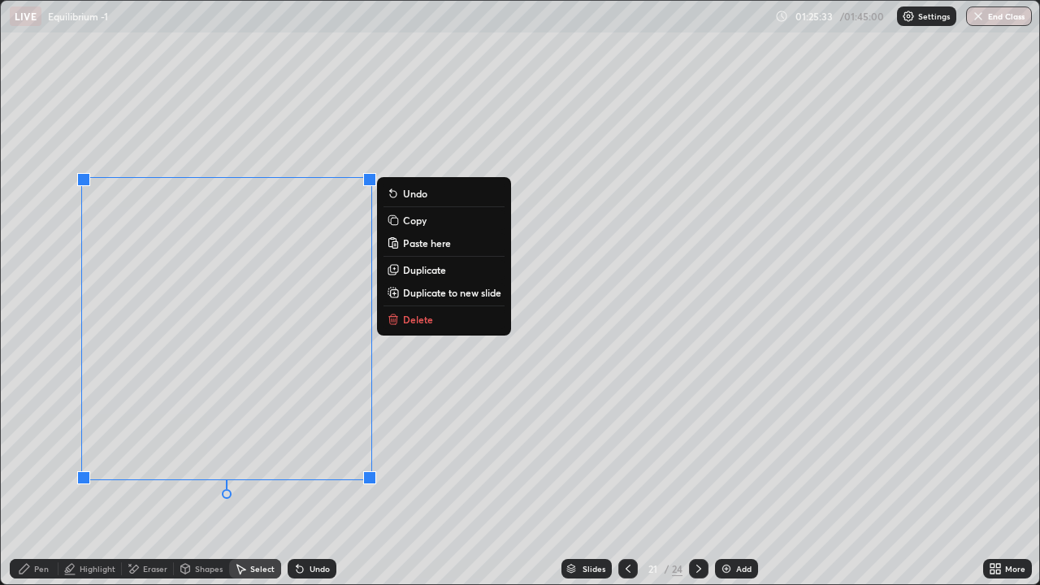
click at [438, 292] on p "Duplicate to new slide" at bounding box center [452, 292] width 98 height 13
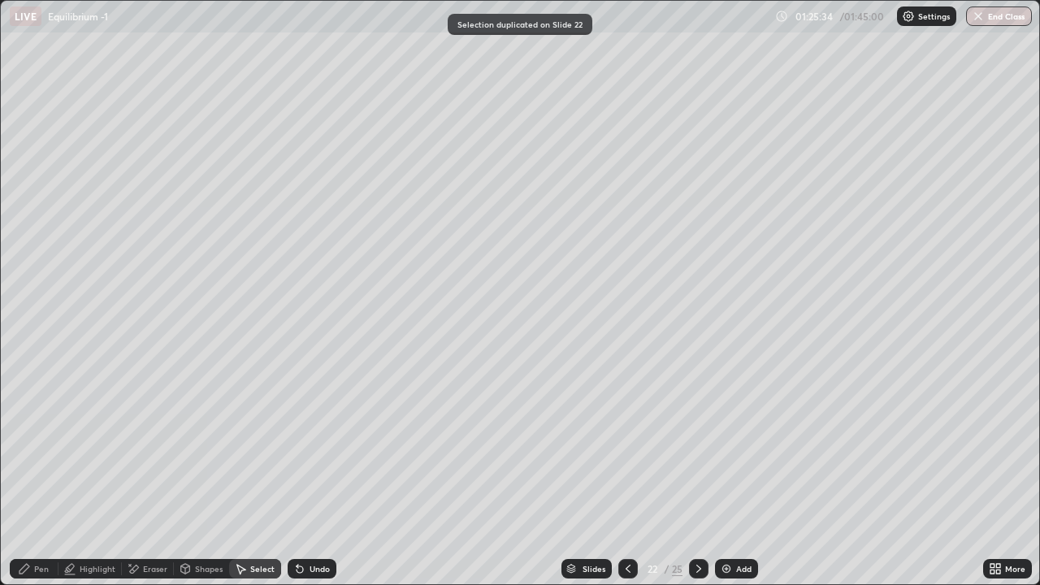
click at [153, 474] on div "Eraser" at bounding box center [155, 568] width 24 height 8
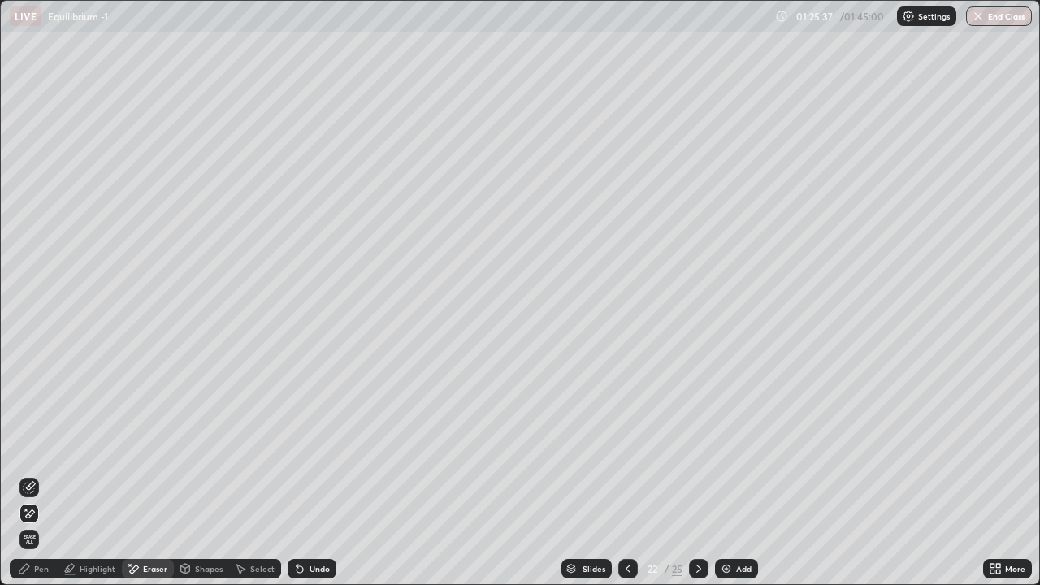
click at [253, 474] on div "Select" at bounding box center [262, 568] width 24 height 8
click at [254, 474] on div "Select" at bounding box center [262, 568] width 24 height 8
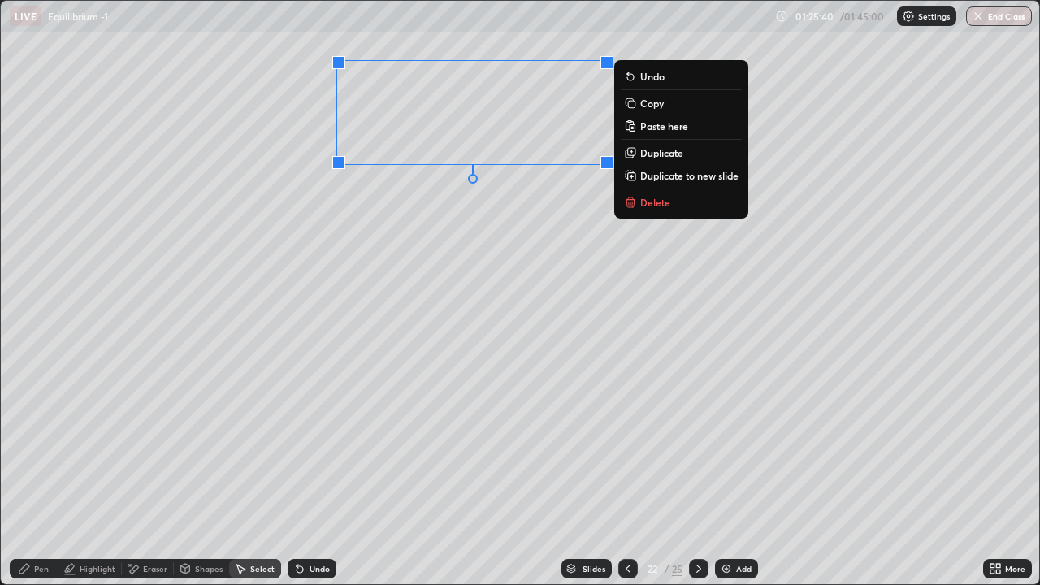
click at [40, 474] on div "Pen" at bounding box center [34, 568] width 49 height 19
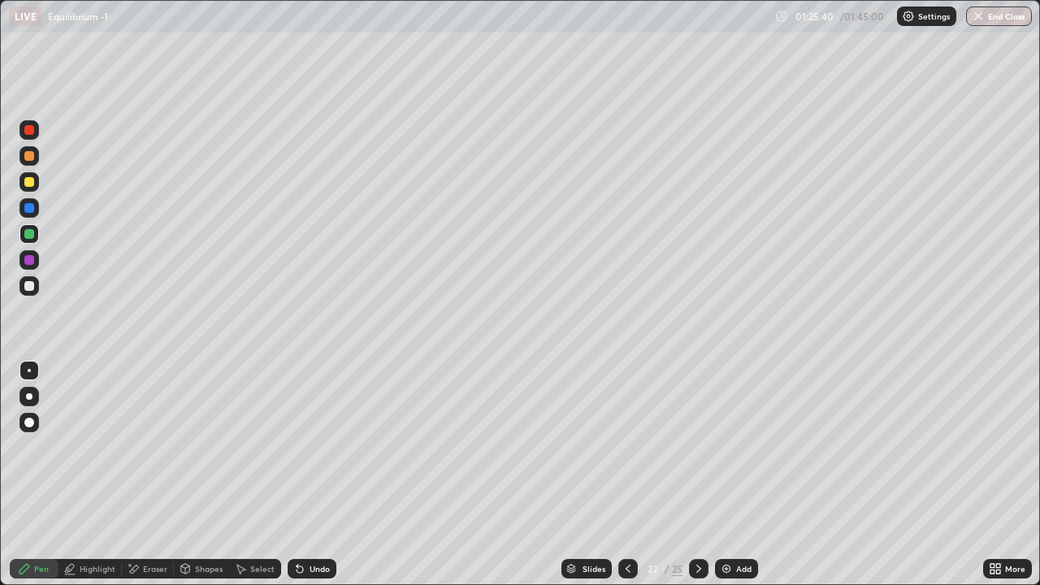
click at [28, 292] on div at bounding box center [28, 285] width 19 height 19
click at [27, 188] on div at bounding box center [28, 181] width 19 height 19
click at [27, 162] on div at bounding box center [28, 155] width 19 height 19
click at [310, 474] on div "Undo" at bounding box center [312, 568] width 49 height 19
click at [259, 474] on div "Select" at bounding box center [255, 568] width 52 height 19
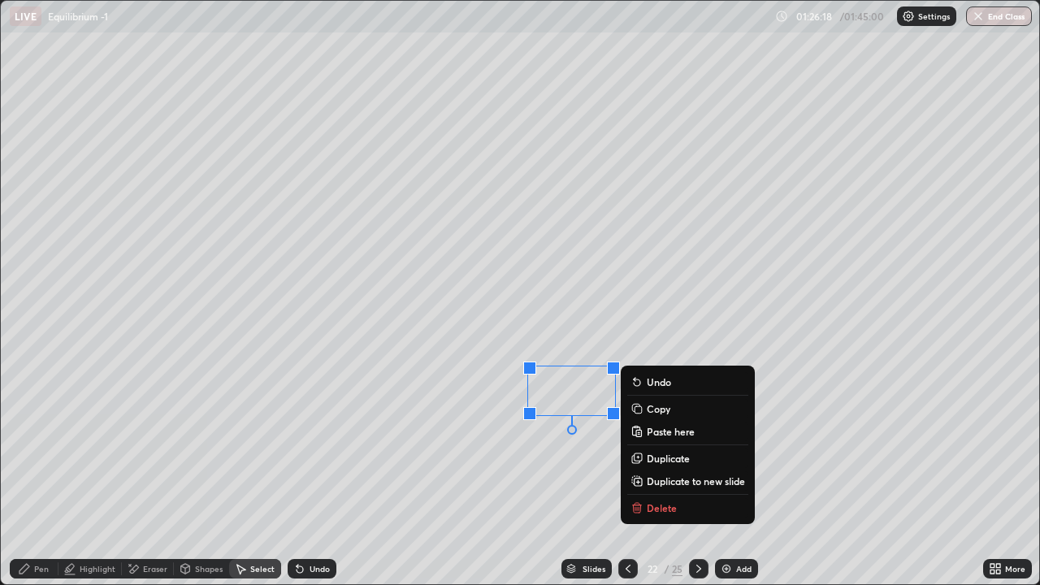
click at [648, 452] on p "Duplicate" at bounding box center [667, 458] width 43 height 13
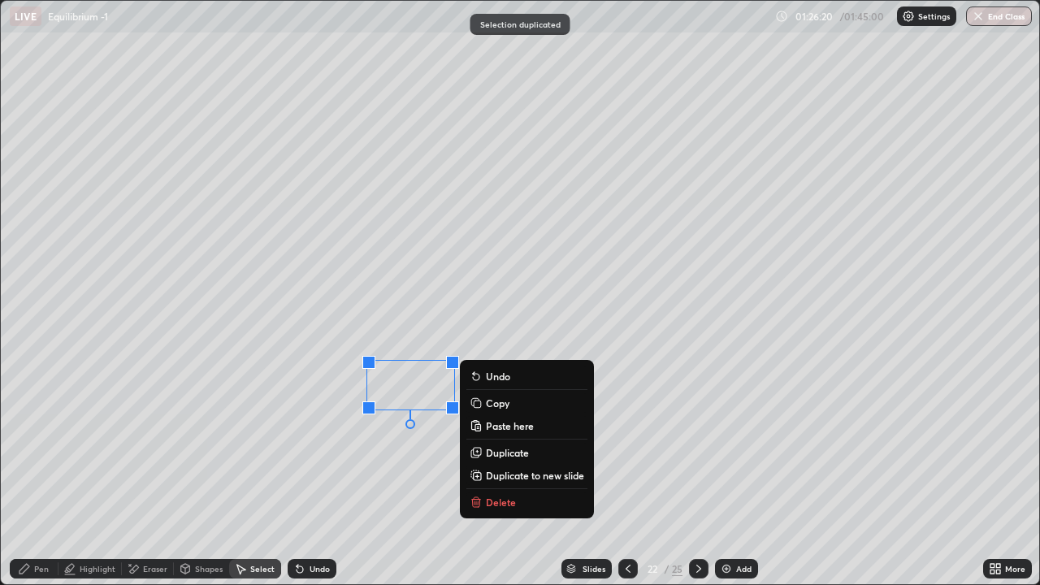
click at [491, 454] on p "Duplicate" at bounding box center [507, 452] width 43 height 13
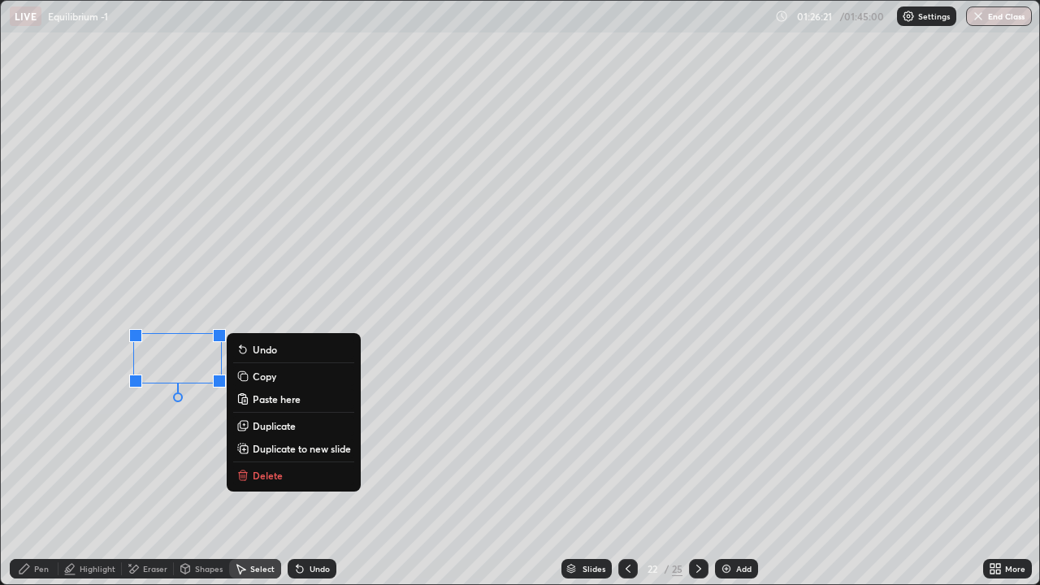
click at [37, 474] on div "Pen" at bounding box center [41, 568] width 15 height 8
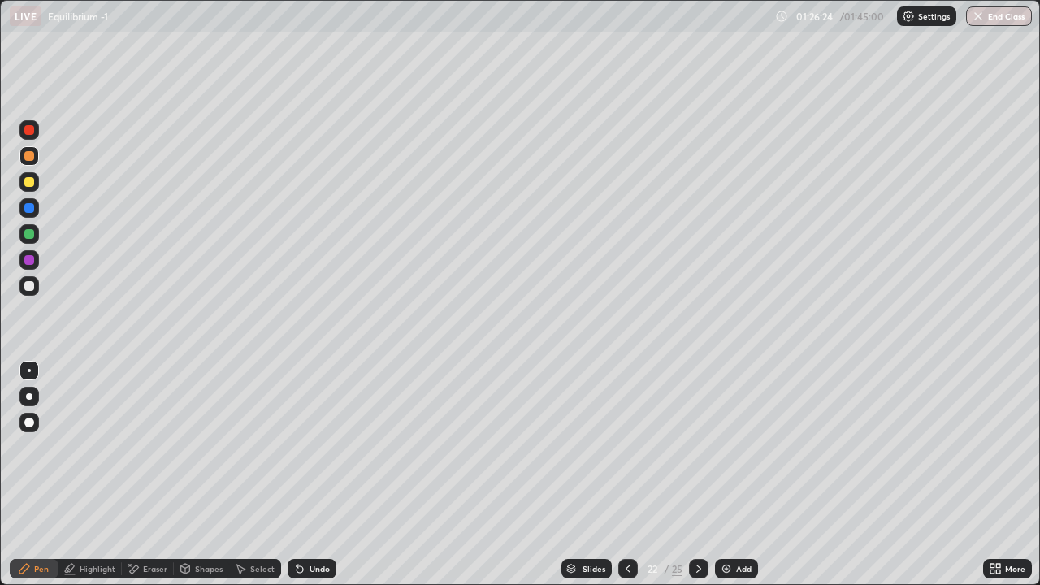
click at [22, 291] on div at bounding box center [28, 285] width 19 height 19
click at [697, 474] on icon at bounding box center [698, 568] width 13 height 13
click at [158, 474] on div "Eraser" at bounding box center [148, 568] width 52 height 19
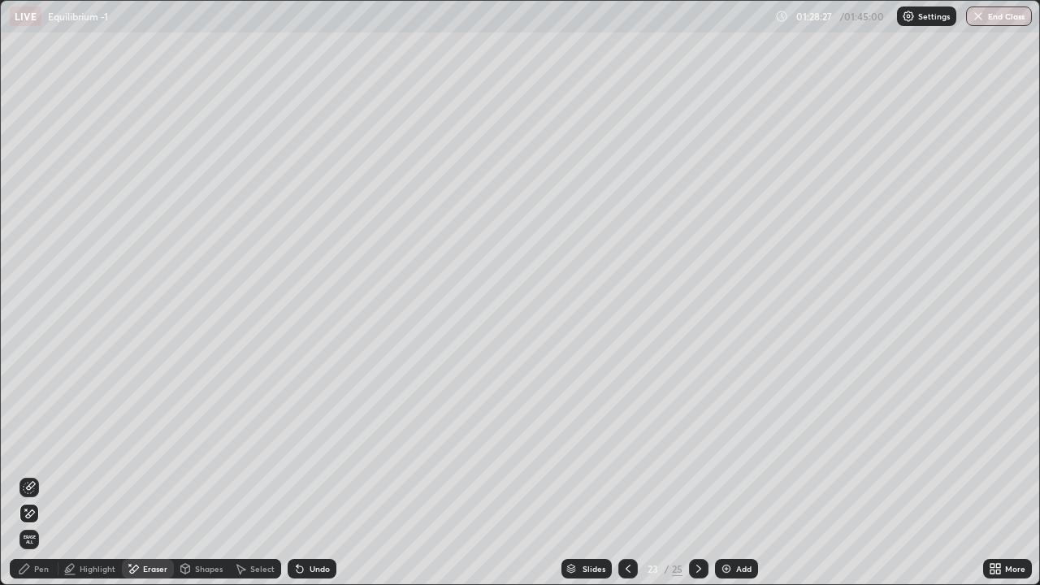
click at [49, 474] on div "Pen" at bounding box center [34, 568] width 49 height 19
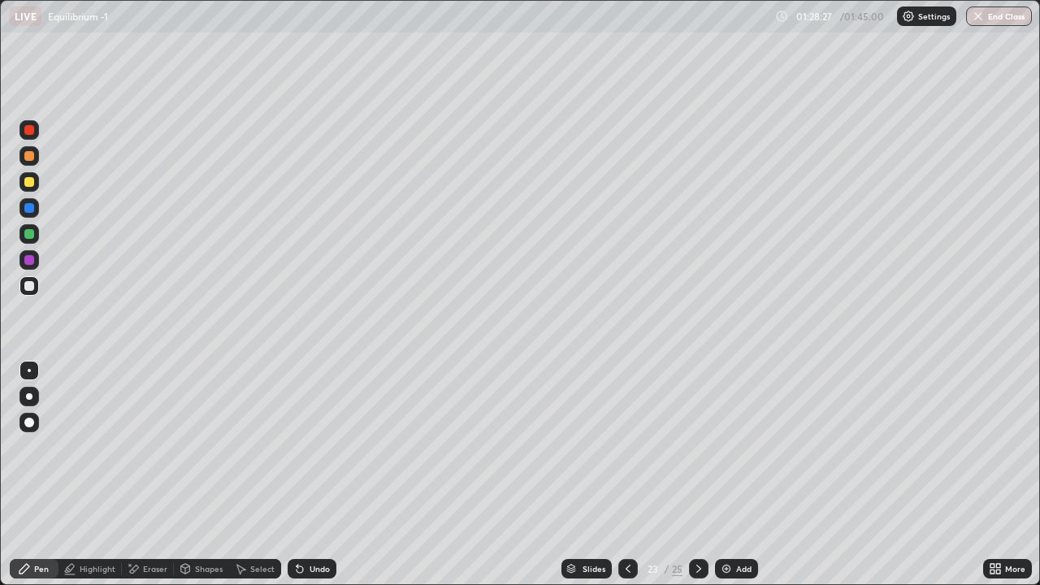
click at [30, 234] on div at bounding box center [29, 234] width 10 height 10
click at [625, 474] on icon at bounding box center [627, 568] width 5 height 8
click at [624, 474] on icon at bounding box center [627, 568] width 13 height 13
click at [626, 474] on icon at bounding box center [627, 568] width 13 height 13
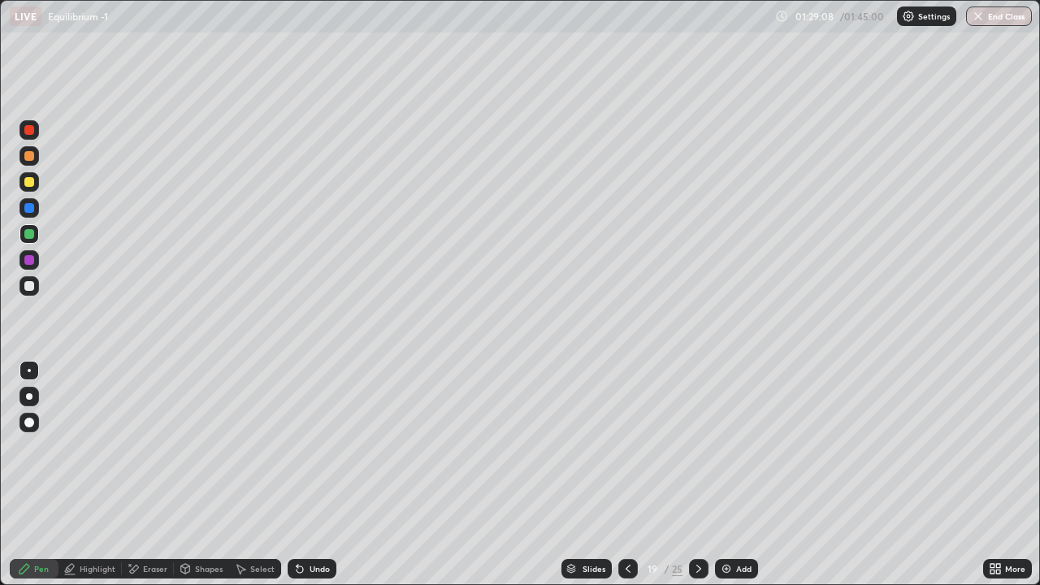
click at [699, 474] on icon at bounding box center [698, 568] width 13 height 13
click at [694, 474] on div at bounding box center [698, 568] width 19 height 19
click at [698, 474] on icon at bounding box center [698, 568] width 13 height 13
click at [695, 474] on icon at bounding box center [698, 568] width 13 height 13
click at [694, 474] on div at bounding box center [698, 568] width 19 height 19
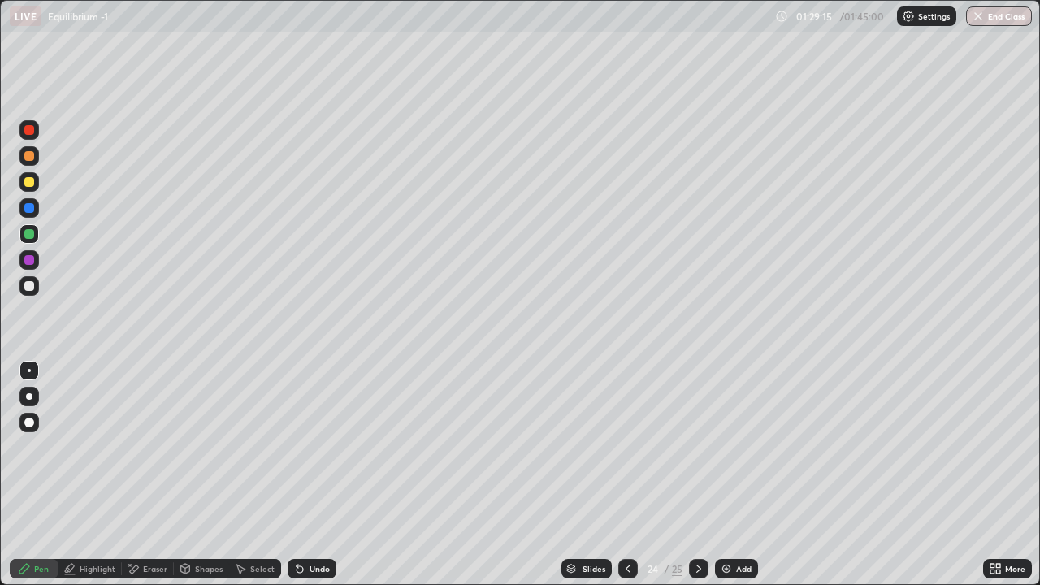
click at [697, 474] on icon at bounding box center [698, 568] width 13 height 13
click at [726, 474] on div "Add" at bounding box center [736, 568] width 43 height 19
click at [33, 184] on div at bounding box center [29, 182] width 10 height 10
click at [312, 474] on div "Undo" at bounding box center [312, 568] width 49 height 19
click at [313, 474] on div "Undo" at bounding box center [312, 568] width 49 height 19
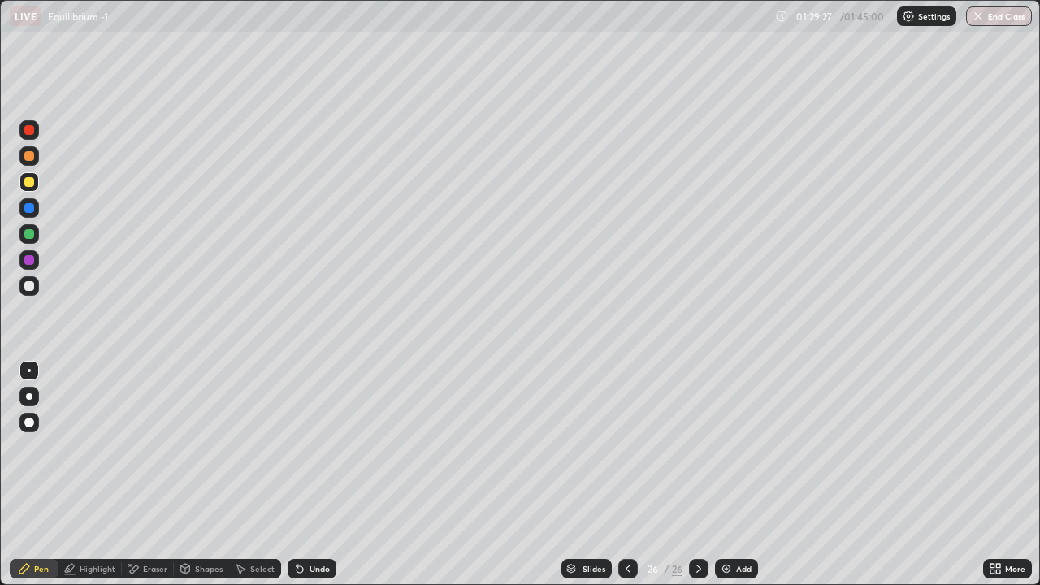
click at [298, 474] on div "Undo" at bounding box center [308, 568] width 55 height 32
click at [30, 237] on div at bounding box center [29, 234] width 10 height 10
click at [253, 474] on div "Select" at bounding box center [262, 568] width 24 height 8
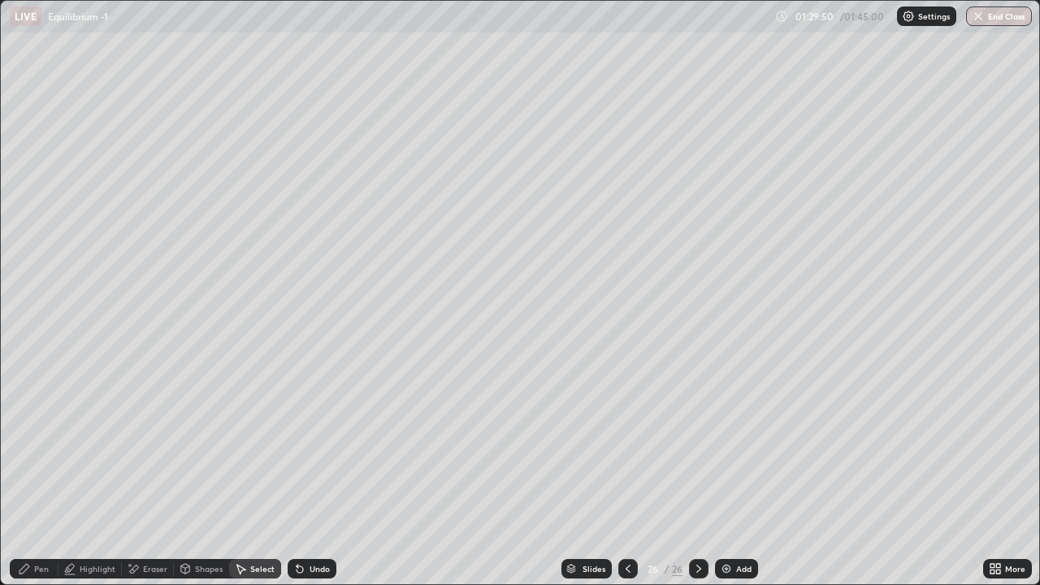
click at [41, 474] on div "Pen" at bounding box center [41, 568] width 15 height 8
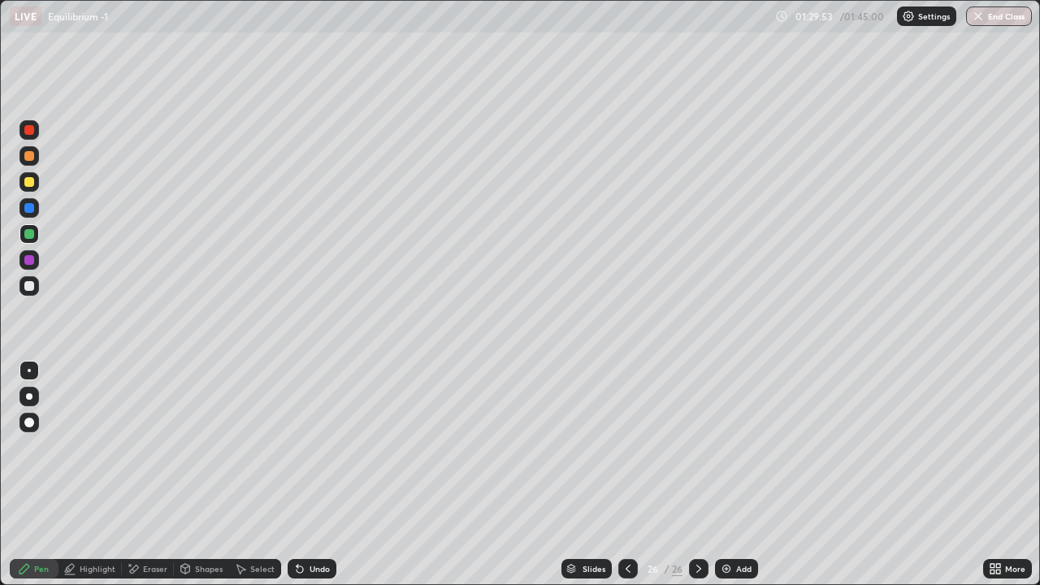
click at [259, 474] on div "Select" at bounding box center [262, 568] width 24 height 8
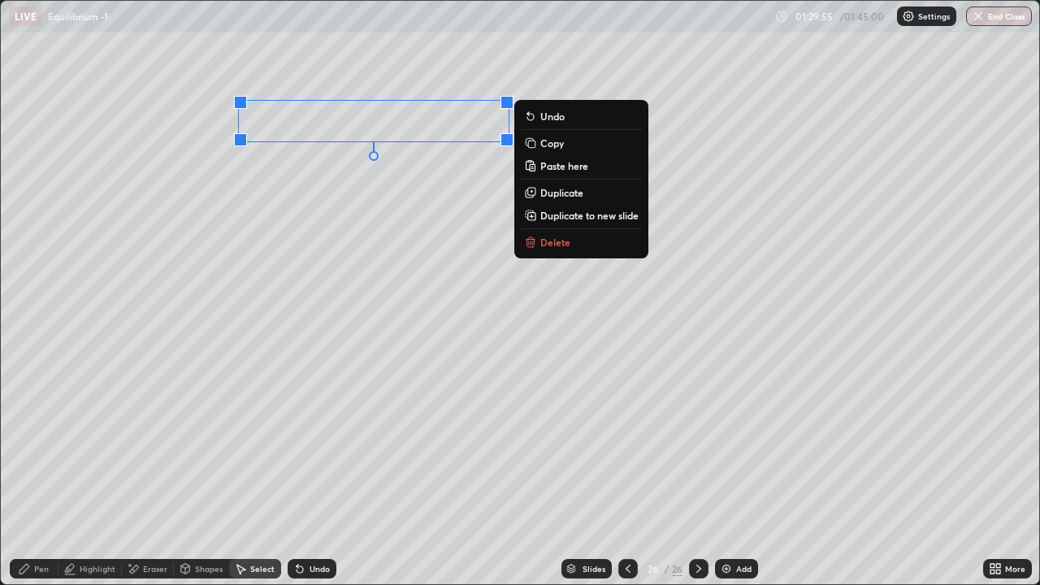
click at [556, 197] on p "Duplicate" at bounding box center [561, 192] width 43 height 13
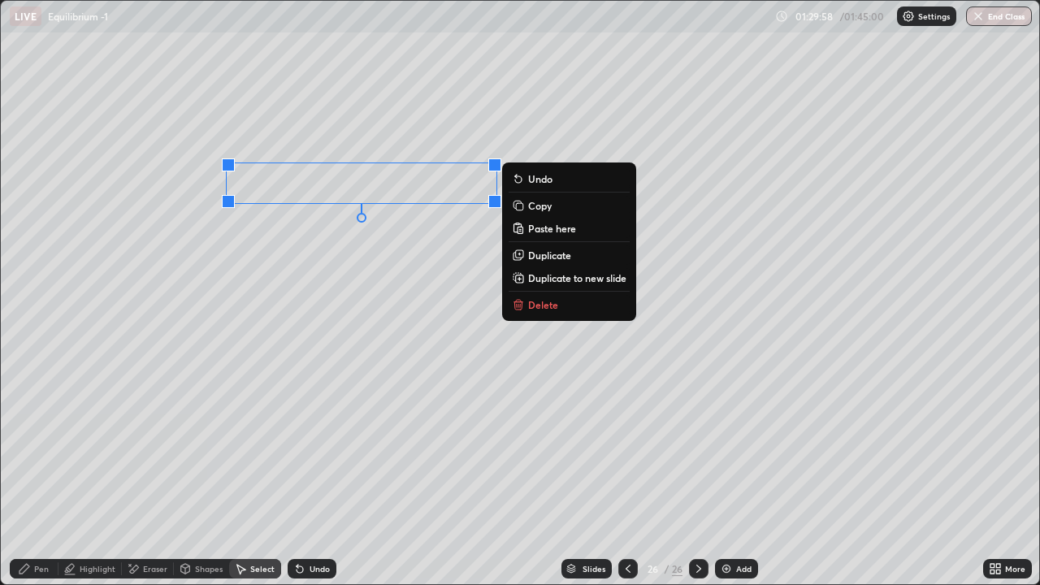
click at [154, 474] on div "Eraser" at bounding box center [155, 568] width 24 height 8
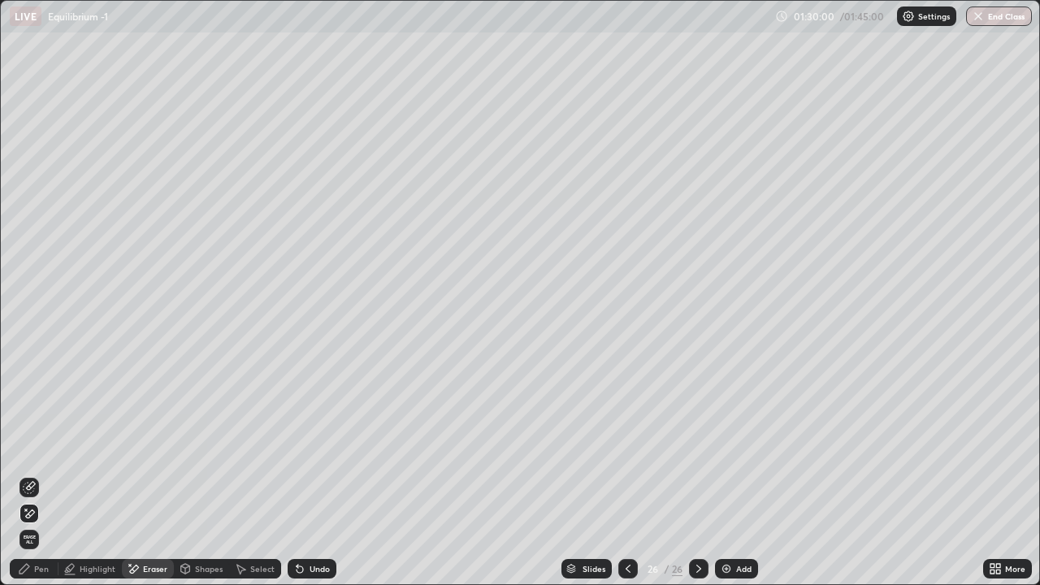
click at [253, 474] on div "Select" at bounding box center [255, 568] width 52 height 19
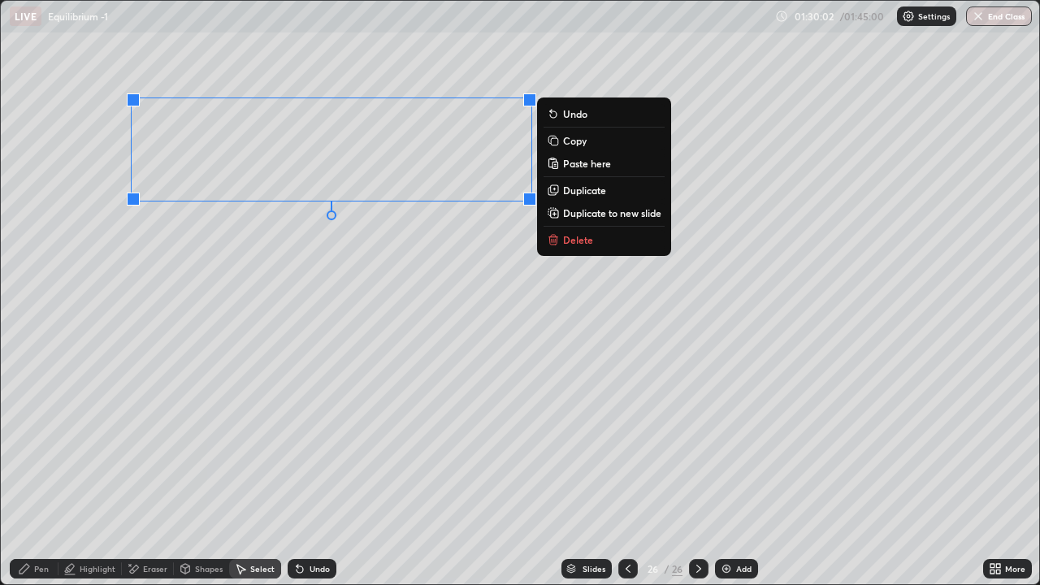
click at [569, 192] on p "Duplicate" at bounding box center [584, 190] width 43 height 13
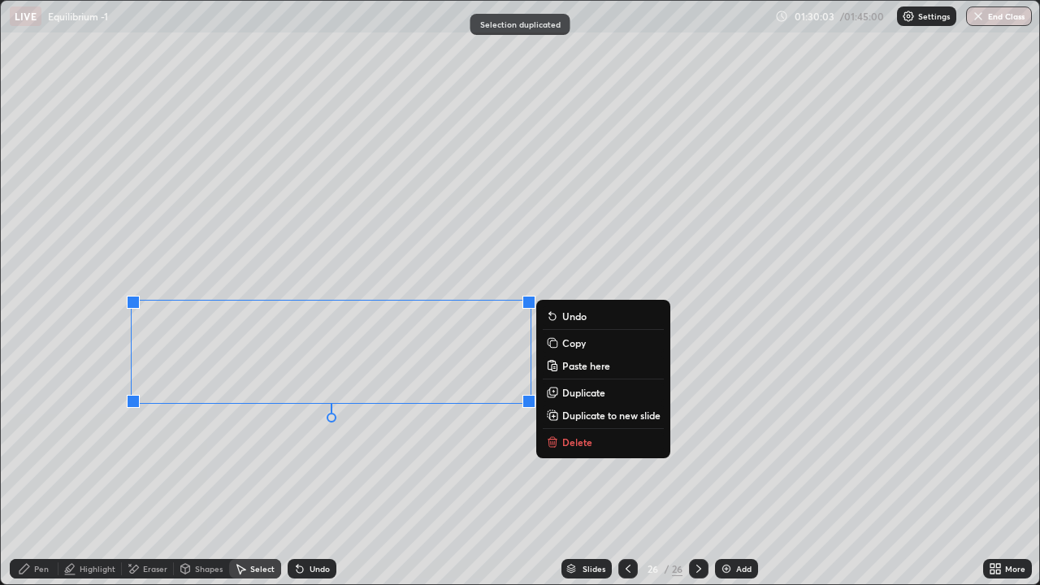
click at [99, 474] on div "Highlight" at bounding box center [98, 568] width 36 height 8
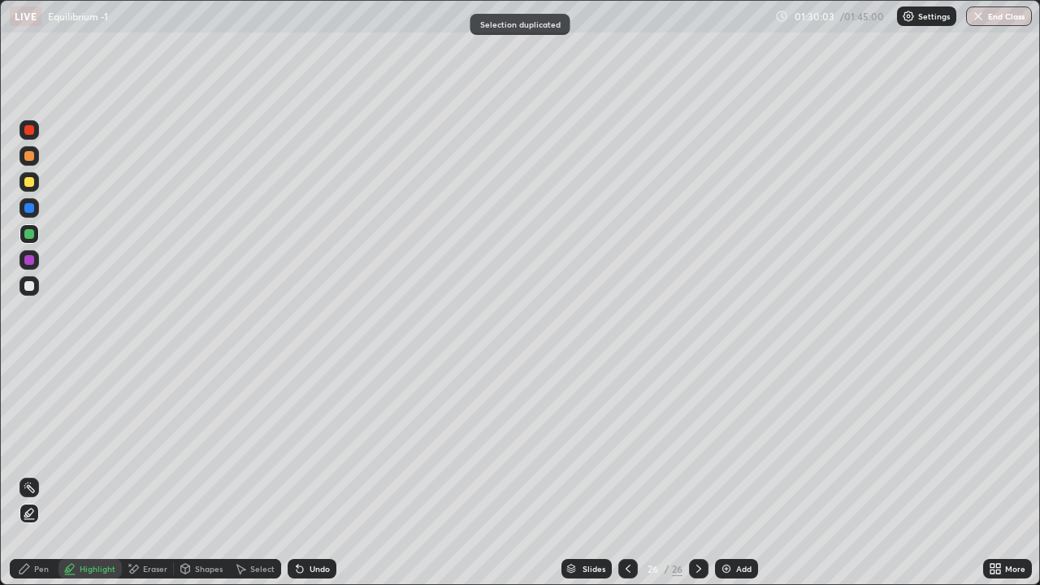
click at [144, 474] on div "Eraser" at bounding box center [155, 568] width 24 height 8
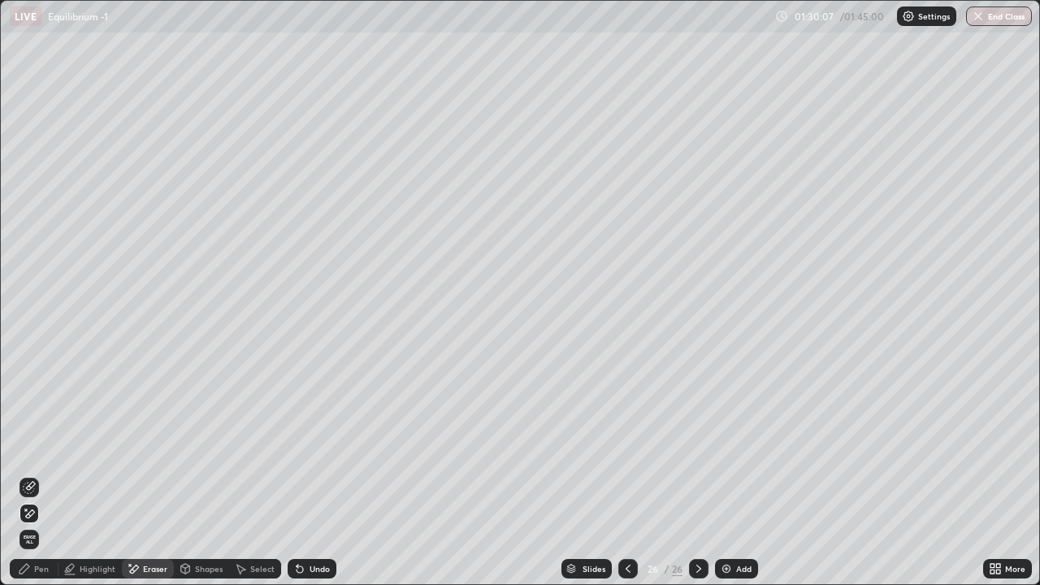
click at [32, 474] on div "Pen" at bounding box center [34, 568] width 49 height 19
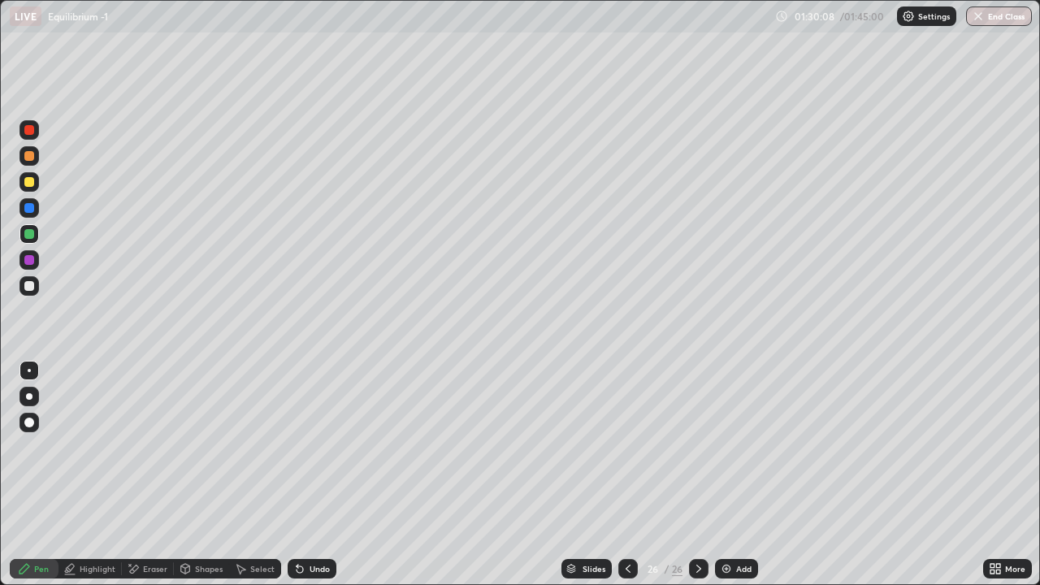
click at [29, 287] on div at bounding box center [29, 286] width 10 height 10
click at [30, 162] on div at bounding box center [28, 155] width 19 height 19
click at [24, 210] on div at bounding box center [29, 208] width 10 height 10
click at [30, 242] on div at bounding box center [28, 233] width 19 height 19
click at [743, 474] on div "Add" at bounding box center [743, 568] width 15 height 8
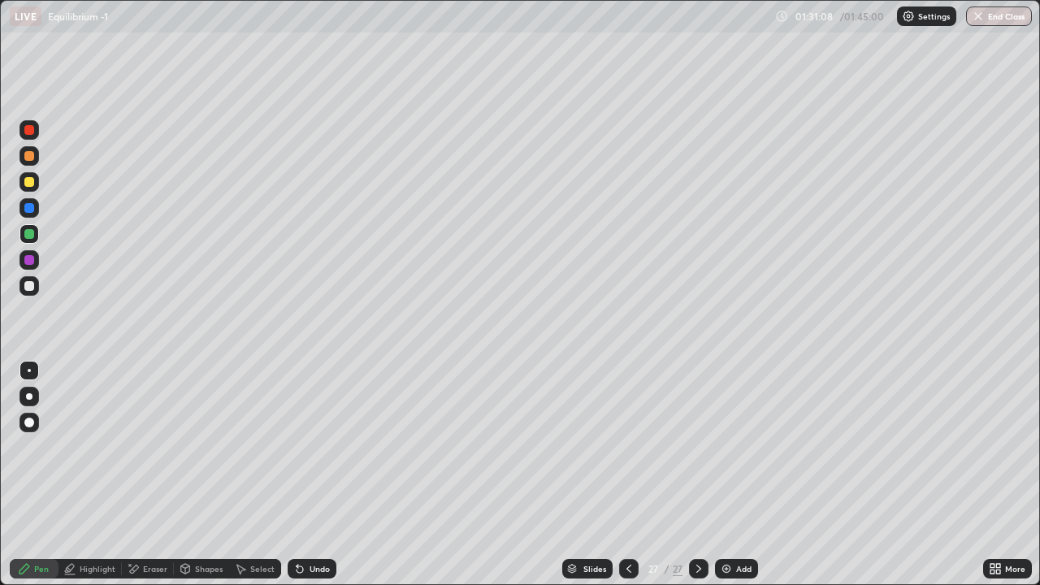
click at [29, 183] on div at bounding box center [29, 182] width 10 height 10
click at [317, 474] on div "Undo" at bounding box center [319, 568] width 20 height 8
click at [35, 235] on div at bounding box center [28, 233] width 19 height 19
click at [29, 288] on div at bounding box center [29, 286] width 10 height 10
click at [308, 474] on div "Undo" at bounding box center [312, 568] width 49 height 19
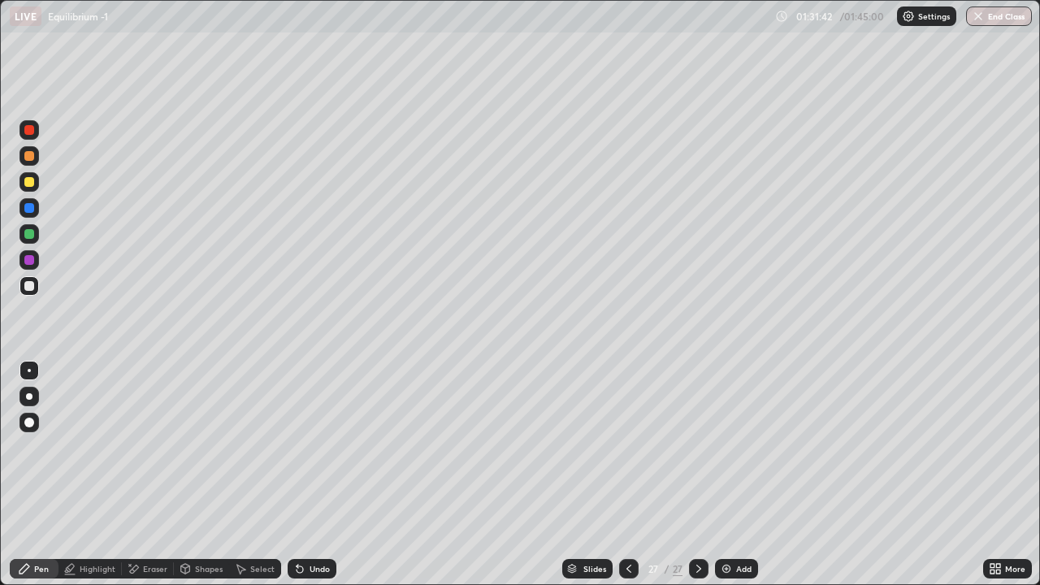
click at [305, 474] on div "Undo" at bounding box center [312, 568] width 49 height 19
click at [275, 474] on div "Select" at bounding box center [255, 568] width 52 height 19
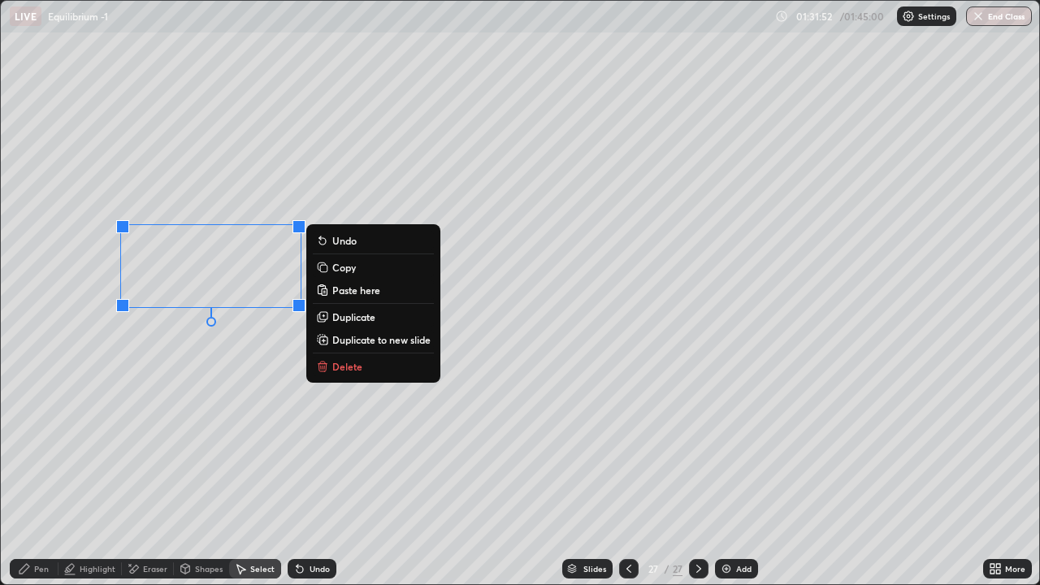
click at [355, 318] on p "Duplicate" at bounding box center [353, 316] width 43 height 13
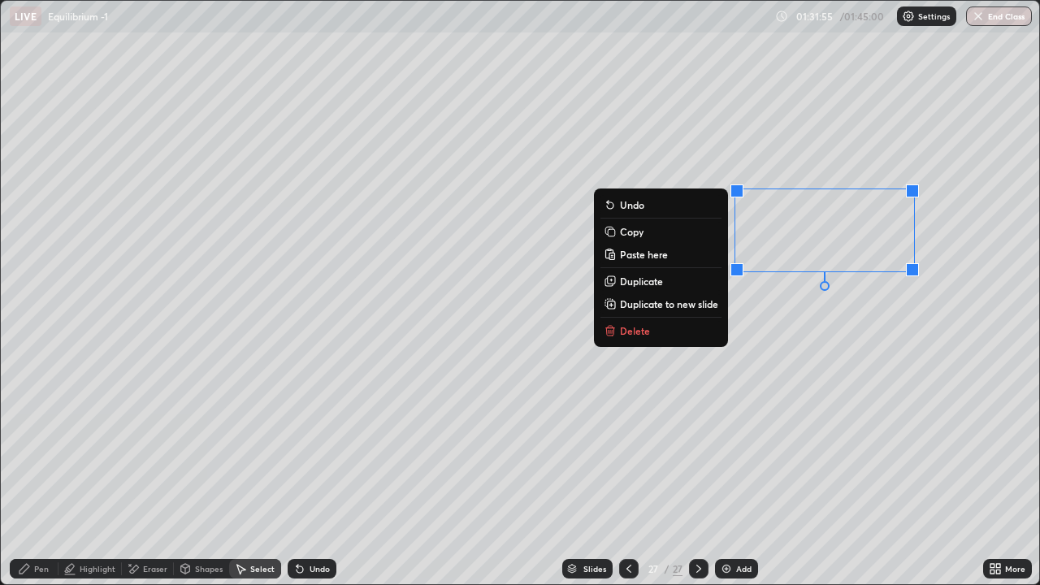
click at [648, 283] on p "Duplicate" at bounding box center [641, 281] width 43 height 13
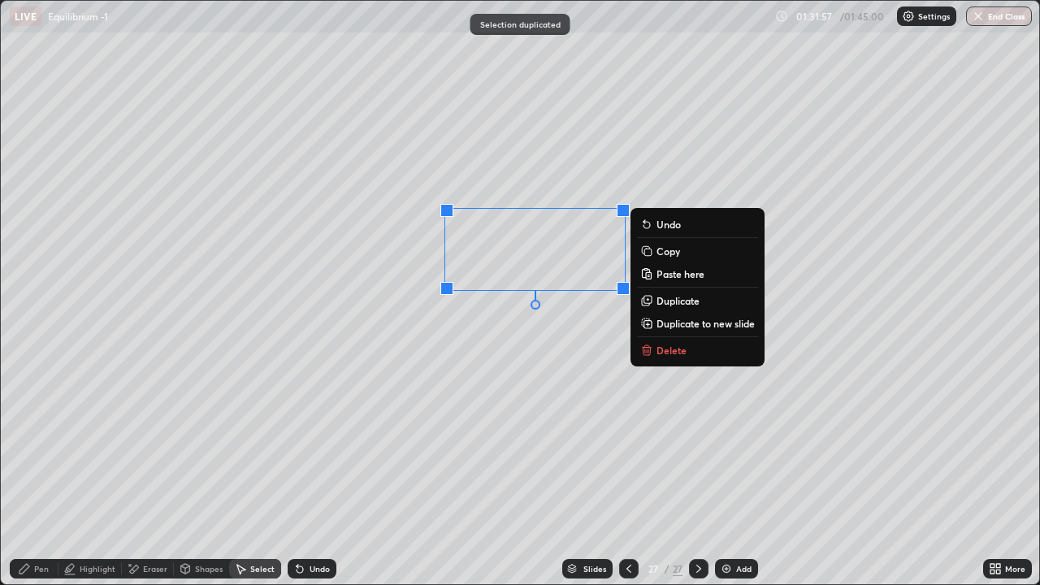
click at [155, 474] on div "Eraser" at bounding box center [155, 568] width 24 height 8
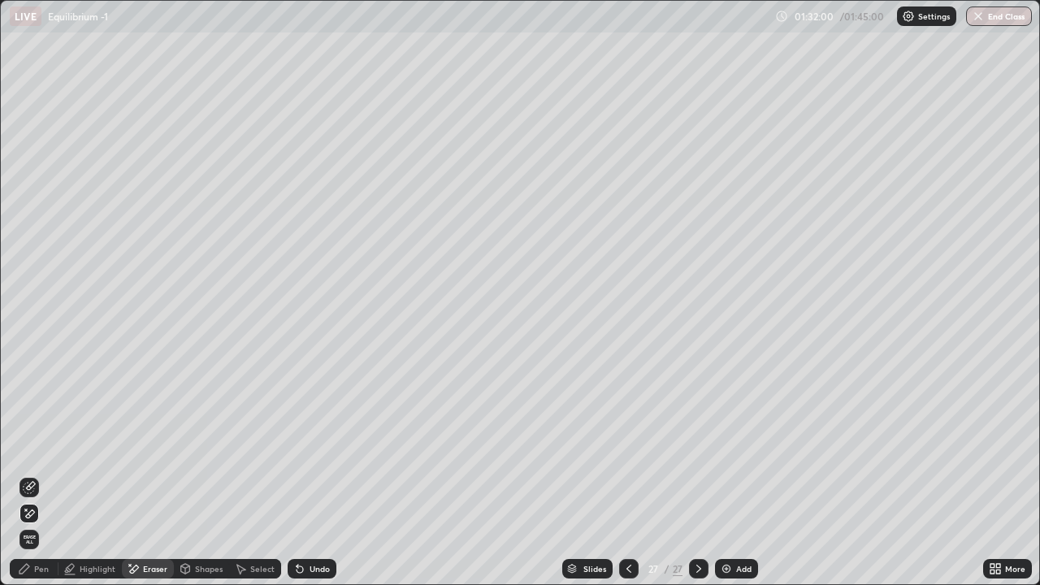
click at [43, 474] on div "Pen" at bounding box center [34, 568] width 49 height 19
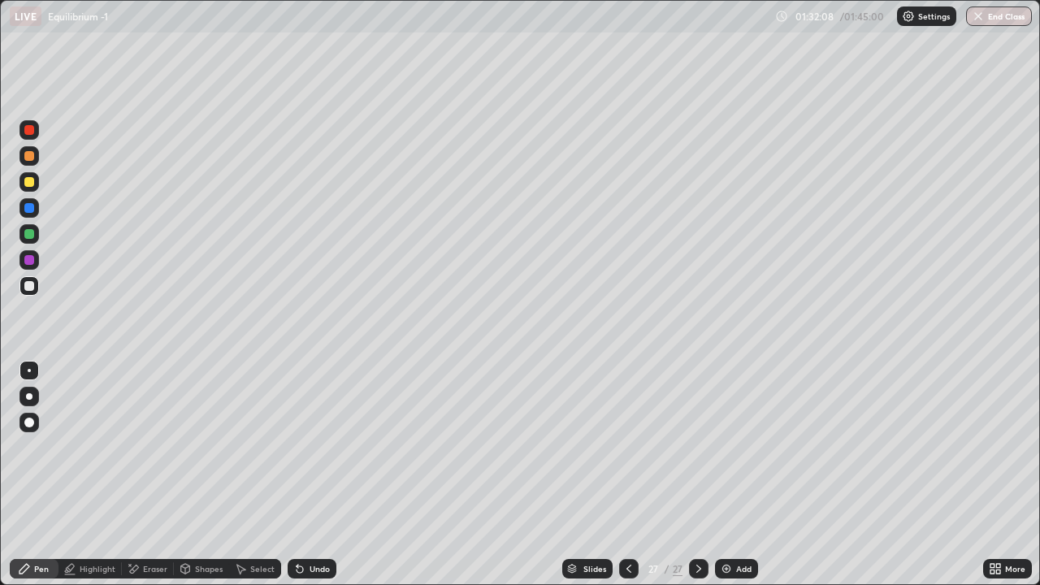
click at [30, 287] on div at bounding box center [29, 286] width 10 height 10
click at [28, 235] on div at bounding box center [29, 234] width 10 height 10
click at [23, 289] on div at bounding box center [28, 285] width 19 height 19
click at [32, 184] on div at bounding box center [29, 182] width 10 height 10
click at [258, 474] on div "Select" at bounding box center [262, 568] width 24 height 8
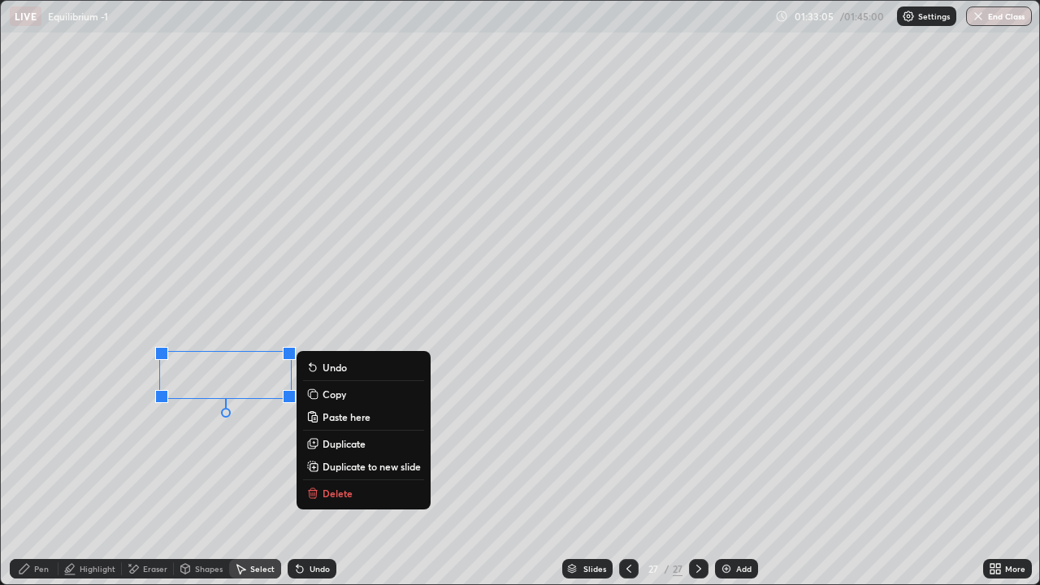
click at [325, 439] on p "Duplicate" at bounding box center [343, 443] width 43 height 13
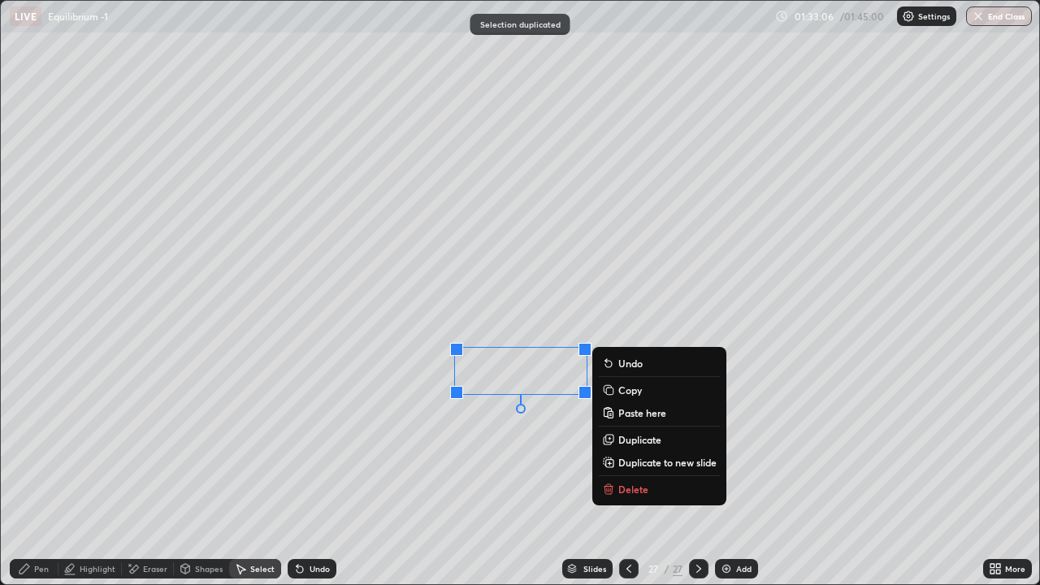
click at [622, 439] on p "Duplicate" at bounding box center [639, 439] width 43 height 13
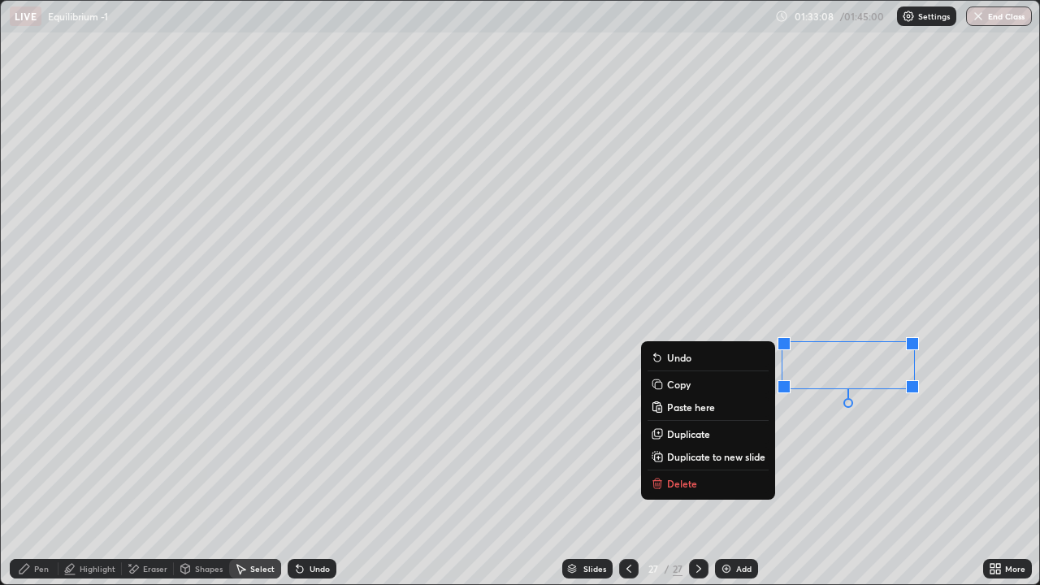
click at [45, 474] on div "Pen" at bounding box center [41, 568] width 15 height 8
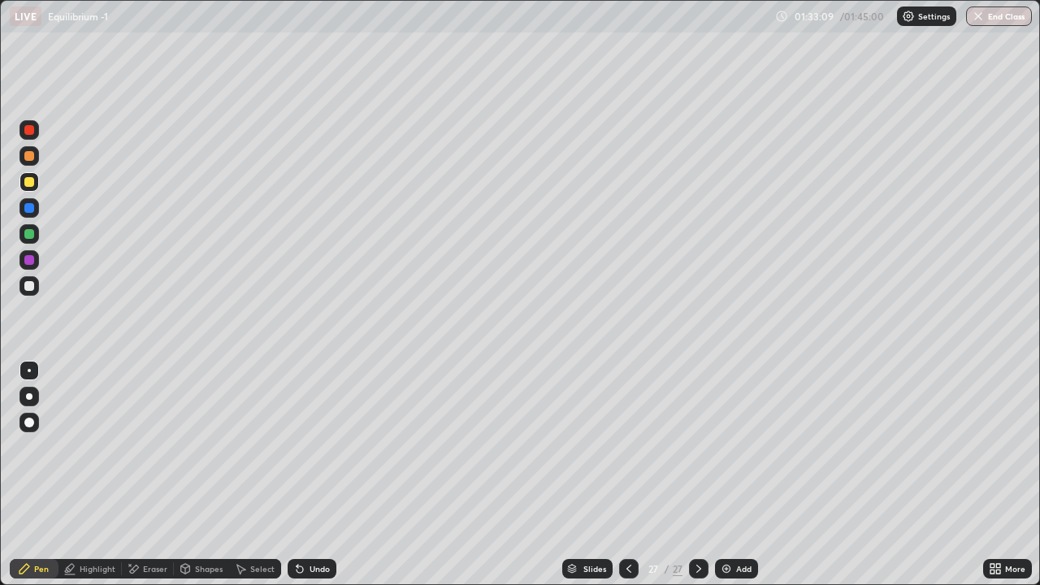
click at [314, 474] on div "Undo" at bounding box center [319, 568] width 20 height 8
click at [24, 292] on div at bounding box center [28, 285] width 19 height 19
click at [28, 151] on div at bounding box center [29, 156] width 10 height 10
click at [156, 474] on div "Eraser" at bounding box center [155, 568] width 24 height 8
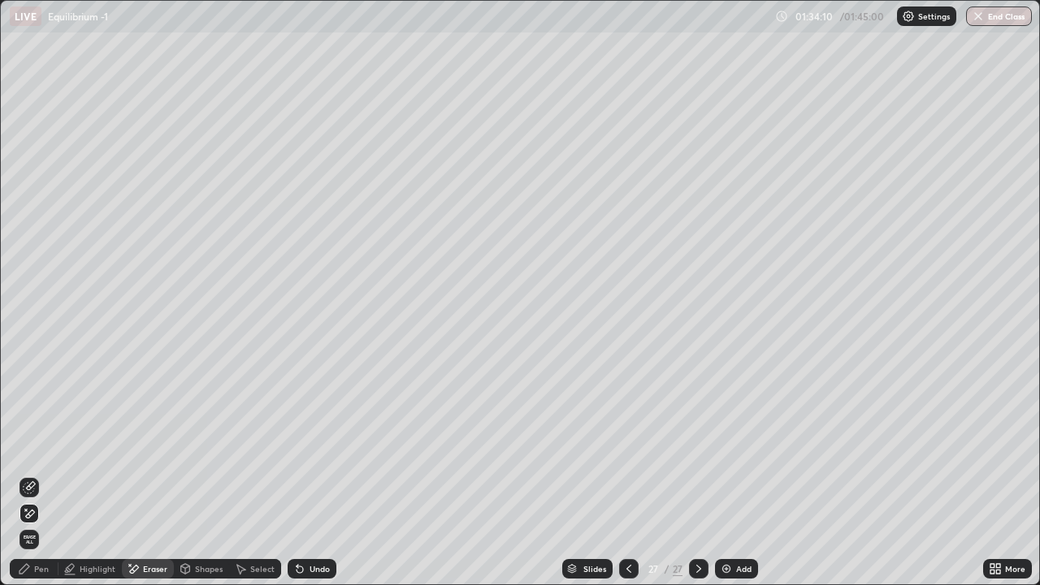
click at [29, 474] on icon at bounding box center [24, 568] width 13 height 13
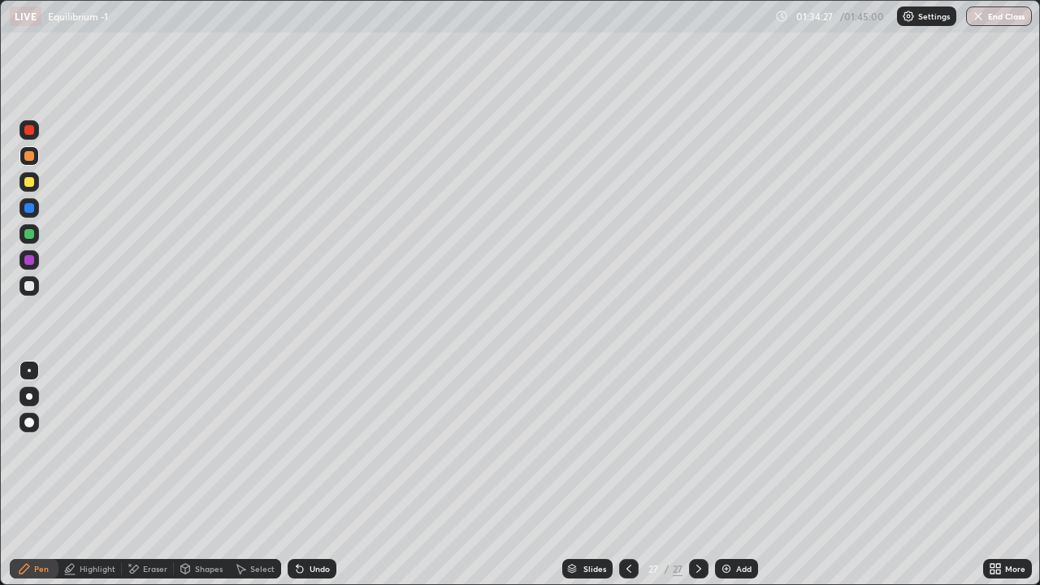
click at [733, 474] on div "Add" at bounding box center [736, 568] width 43 height 19
click at [626, 474] on icon at bounding box center [627, 568] width 13 height 13
click at [623, 474] on div at bounding box center [627, 568] width 19 height 19
click at [698, 474] on icon at bounding box center [698, 568] width 5 height 8
click at [692, 474] on icon at bounding box center [698, 568] width 13 height 13
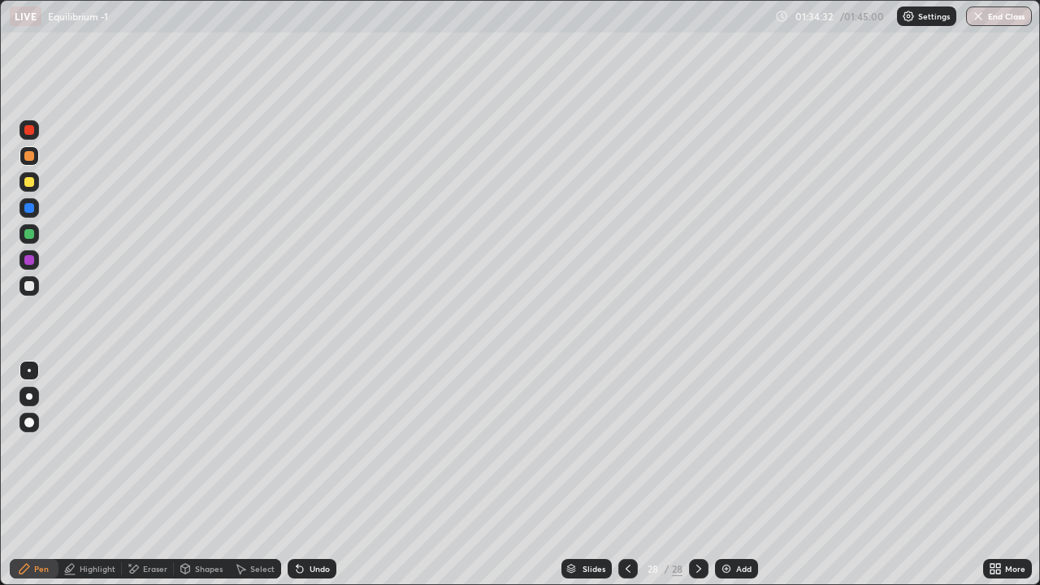
click at [697, 474] on icon at bounding box center [698, 568] width 13 height 13
click at [29, 232] on div at bounding box center [29, 234] width 10 height 10
click at [28, 178] on div at bounding box center [29, 182] width 10 height 10
click at [32, 287] on div at bounding box center [29, 286] width 10 height 10
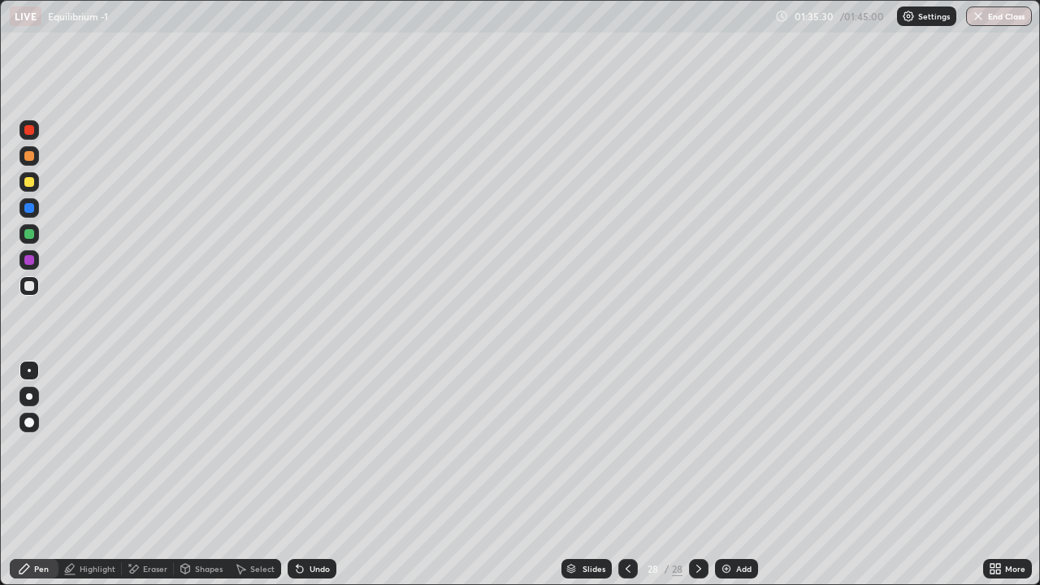
click at [24, 227] on div at bounding box center [28, 233] width 19 height 19
click at [27, 182] on div at bounding box center [29, 182] width 10 height 10
click at [36, 291] on div at bounding box center [28, 285] width 19 height 19
click at [29, 235] on div at bounding box center [29, 234] width 10 height 10
click at [251, 474] on div "Select" at bounding box center [262, 568] width 24 height 8
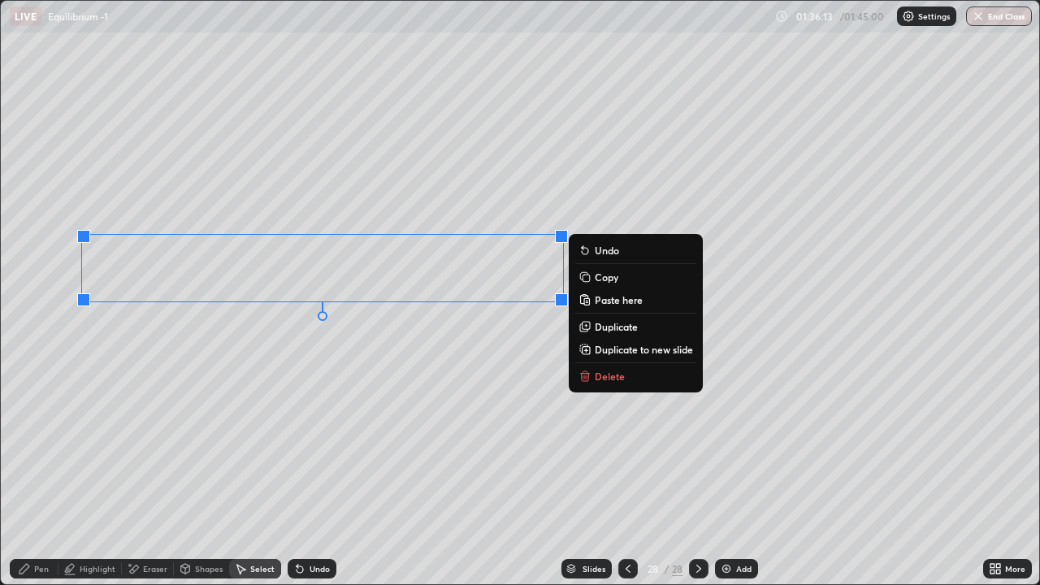
click at [614, 351] on p "Duplicate to new slide" at bounding box center [644, 349] width 98 height 13
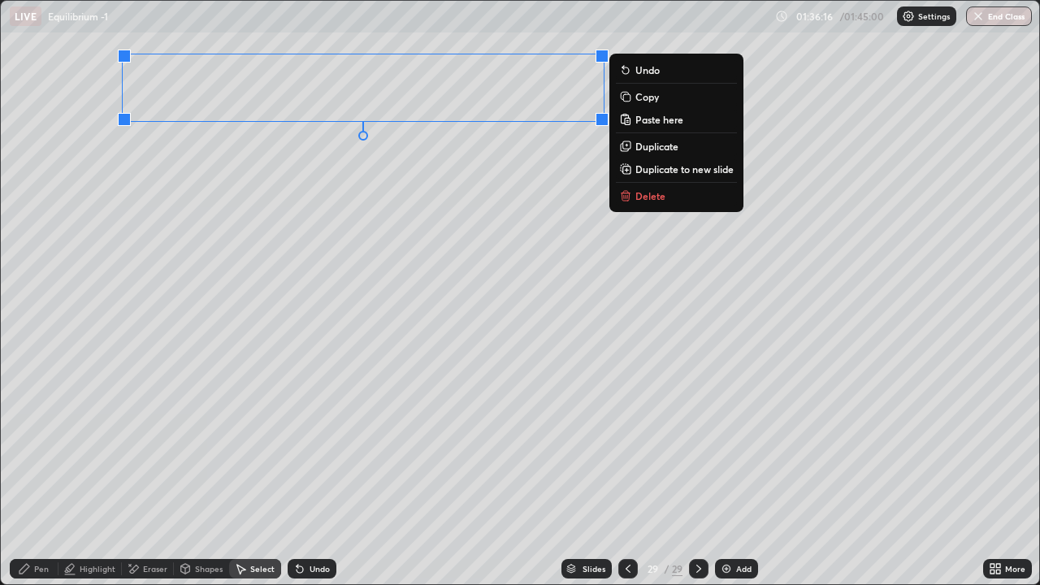
click at [23, 474] on div "Pen" at bounding box center [34, 568] width 49 height 19
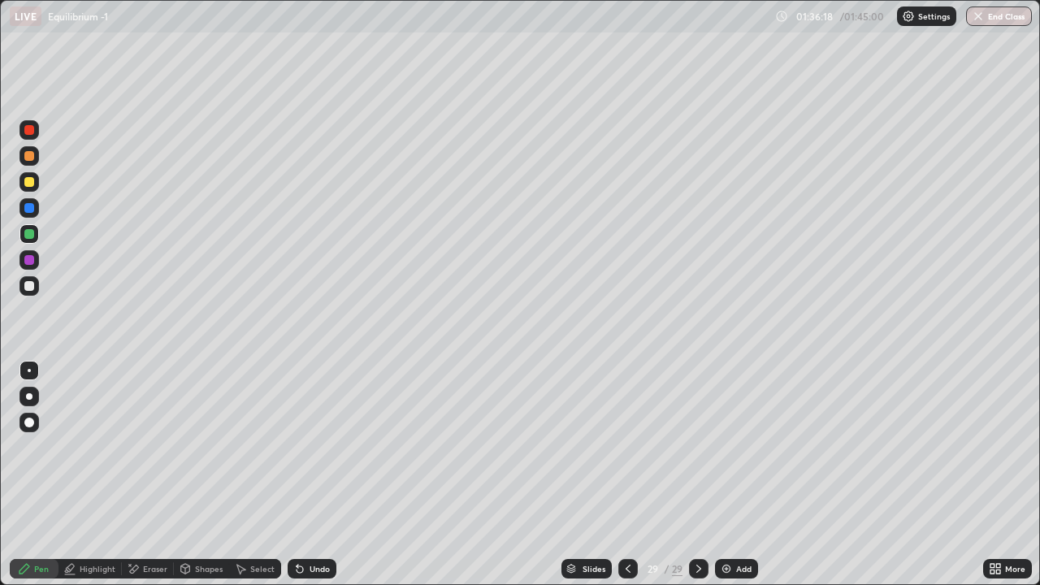
click at [25, 292] on div at bounding box center [28, 285] width 19 height 19
click at [288, 474] on div "Undo" at bounding box center [312, 568] width 49 height 19
click at [253, 474] on div "Select" at bounding box center [262, 568] width 24 height 8
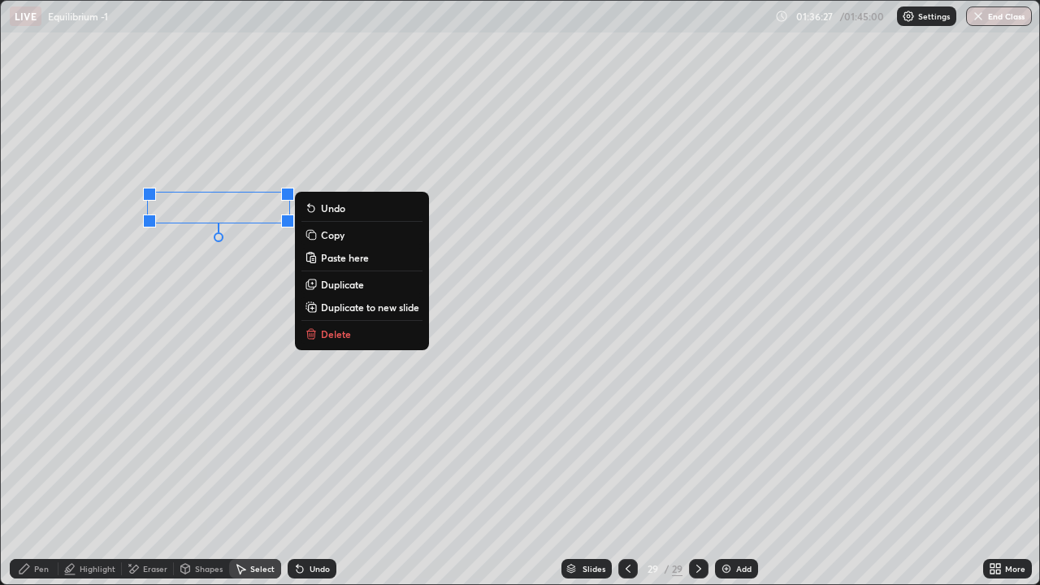
click at [18, 474] on icon at bounding box center [24, 568] width 13 height 13
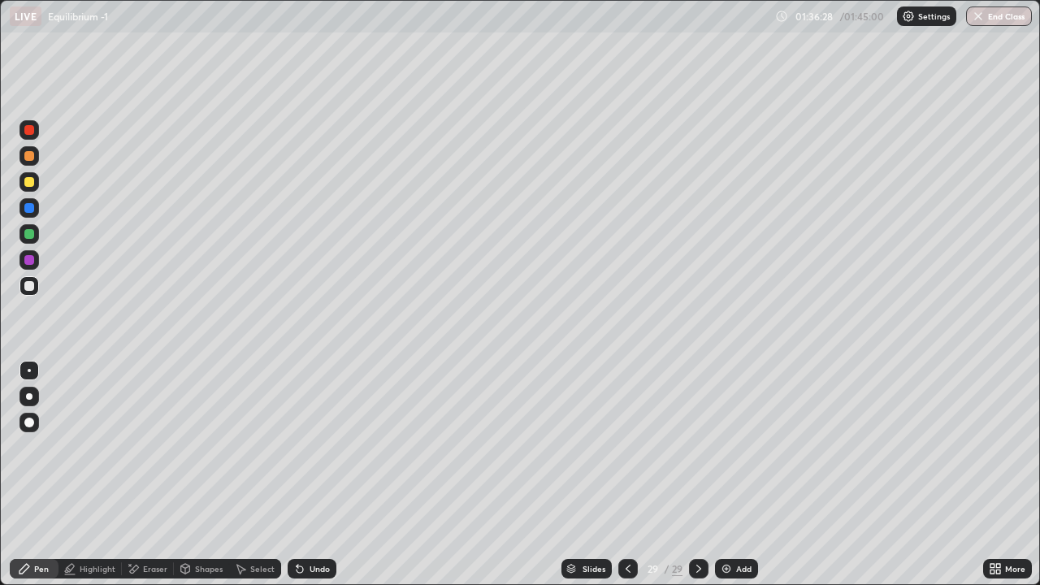
click at [32, 235] on div at bounding box center [29, 234] width 10 height 10
click at [35, 474] on div "Pen" at bounding box center [34, 568] width 49 height 19
click at [261, 474] on div "Select" at bounding box center [255, 568] width 52 height 19
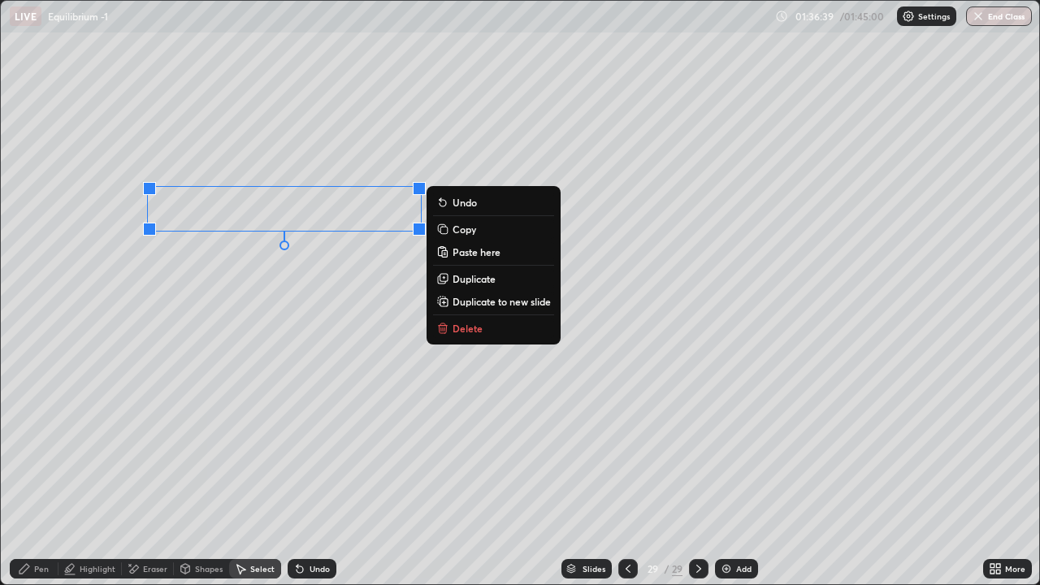
click at [465, 281] on p "Duplicate" at bounding box center [473, 278] width 43 height 13
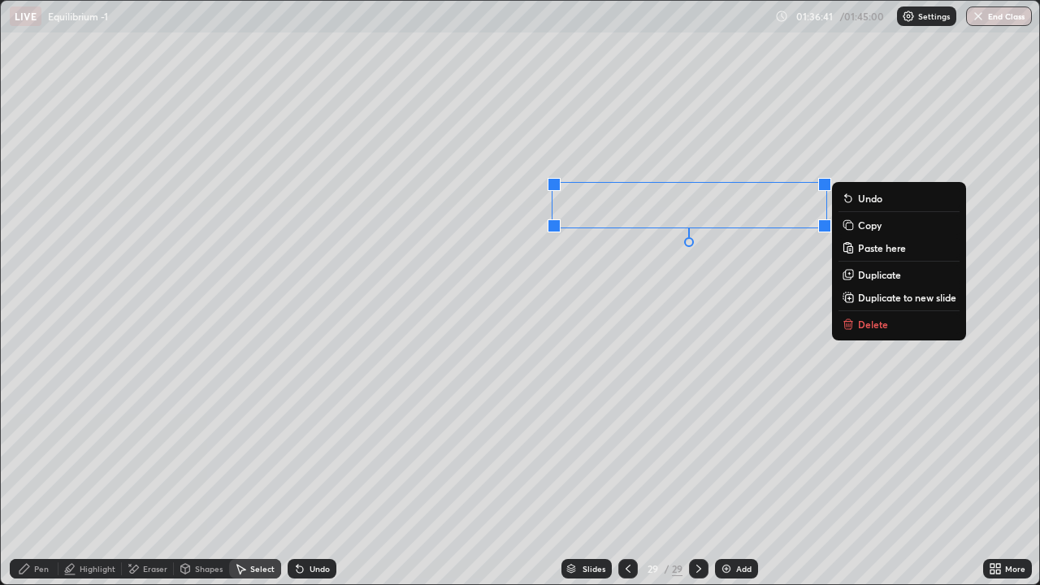
click at [46, 474] on div "Pen" at bounding box center [34, 568] width 49 height 19
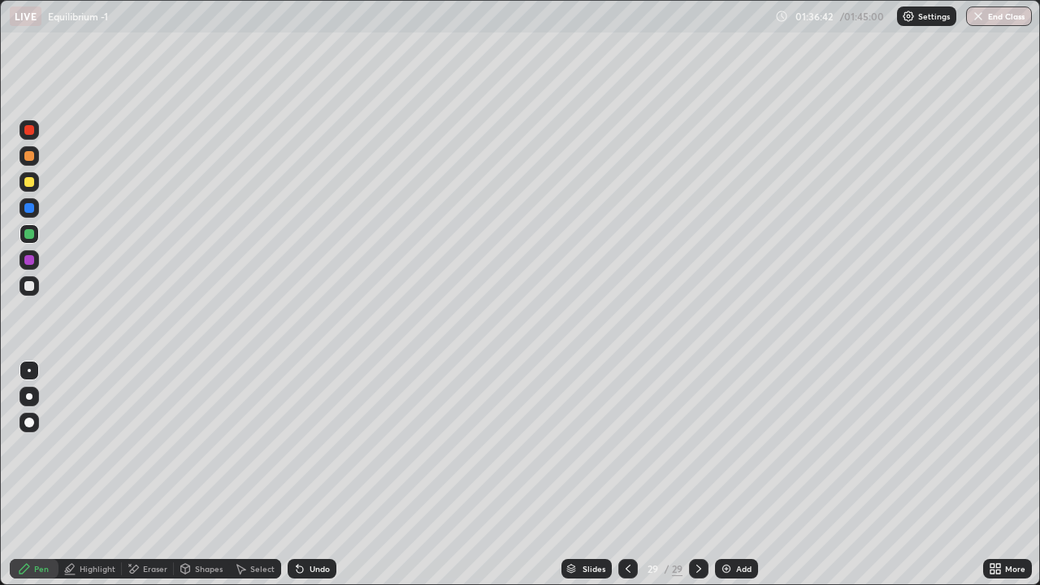
click at [32, 285] on div at bounding box center [29, 286] width 10 height 10
click at [30, 188] on div at bounding box center [28, 181] width 19 height 19
click at [111, 474] on div "Highlight" at bounding box center [89, 568] width 63 height 19
click at [29, 151] on div at bounding box center [29, 156] width 10 height 10
click at [736, 474] on div "Add" at bounding box center [743, 568] width 15 height 8
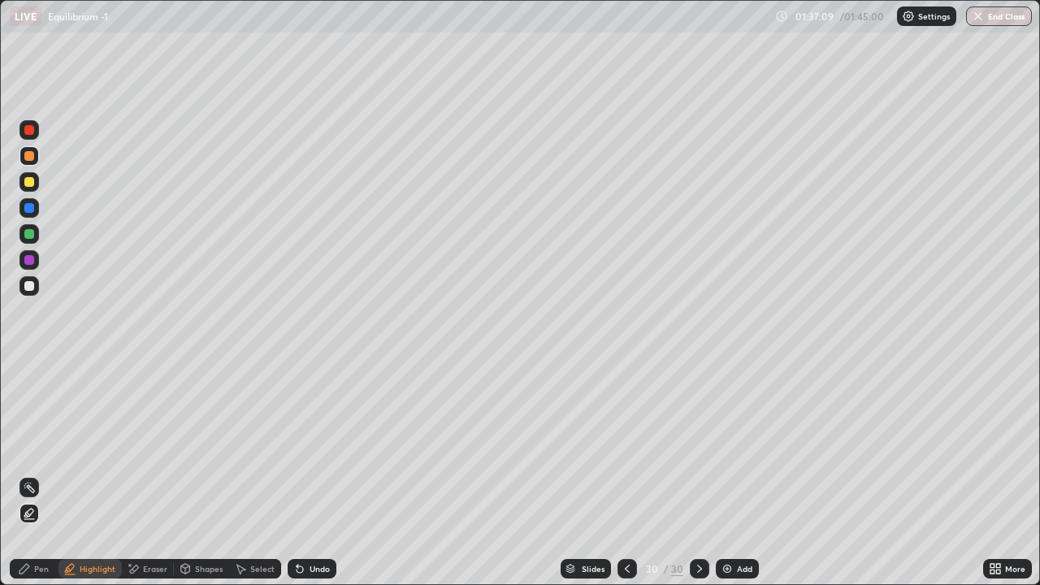
click at [24, 234] on div at bounding box center [29, 234] width 10 height 10
click at [305, 474] on div "Undo" at bounding box center [312, 568] width 49 height 19
click at [31, 474] on icon at bounding box center [24, 568] width 13 height 13
click at [27, 205] on div at bounding box center [29, 208] width 10 height 10
click at [29, 184] on div at bounding box center [29, 182] width 10 height 10
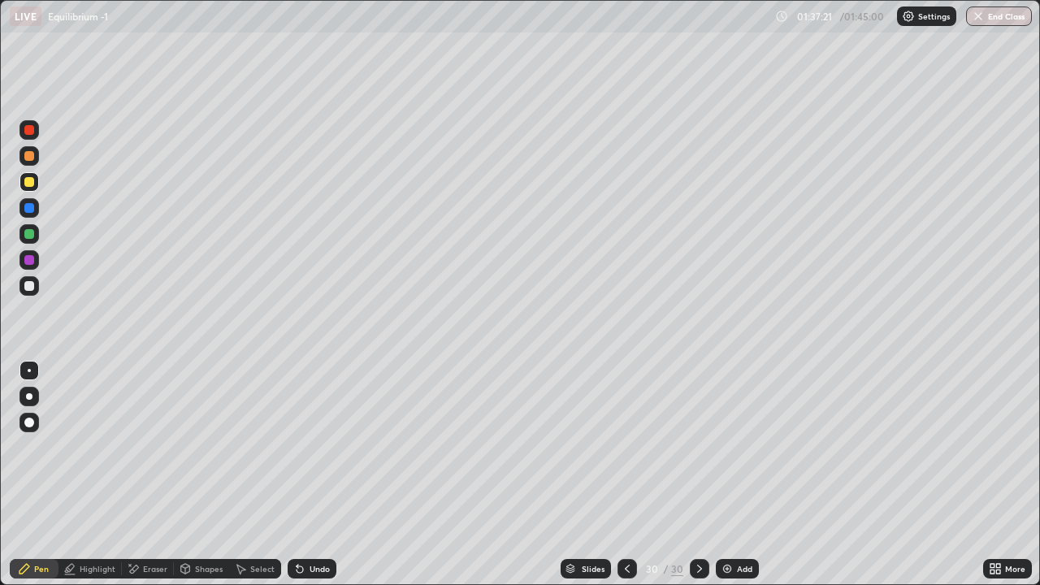
click at [28, 236] on div at bounding box center [29, 234] width 10 height 10
click at [251, 474] on div "Select" at bounding box center [255, 568] width 52 height 19
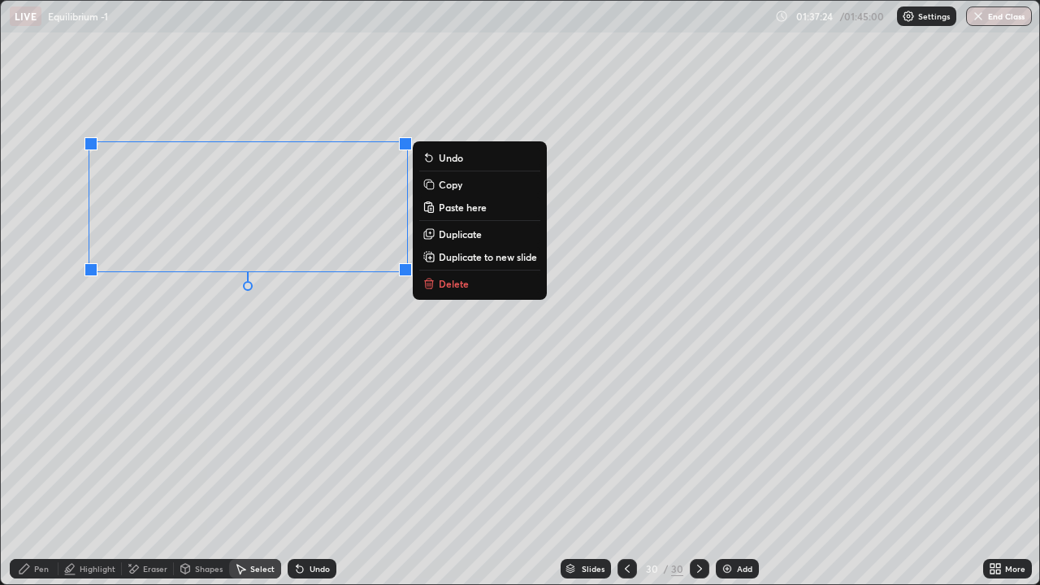
click at [459, 209] on p "Paste here" at bounding box center [463, 207] width 48 height 13
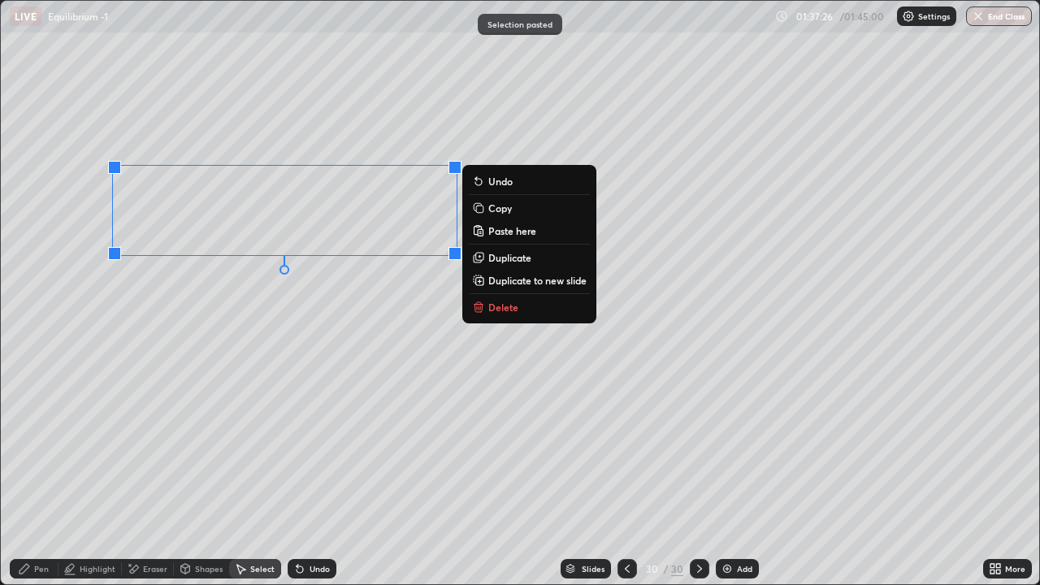
click at [312, 474] on div "Undo" at bounding box center [312, 568] width 49 height 19
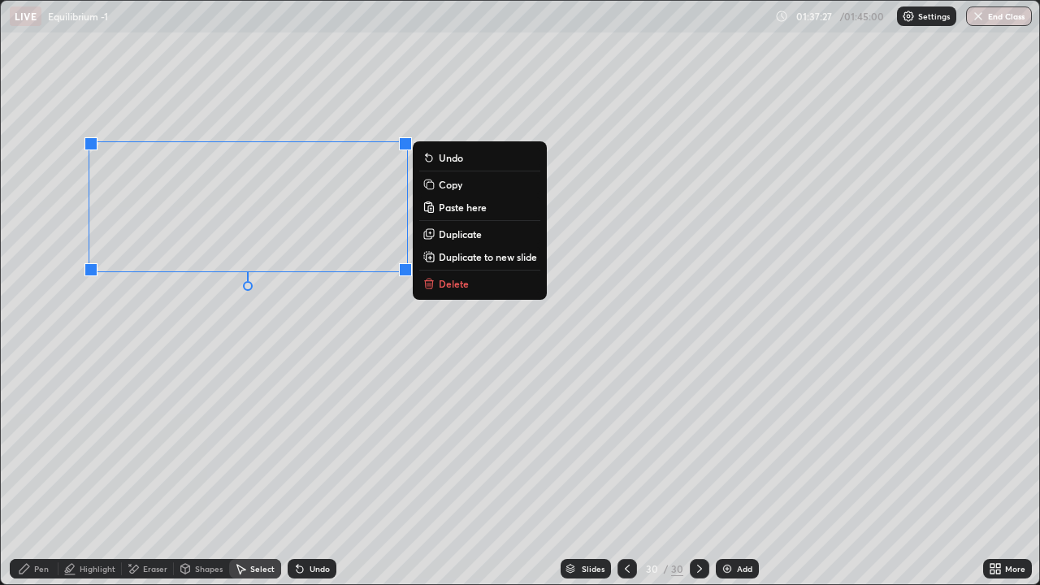
click at [457, 237] on p "Duplicate" at bounding box center [460, 233] width 43 height 13
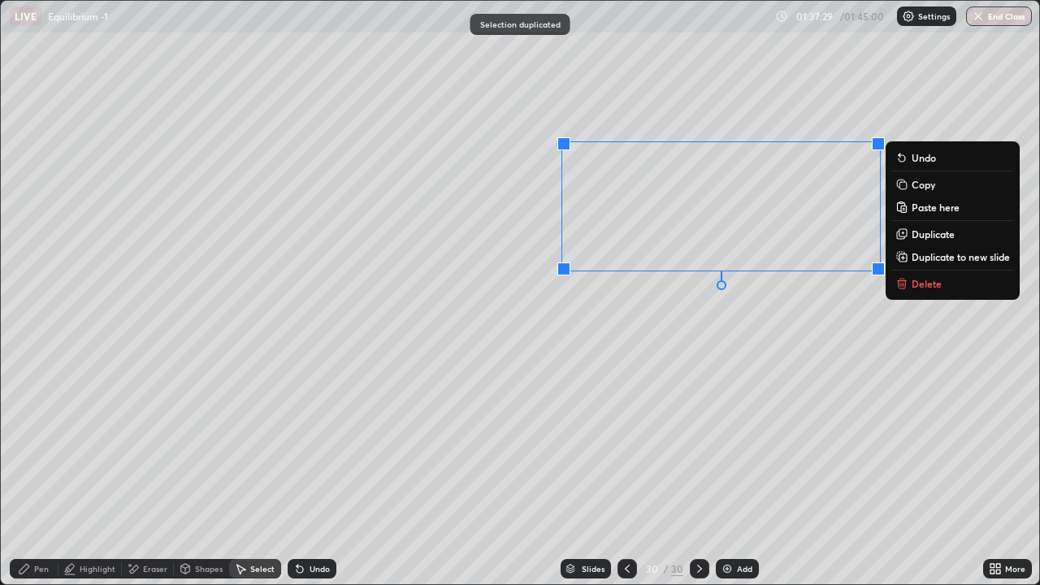
click at [43, 474] on div "Pen" at bounding box center [34, 568] width 49 height 19
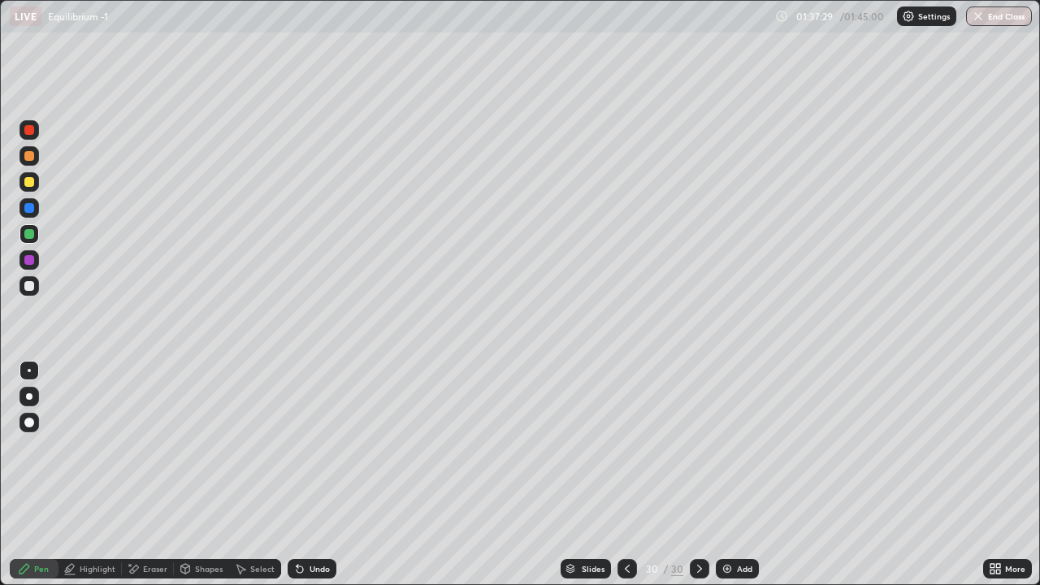
click at [28, 289] on div at bounding box center [29, 286] width 10 height 10
click at [327, 474] on div "Undo" at bounding box center [312, 568] width 49 height 19
click at [313, 474] on div "Undo" at bounding box center [319, 568] width 20 height 8
click at [315, 474] on div "Undo" at bounding box center [319, 568] width 20 height 8
click at [27, 162] on div at bounding box center [28, 155] width 19 height 19
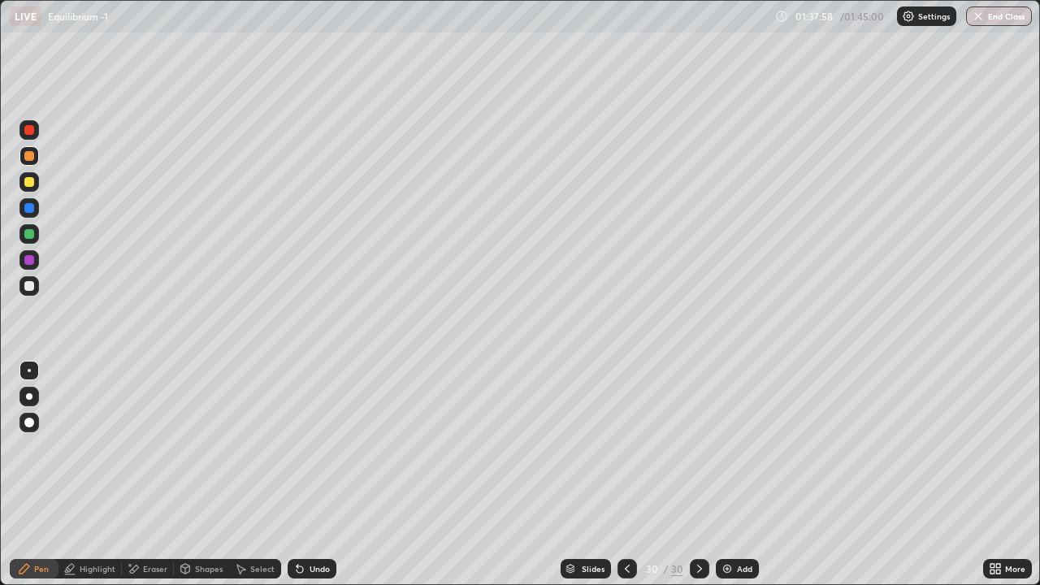
click at [322, 474] on div "Undo" at bounding box center [319, 568] width 20 height 8
click at [729, 474] on div "Add" at bounding box center [737, 568] width 43 height 19
click at [619, 474] on div at bounding box center [628, 568] width 19 height 19
click at [627, 474] on icon at bounding box center [628, 568] width 13 height 13
click at [258, 474] on div "Select" at bounding box center [255, 568] width 52 height 19
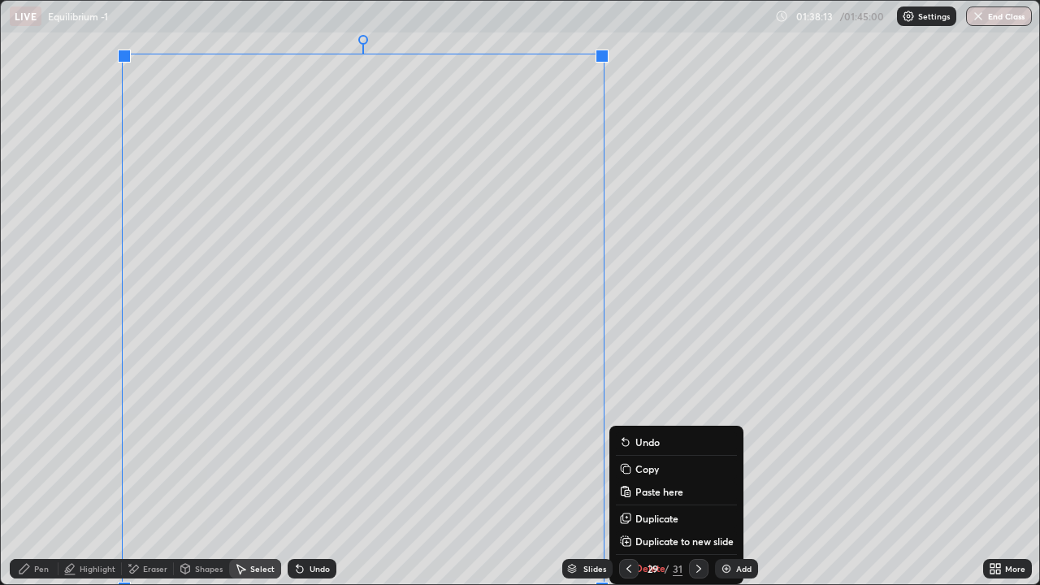
click at [650, 468] on p "Copy" at bounding box center [647, 468] width 24 height 13
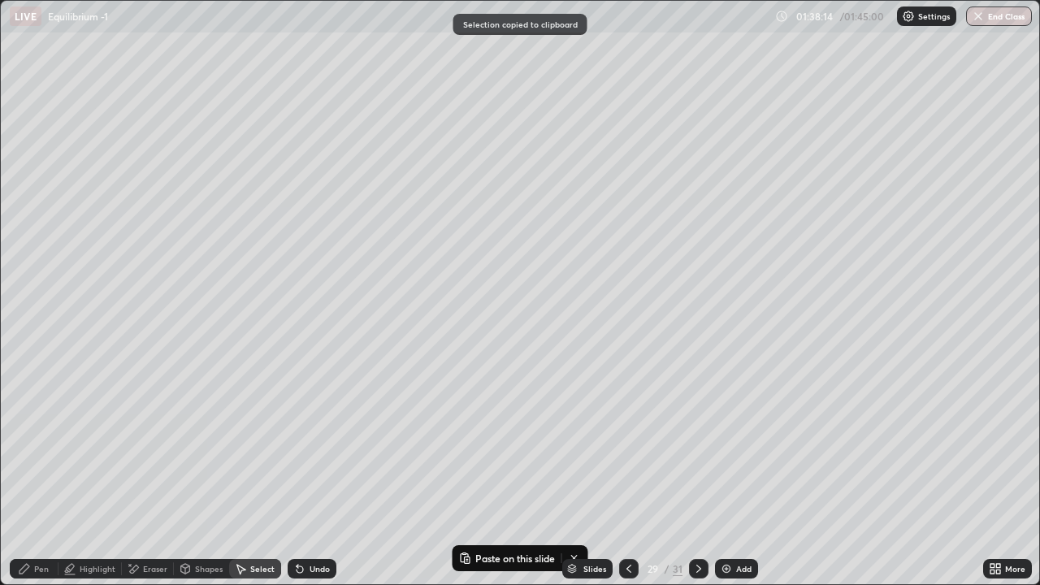
click at [697, 474] on icon at bounding box center [698, 568] width 13 height 13
click at [698, 474] on icon at bounding box center [698, 568] width 13 height 13
click at [697, 474] on icon at bounding box center [698, 568] width 5 height 8
click at [44, 474] on div "Pen" at bounding box center [41, 568] width 15 height 8
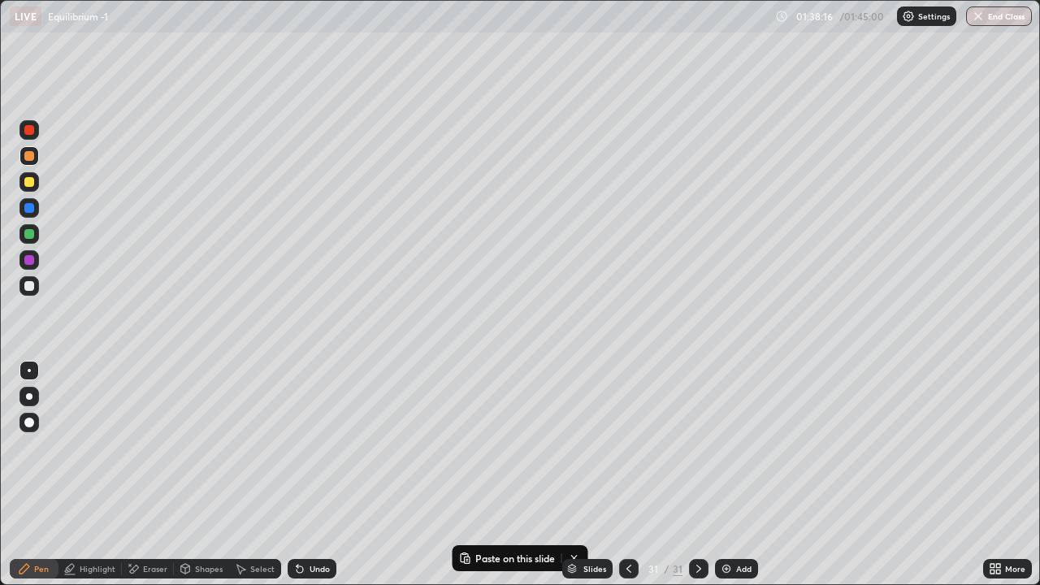
click at [254, 474] on div "Select" at bounding box center [255, 568] width 52 height 19
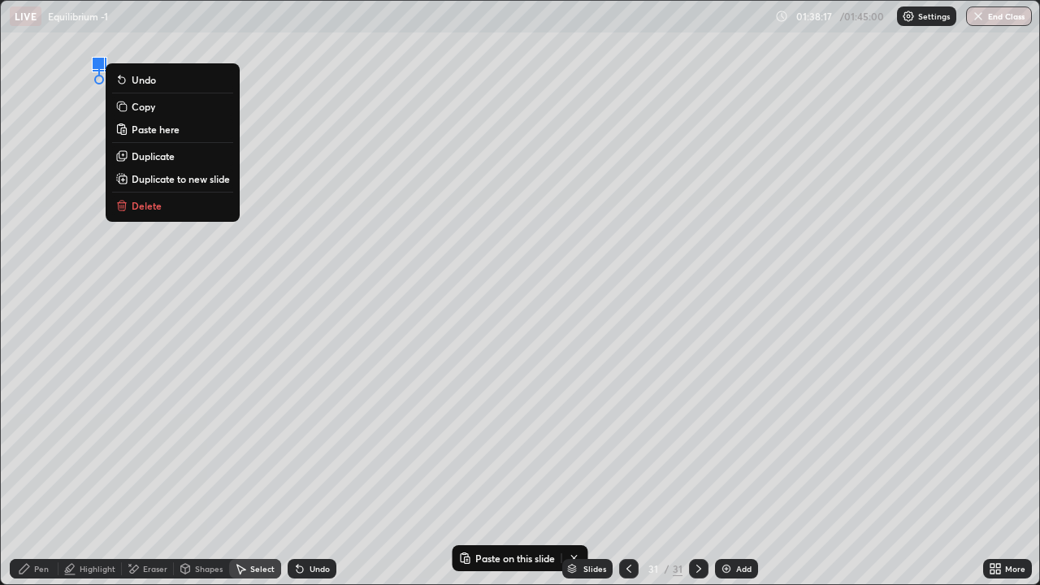
click at [161, 136] on button "Paste here" at bounding box center [172, 128] width 121 height 19
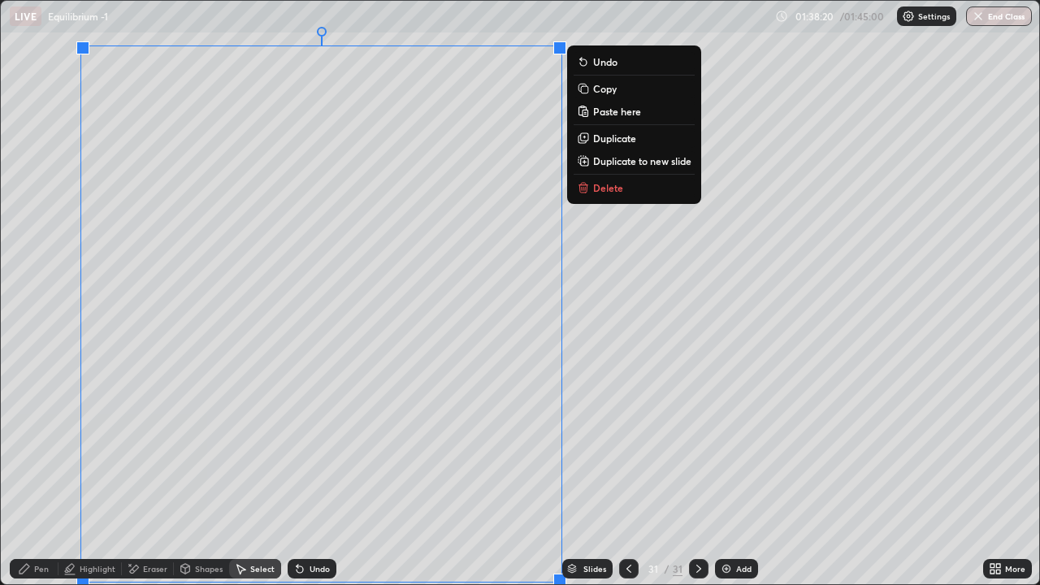
click at [145, 474] on div "Eraser" at bounding box center [155, 568] width 24 height 8
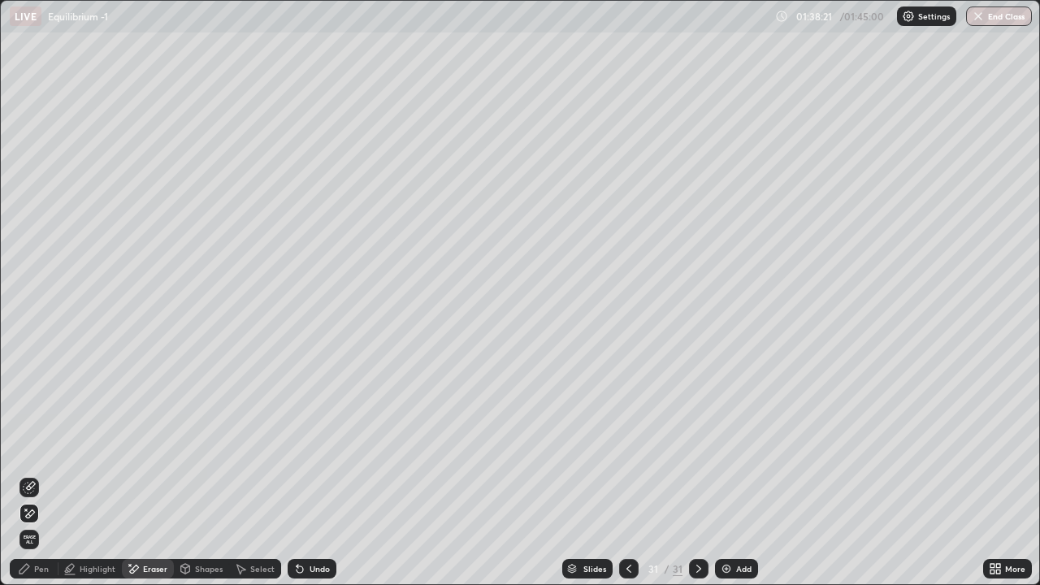
click at [24, 474] on icon at bounding box center [24, 569] width 10 height 10
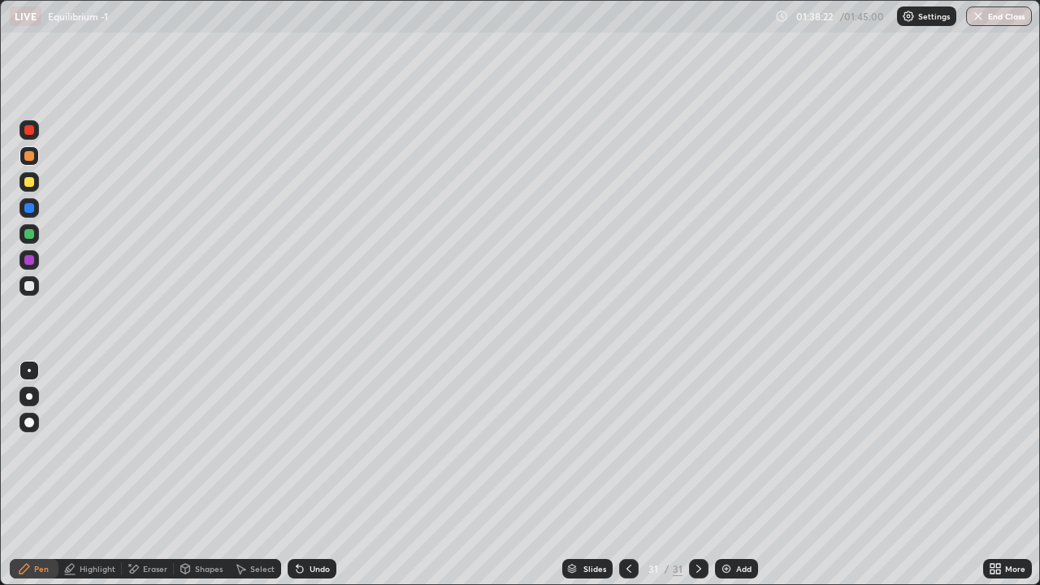
click at [29, 287] on div at bounding box center [29, 286] width 10 height 10
click at [302, 474] on icon at bounding box center [299, 568] width 13 height 13
click at [623, 474] on div at bounding box center [628, 568] width 19 height 19
click at [627, 474] on icon at bounding box center [628, 568] width 13 height 13
click at [28, 253] on div at bounding box center [28, 259] width 19 height 19
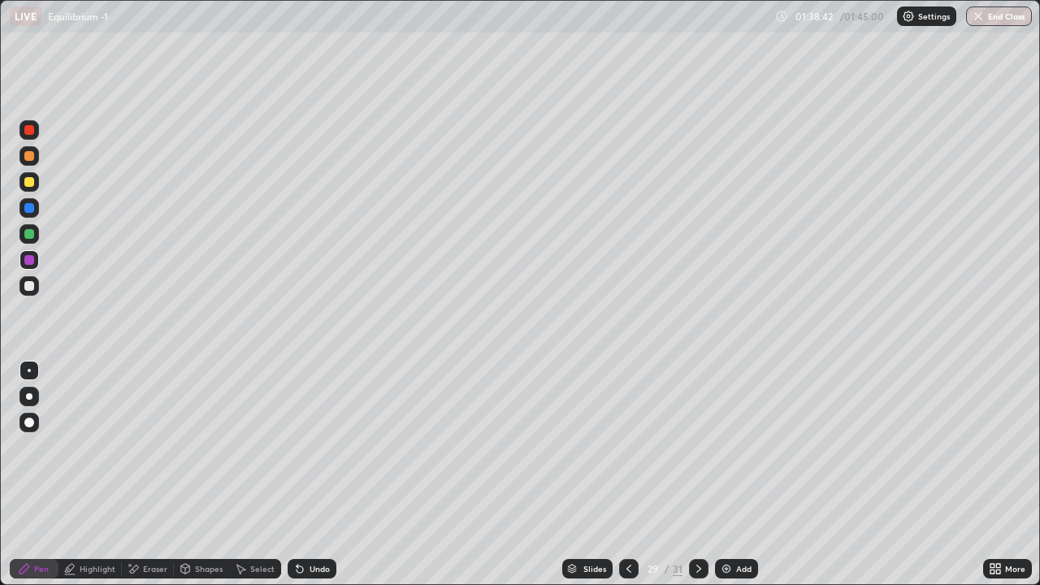
click at [21, 240] on div at bounding box center [28, 233] width 19 height 19
click at [698, 474] on icon at bounding box center [698, 568] width 13 height 13
click at [697, 474] on icon at bounding box center [698, 568] width 5 height 8
click at [629, 474] on icon at bounding box center [628, 568] width 13 height 13
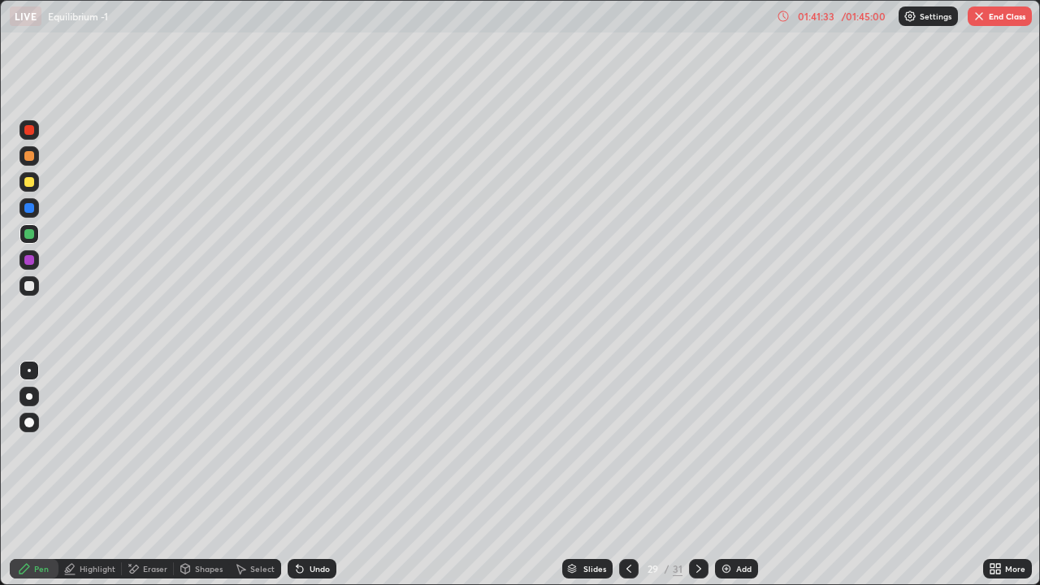
click at [627, 474] on icon at bounding box center [628, 568] width 13 height 13
click at [631, 474] on div at bounding box center [628, 568] width 19 height 19
click at [636, 474] on div at bounding box center [628, 568] width 19 height 19
click at [697, 474] on icon at bounding box center [698, 568] width 13 height 13
click at [696, 474] on icon at bounding box center [698, 568] width 13 height 13
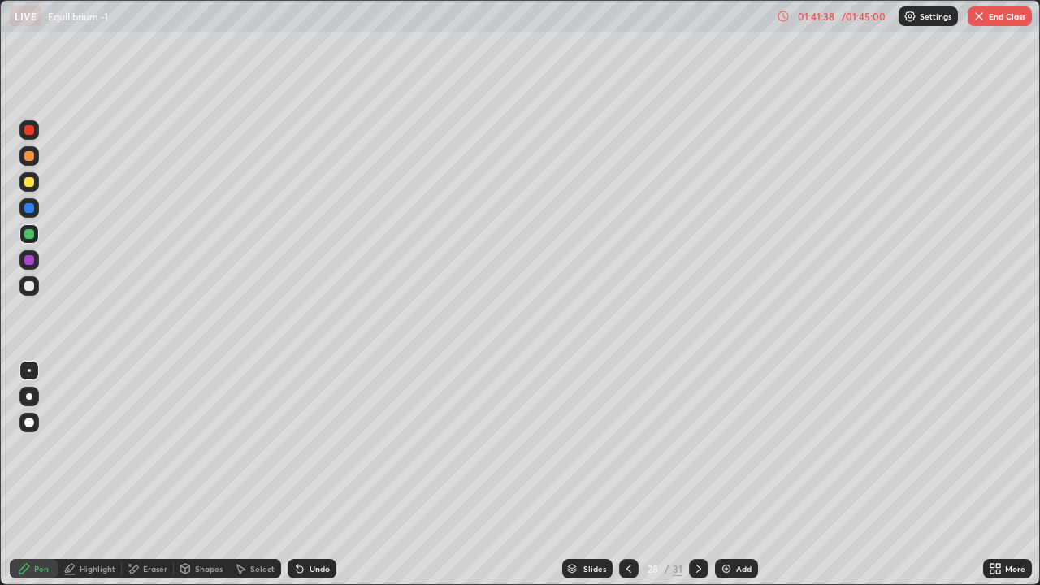
click at [698, 474] on icon at bounding box center [698, 568] width 13 height 13
click at [698, 474] on icon at bounding box center [698, 568] width 5 height 8
click at [997, 16] on button "End Class" at bounding box center [999, 15] width 64 height 19
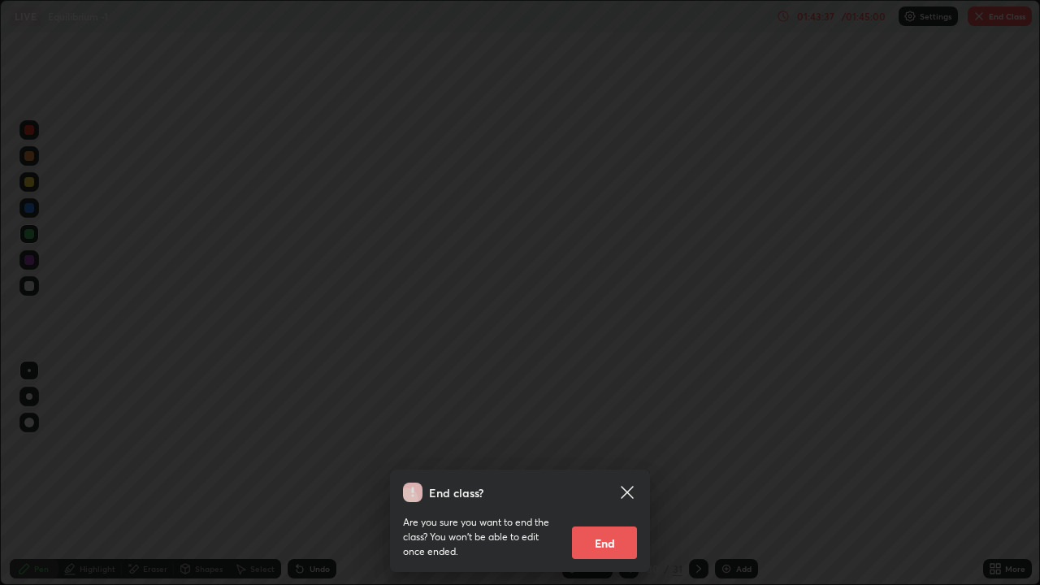
click at [621, 474] on button "End" at bounding box center [604, 542] width 65 height 32
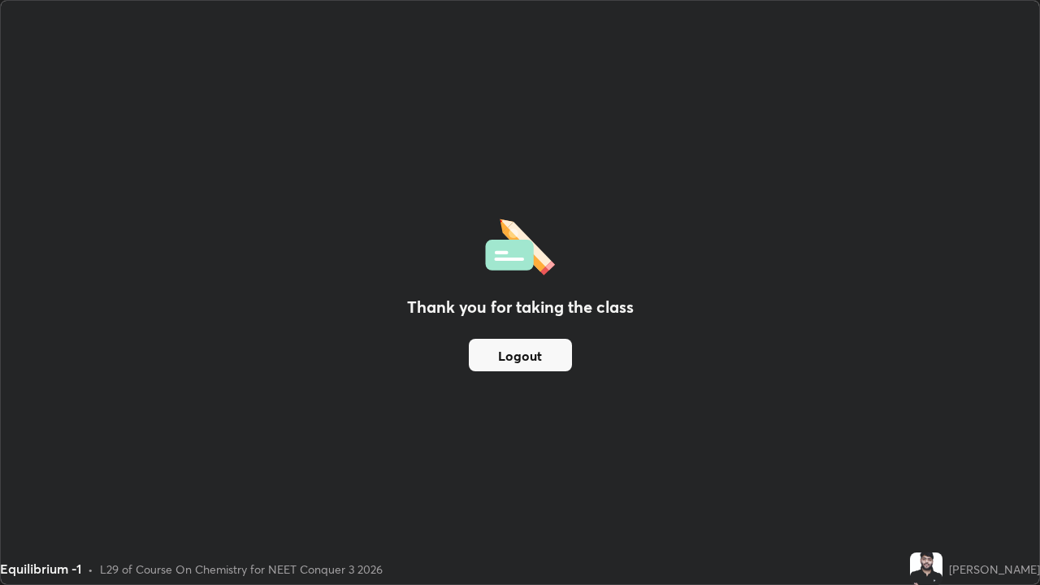
click at [553, 354] on button "Logout" at bounding box center [520, 355] width 103 height 32
